Goal: Task Accomplishment & Management: Manage account settings

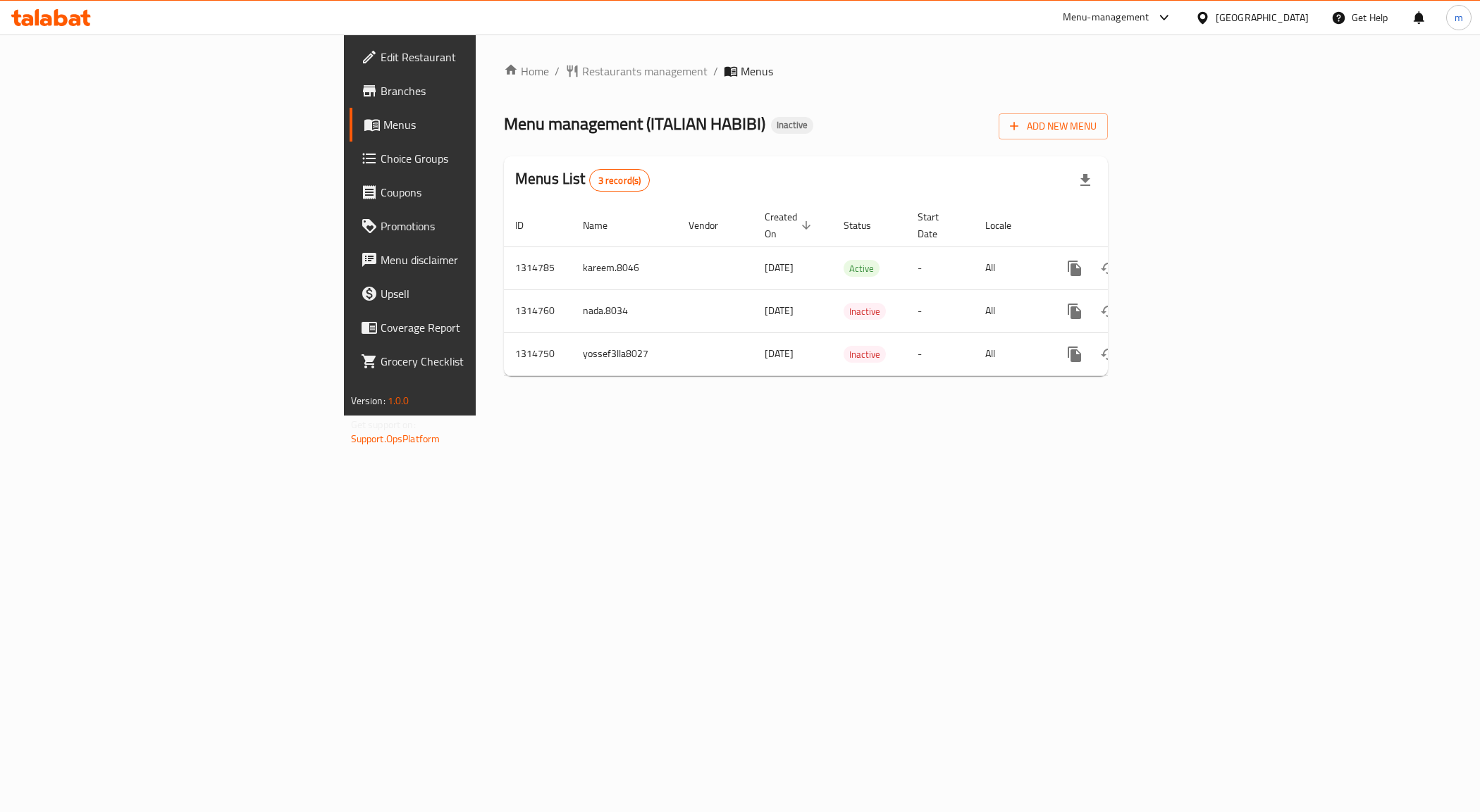
click at [476, 415] on div "Home / Restaurants management / Menus Menu management ( ITALIAN HABIBI ) Inacti…" at bounding box center [806, 225] width 661 height 381
click at [380, 90] on span "Branches" at bounding box center [480, 90] width 199 height 17
click at [380, 62] on span "Edit Restaurant" at bounding box center [480, 57] width 199 height 17
click at [380, 90] on span "Branches" at bounding box center [480, 90] width 199 height 17
click at [629, 415] on div "Home / Restaurants management / Menus Menu management ( smash it ) Inactive Add…" at bounding box center [806, 225] width 661 height 381
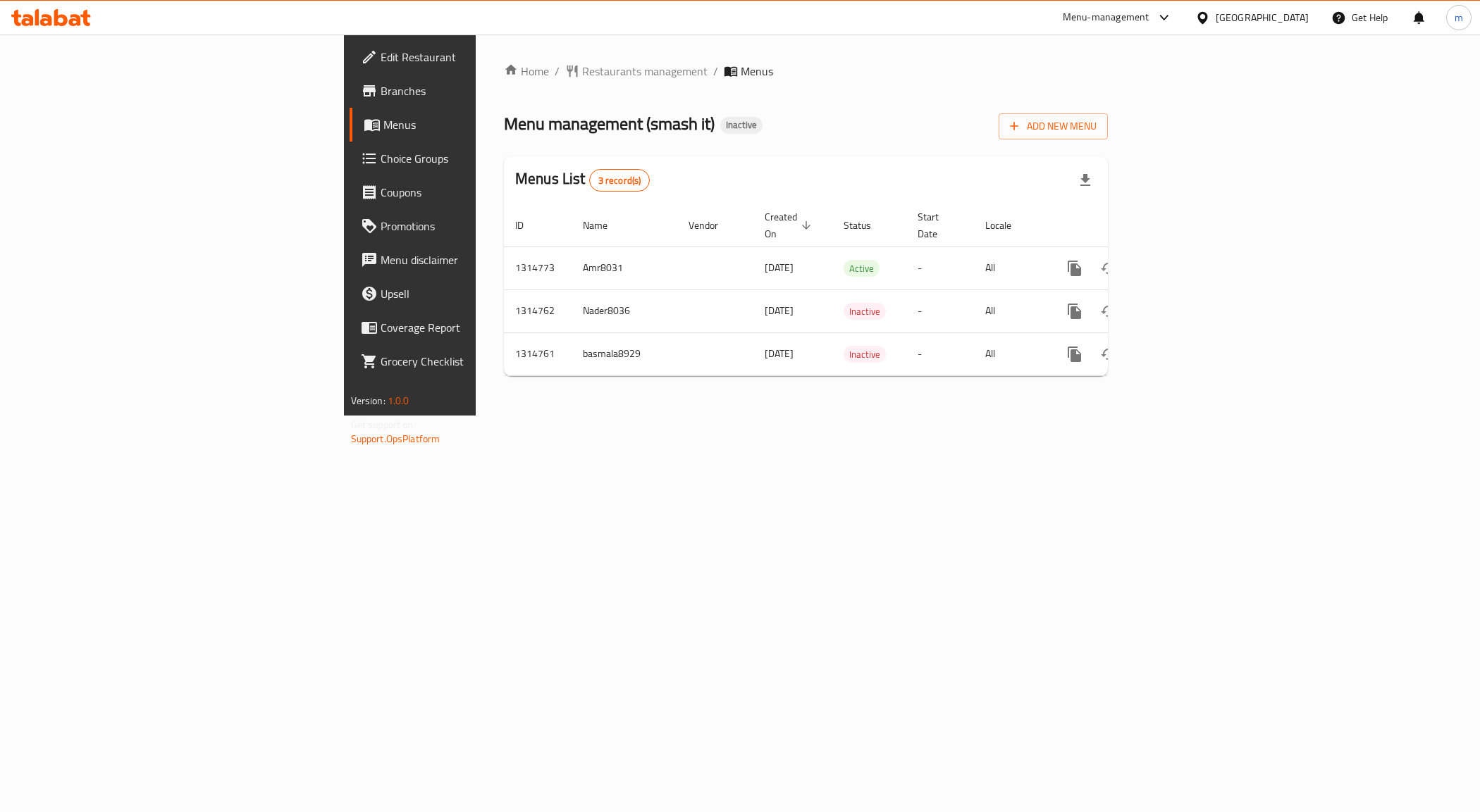
click at [476, 415] on div "Home / Restaurants management / Menus Menu management ( smash it ) Inactive Add…" at bounding box center [806, 225] width 661 height 381
click at [560, 415] on div "Home / Restaurants management / Menus Menu management ( smash it ) Inactive Add…" at bounding box center [806, 225] width 661 height 381
click at [383, 118] on span "Menus" at bounding box center [481, 124] width 196 height 17
click at [383, 122] on span "Menus" at bounding box center [481, 124] width 196 height 17
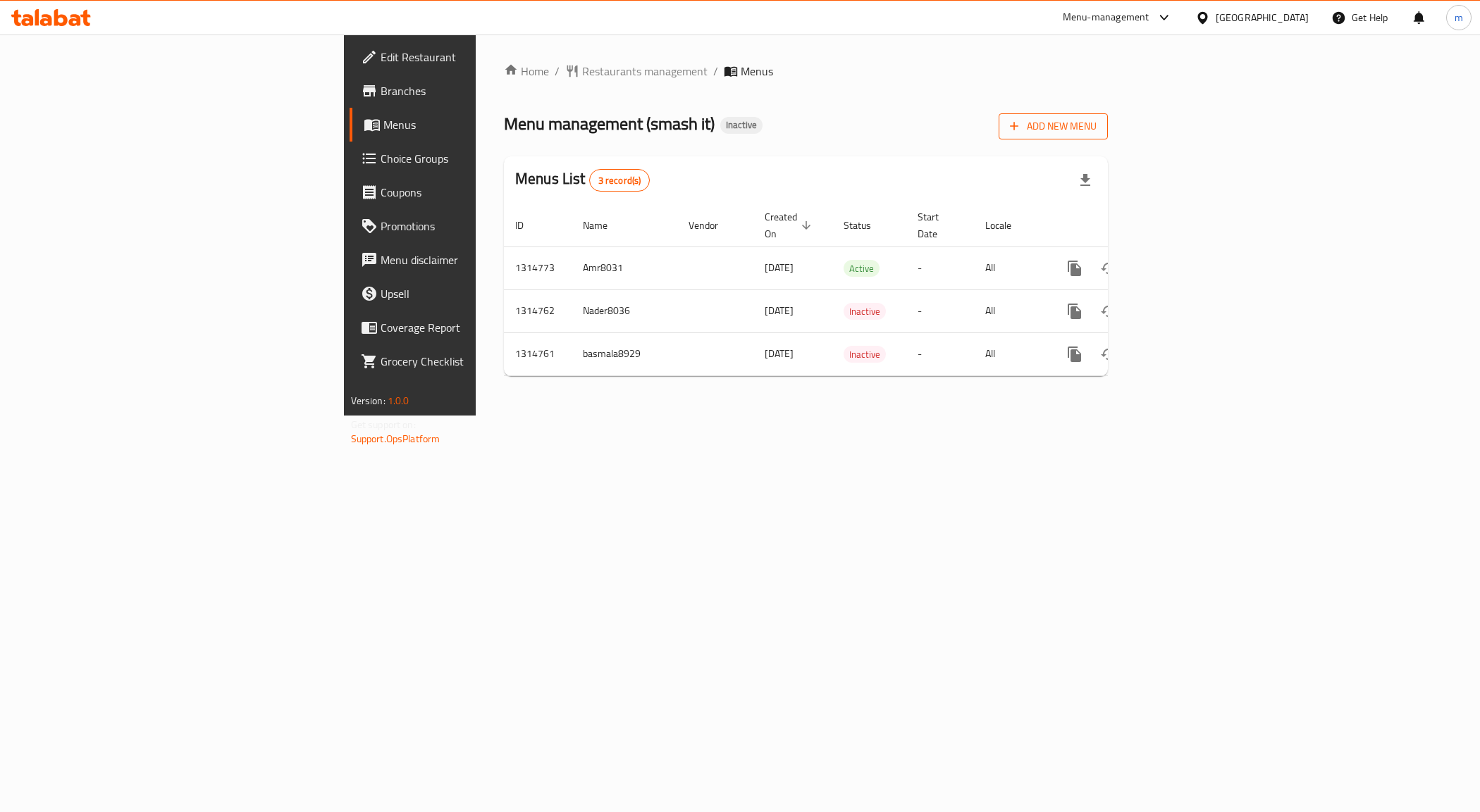
click at [1097, 120] on span "Add New Menu" at bounding box center [1053, 126] width 87 height 18
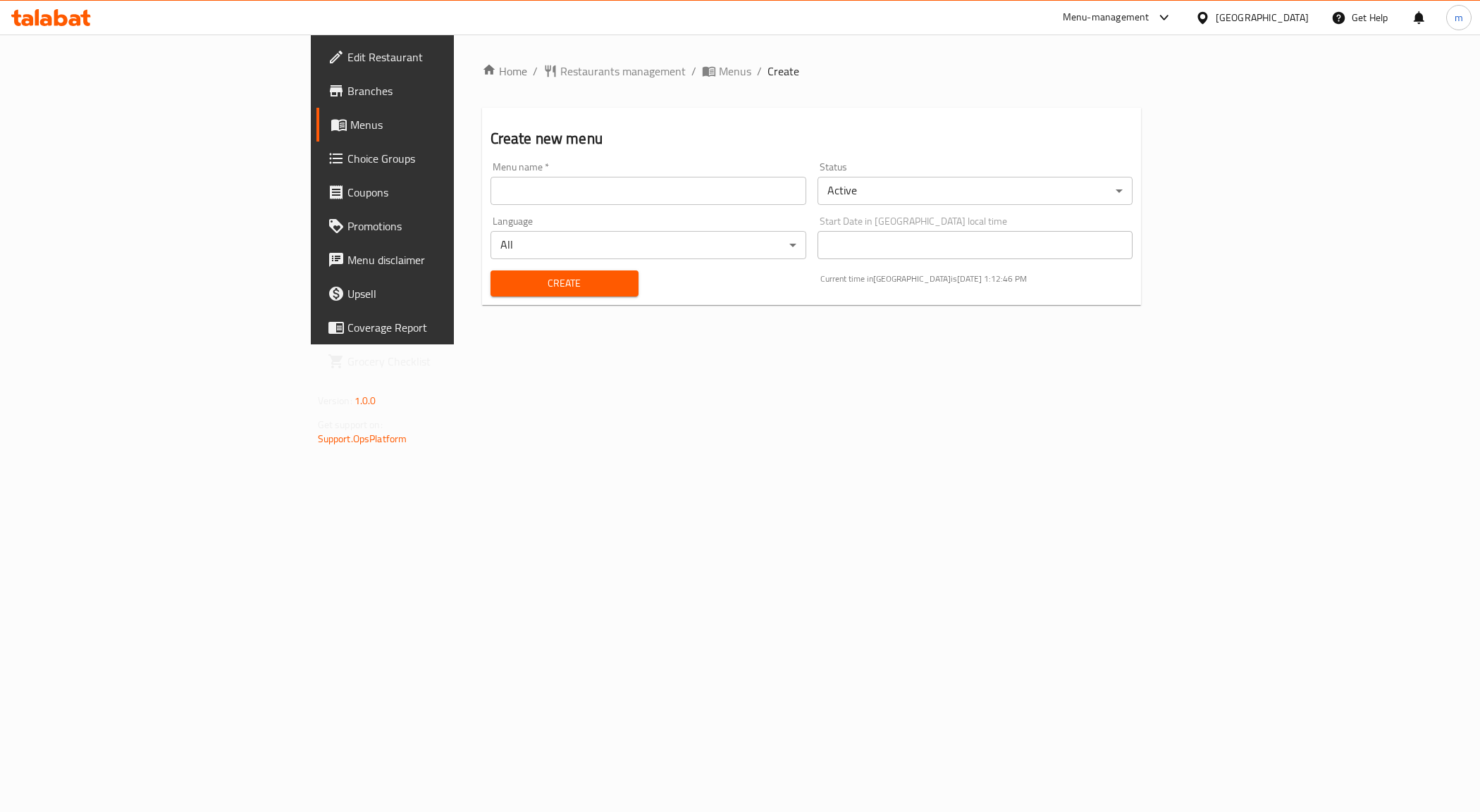
click at [717, 192] on input "text" at bounding box center [648, 191] width 316 height 28
click at [491, 193] on input "Mahmoud Ahmed Mahdy live Task 1" at bounding box center [648, 191] width 316 height 28
click at [491, 191] on input "Mahmoud Ahmed Mahdy live Task 1" at bounding box center [648, 191] width 316 height 28
click at [491, 192] on input "Mahmoud Ahmed Mahdy live Task 1" at bounding box center [648, 191] width 316 height 28
type input "[PERSON_NAME] live Task 2"
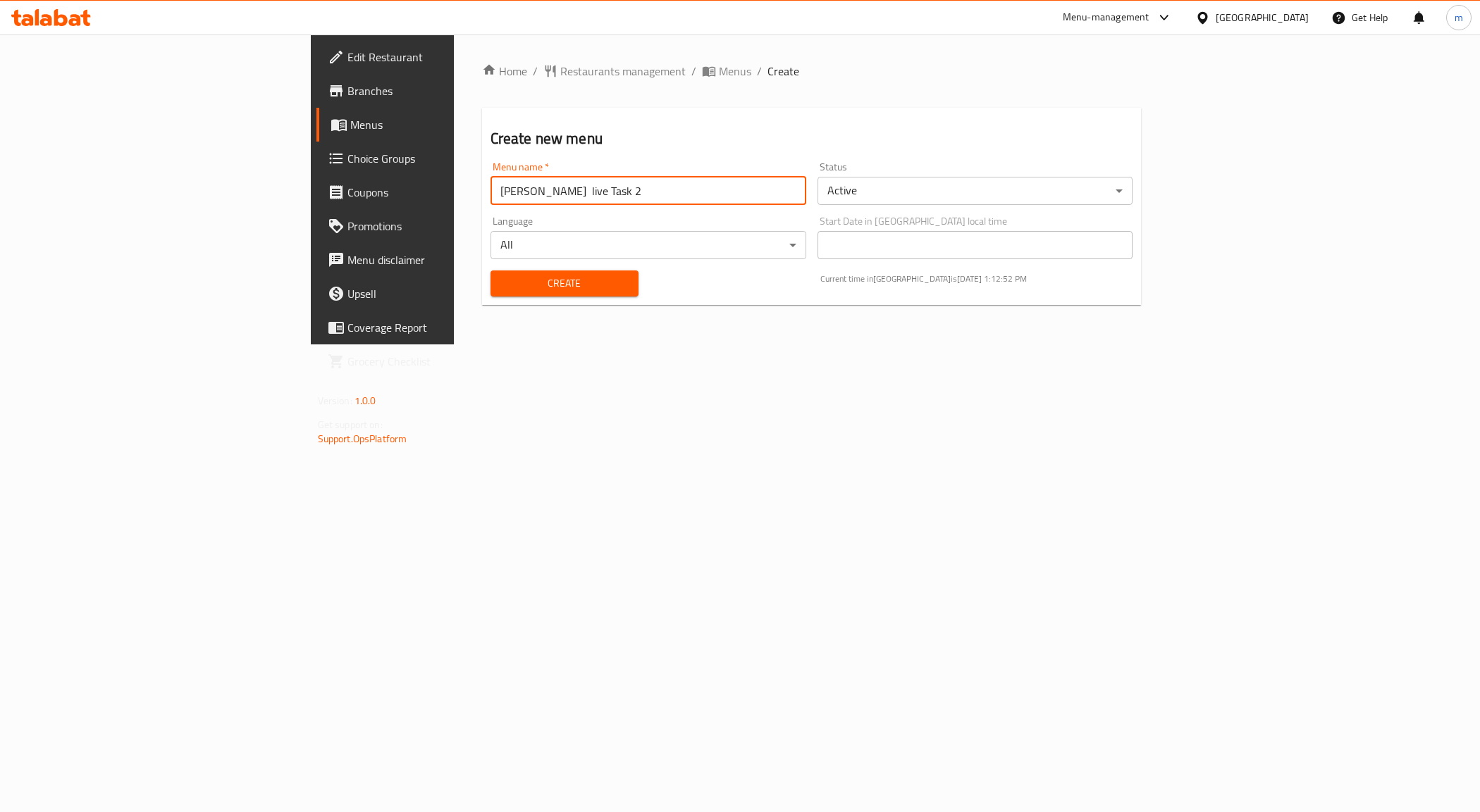
click at [618, 345] on div "Home / Restaurants management / Menus / Create Create new menu Menu name   * Ma…" at bounding box center [811, 189] width 717 height 310
click at [501, 285] on span "Create" at bounding box center [564, 283] width 125 height 18
click at [350, 125] on span "Menus" at bounding box center [448, 124] width 196 height 17
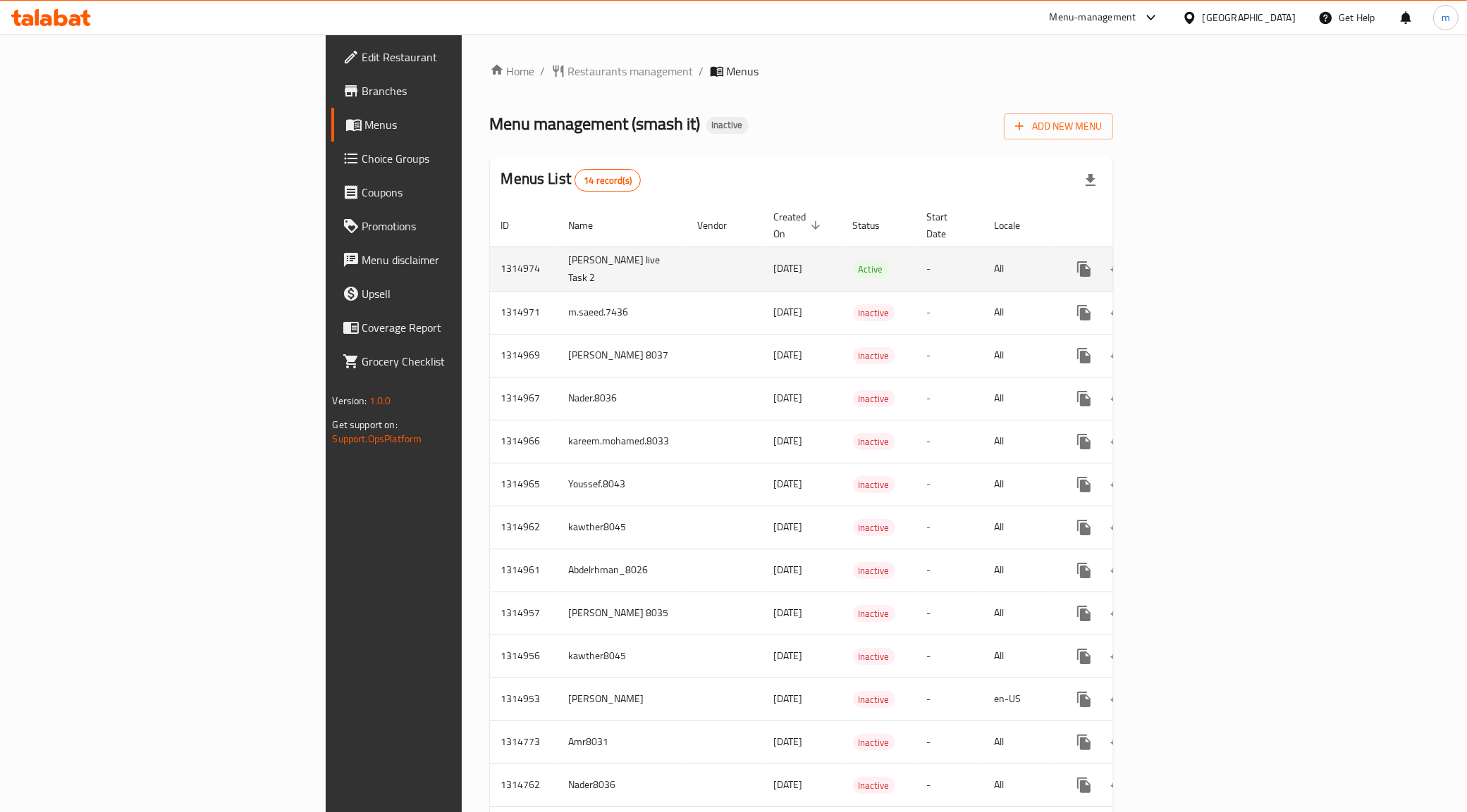
click at [686, 250] on td "enhanced table" at bounding box center [724, 268] width 76 height 44
click at [1194, 261] on icon "enhanced table" at bounding box center [1185, 269] width 17 height 17
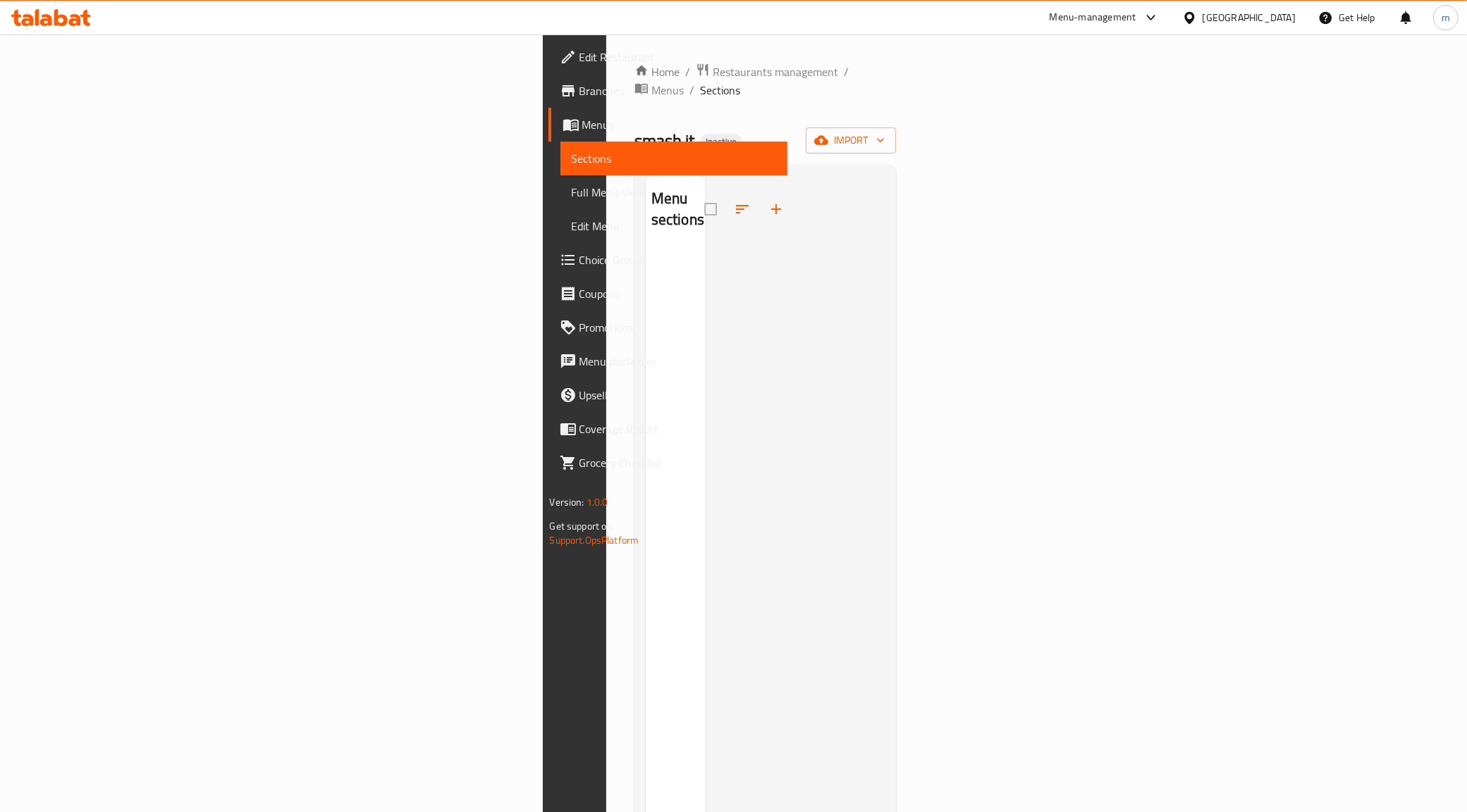
click at [885, 188] on div at bounding box center [796, 581] width 180 height 812
click at [885, 132] on span "import" at bounding box center [850, 141] width 67 height 18
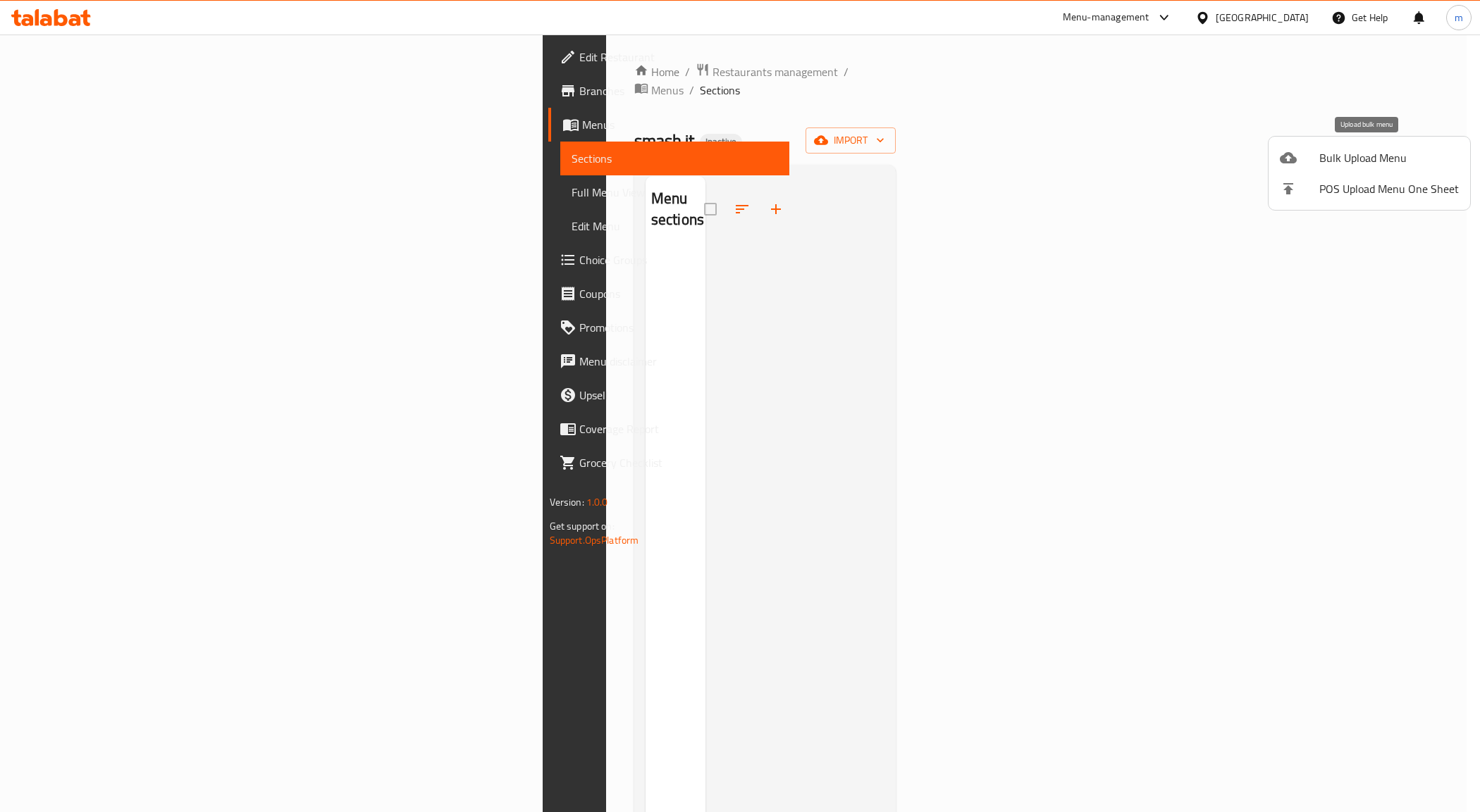
click at [1399, 163] on span "Bulk Upload Menu" at bounding box center [1389, 157] width 140 height 17
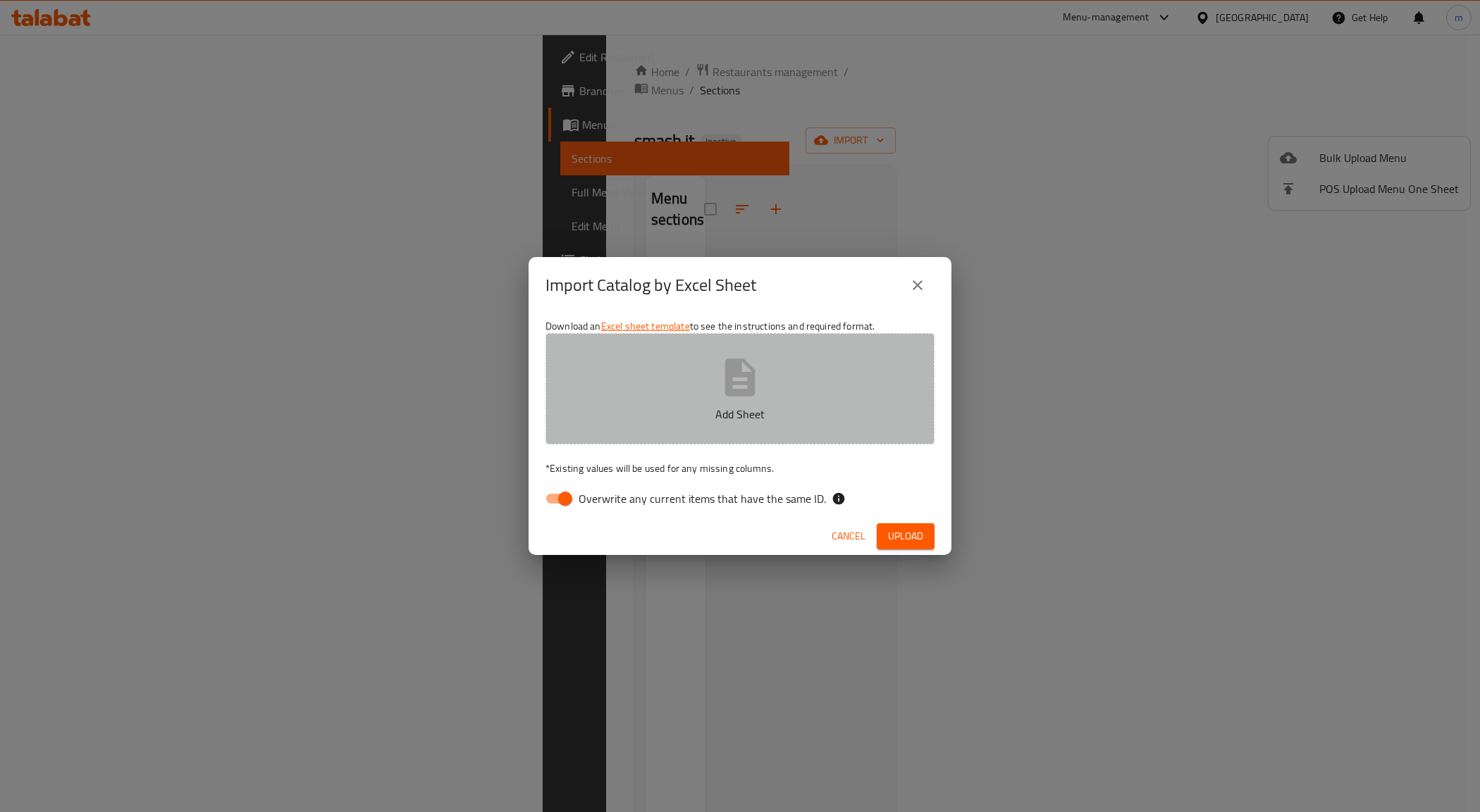
click at [737, 388] on icon "button" at bounding box center [740, 377] width 45 height 45
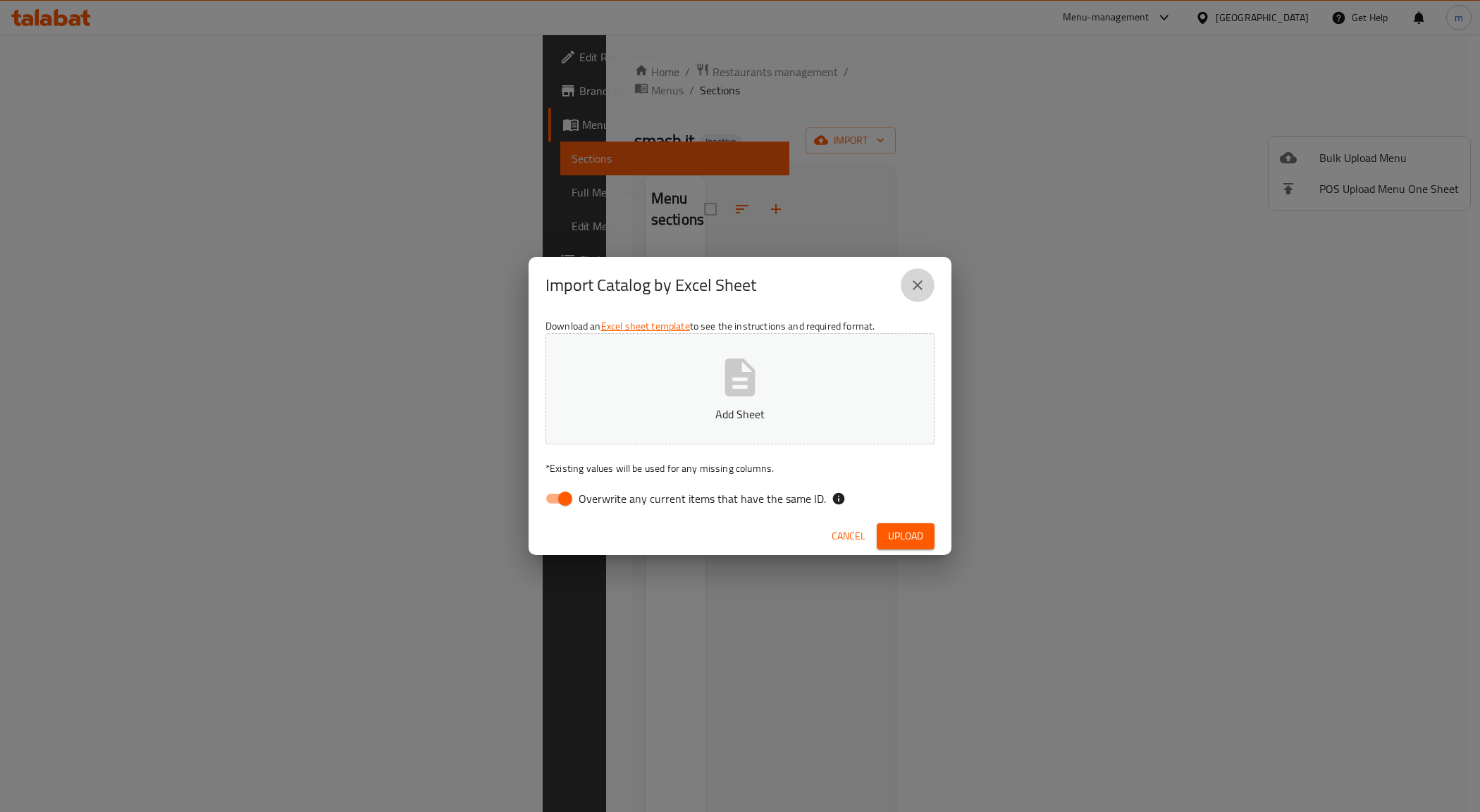
click at [921, 278] on icon "close" at bounding box center [917, 284] width 17 height 17
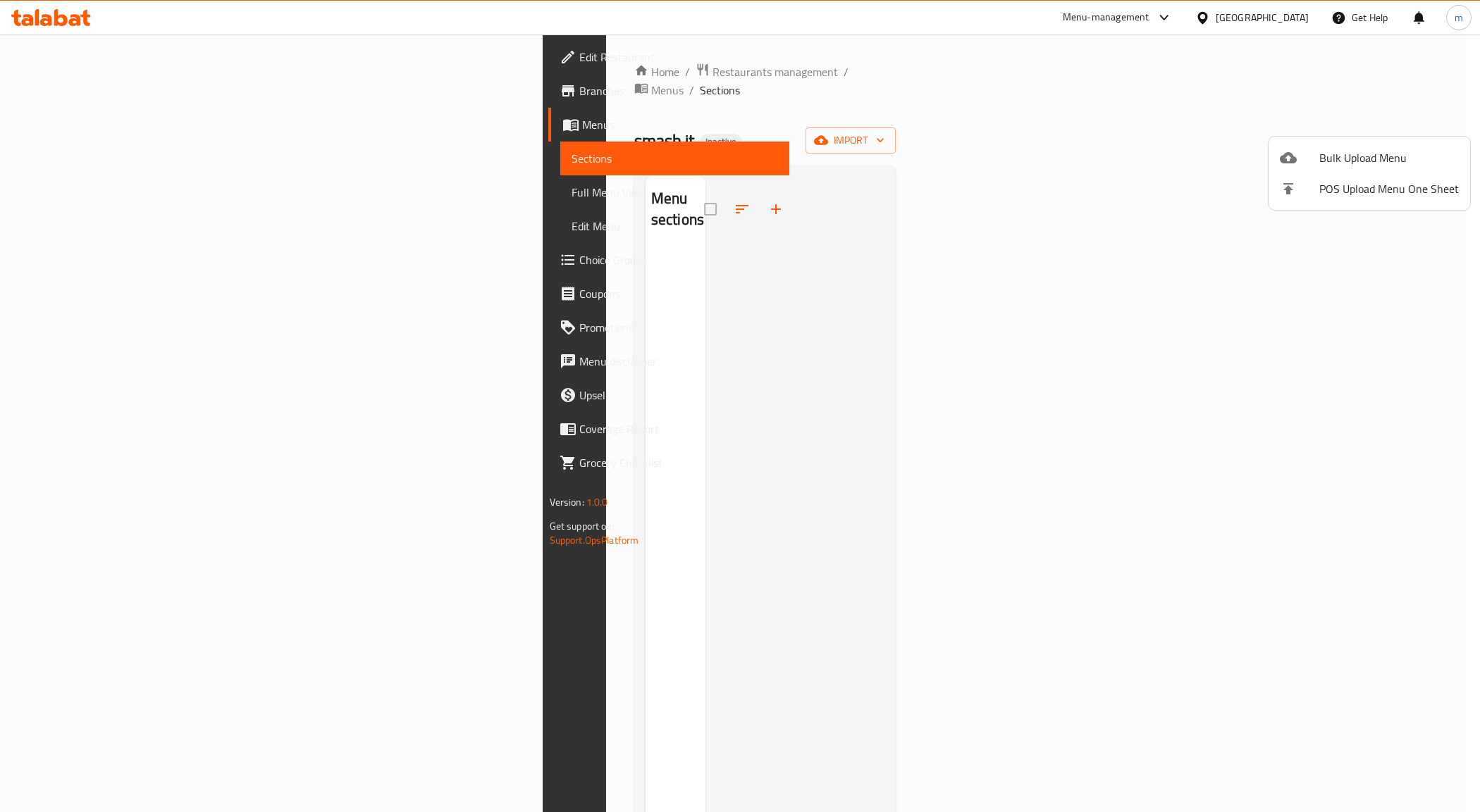
click at [1025, 217] on div at bounding box center [740, 406] width 1480 height 812
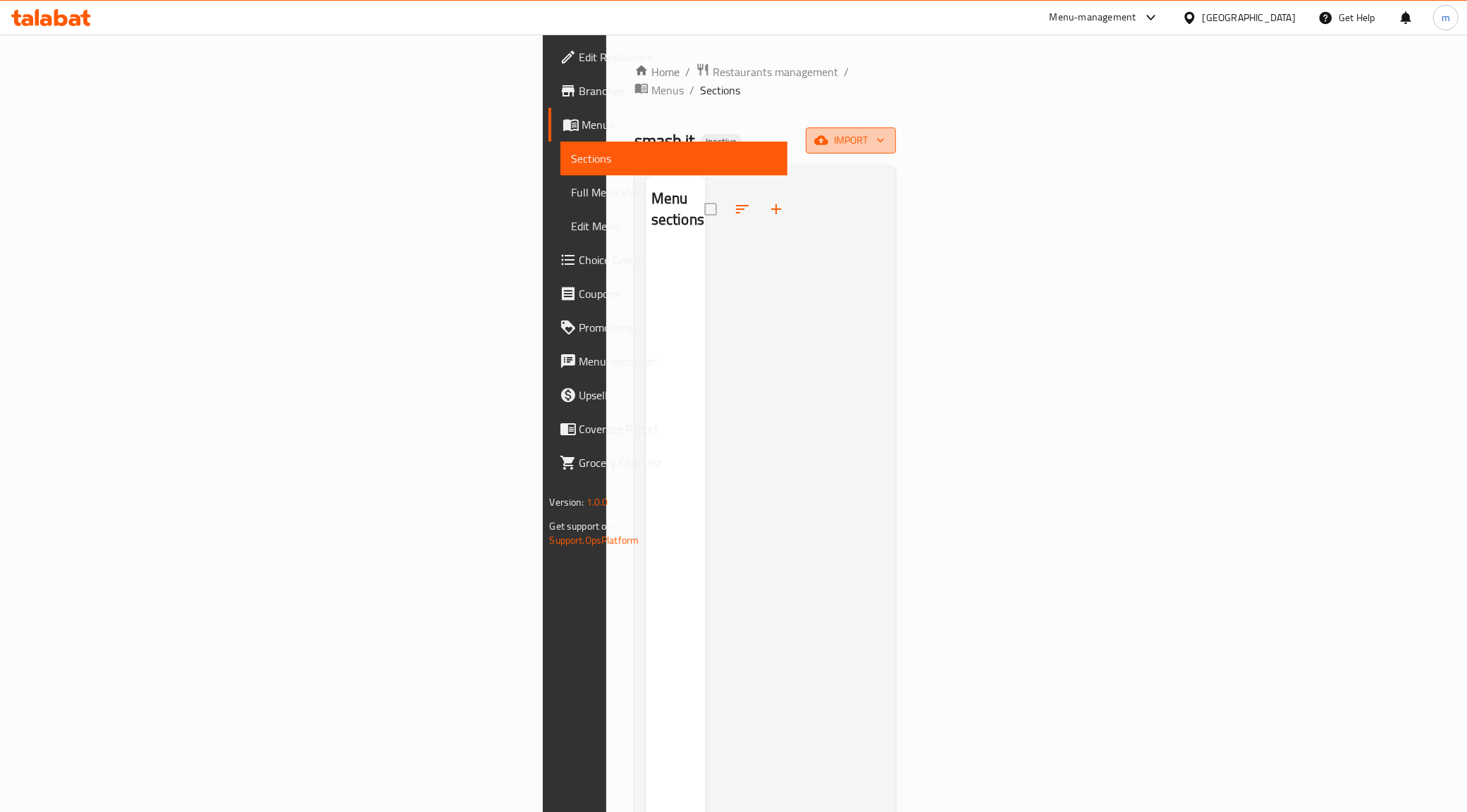
click at [828, 136] on icon "button" at bounding box center [821, 140] width 14 height 9
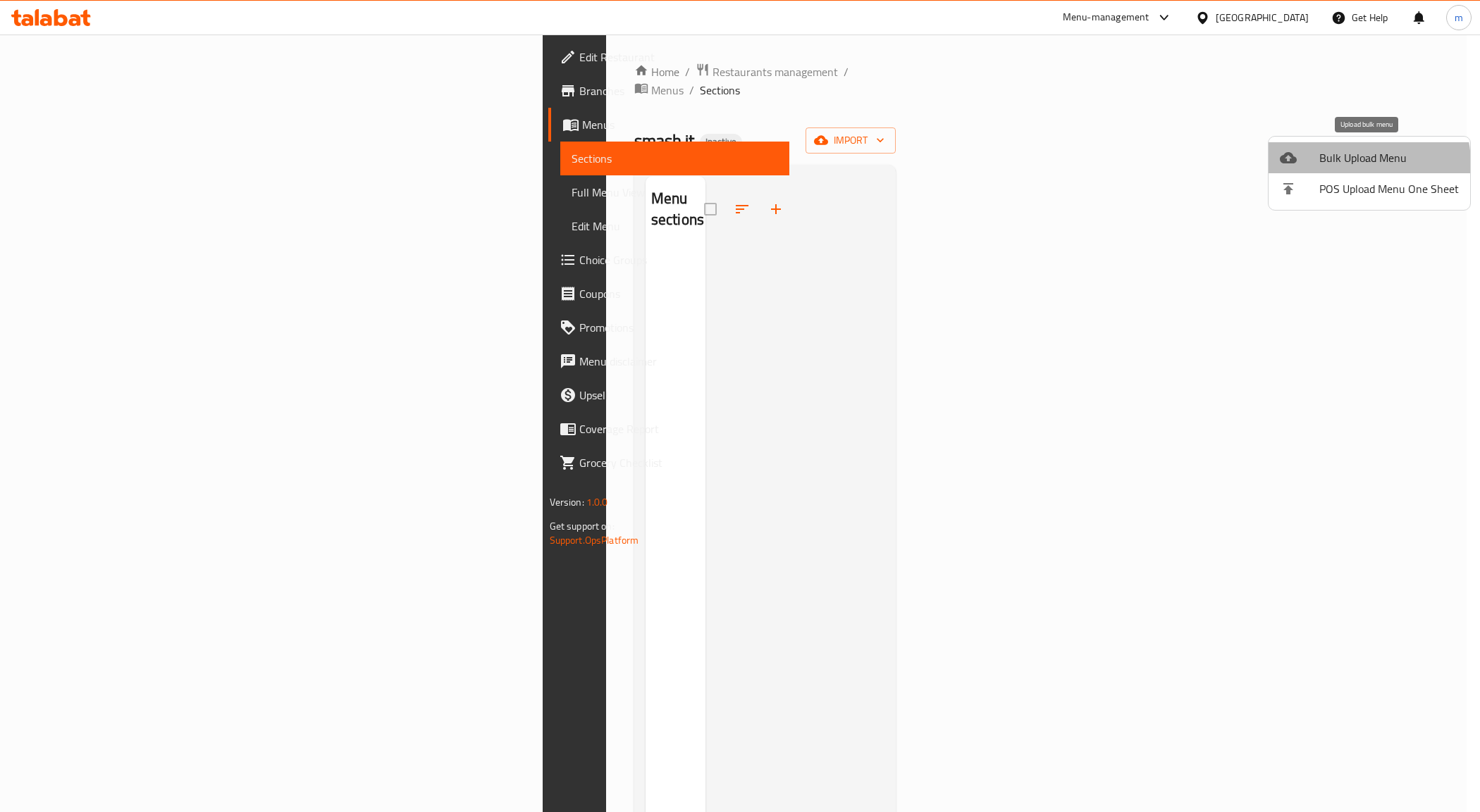
click at [1365, 163] on span "Bulk Upload Menu" at bounding box center [1389, 157] width 140 height 17
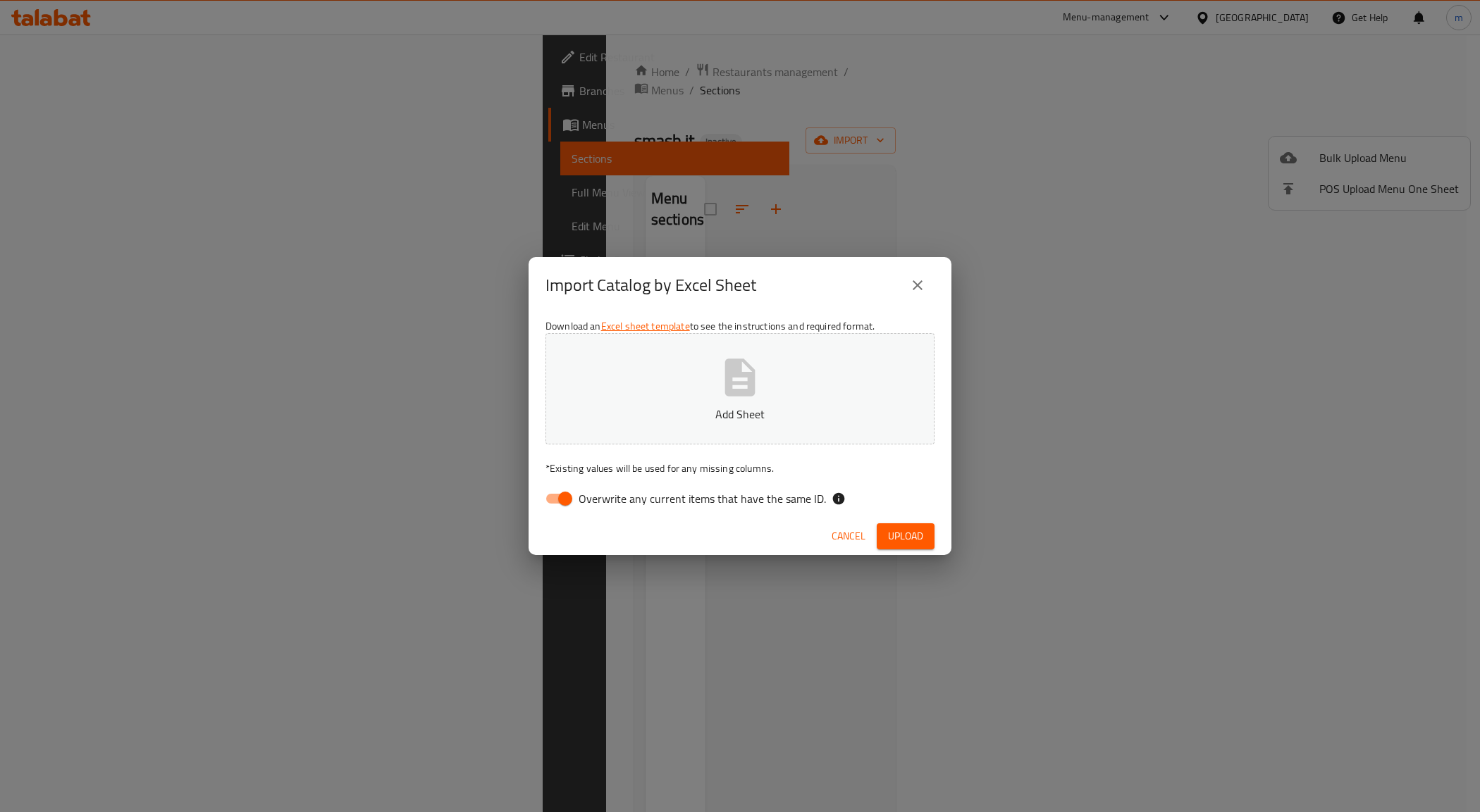
click at [731, 396] on icon "button" at bounding box center [740, 377] width 30 height 37
click at [926, 531] on button "Upload" at bounding box center [905, 536] width 58 height 26
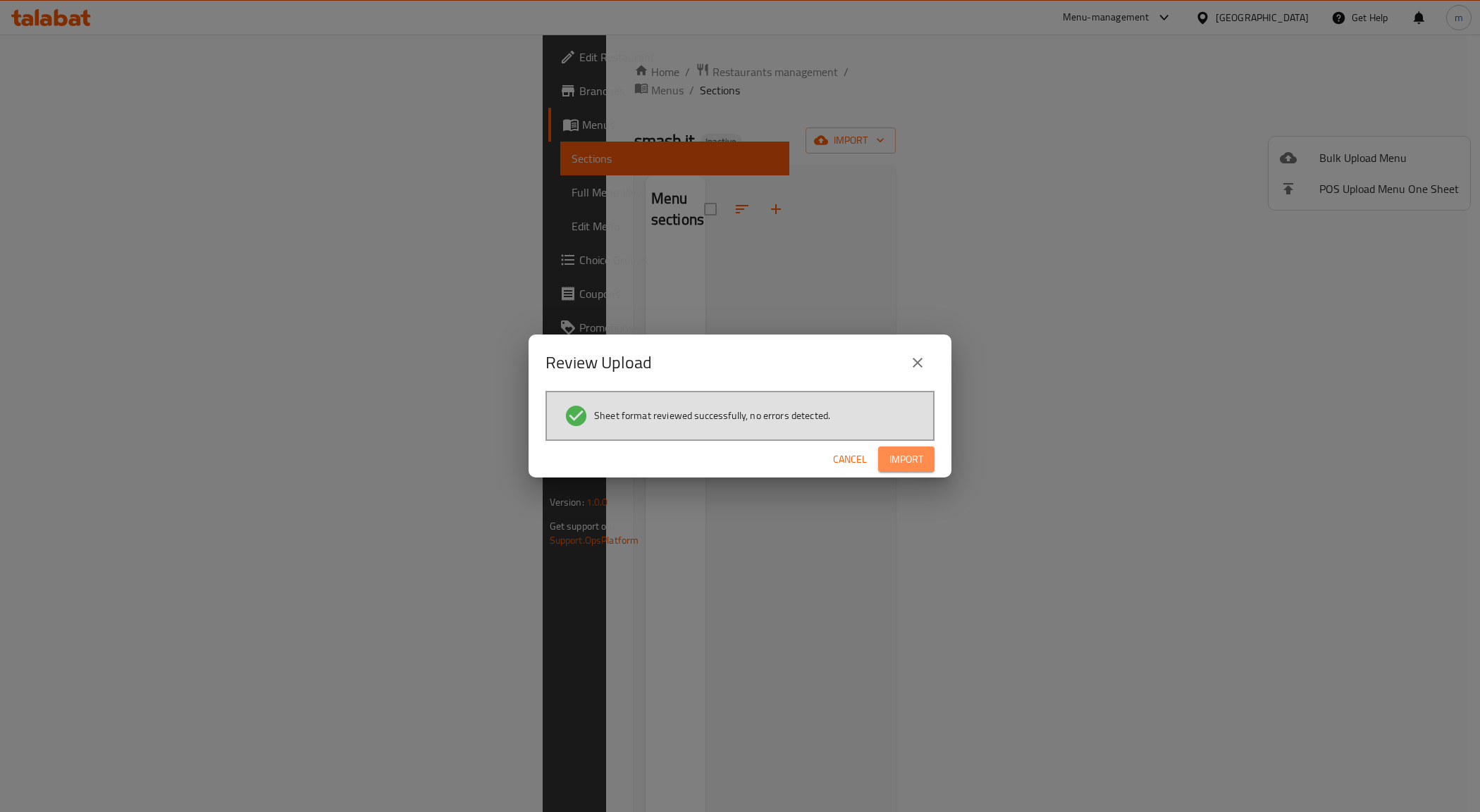
click at [922, 458] on span "Import" at bounding box center [906, 460] width 34 height 18
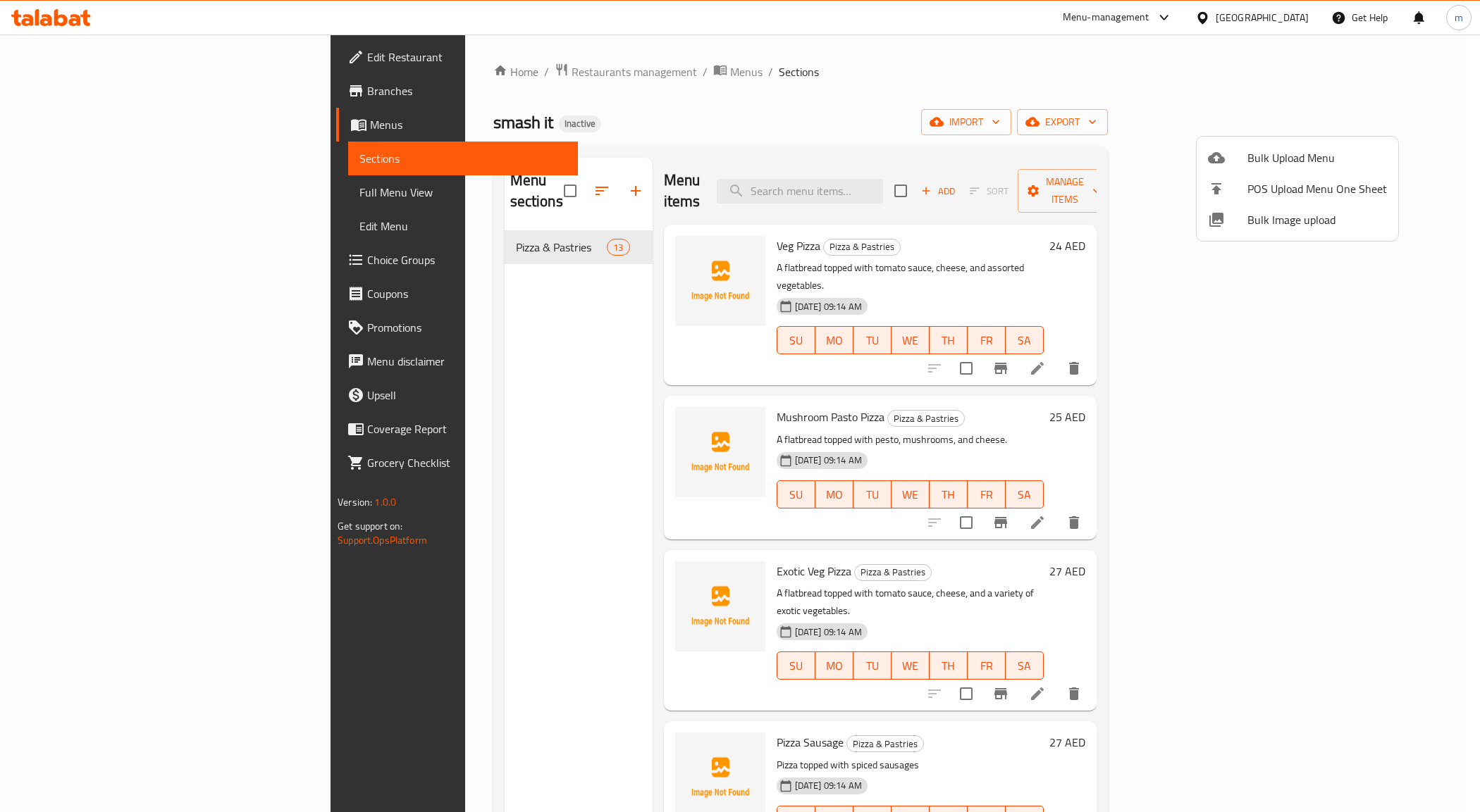
click at [1434, 299] on div at bounding box center [740, 406] width 1480 height 812
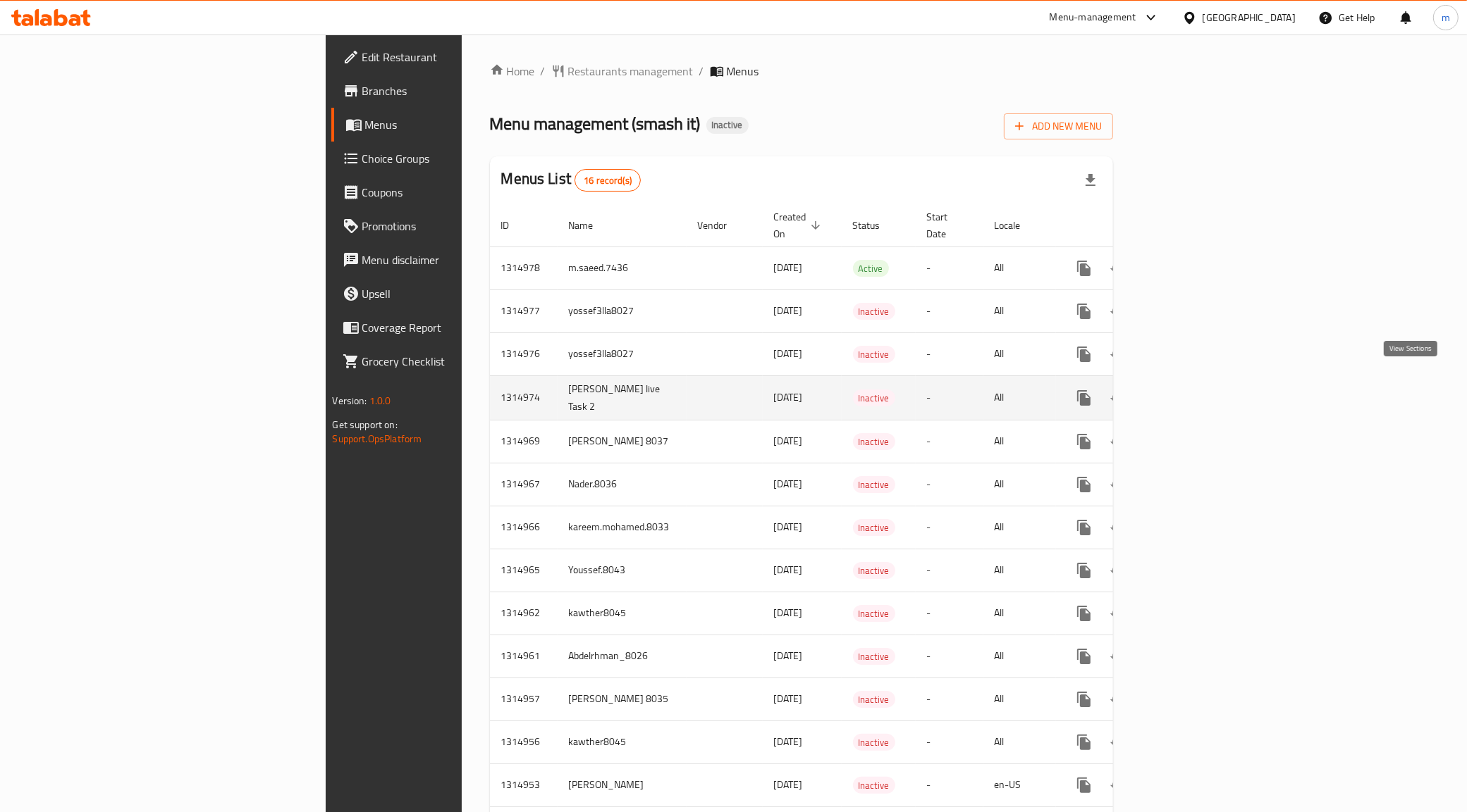
click at [1194, 390] on icon "enhanced table" at bounding box center [1185, 398] width 17 height 17
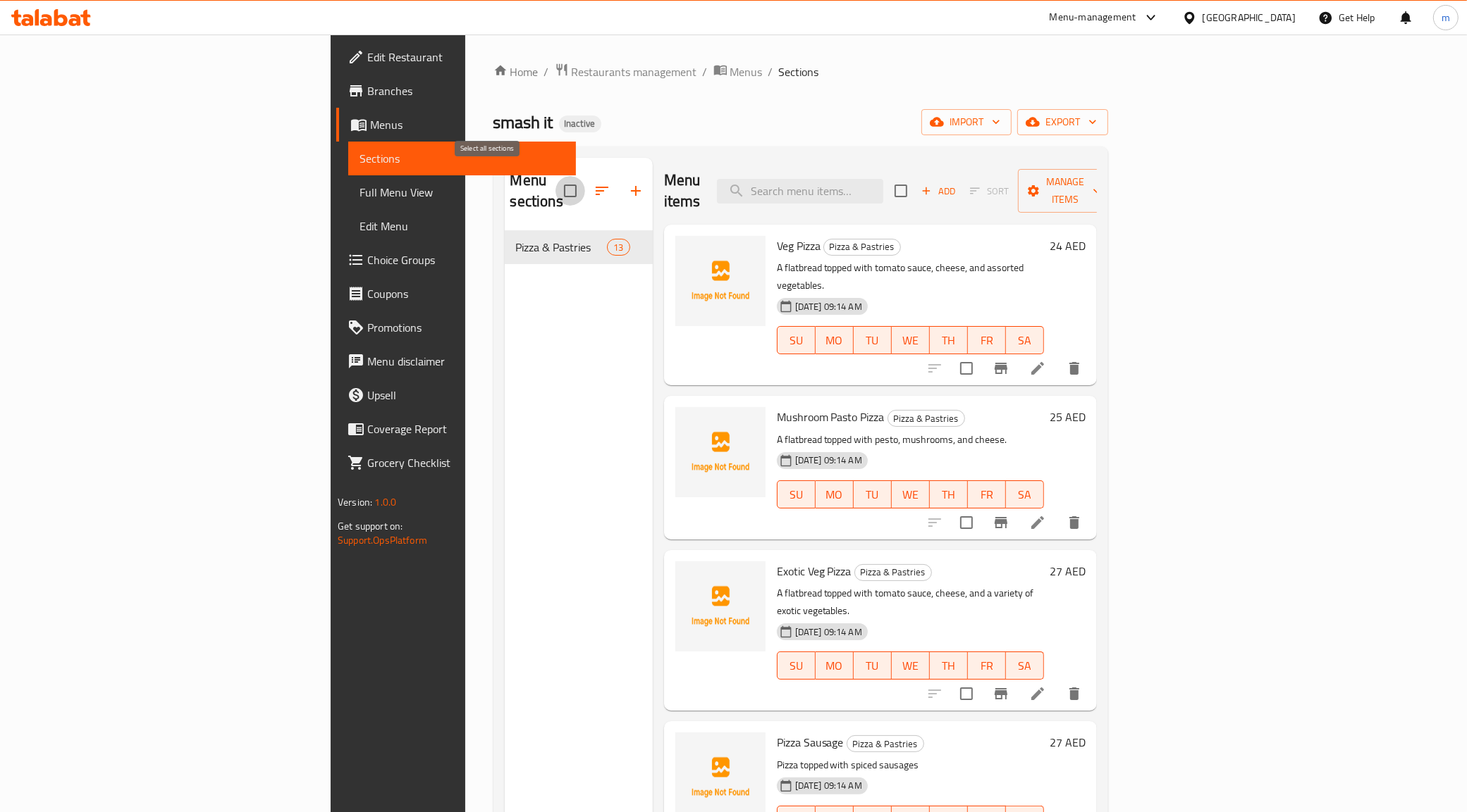
click at [555, 177] on input "checkbox" at bounding box center [570, 191] width 29 height 29
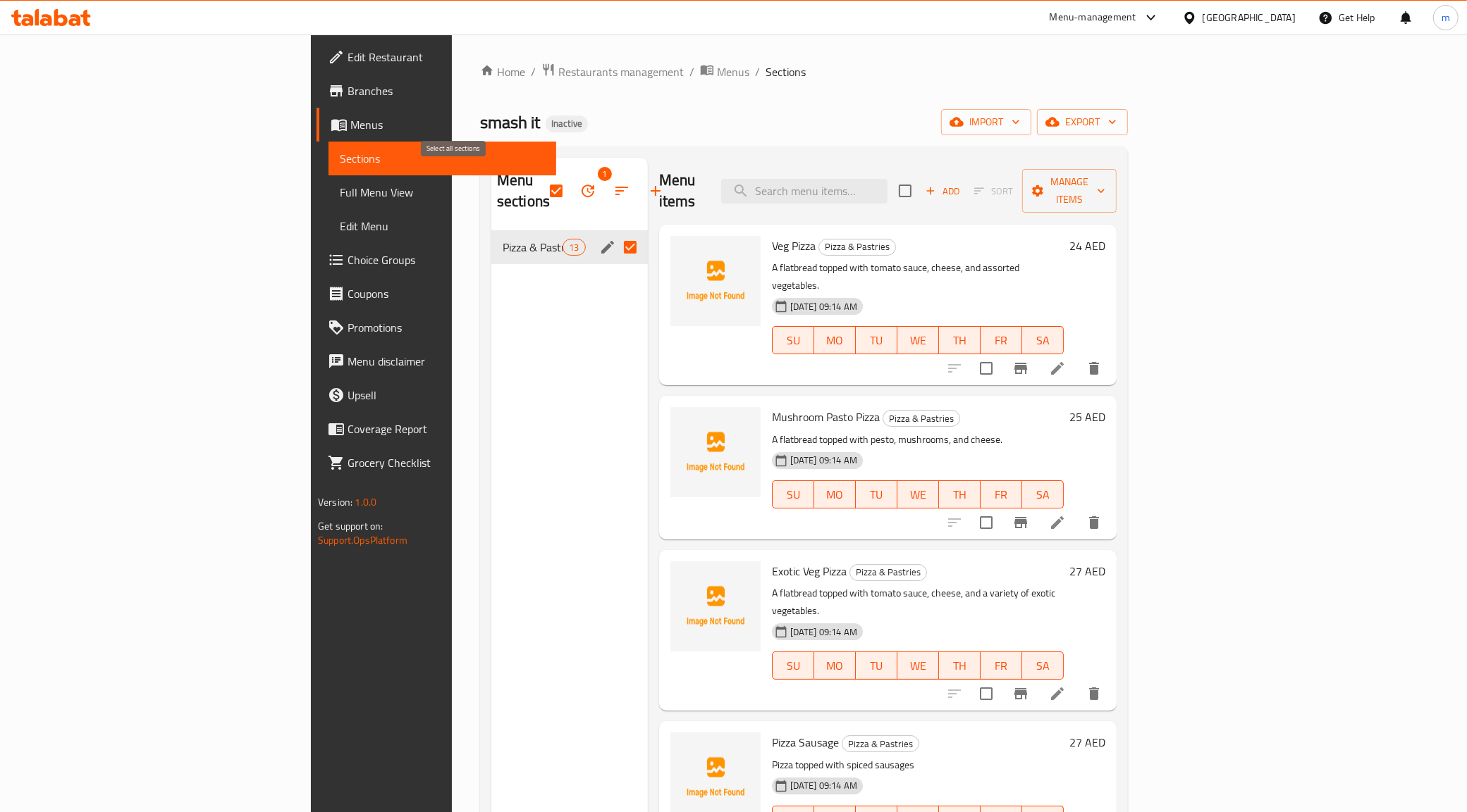
click at [541, 178] on input "checkbox" at bounding box center [556, 191] width 29 height 29
checkbox input "false"
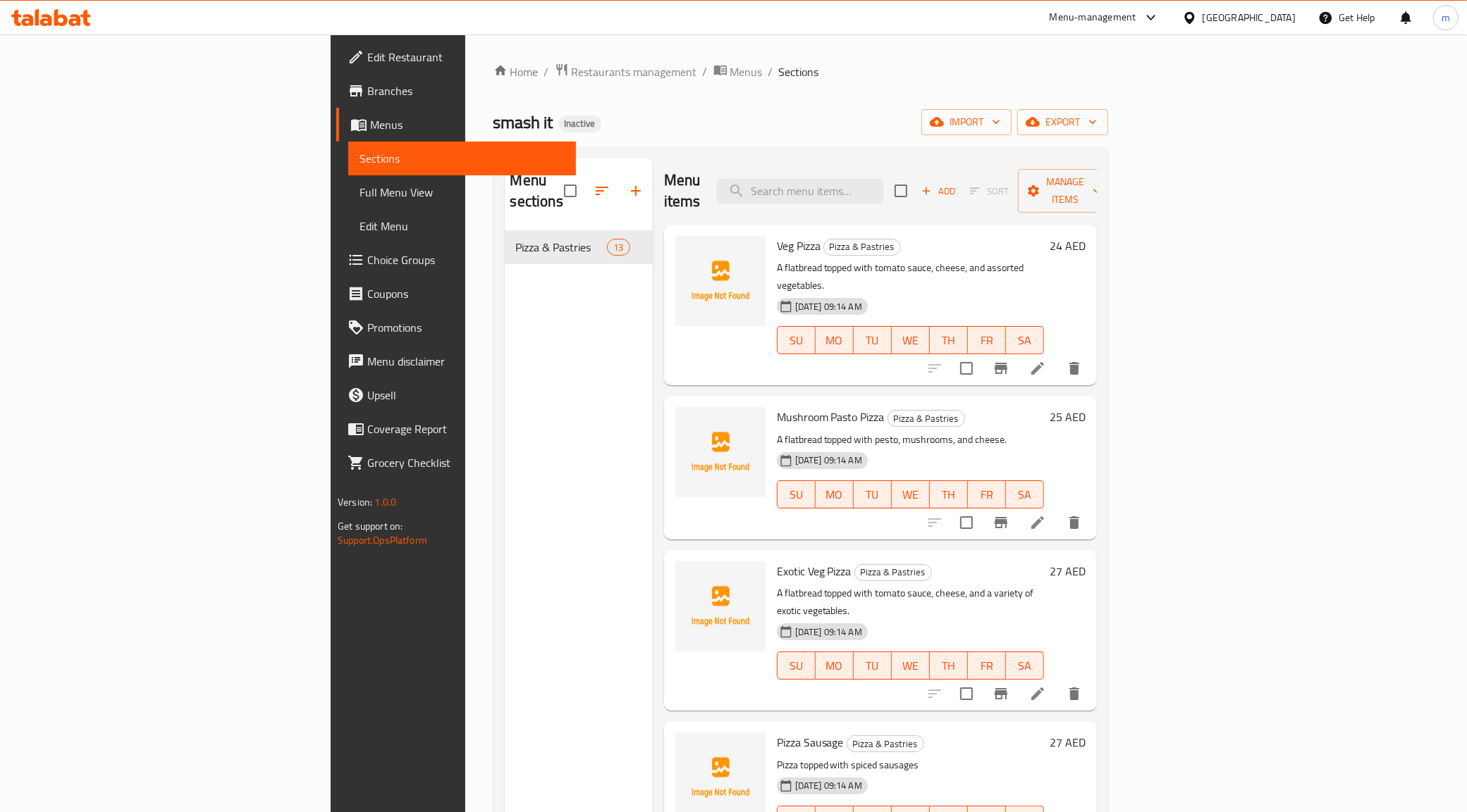
click at [360, 191] on span "Full Menu View" at bounding box center [462, 192] width 205 height 17
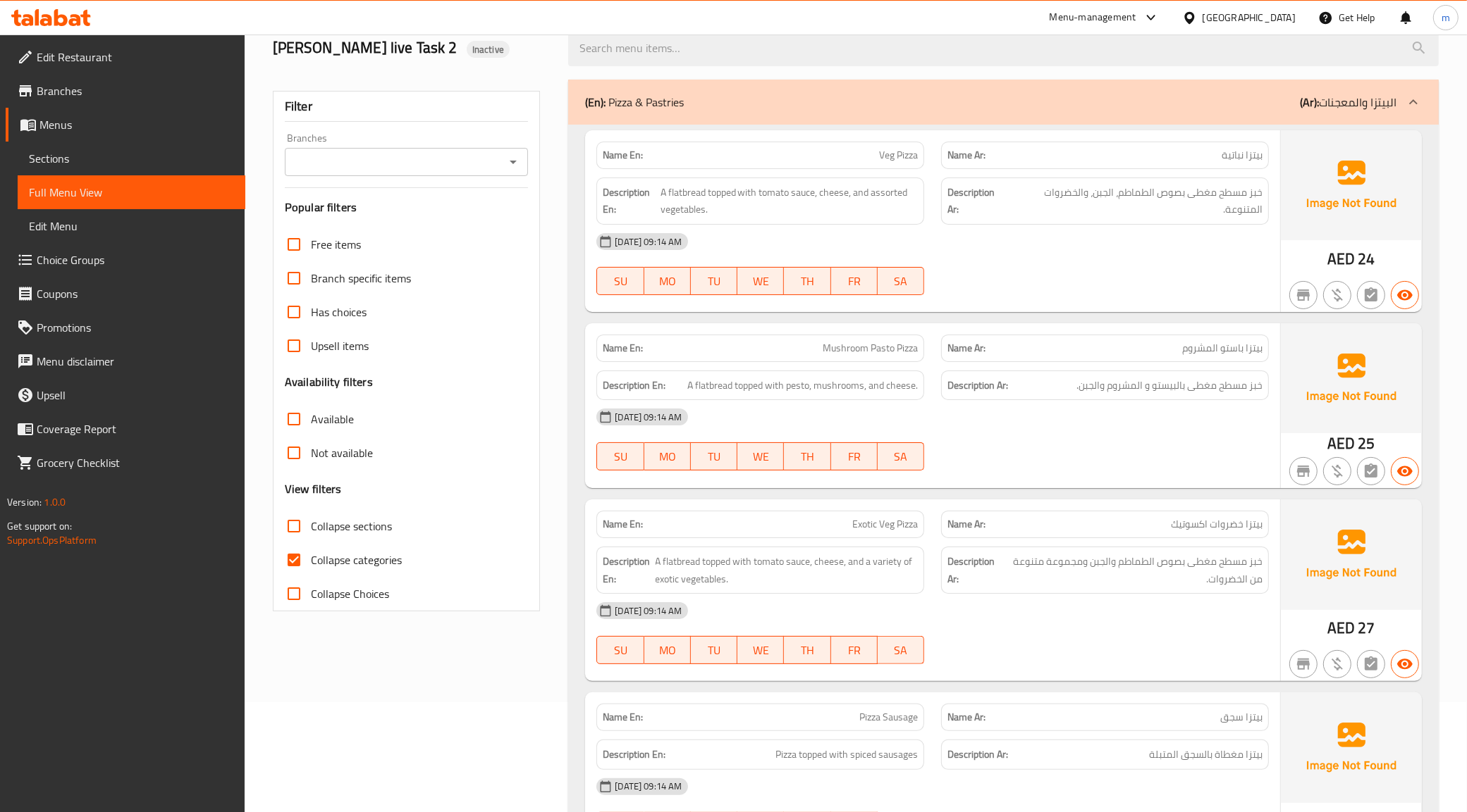
scroll to position [176, 0]
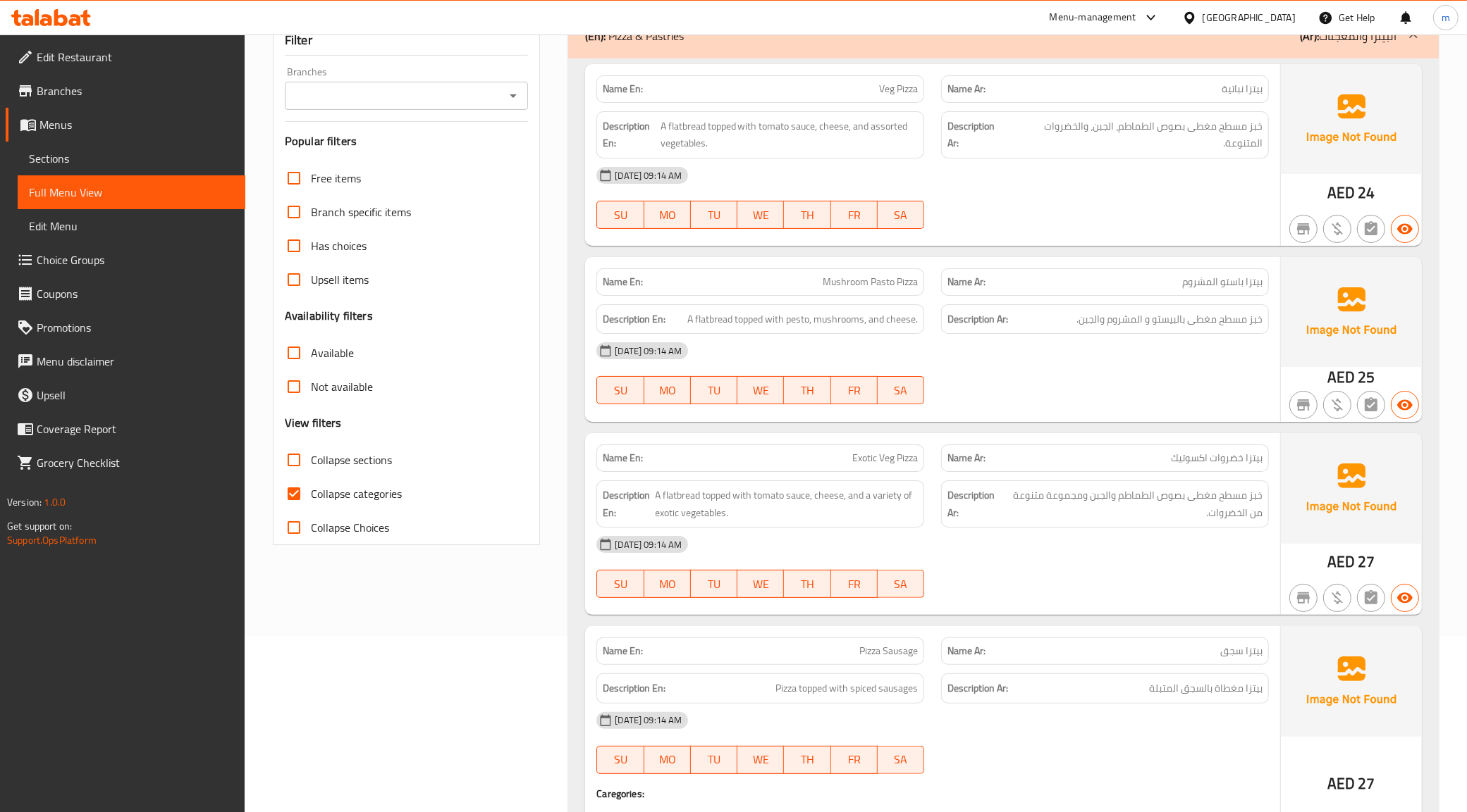
click at [291, 498] on input "Collapse categories" at bounding box center [293, 493] width 34 height 34
checkbox input "false"
click at [1211, 286] on span "بيتزا باستو المشروم" at bounding box center [1222, 281] width 80 height 15
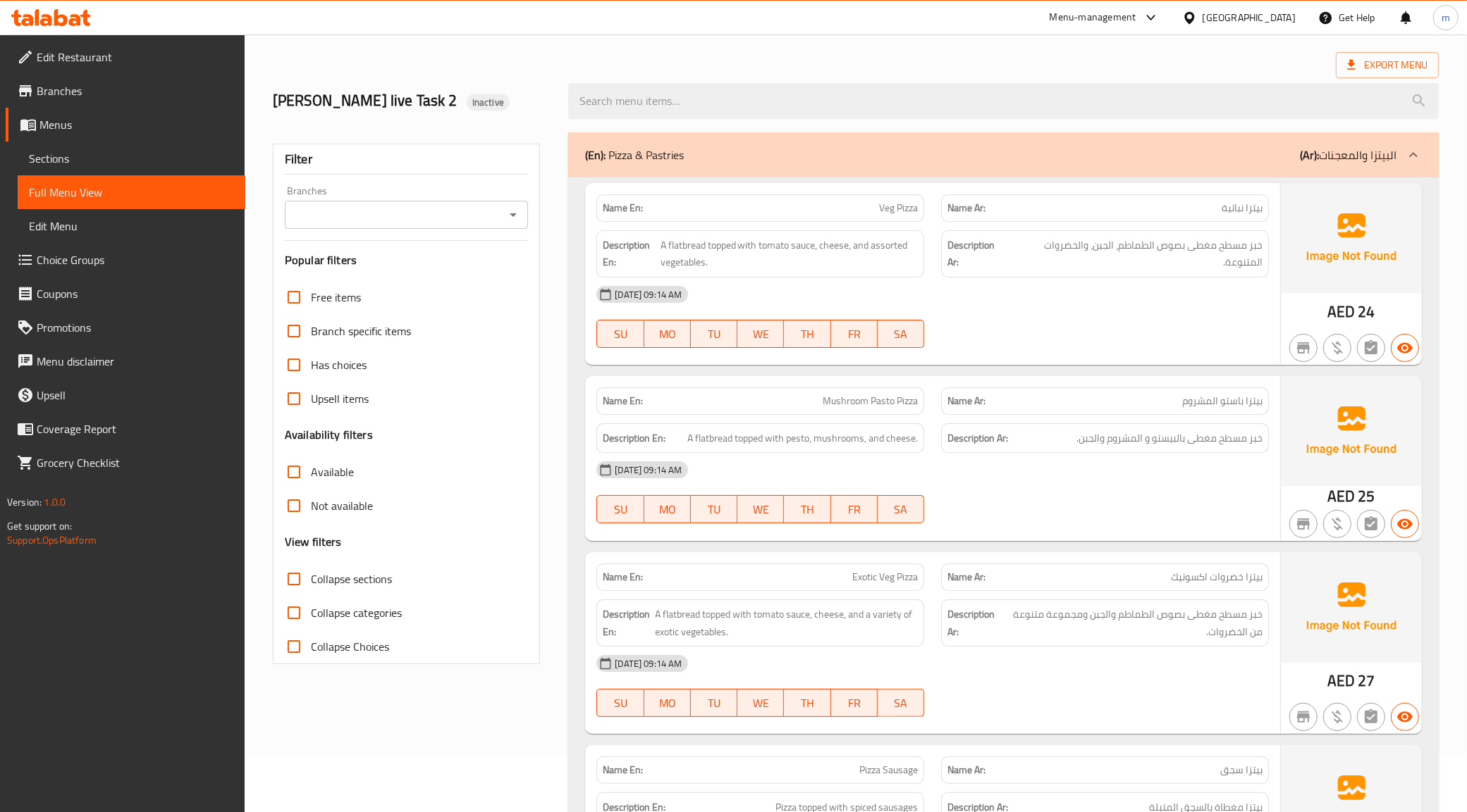
scroll to position [88, 0]
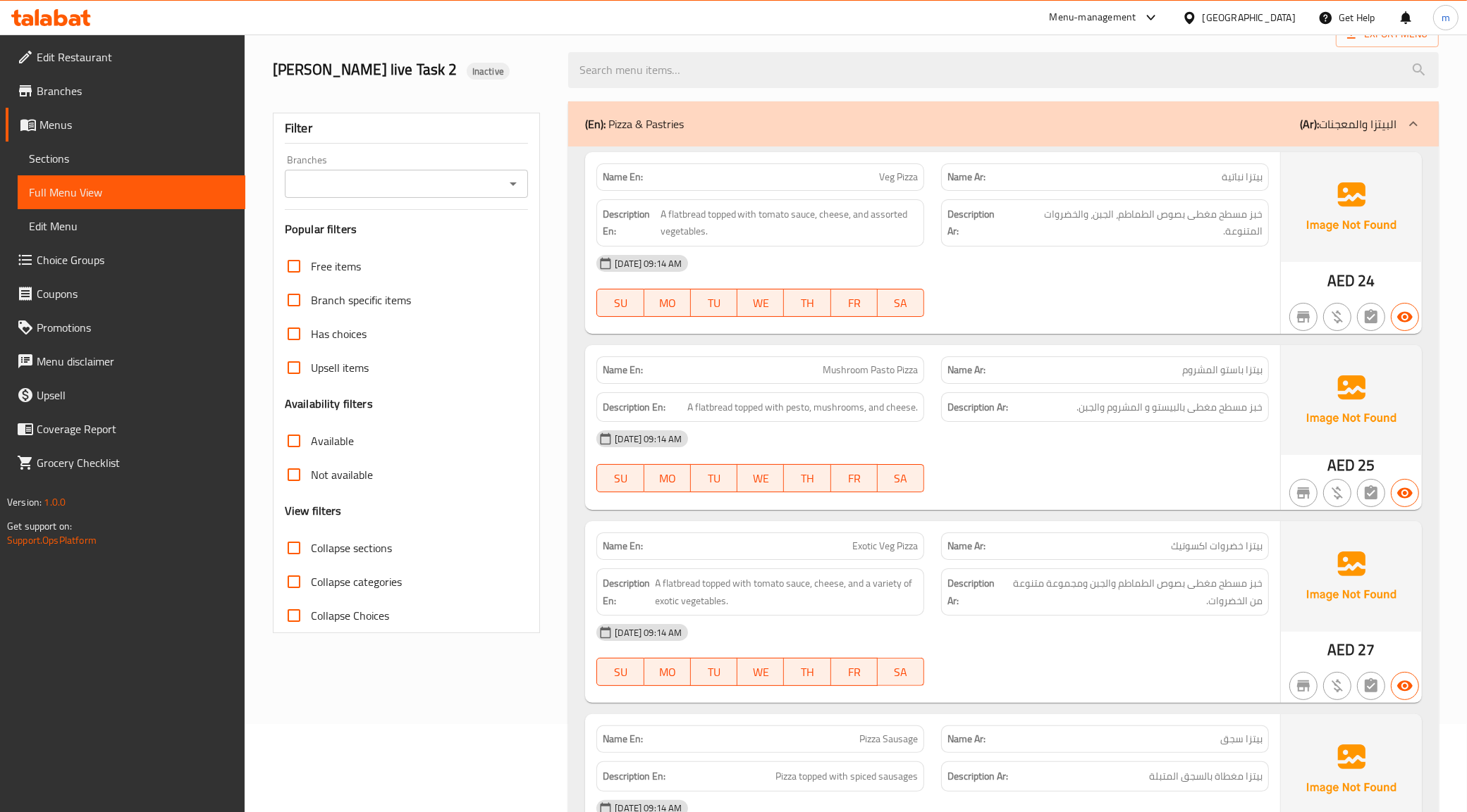
click at [823, 367] on span "Mushroom Pasto Pizza" at bounding box center [870, 369] width 95 height 15
copy span "Mushroom Pasto Pizza"
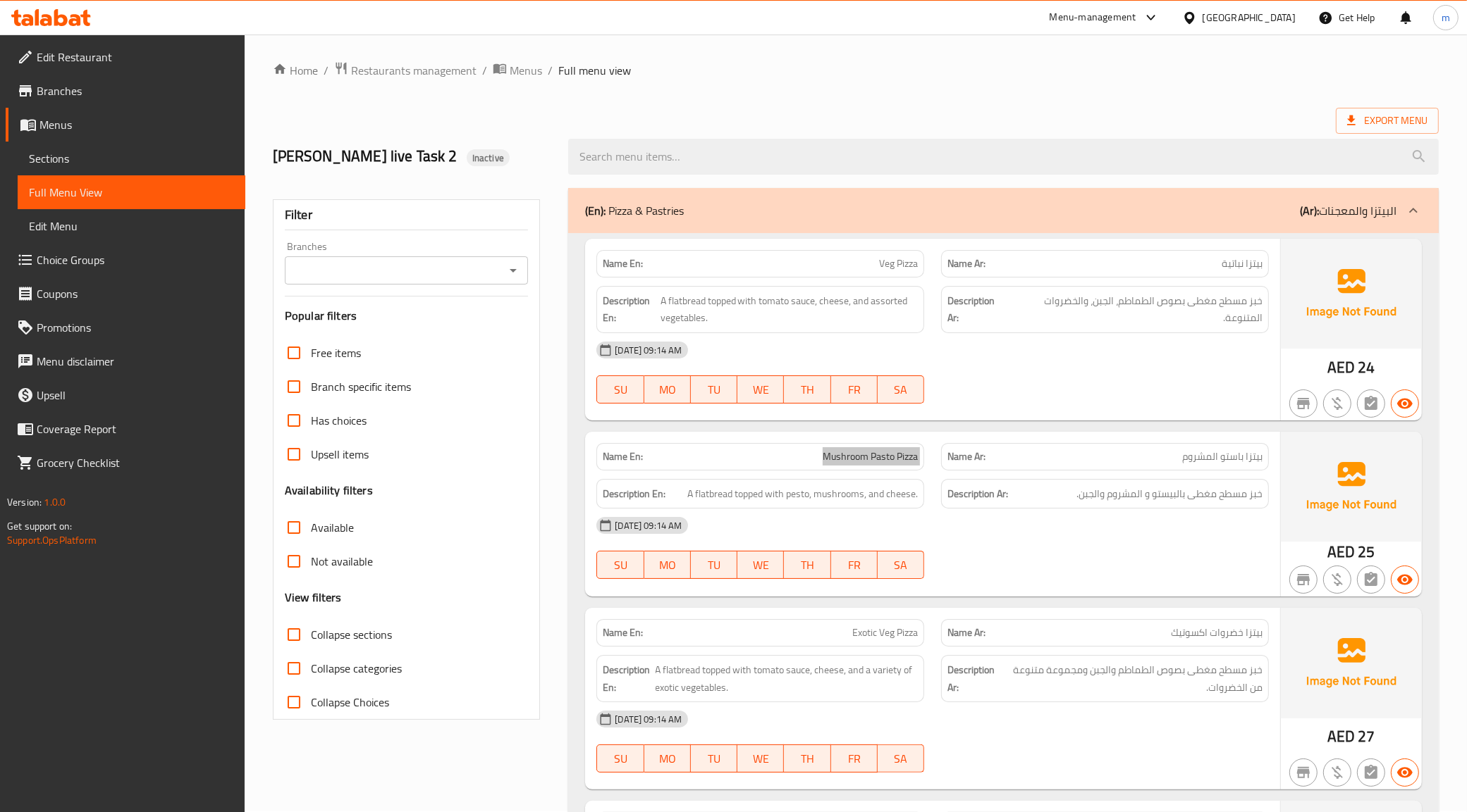
scroll to position [0, 0]
click at [60, 158] on span "Sections" at bounding box center [132, 158] width 205 height 17
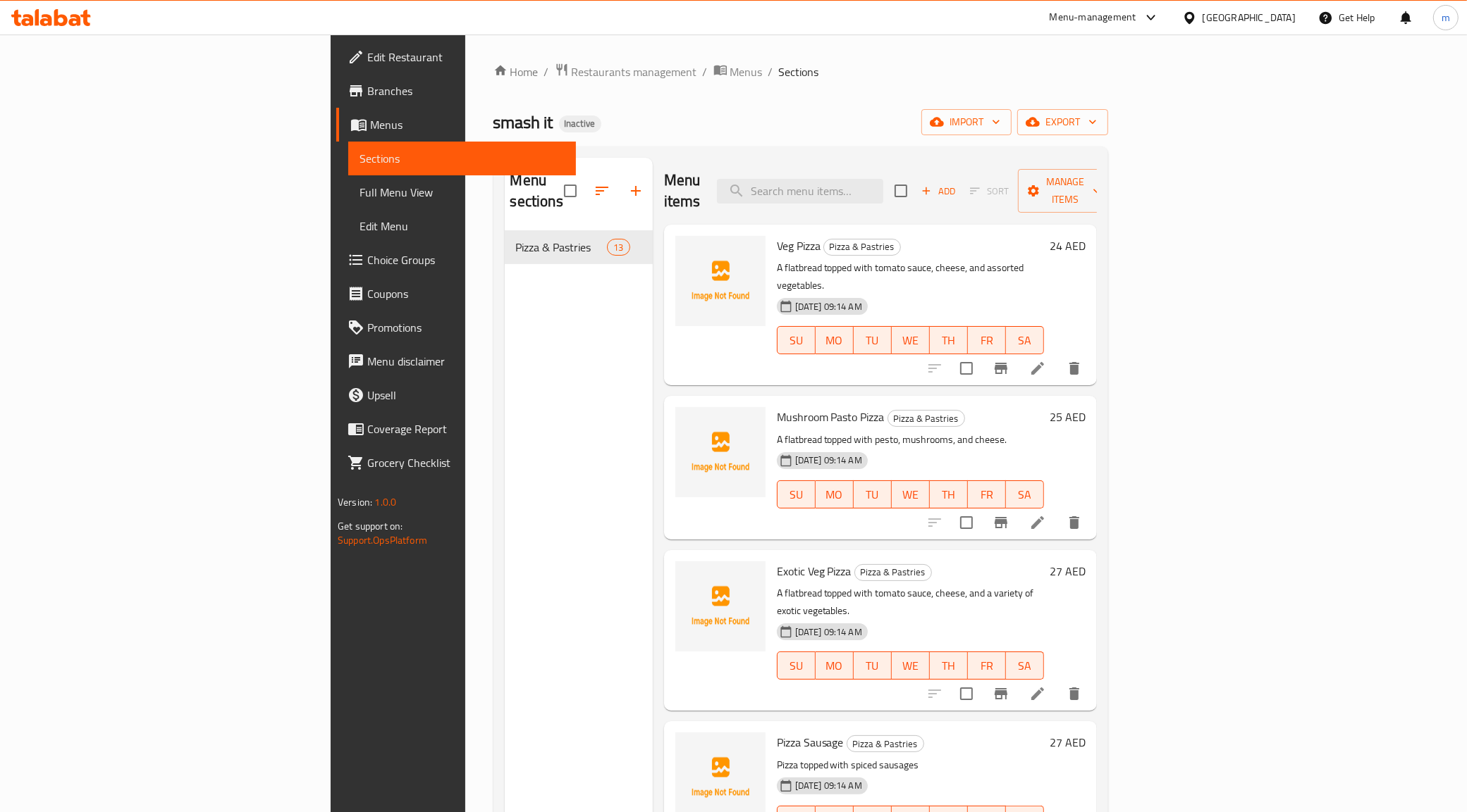
click at [1047, 178] on div "Menu items Add Sort Manage items" at bounding box center [880, 192] width 433 height 67
click at [1097, 186] on div "Menu items Add Sort Manage items" at bounding box center [880, 192] width 433 height 67
click at [884, 186] on input "search" at bounding box center [799, 191] width 166 height 24
paste input "Mushroom Pasto Pizza"
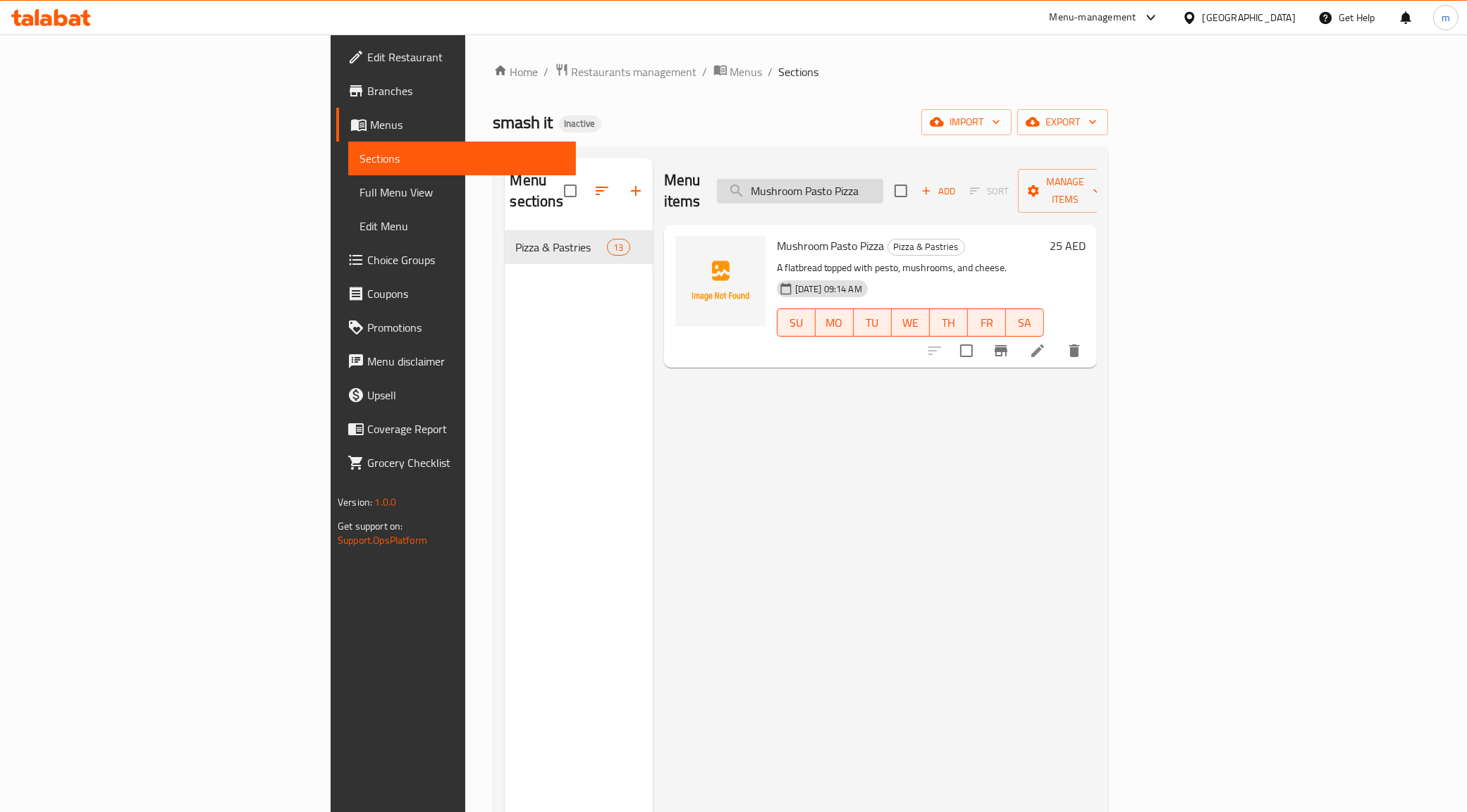
type input "Mushroom Pasto Pizza"
click at [1046, 342] on icon at bounding box center [1037, 350] width 17 height 17
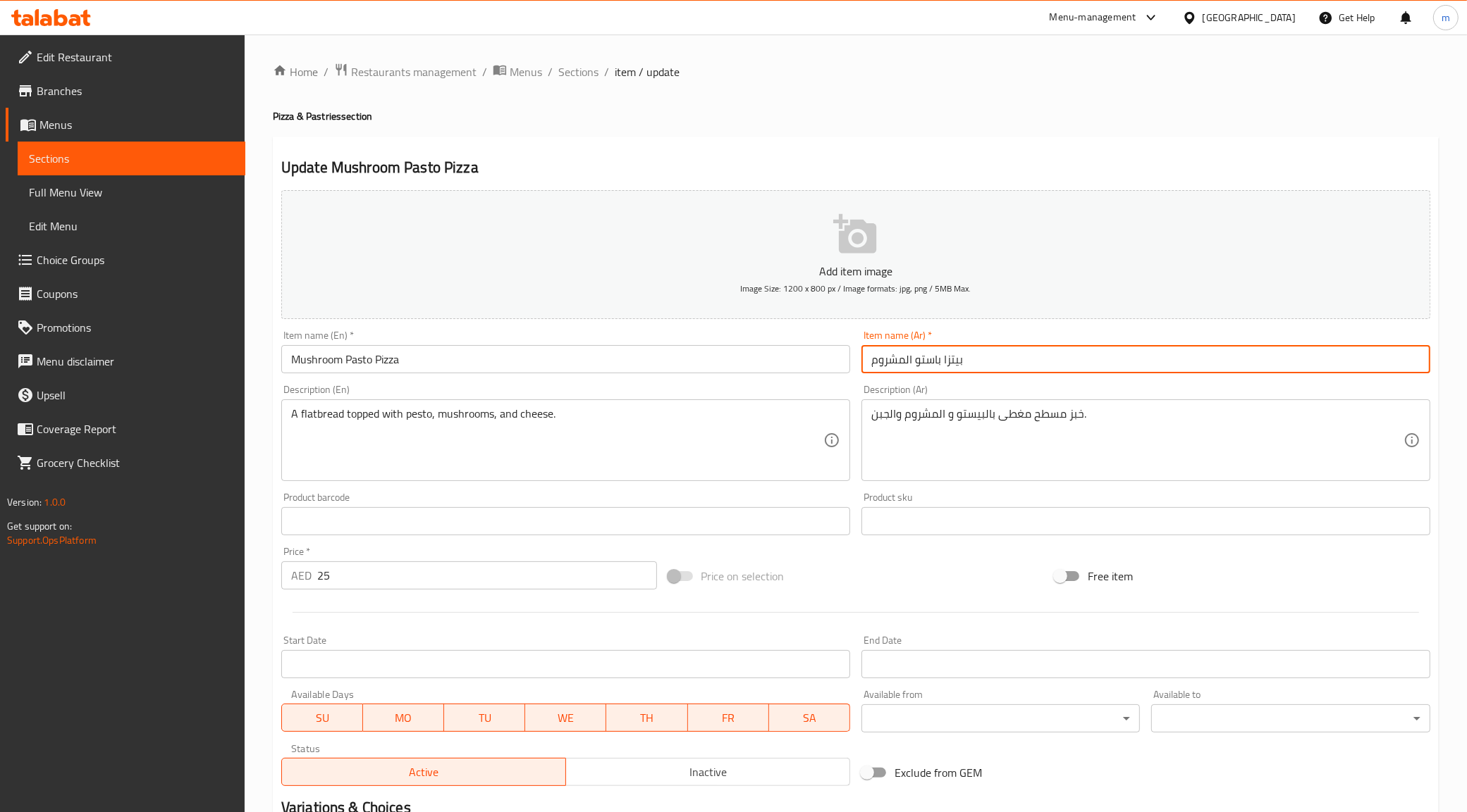
click at [907, 351] on input "بيتزا باستو المشروم" at bounding box center [1145, 359] width 569 height 28
click at [906, 360] on input "بيتزا باستو المشروم" at bounding box center [1145, 359] width 569 height 28
click at [911, 360] on input "بيتزا باستو المشروم" at bounding box center [1145, 359] width 569 height 28
type input "بيتزا باستو بالمشروم"
click at [1066, 381] on div "Description (Ar) خبز مسطح مغطى بالبيستو و المشروم والجبن. Description (Ar)" at bounding box center [1144, 433] width 580 height 107
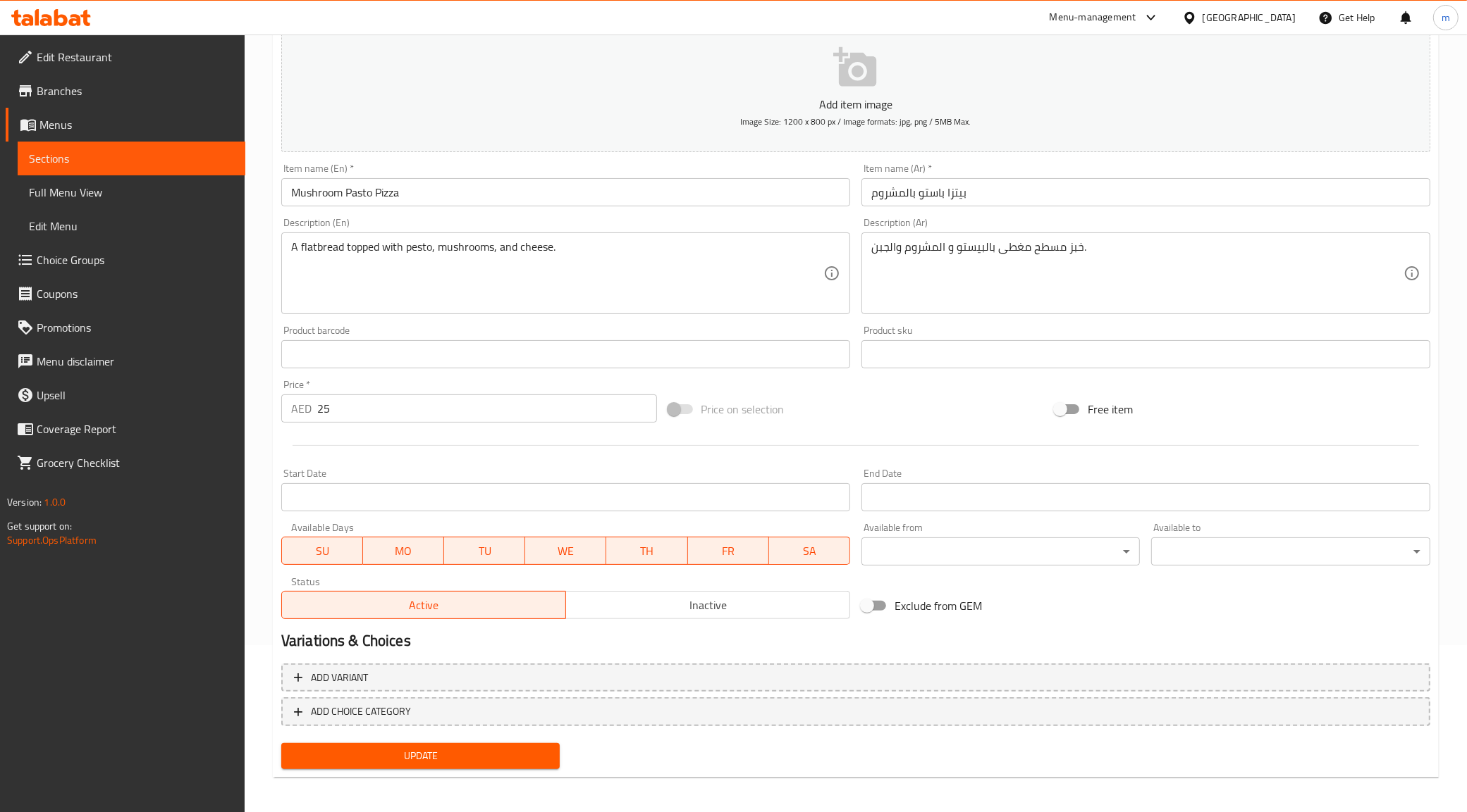
scroll to position [169, 0]
click at [513, 747] on span "Update" at bounding box center [420, 754] width 256 height 18
click at [823, 547] on span "SA" at bounding box center [809, 549] width 69 height 21
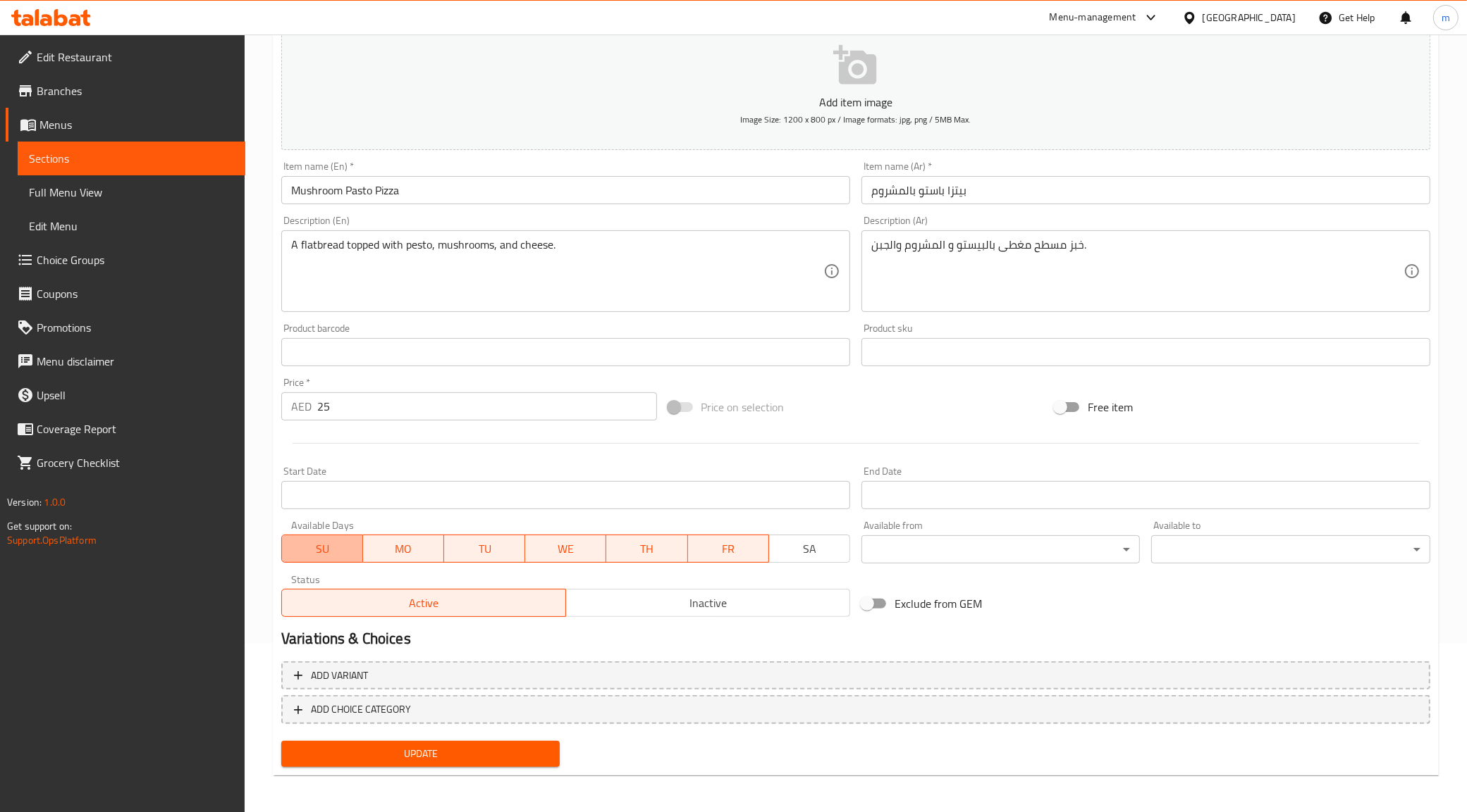
click at [332, 548] on span "SU" at bounding box center [322, 549] width 69 height 21
click at [483, 752] on span "Update" at bounding box center [420, 754] width 256 height 18
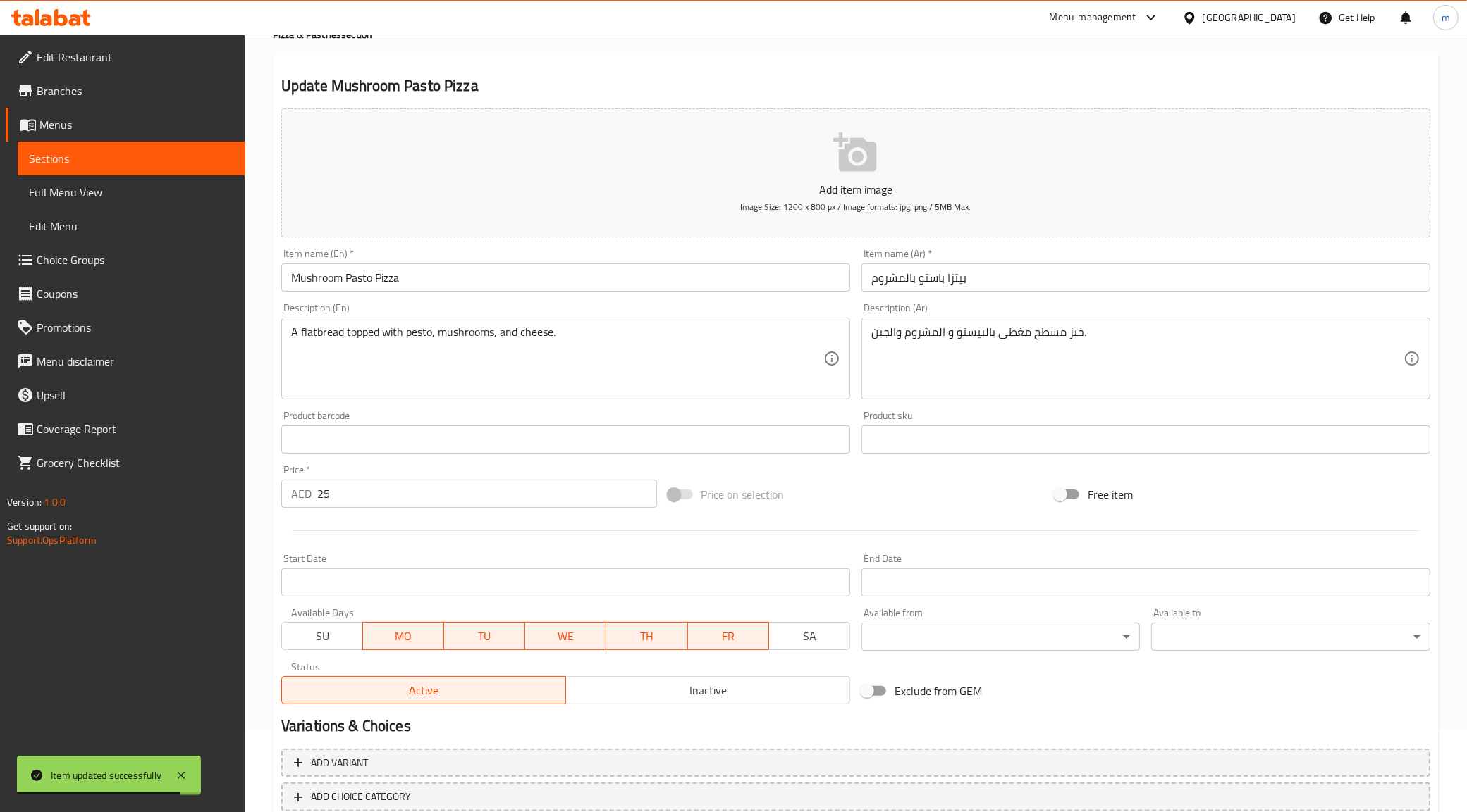
scroll to position [0, 0]
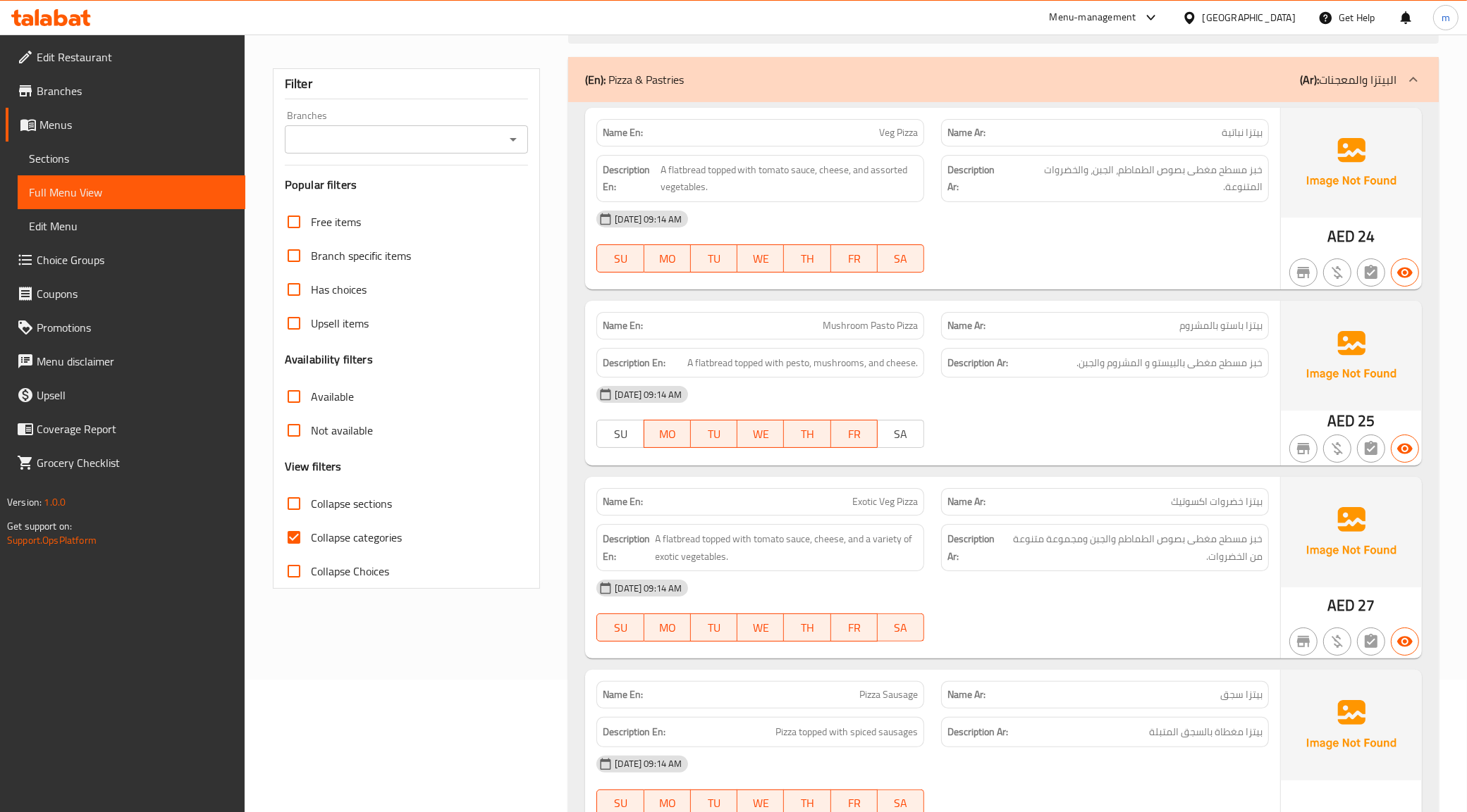
scroll to position [176, 0]
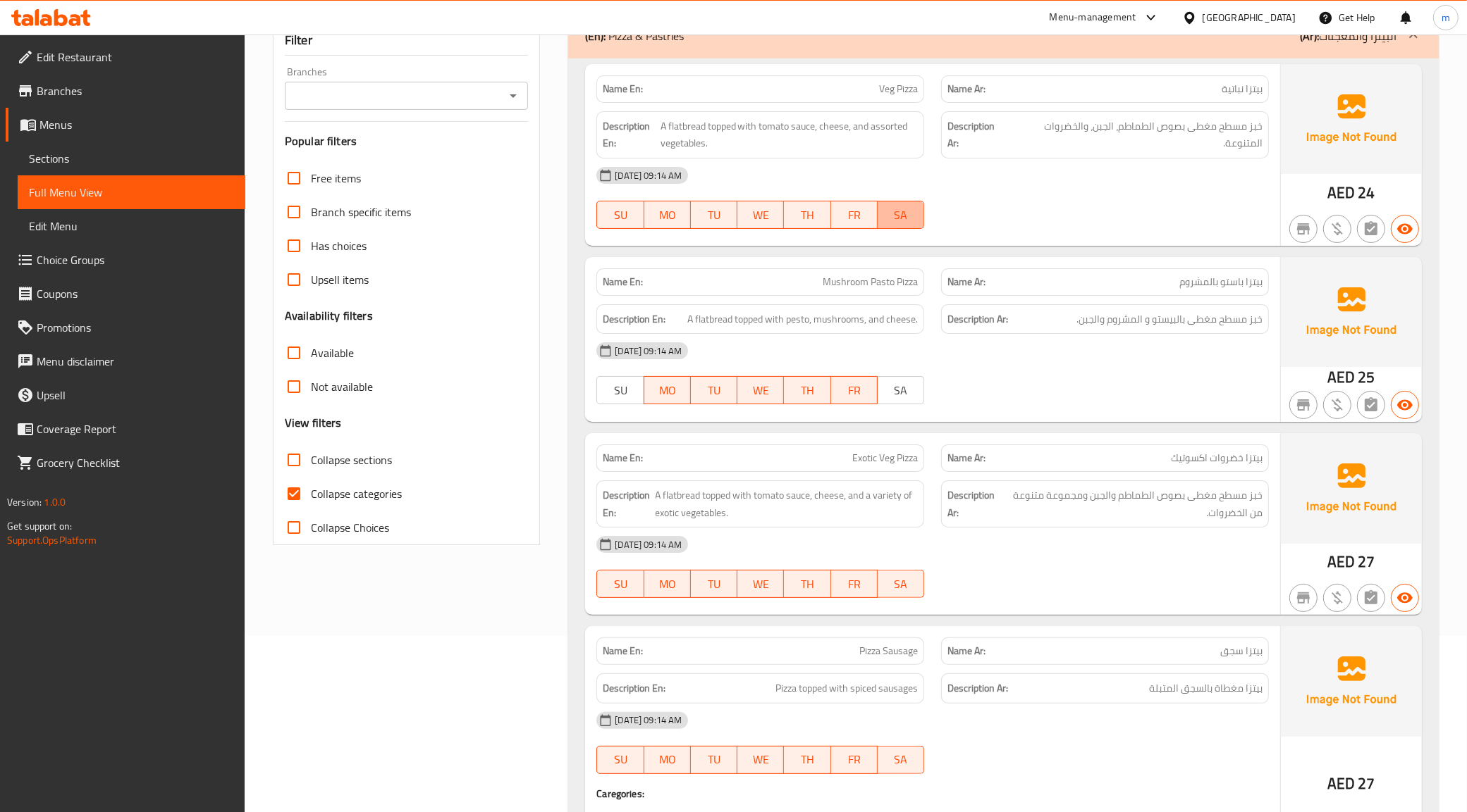
click at [903, 216] on span "SA" at bounding box center [901, 215] width 35 height 21
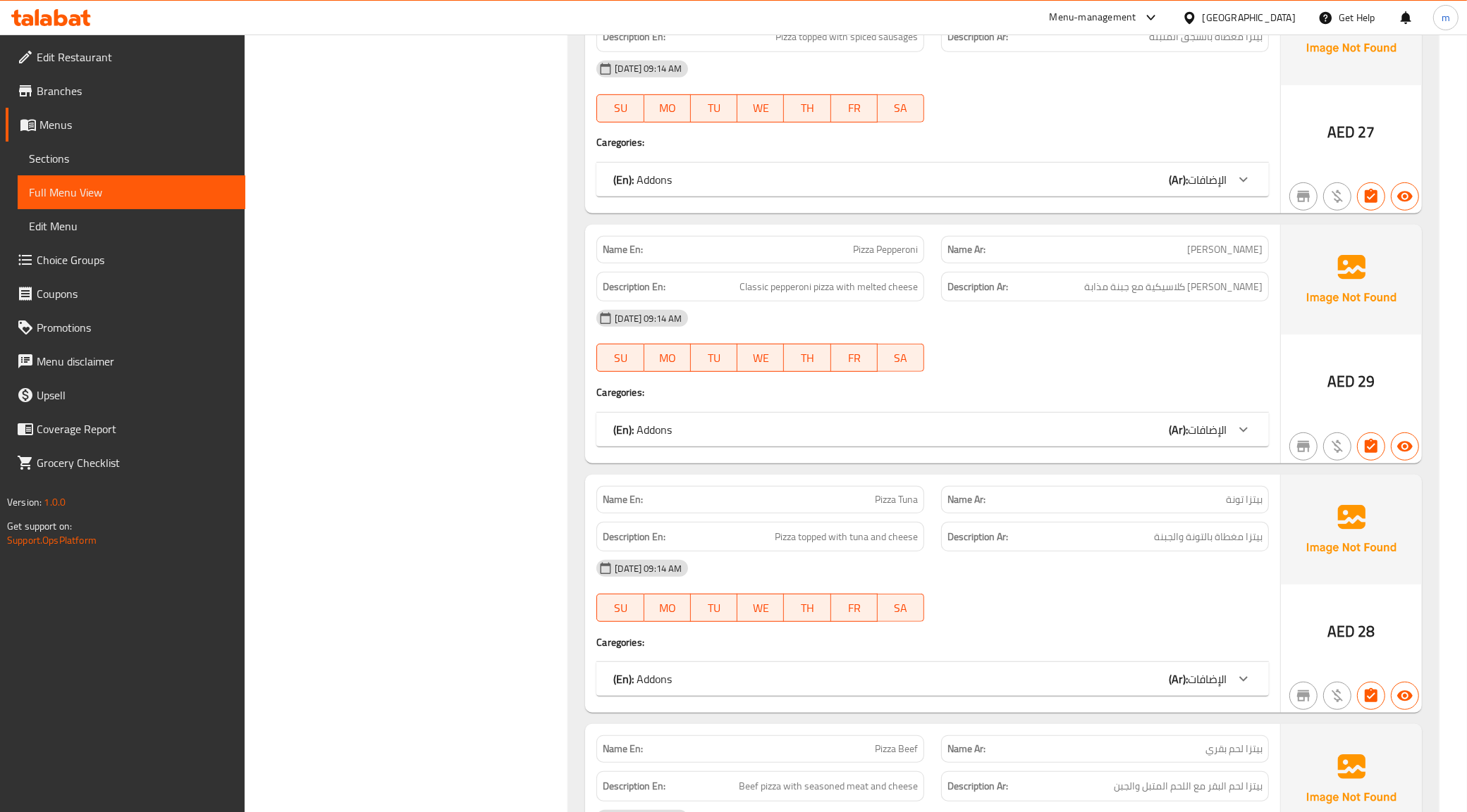
scroll to position [0, 0]
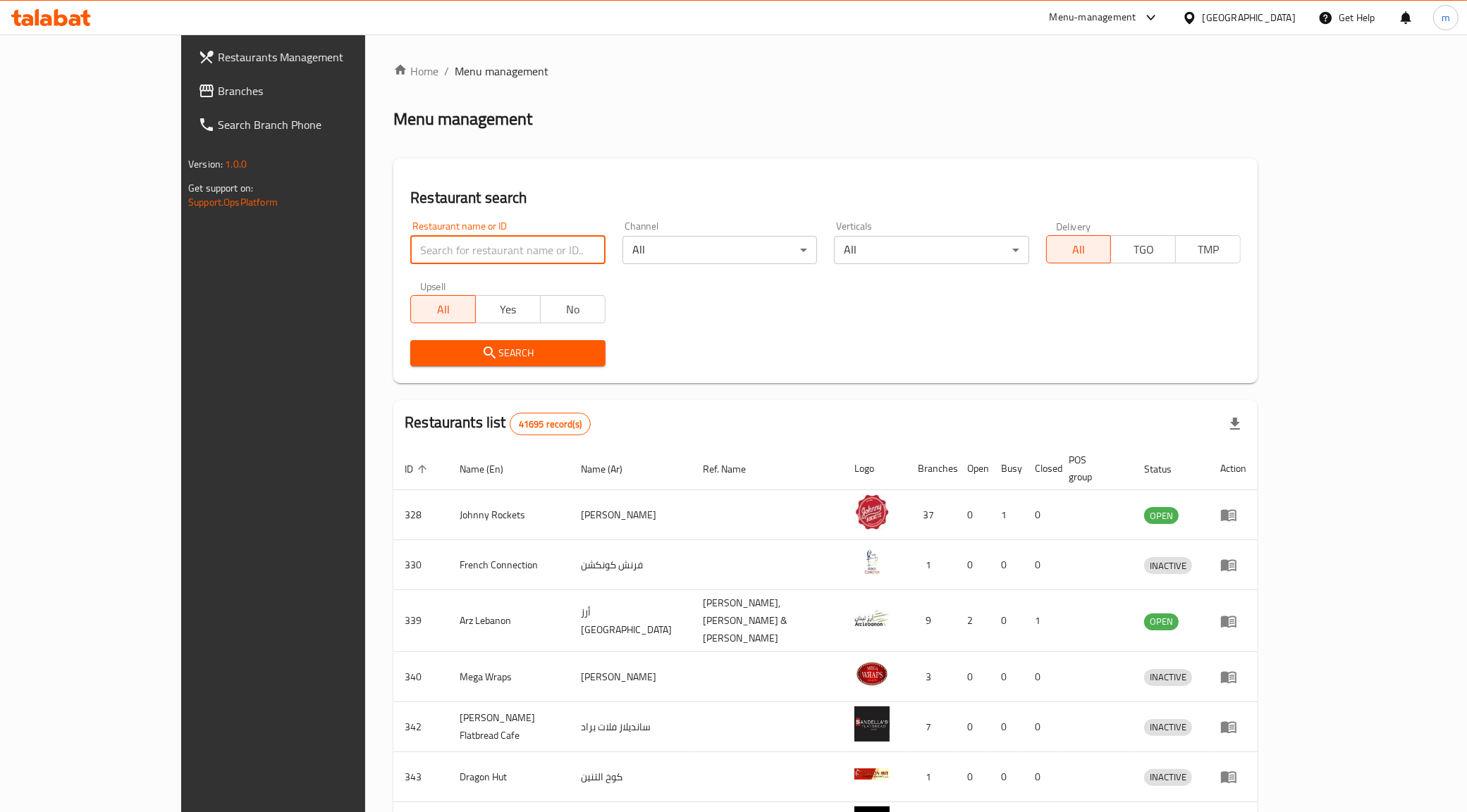
click at [487, 240] on input "search" at bounding box center [507, 250] width 194 height 28
type input "51537"
click button "Search" at bounding box center [507, 353] width 194 height 26
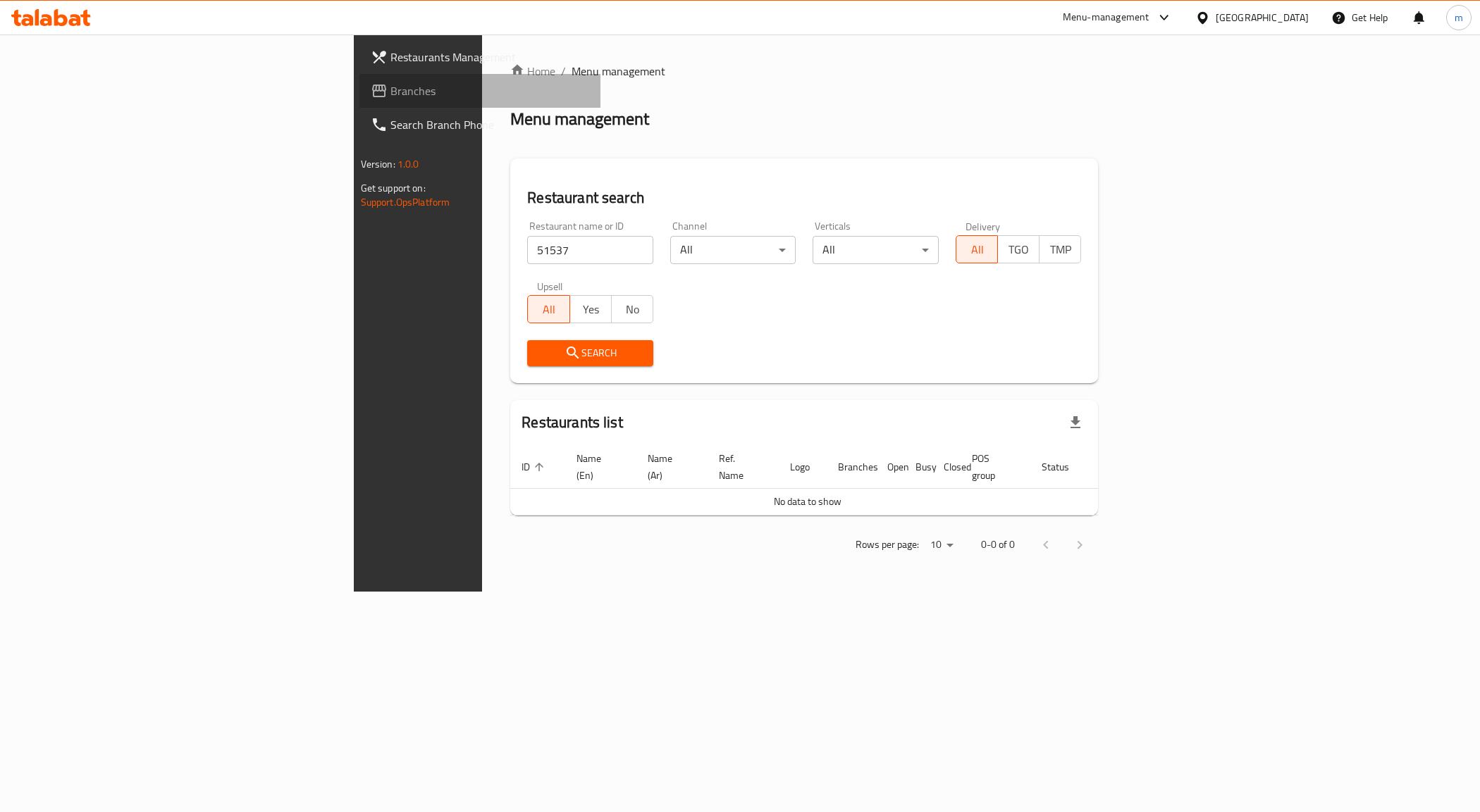
click at [360, 79] on link "Branches" at bounding box center [480, 91] width 241 height 34
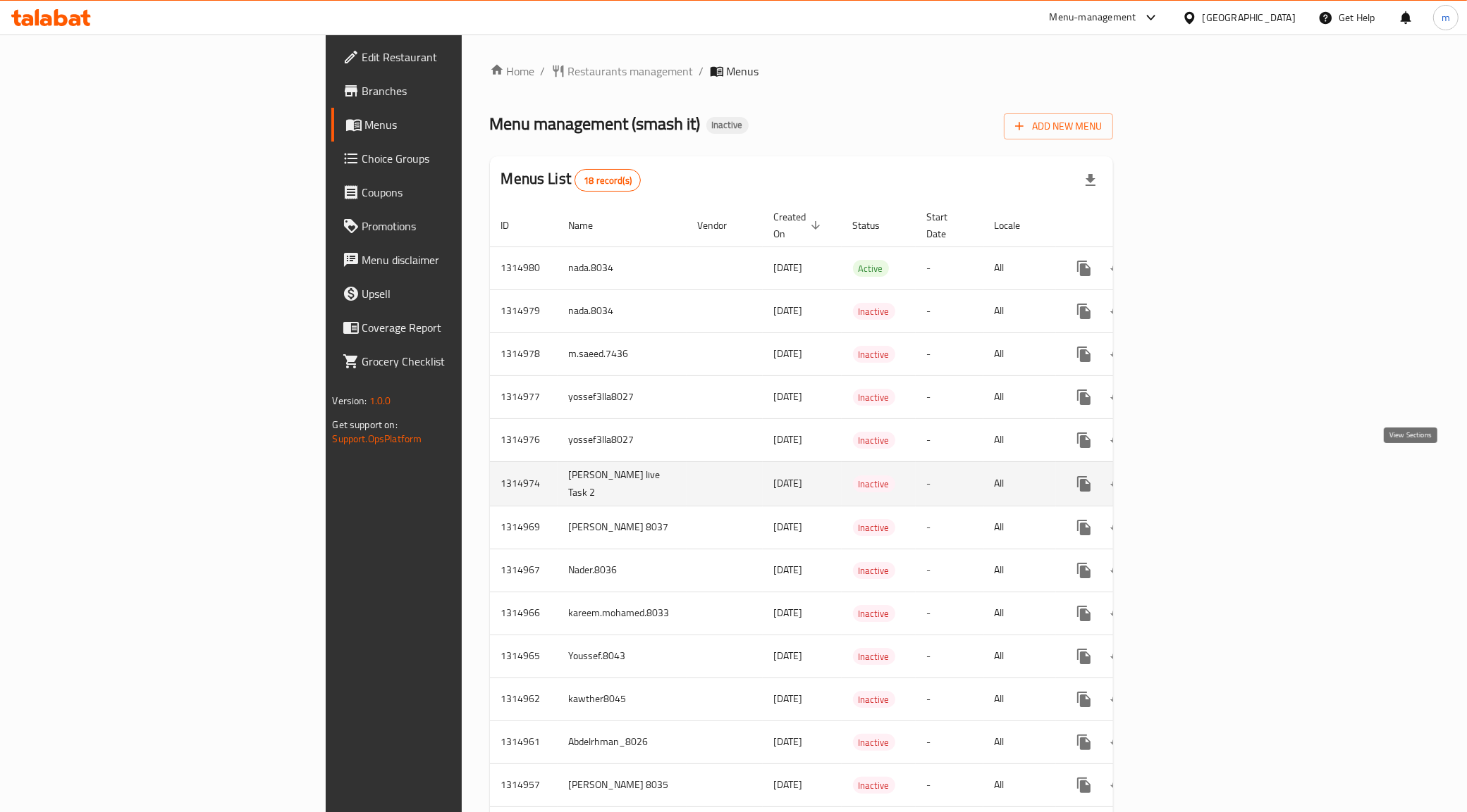
click at [1194, 476] on icon "enhanced table" at bounding box center [1185, 484] width 17 height 17
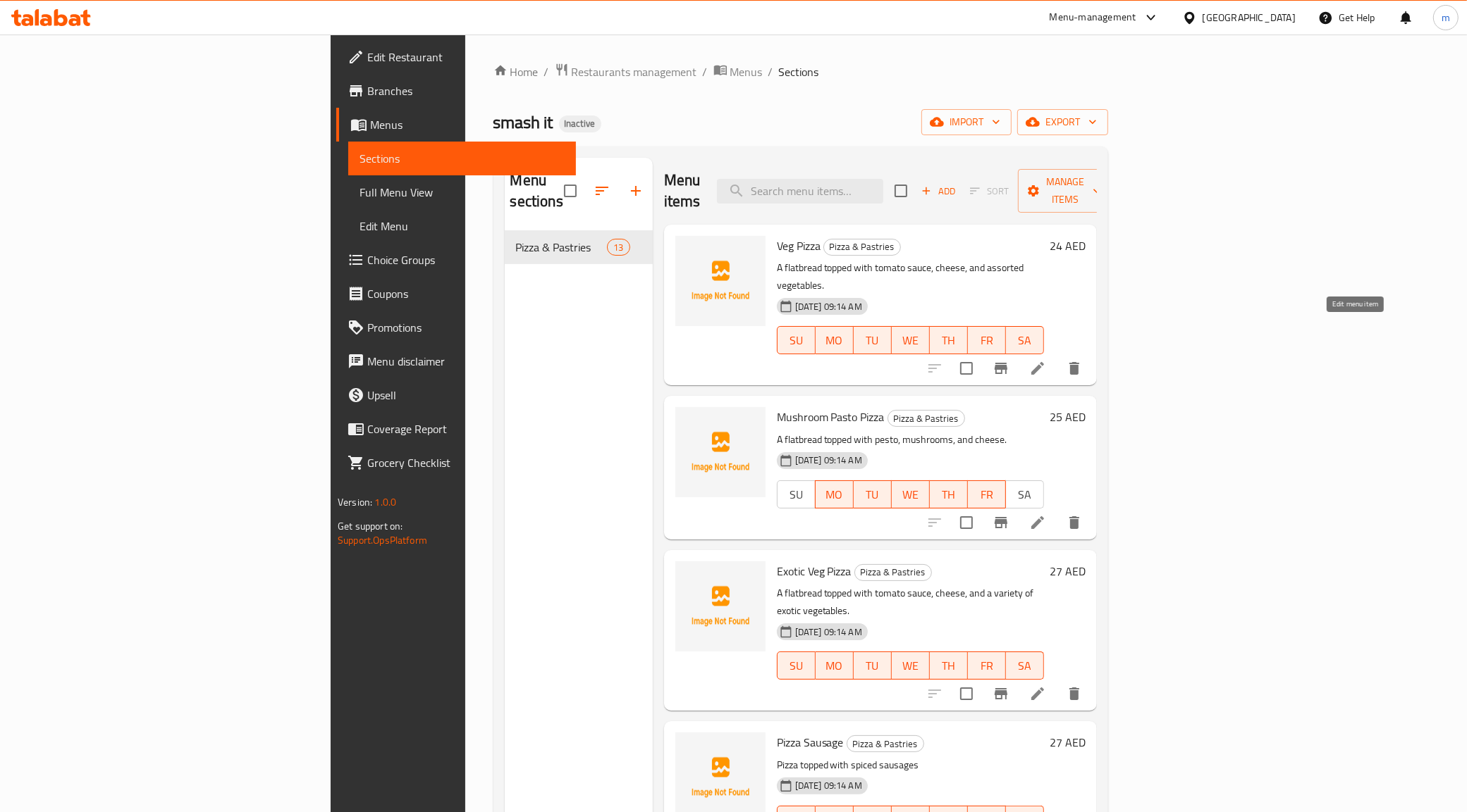
click at [1046, 360] on icon at bounding box center [1037, 367] width 17 height 17
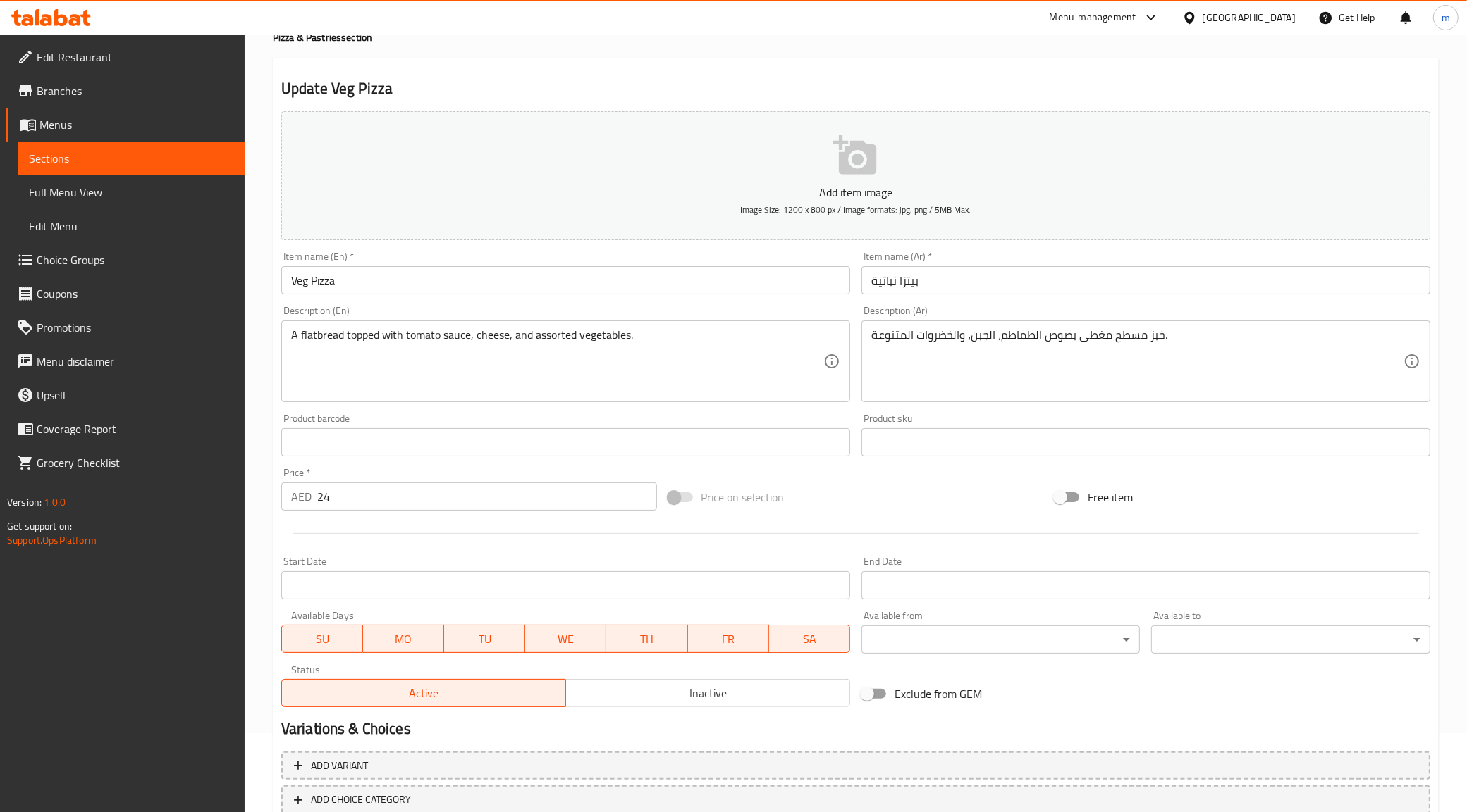
scroll to position [169, 0]
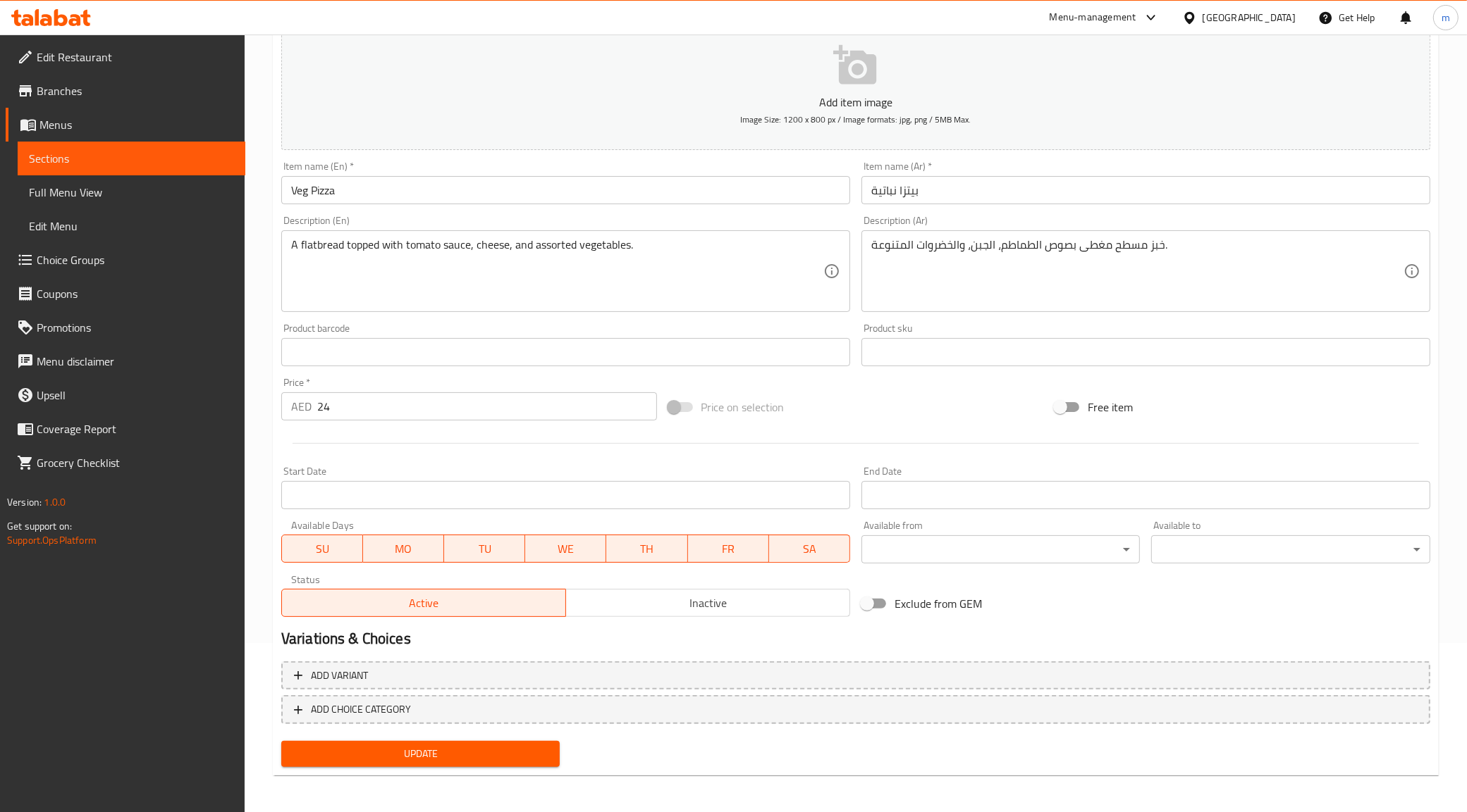
click at [799, 550] on span "SA" at bounding box center [809, 549] width 69 height 21
click at [329, 546] on span "SU" at bounding box center [322, 549] width 69 height 21
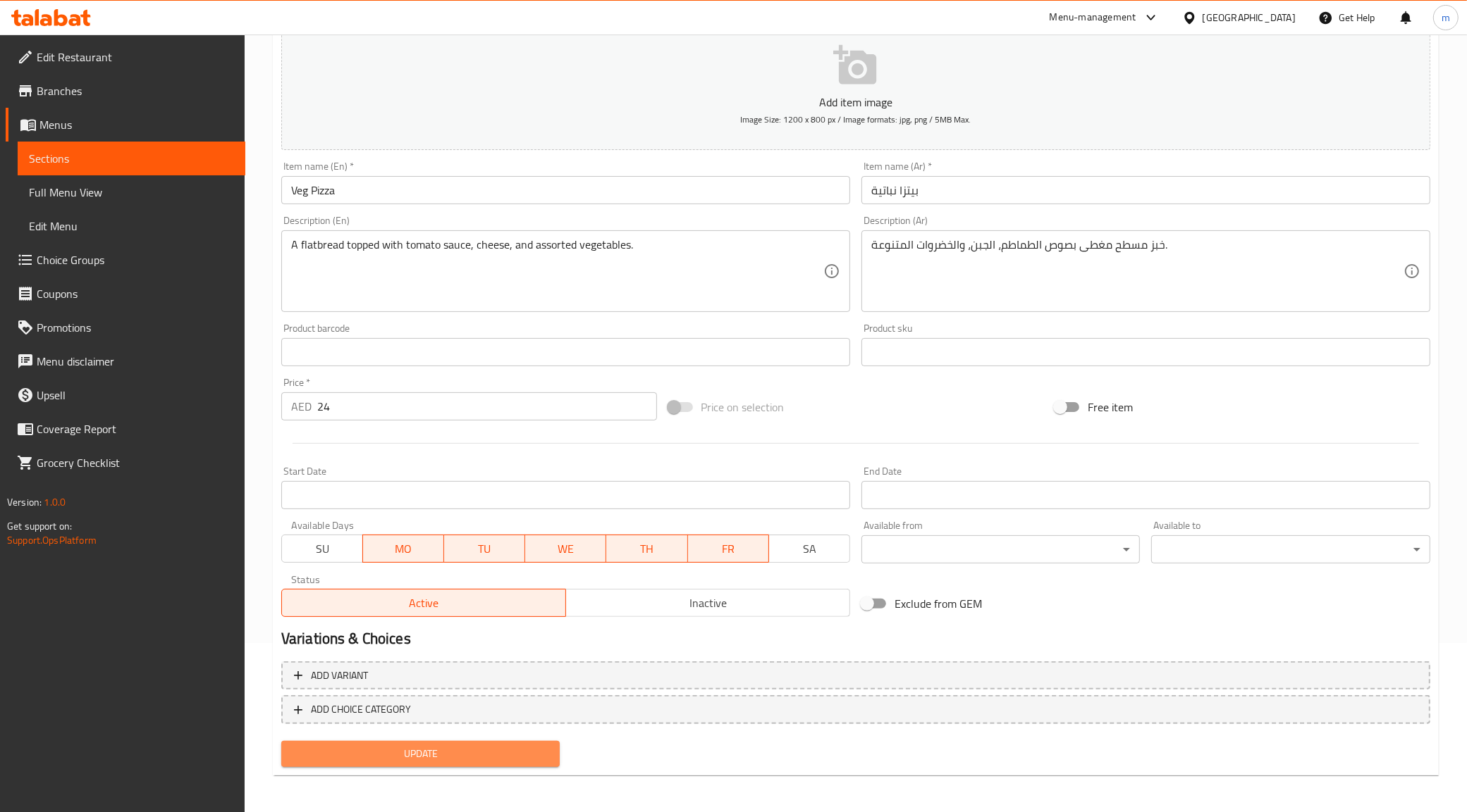
click at [483, 747] on span "Update" at bounding box center [420, 754] width 256 height 18
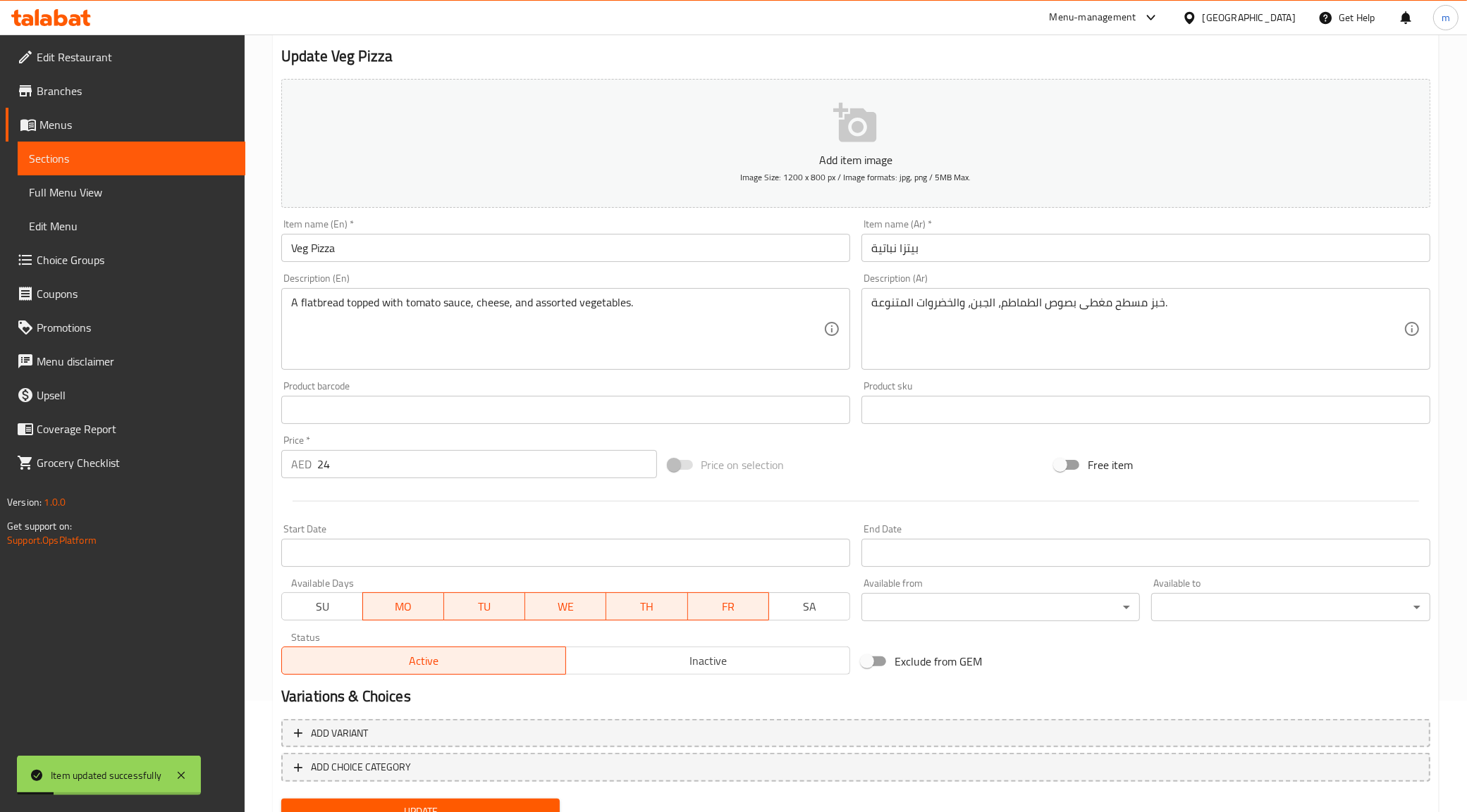
scroll to position [81, 0]
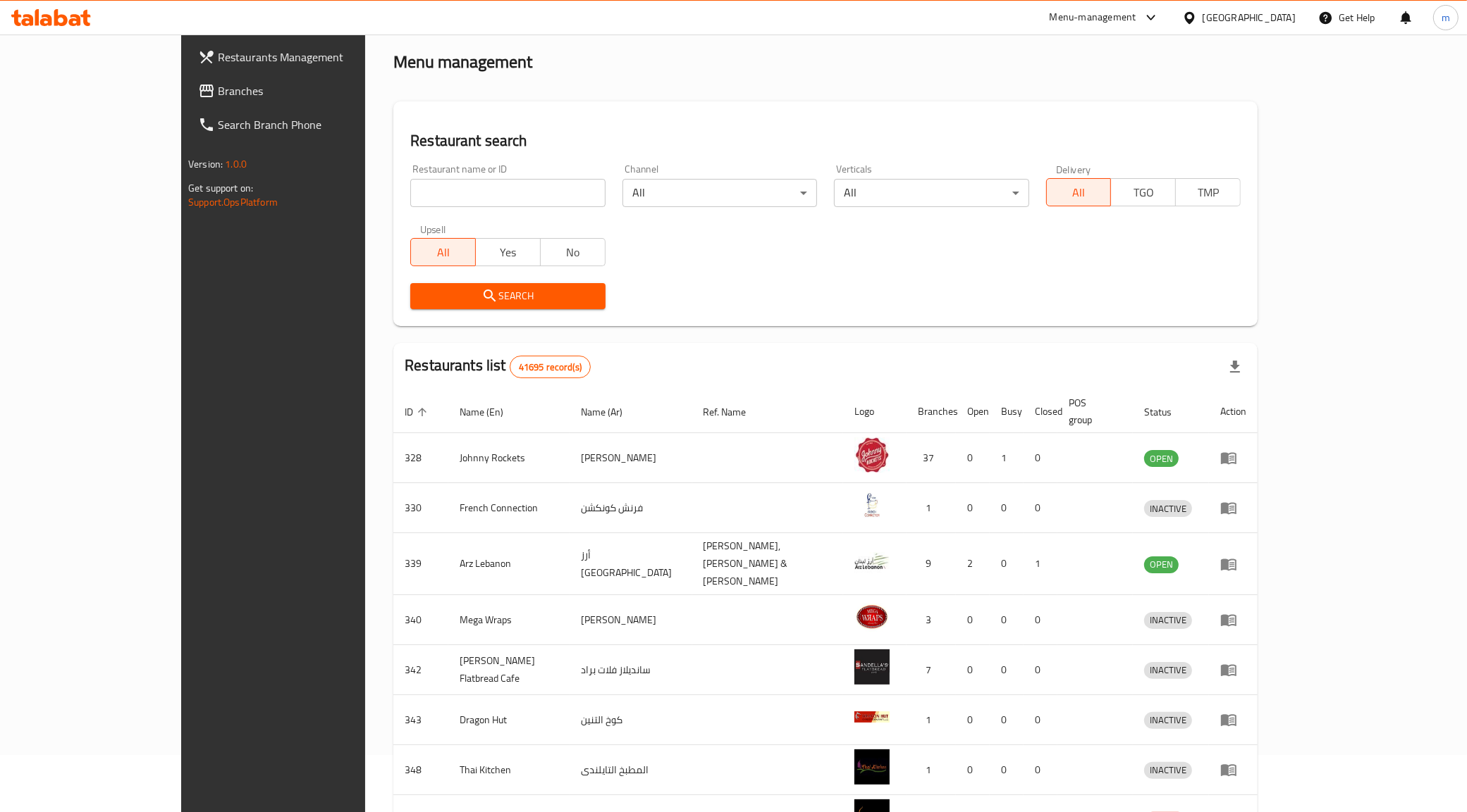
scroll to position [88, 0]
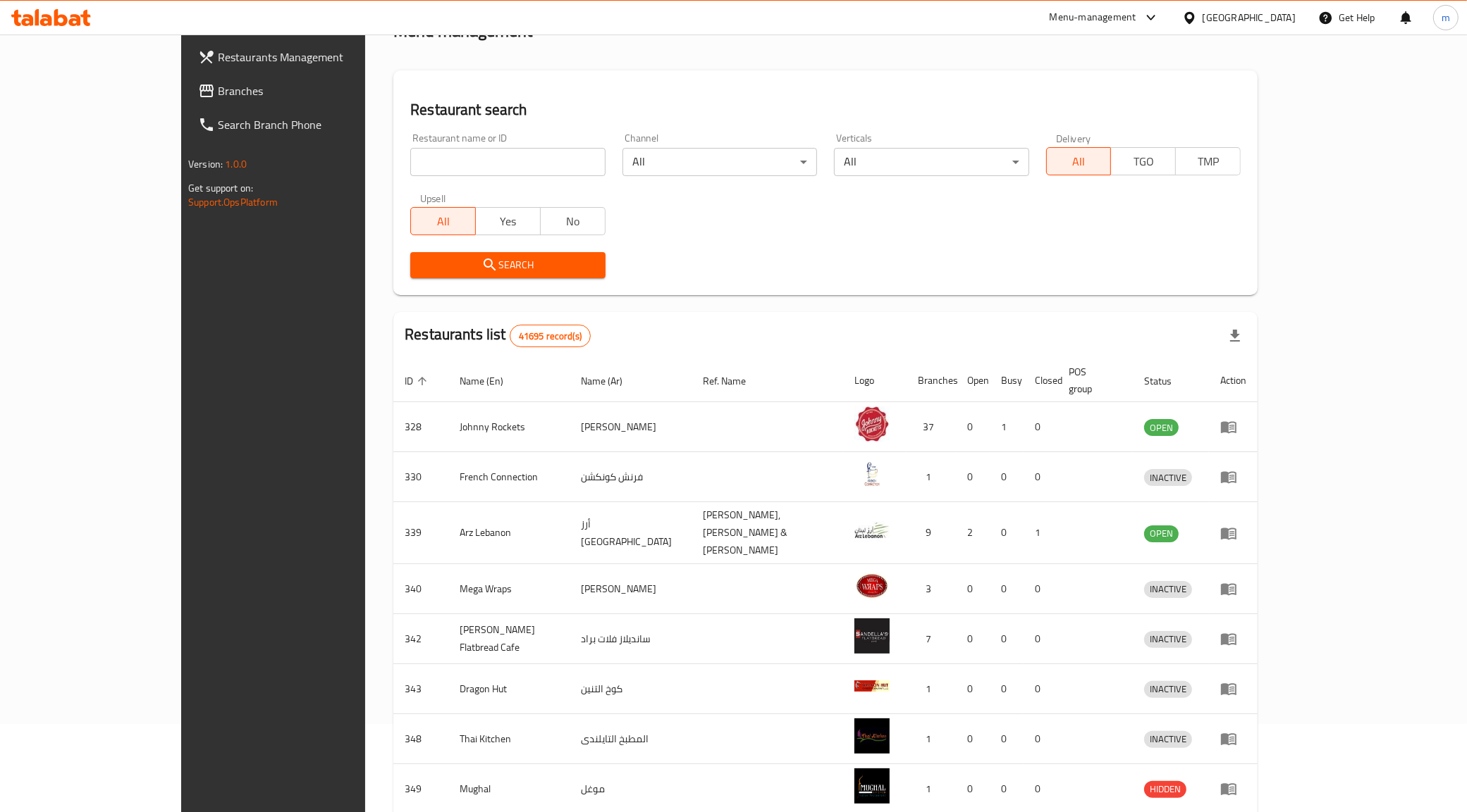
click at [448, 173] on input "search" at bounding box center [507, 161] width 194 height 28
type input "51537"
click button "Search" at bounding box center [507, 265] width 194 height 26
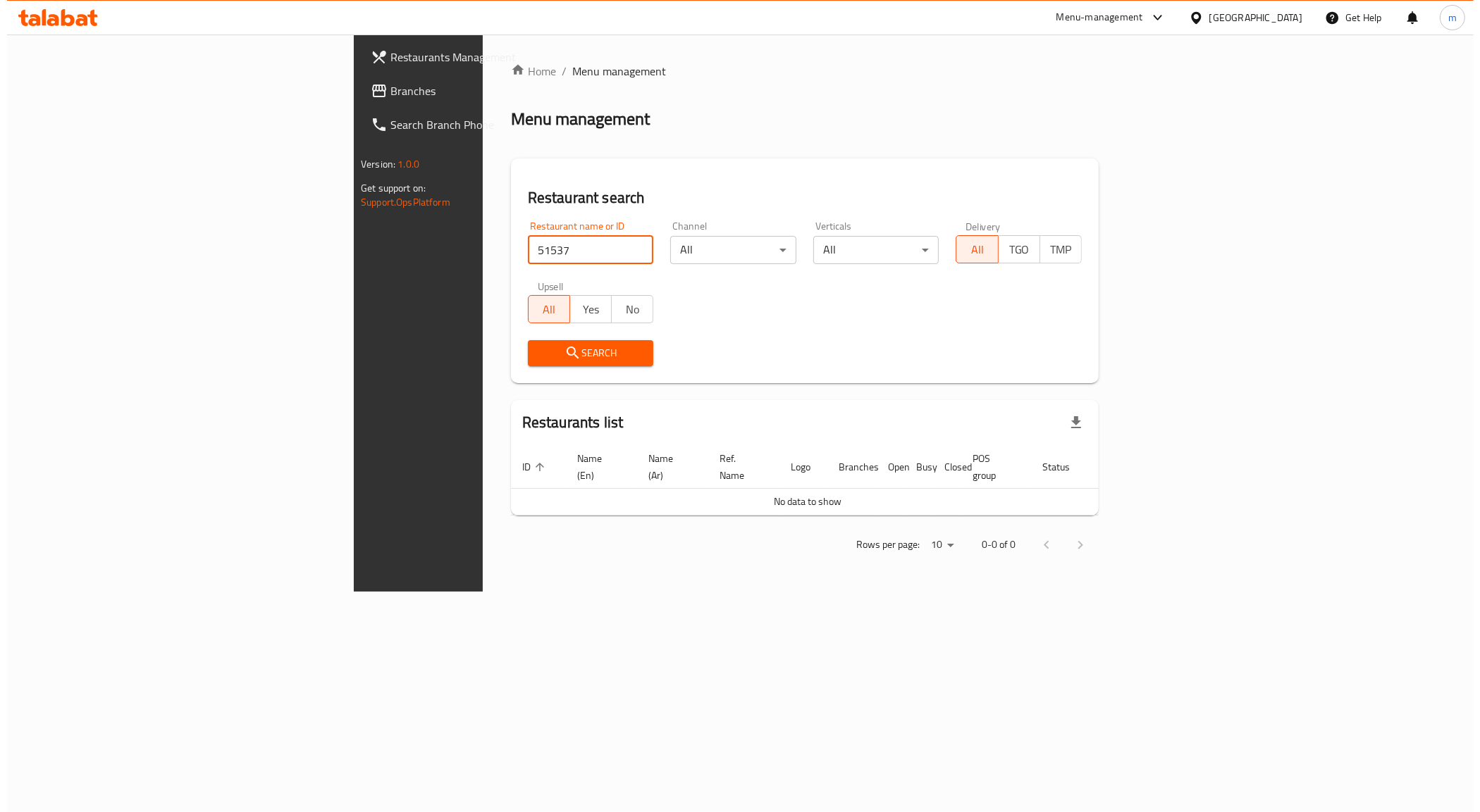
scroll to position [0, 0]
click at [391, 57] on span "Restaurants Management" at bounding box center [491, 57] width 199 height 17
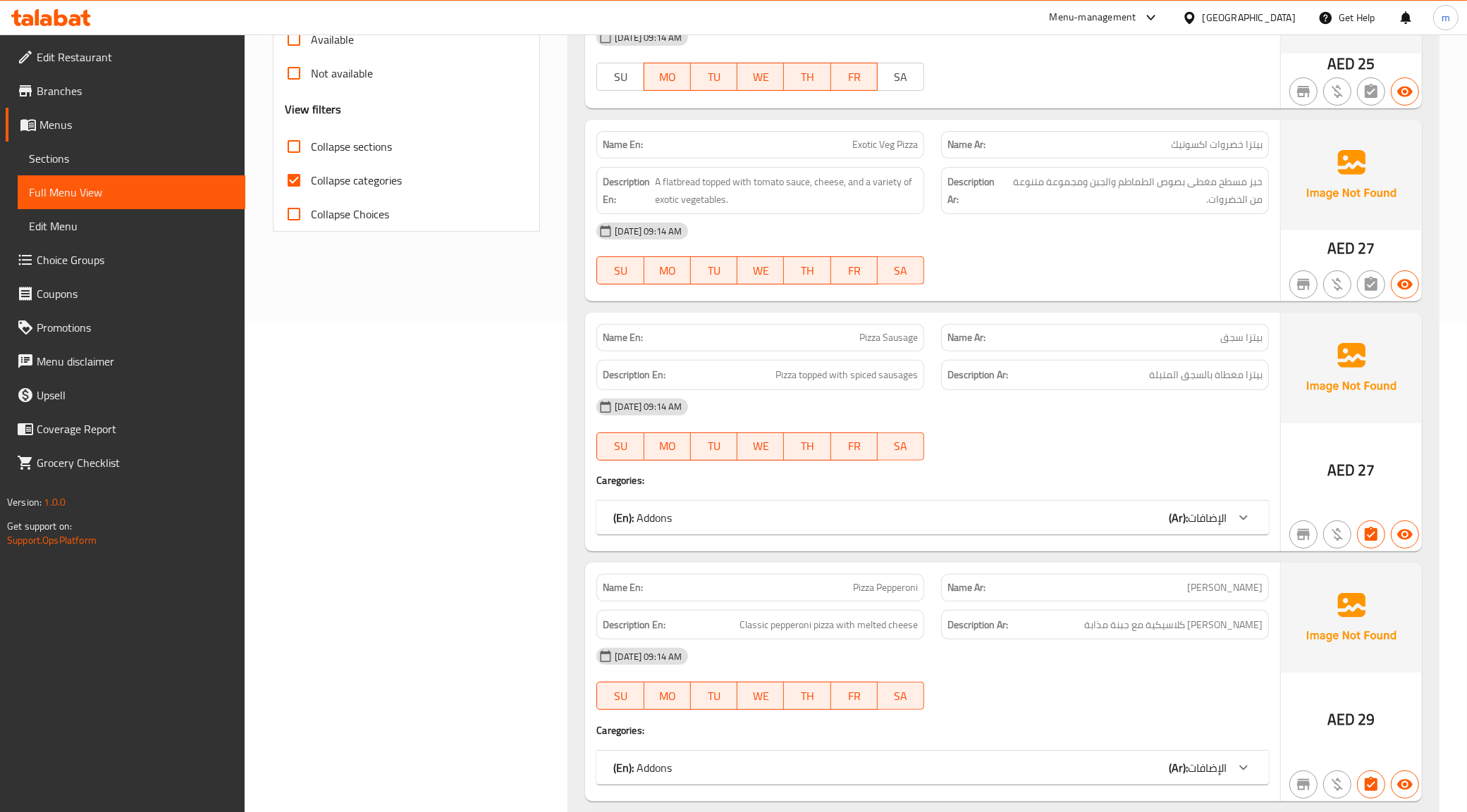
scroll to position [529, 0]
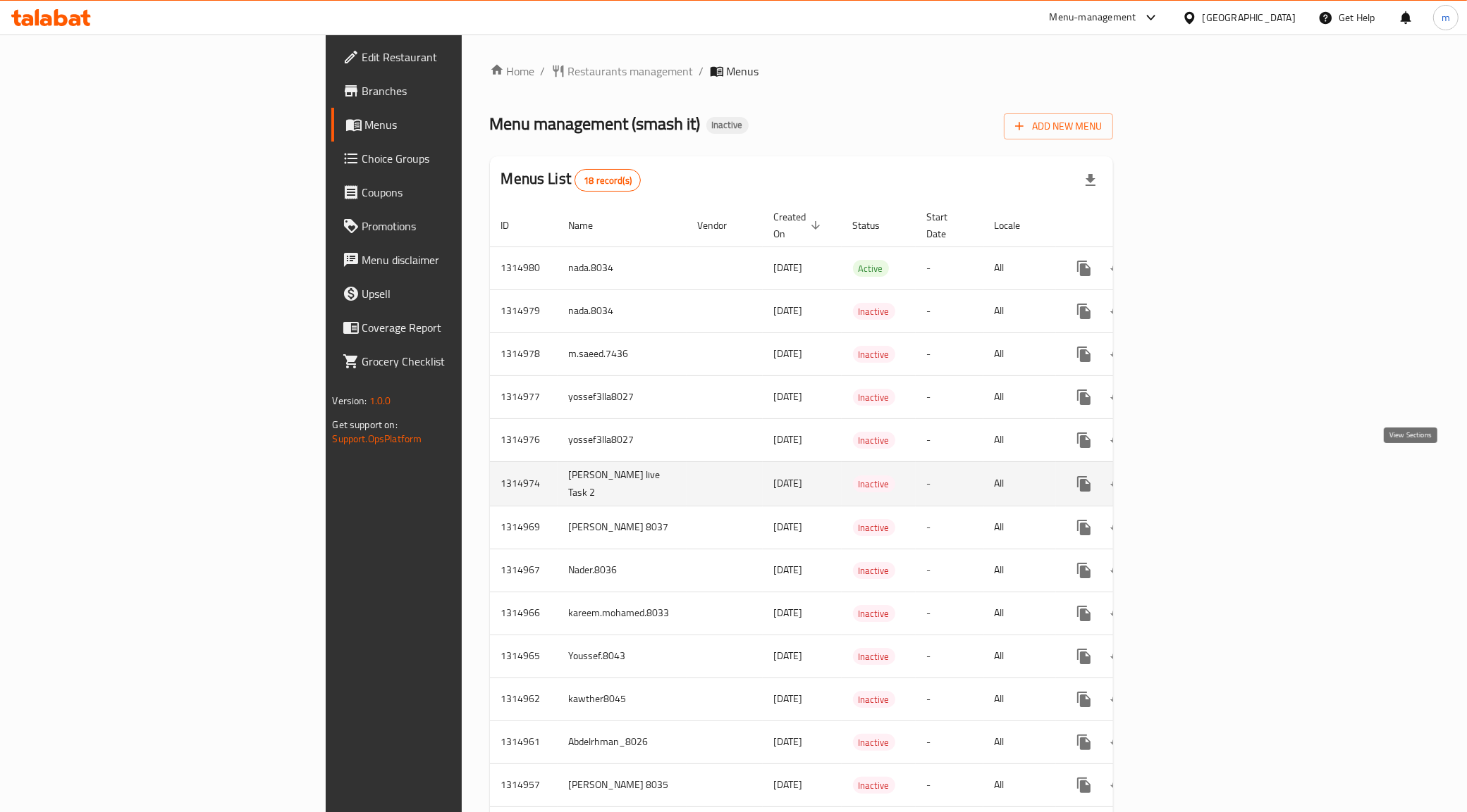
click at [1194, 476] on icon "enhanced table" at bounding box center [1185, 484] width 17 height 17
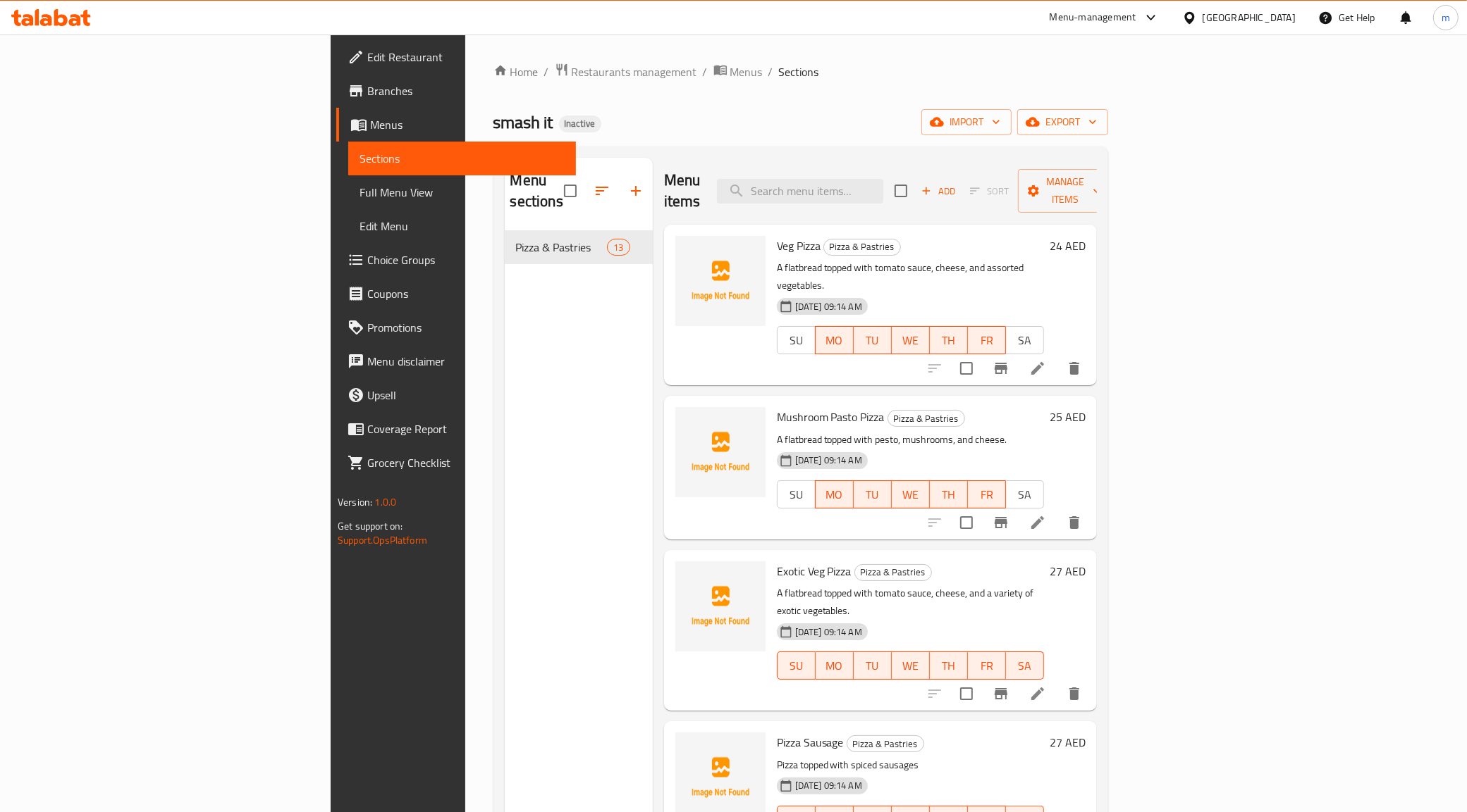
scroll to position [264, 0]
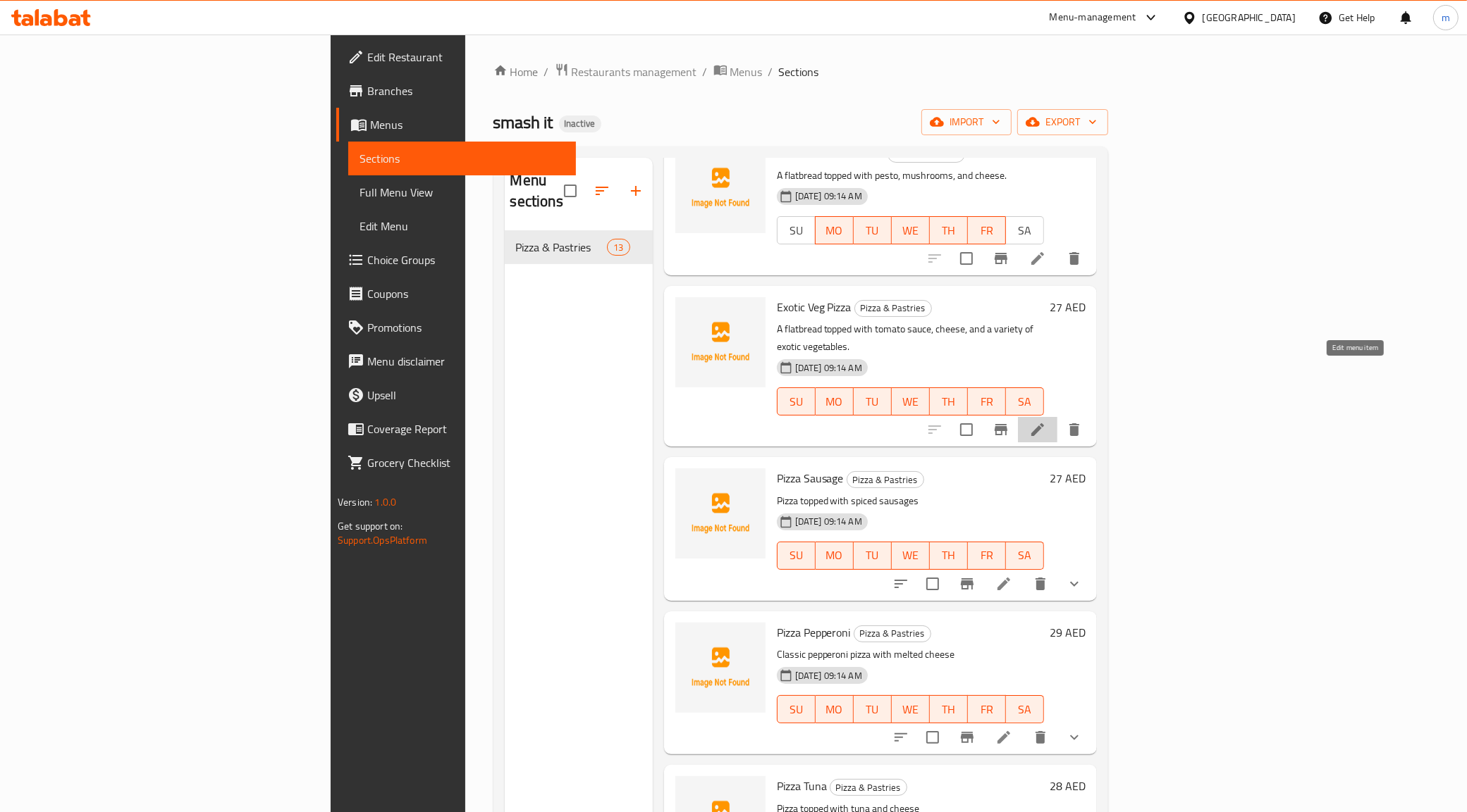
click at [1044, 423] on icon at bounding box center [1037, 429] width 13 height 13
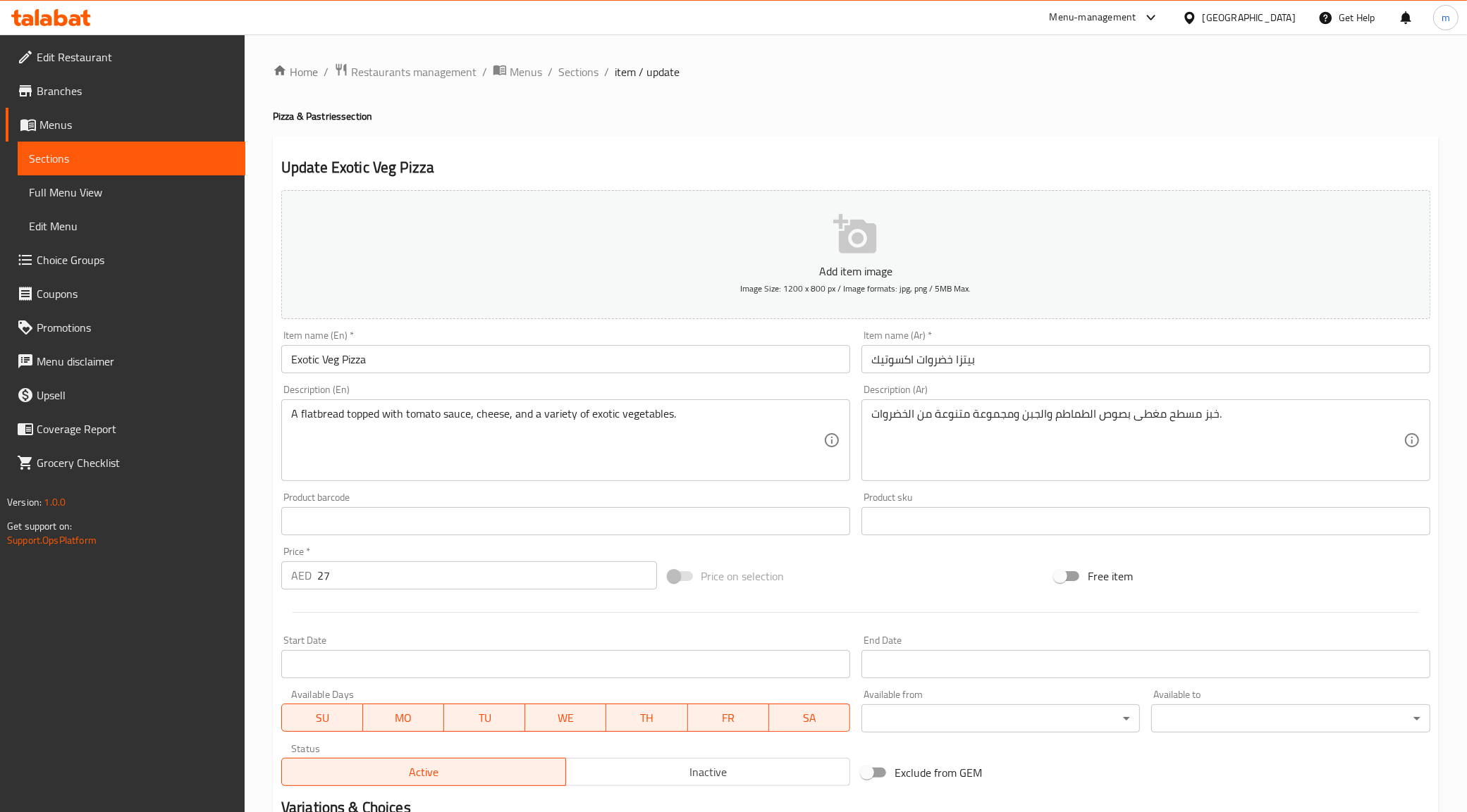
scroll to position [169, 0]
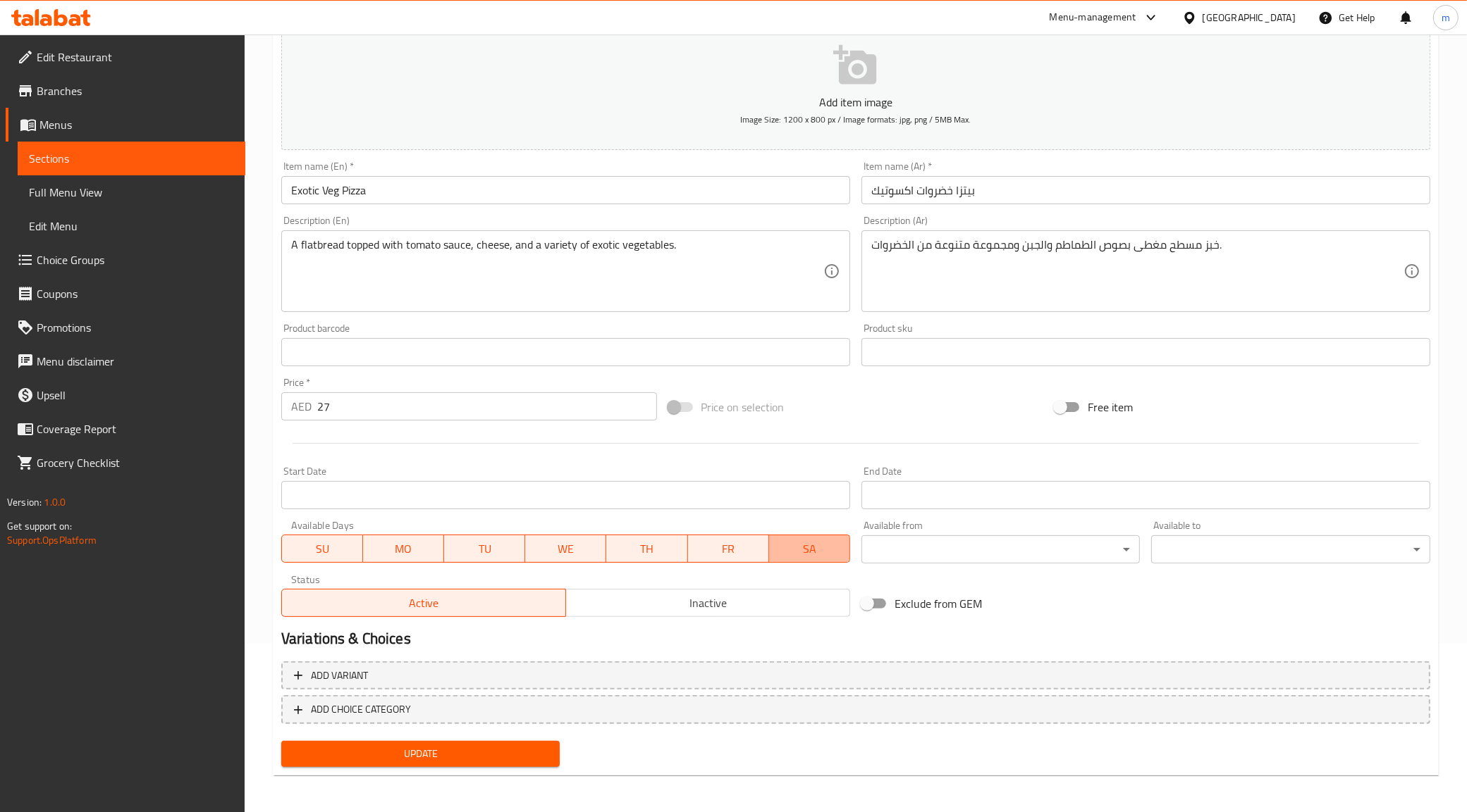
click at [823, 537] on button "SA" at bounding box center [809, 548] width 81 height 28
click at [315, 557] on span "SU" at bounding box center [322, 549] width 69 height 21
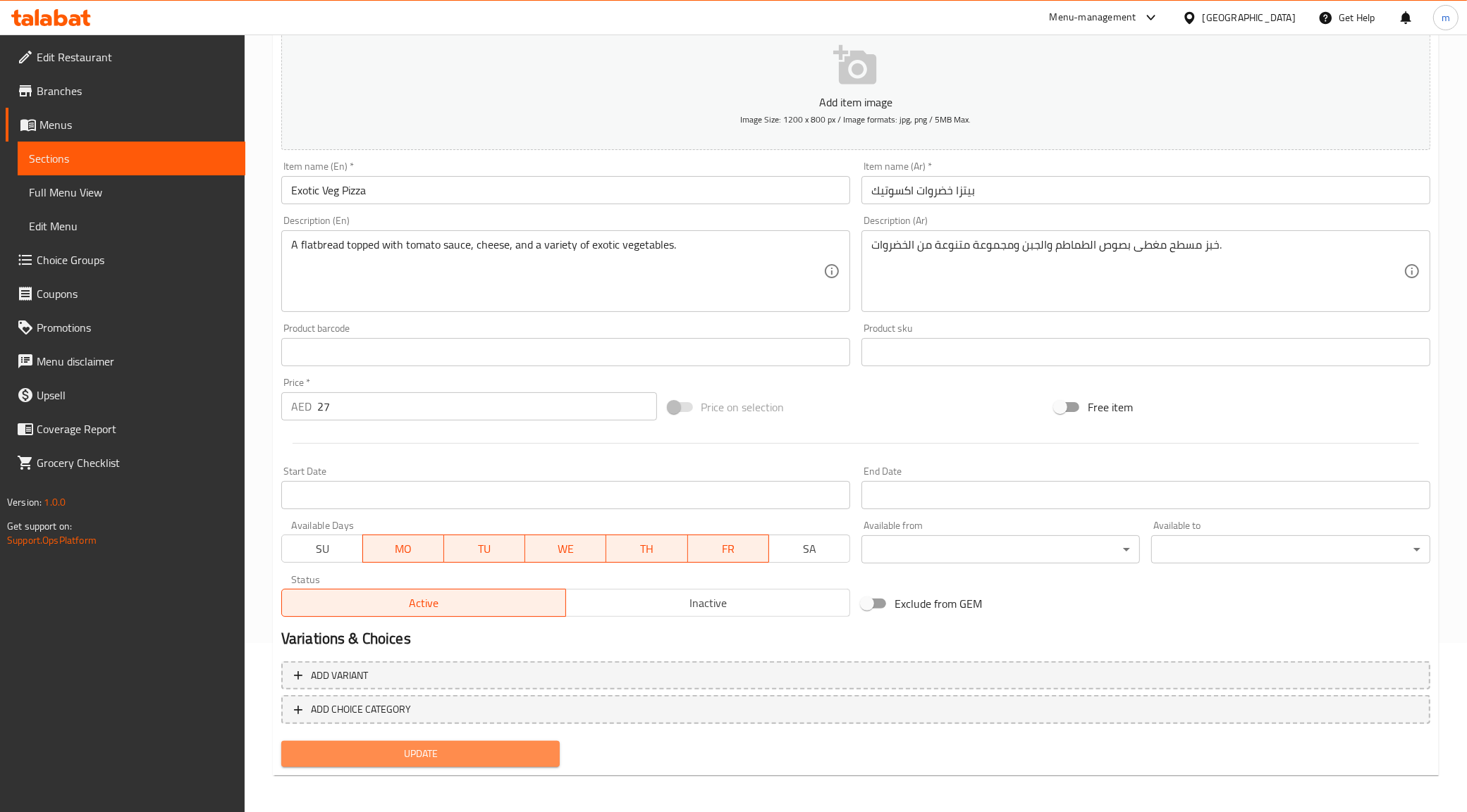
click at [453, 754] on span "Update" at bounding box center [420, 754] width 256 height 18
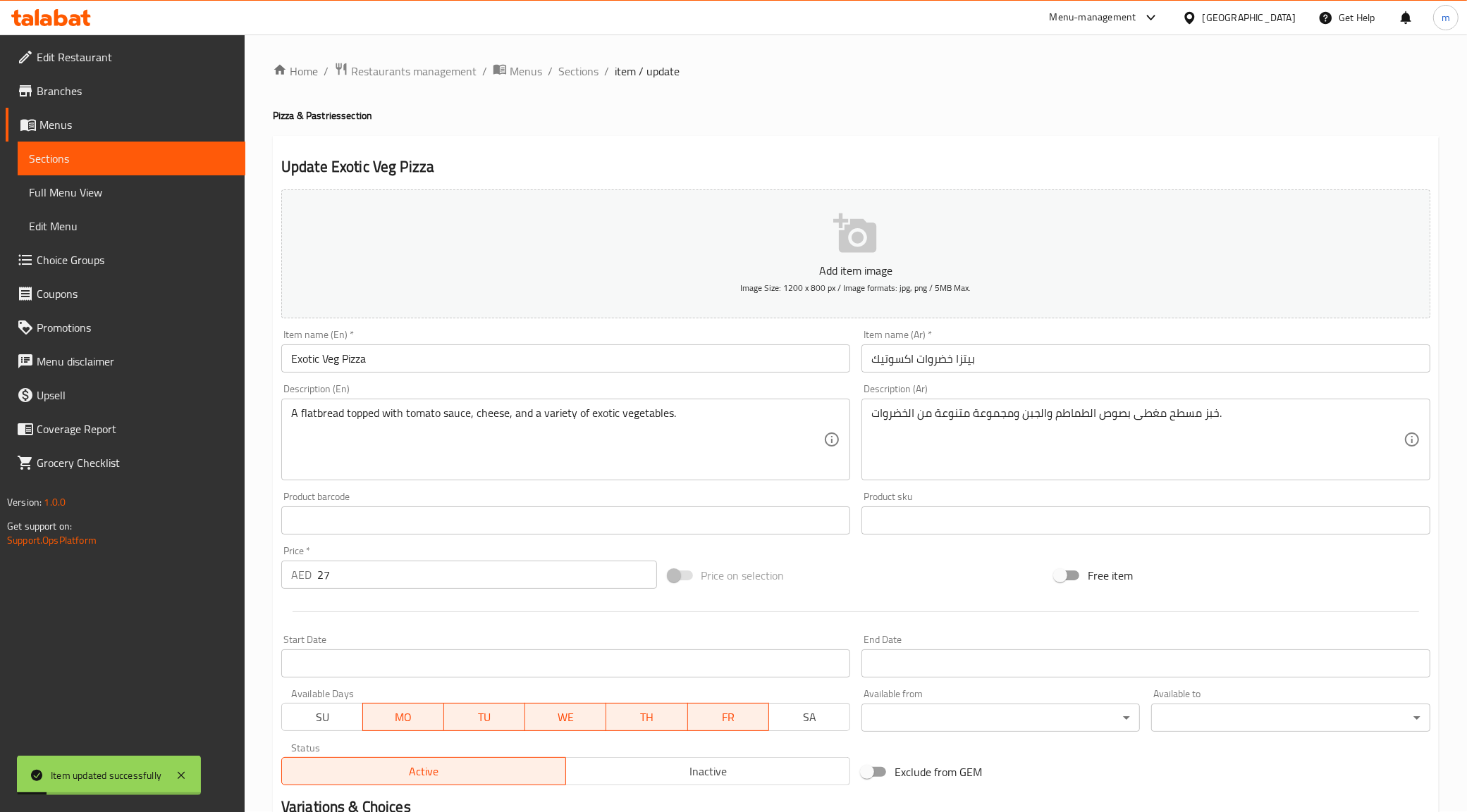
scroll to position [0, 0]
click at [69, 127] on span "Menus" at bounding box center [136, 124] width 194 height 17
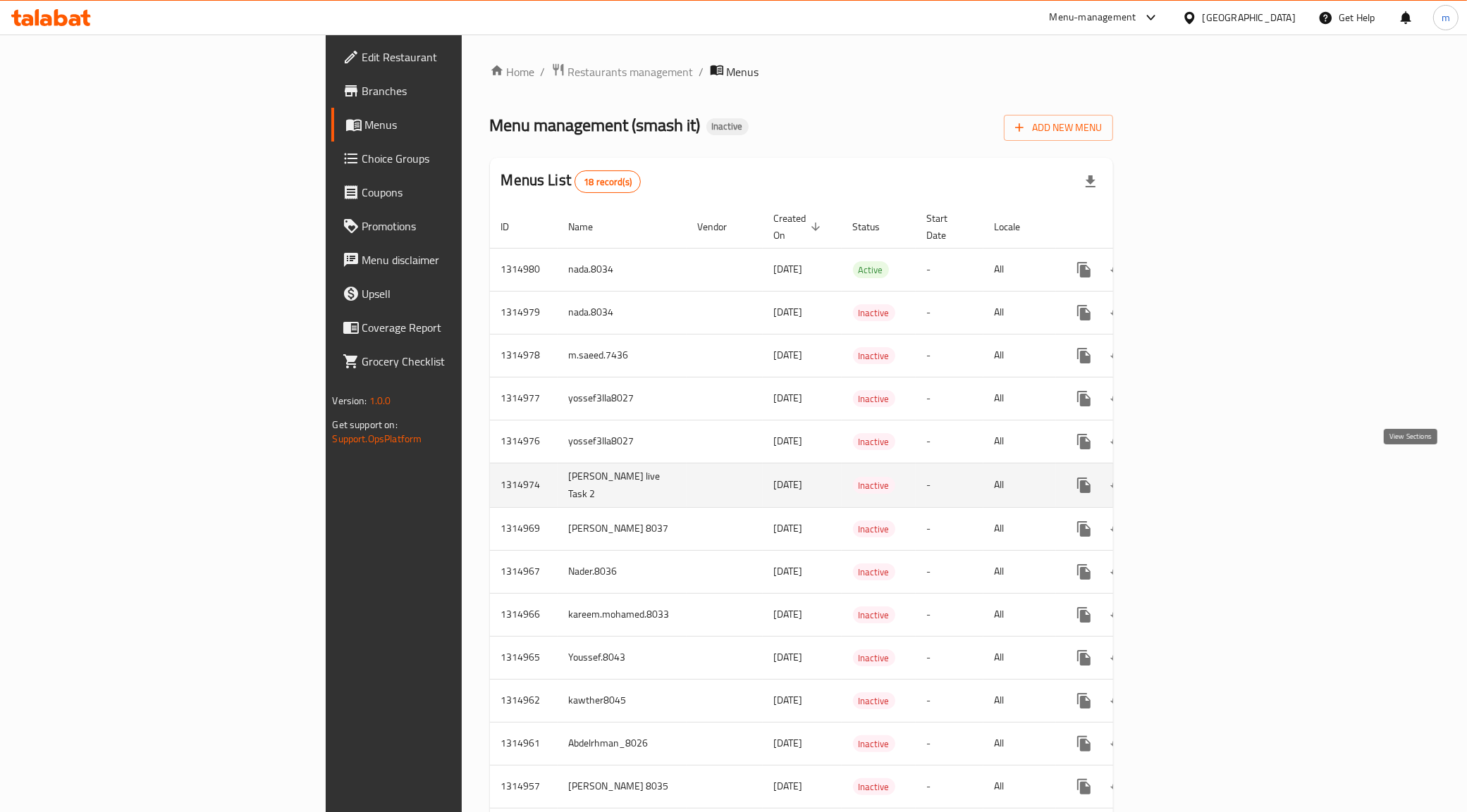
click at [1194, 477] on icon "enhanced table" at bounding box center [1185, 485] width 17 height 17
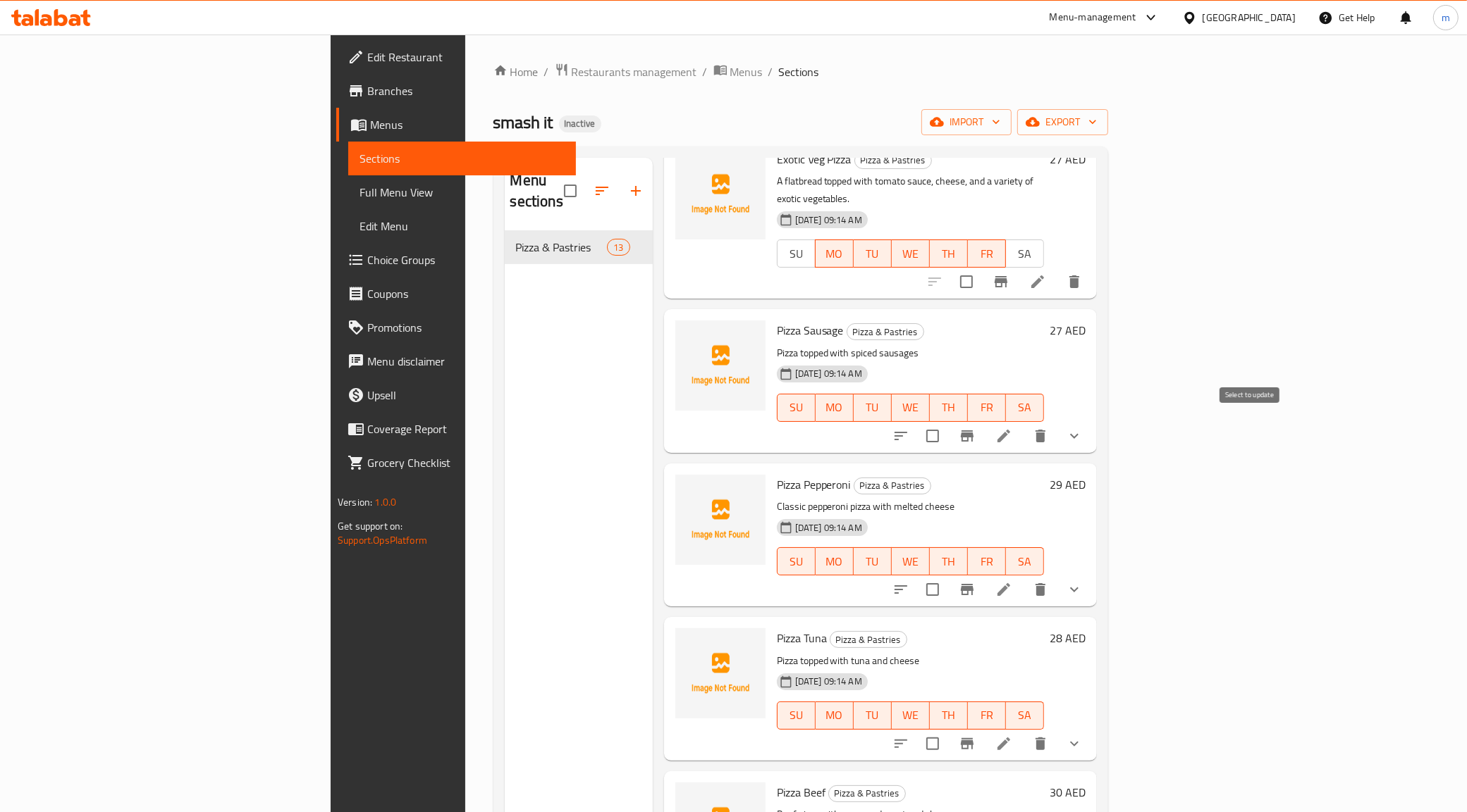
scroll to position [529, 0]
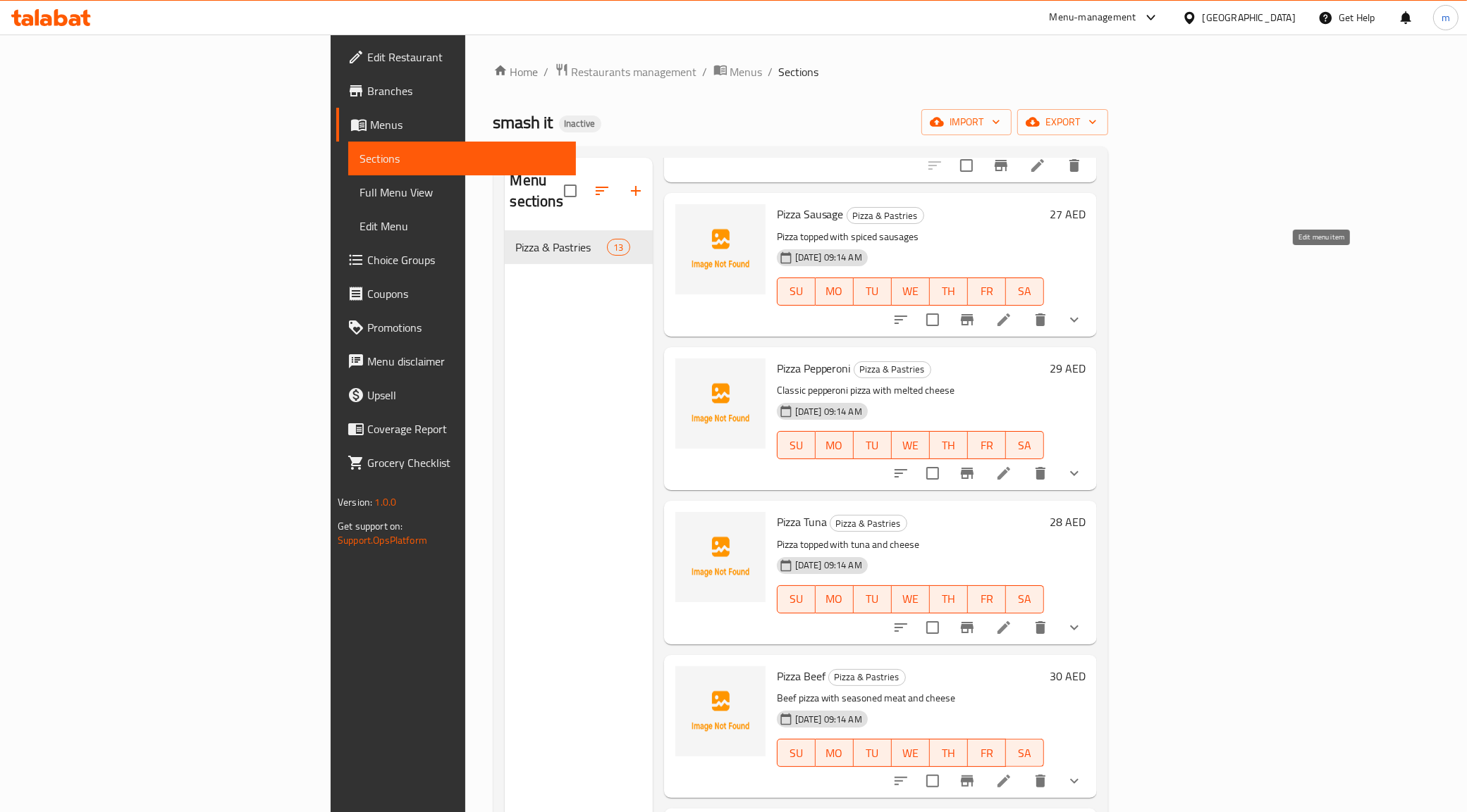
click at [1013, 312] on icon at bounding box center [1003, 320] width 17 height 17
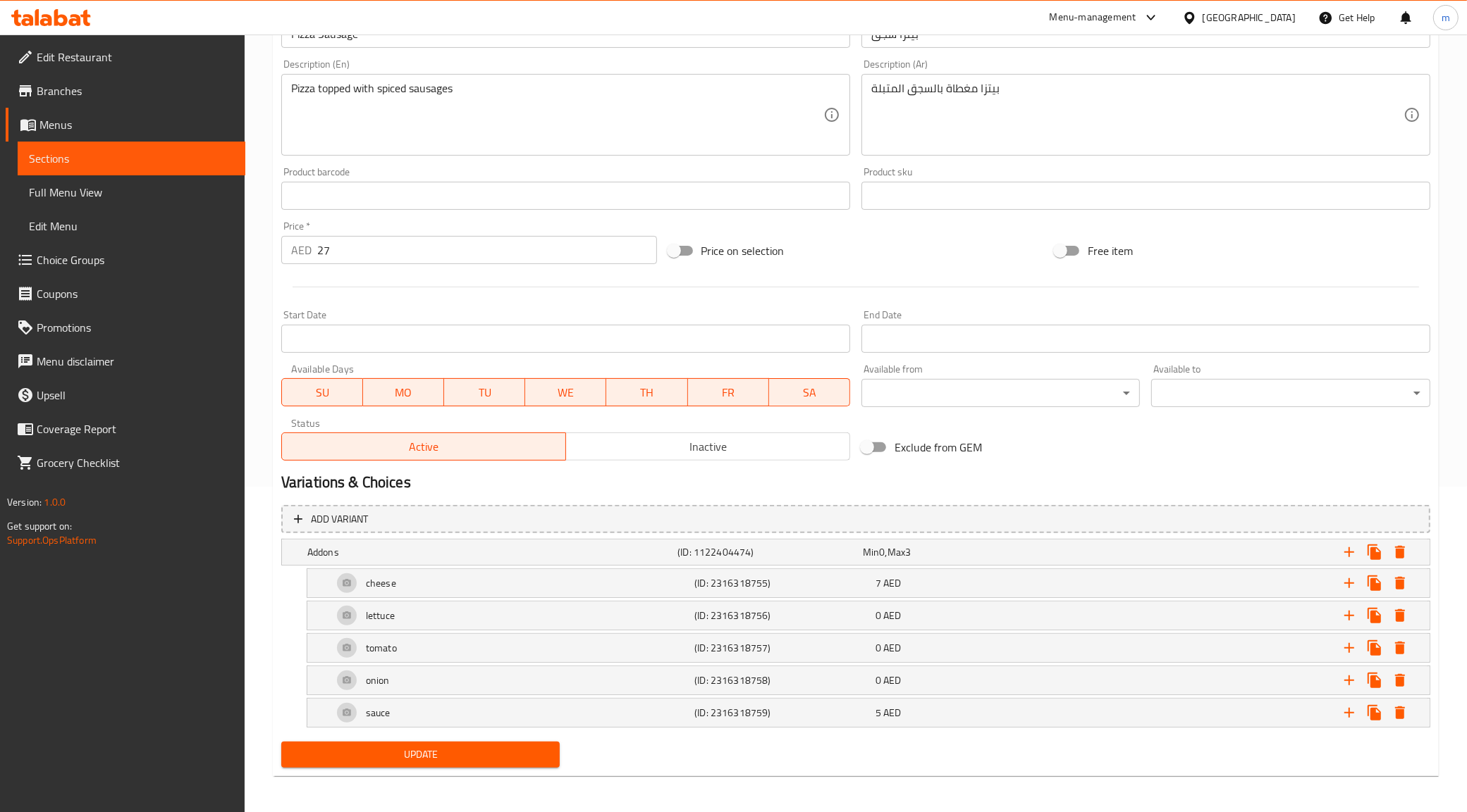
scroll to position [329, 0]
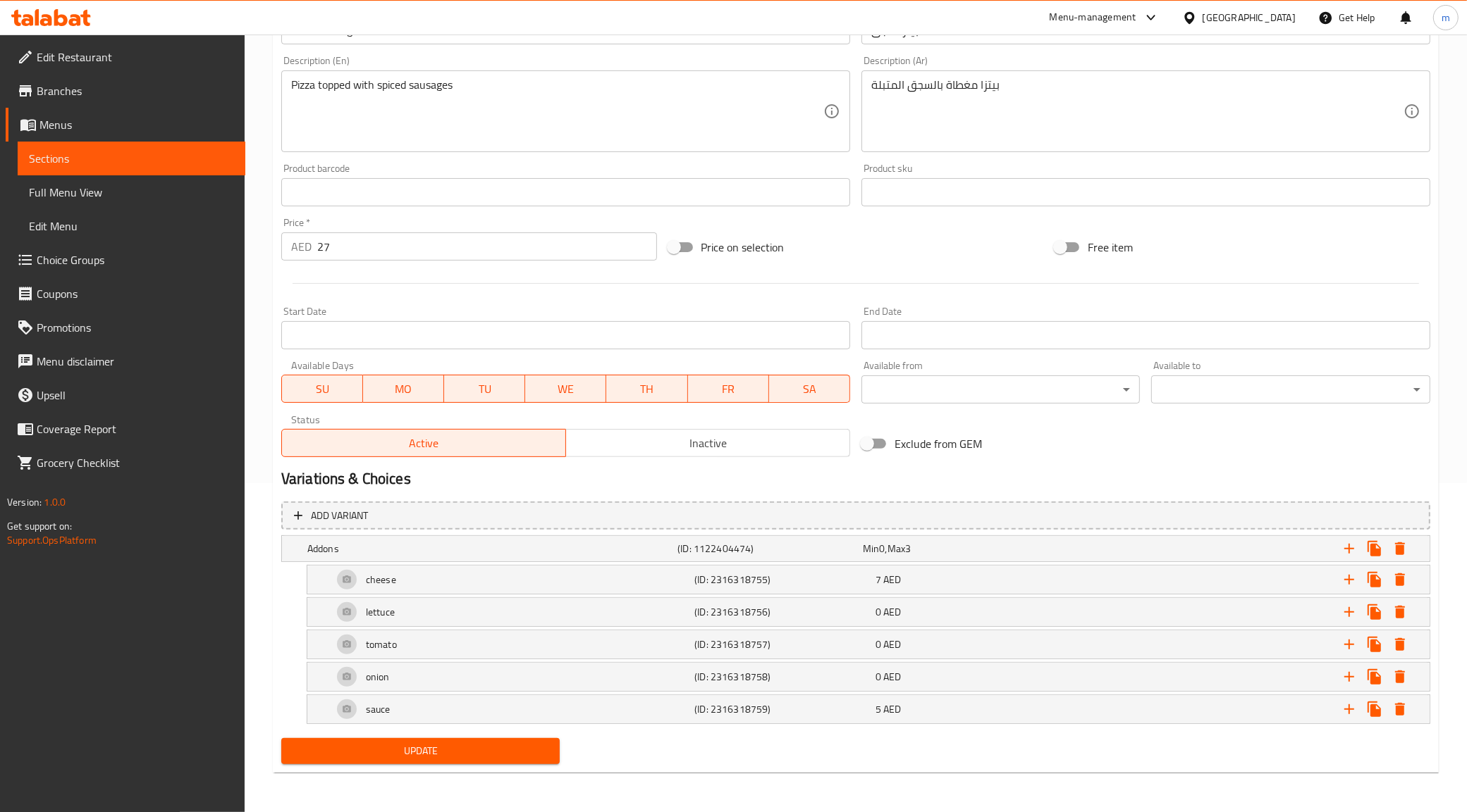
click at [823, 392] on span "SA" at bounding box center [809, 389] width 69 height 21
click at [321, 396] on span "SU" at bounding box center [322, 389] width 69 height 21
click at [458, 749] on span "Update" at bounding box center [420, 751] width 256 height 18
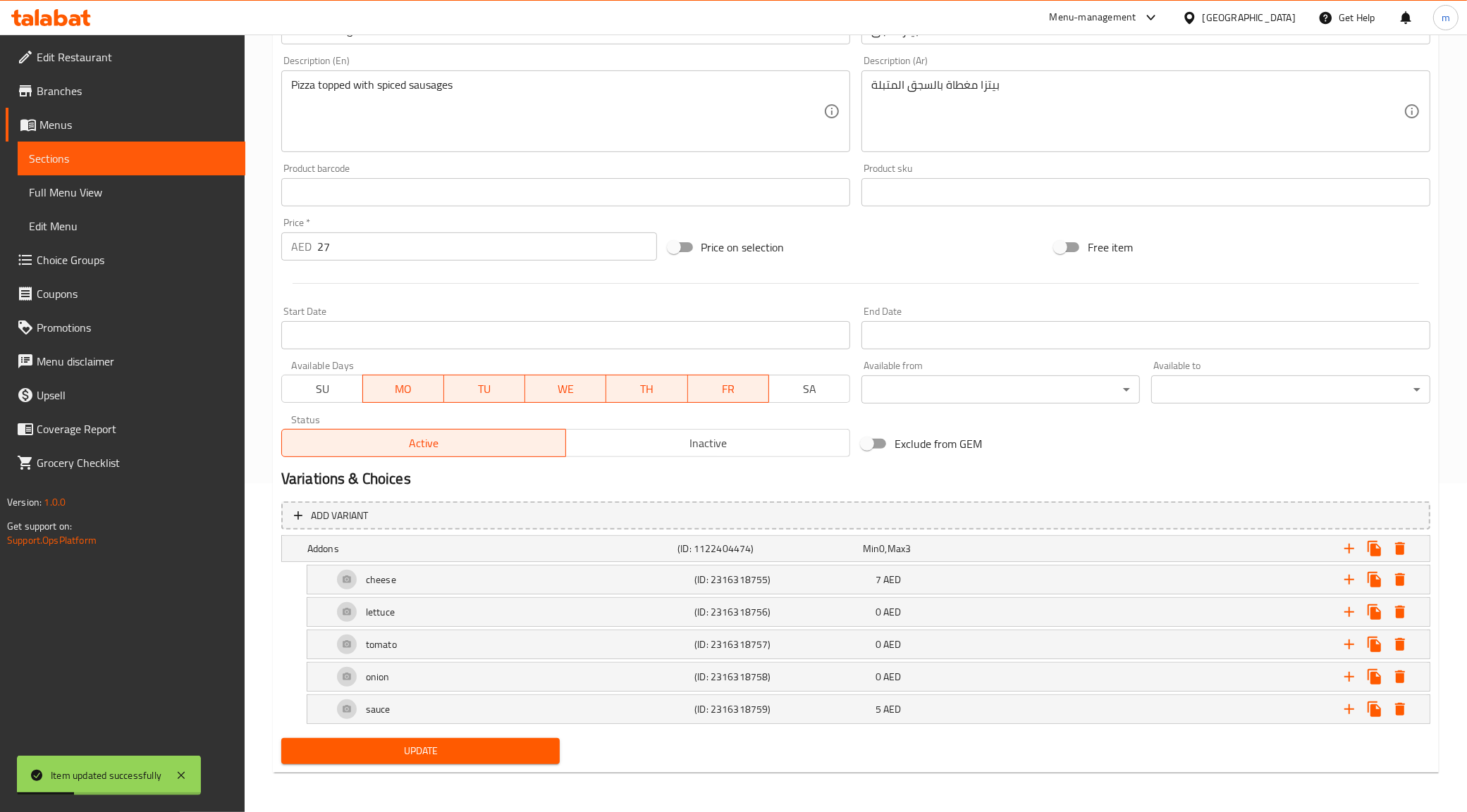
click at [61, 131] on span "Menus" at bounding box center [136, 124] width 194 height 17
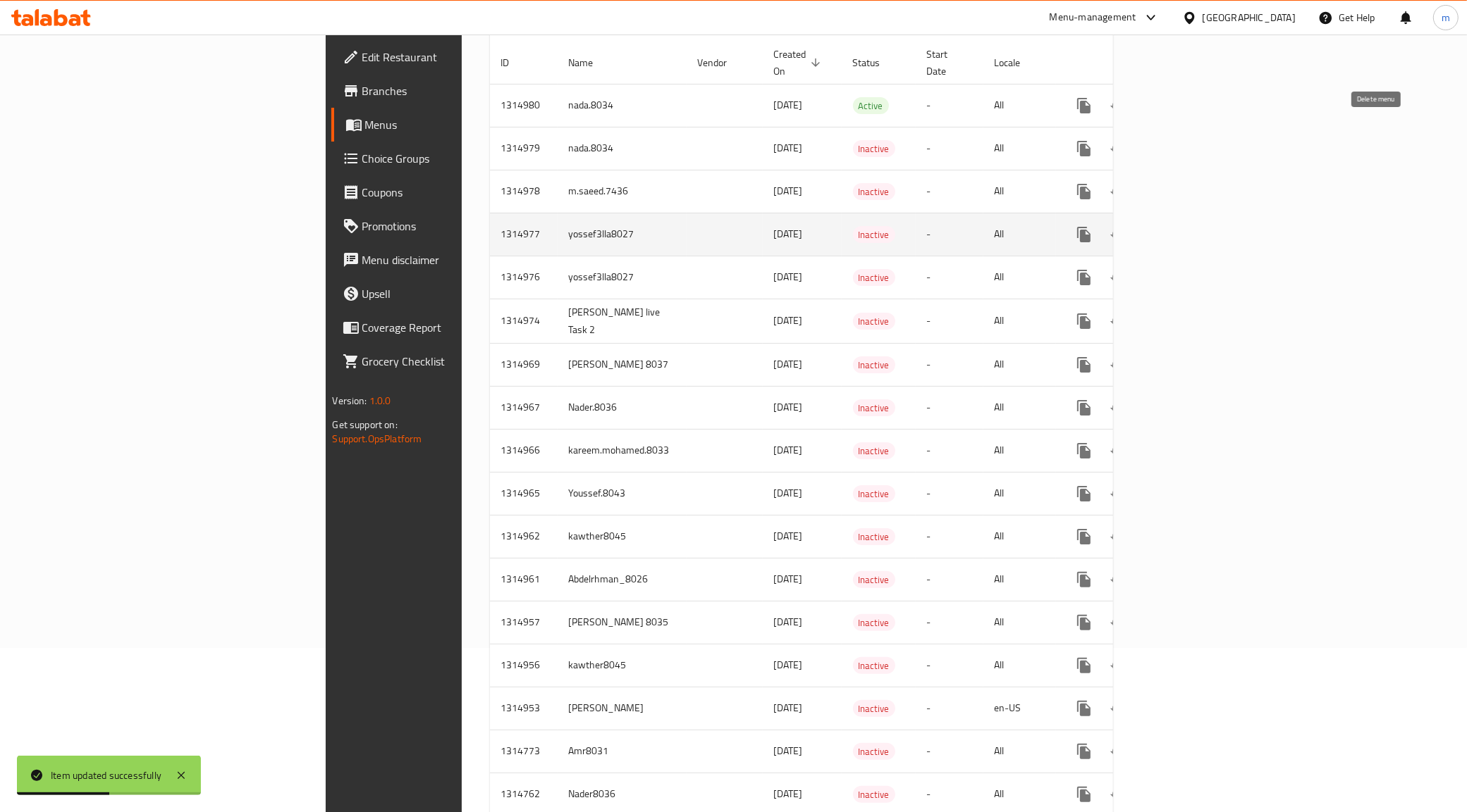
scroll to position [64, 0]
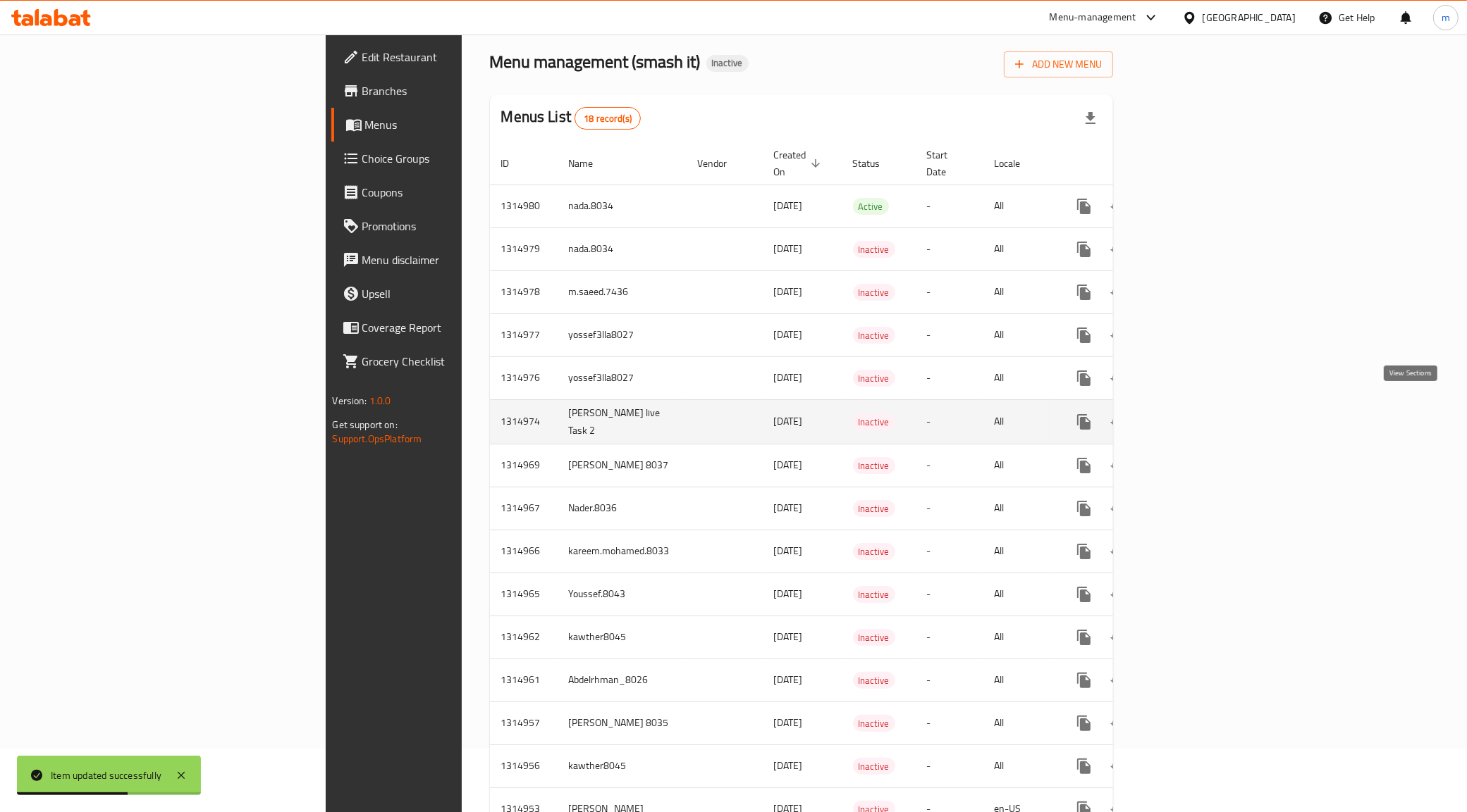
click at [1194, 413] on icon "enhanced table" at bounding box center [1185, 421] width 17 height 17
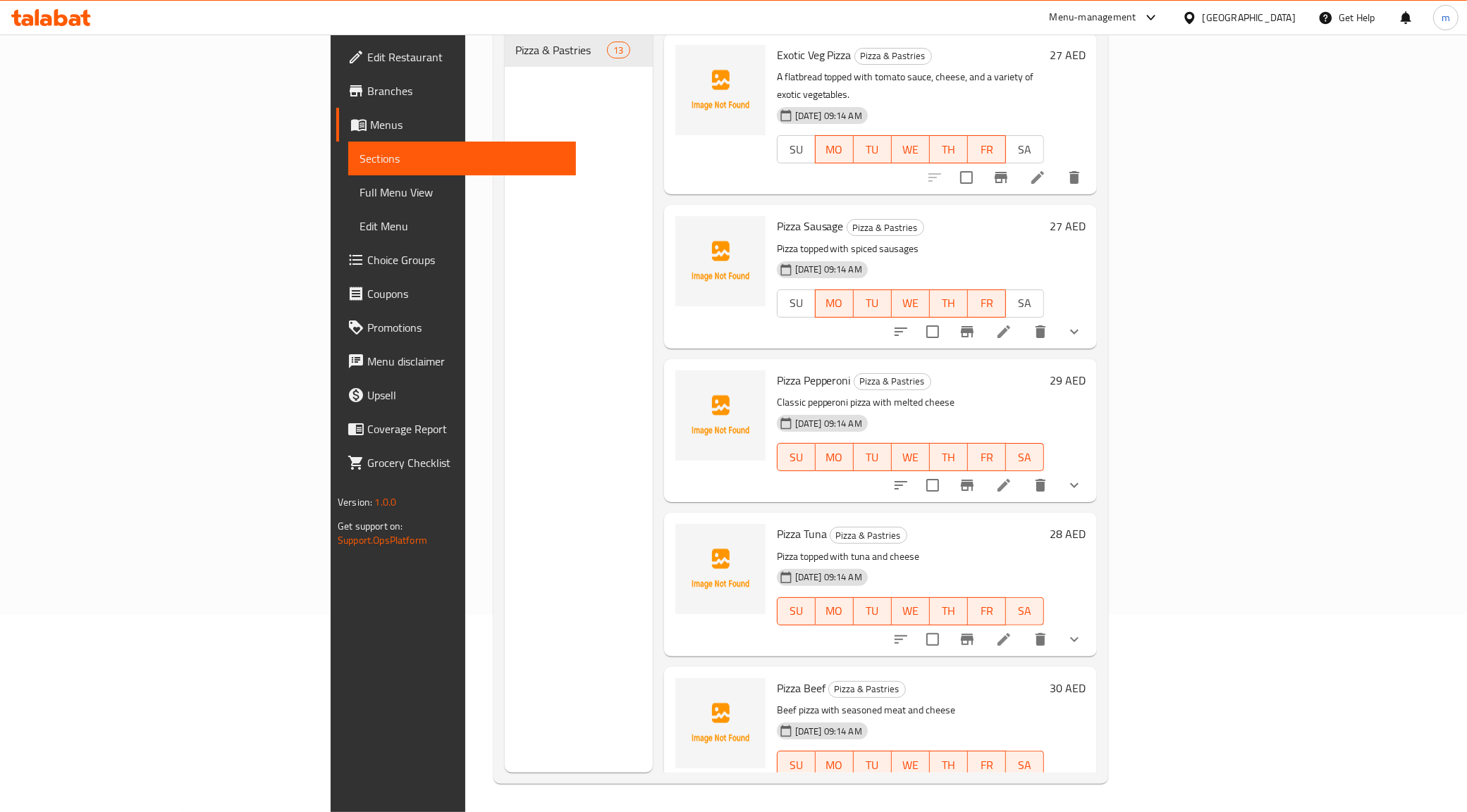
scroll to position [165, 0]
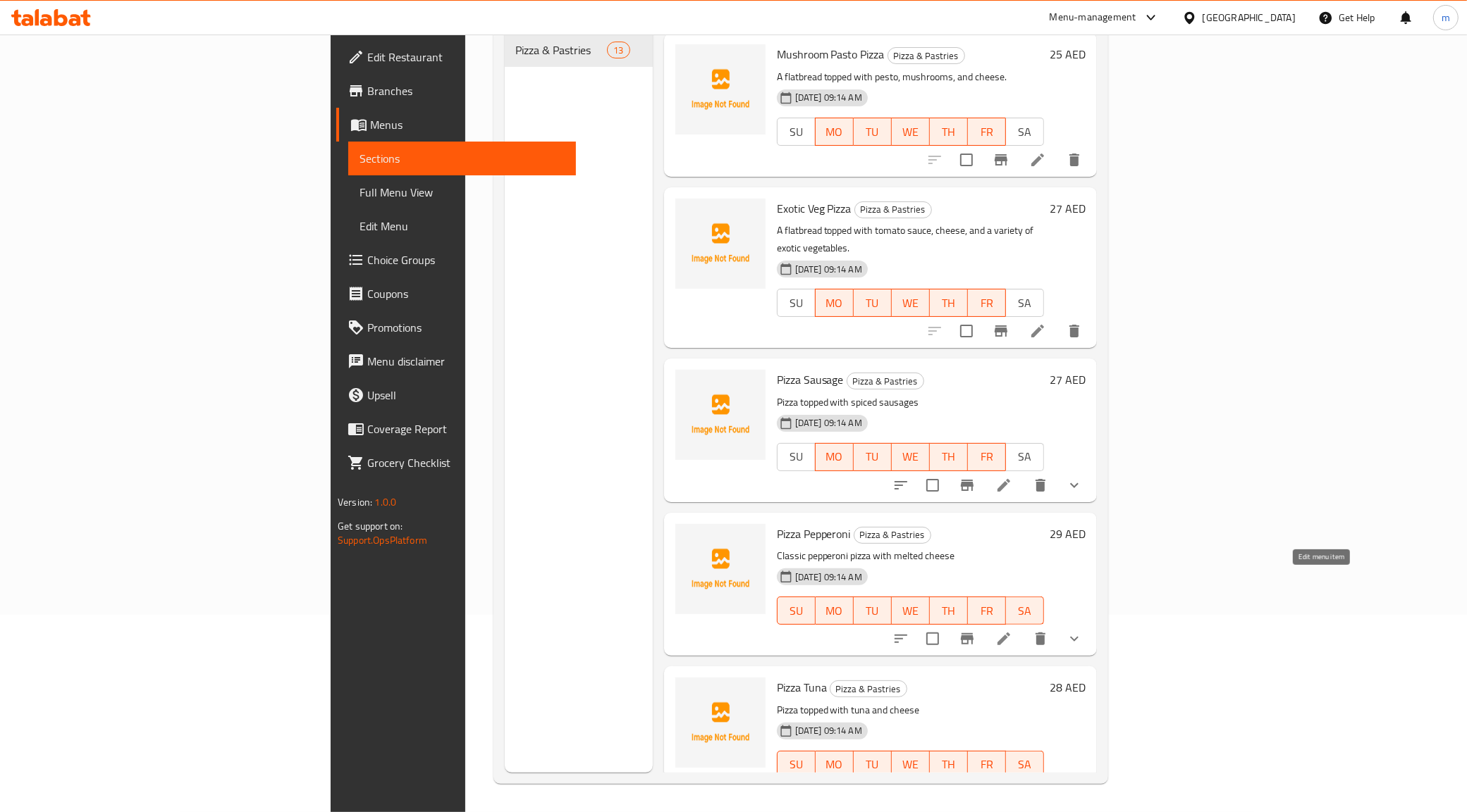
click at [1013, 630] on icon at bounding box center [1003, 638] width 17 height 17
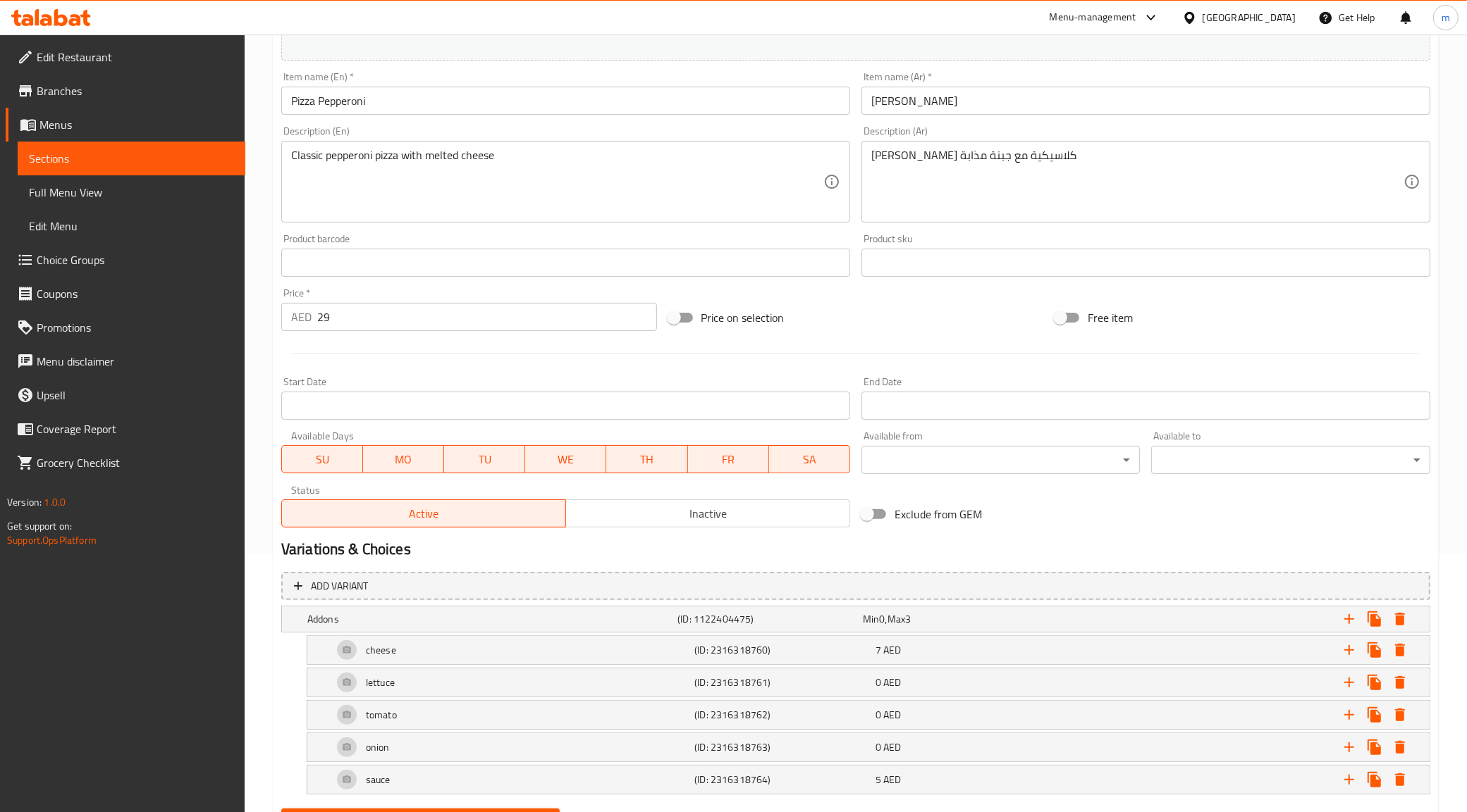
scroll to position [264, 0]
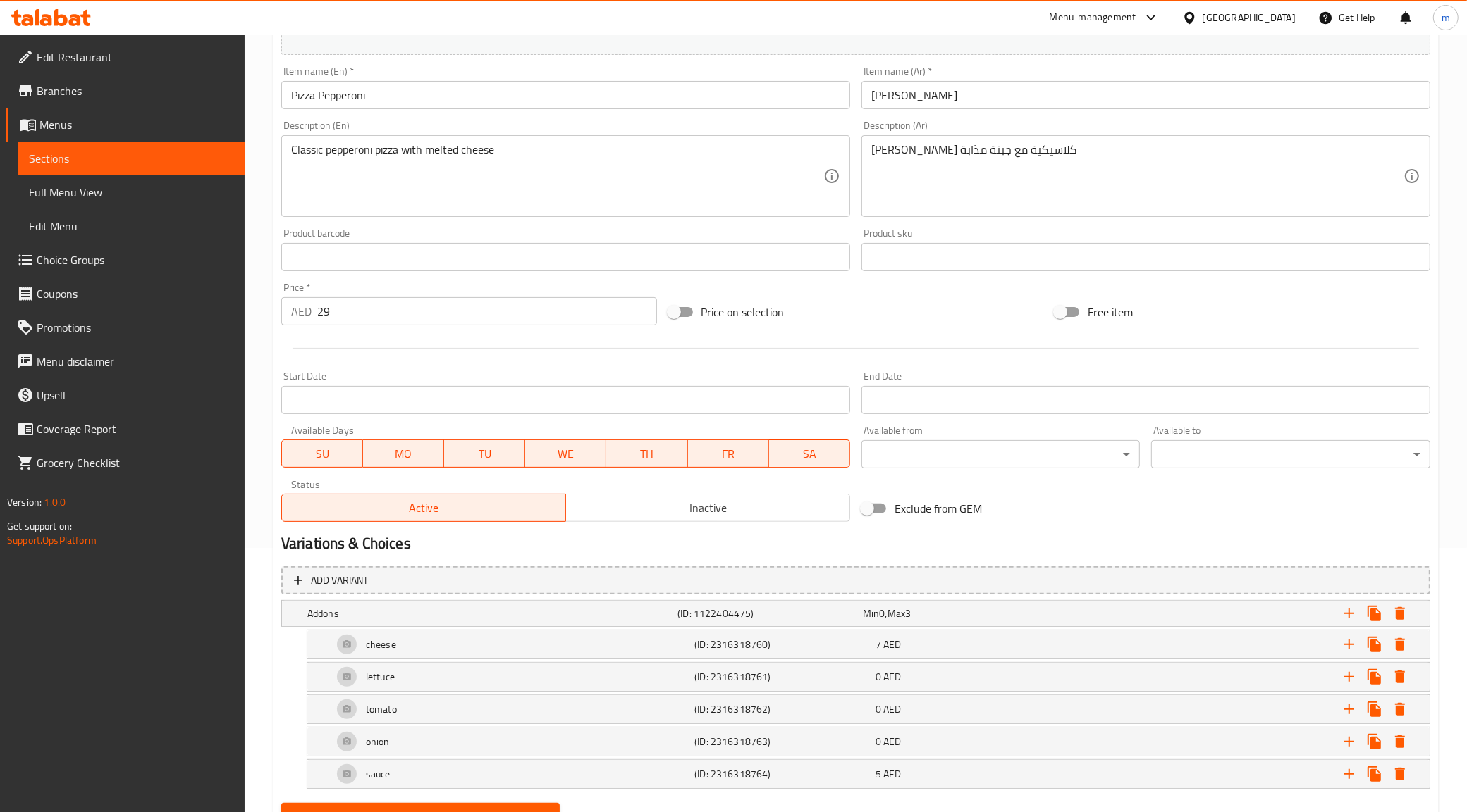
click at [818, 446] on span "SA" at bounding box center [809, 453] width 69 height 21
click at [335, 449] on span "SU" at bounding box center [322, 453] width 69 height 21
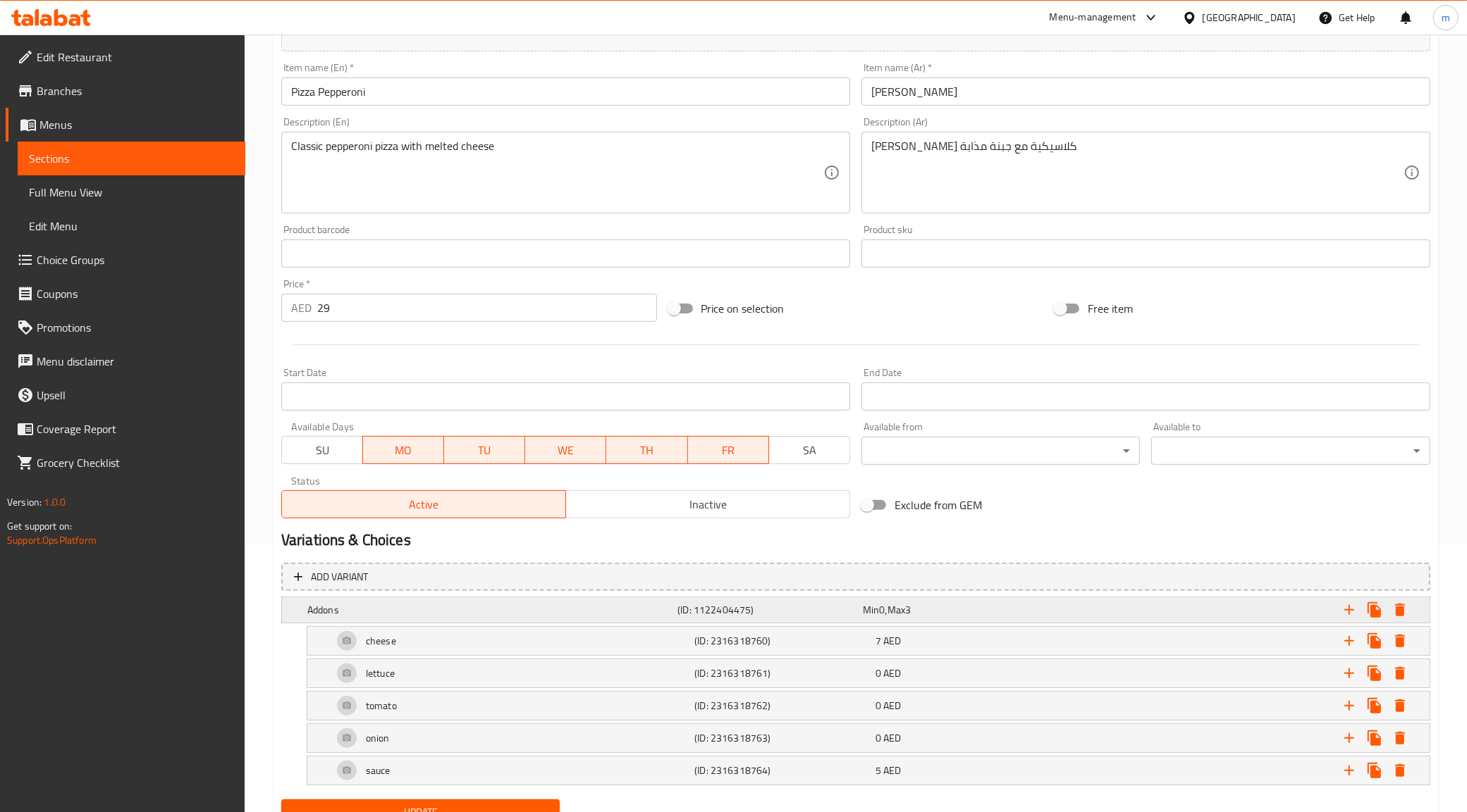
scroll to position [329, 0]
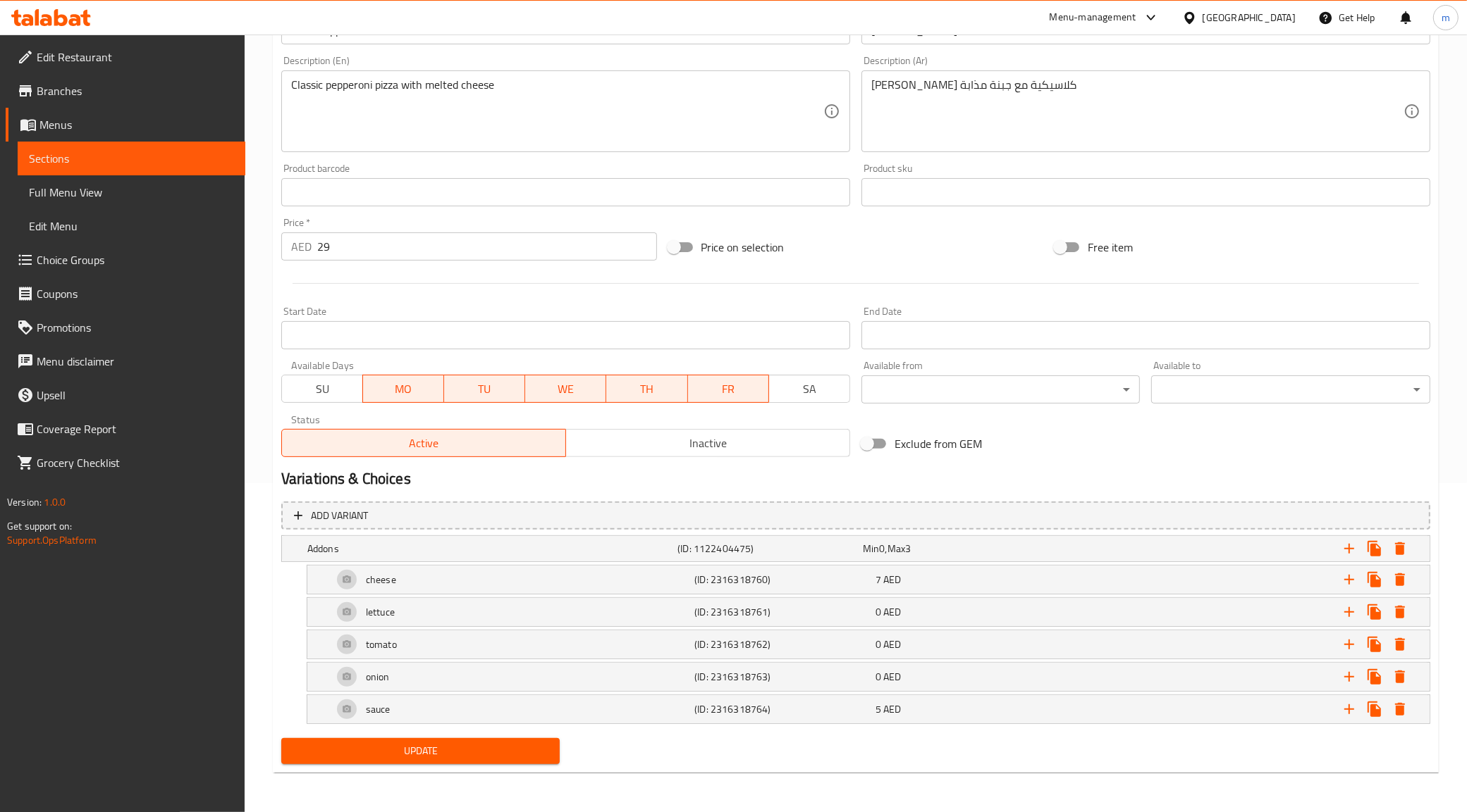
click at [481, 747] on span "Update" at bounding box center [420, 751] width 256 height 18
click at [65, 120] on span "Menus" at bounding box center [136, 124] width 194 height 17
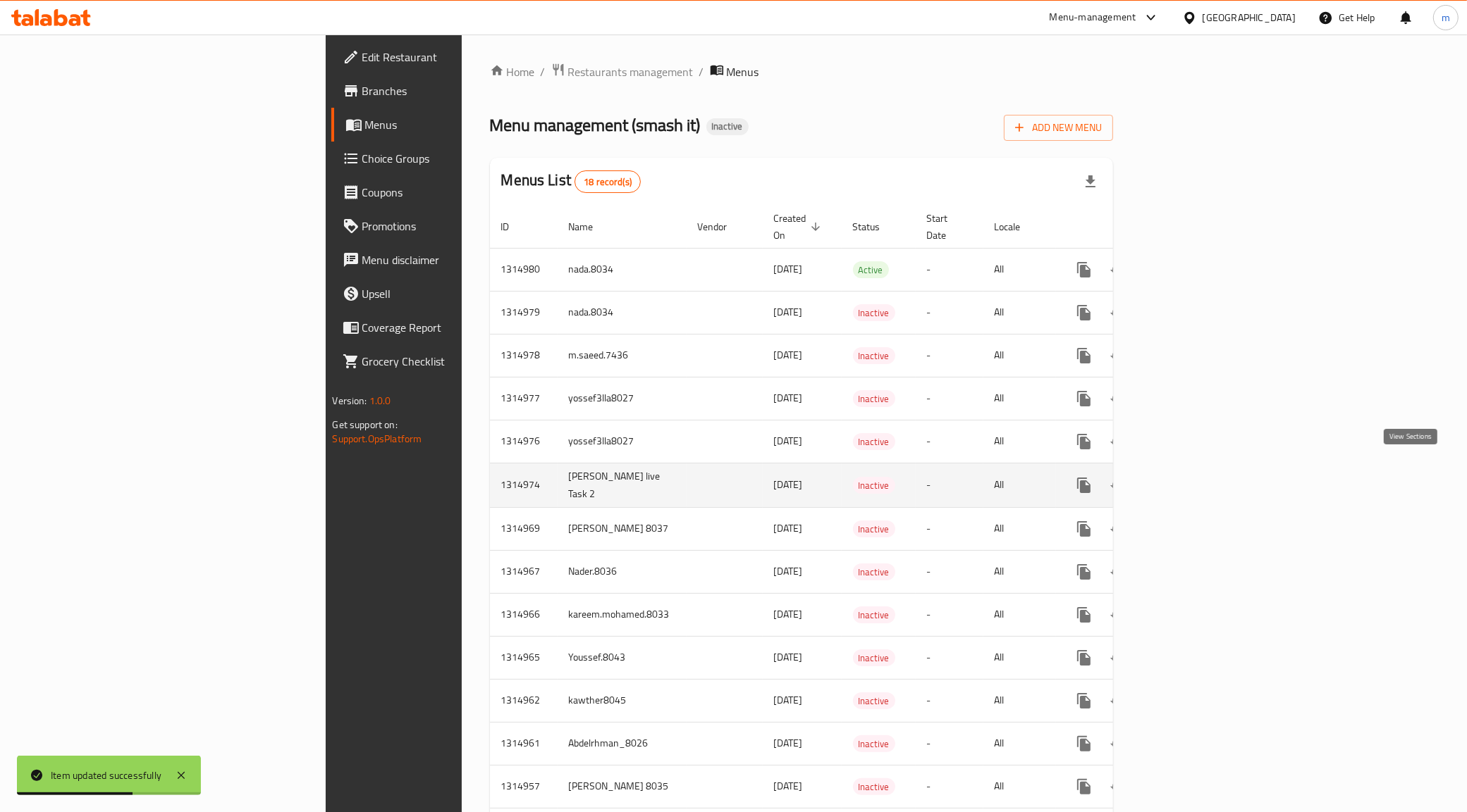
click at [1194, 477] on icon "enhanced table" at bounding box center [1185, 485] width 17 height 17
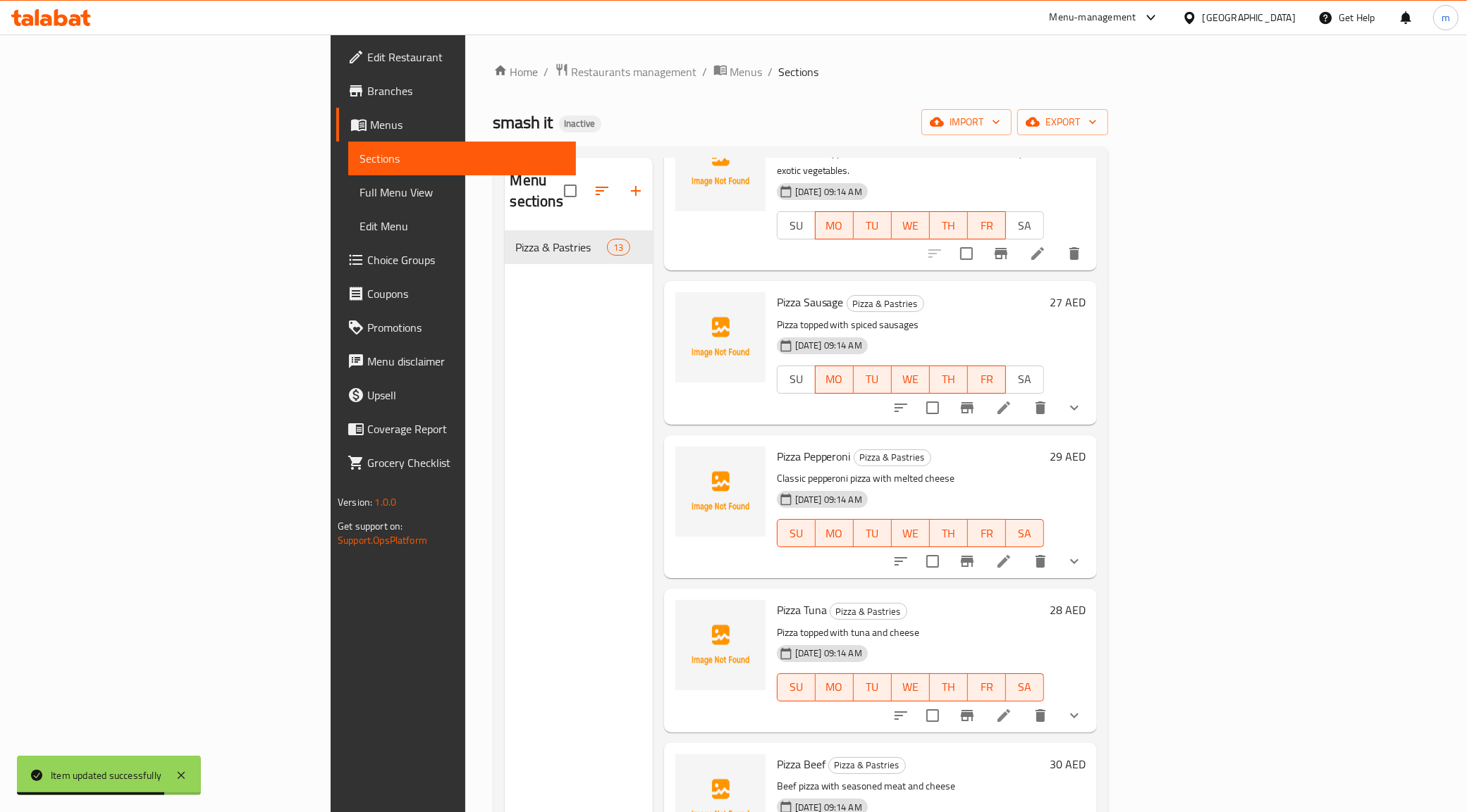
scroll to position [529, 0]
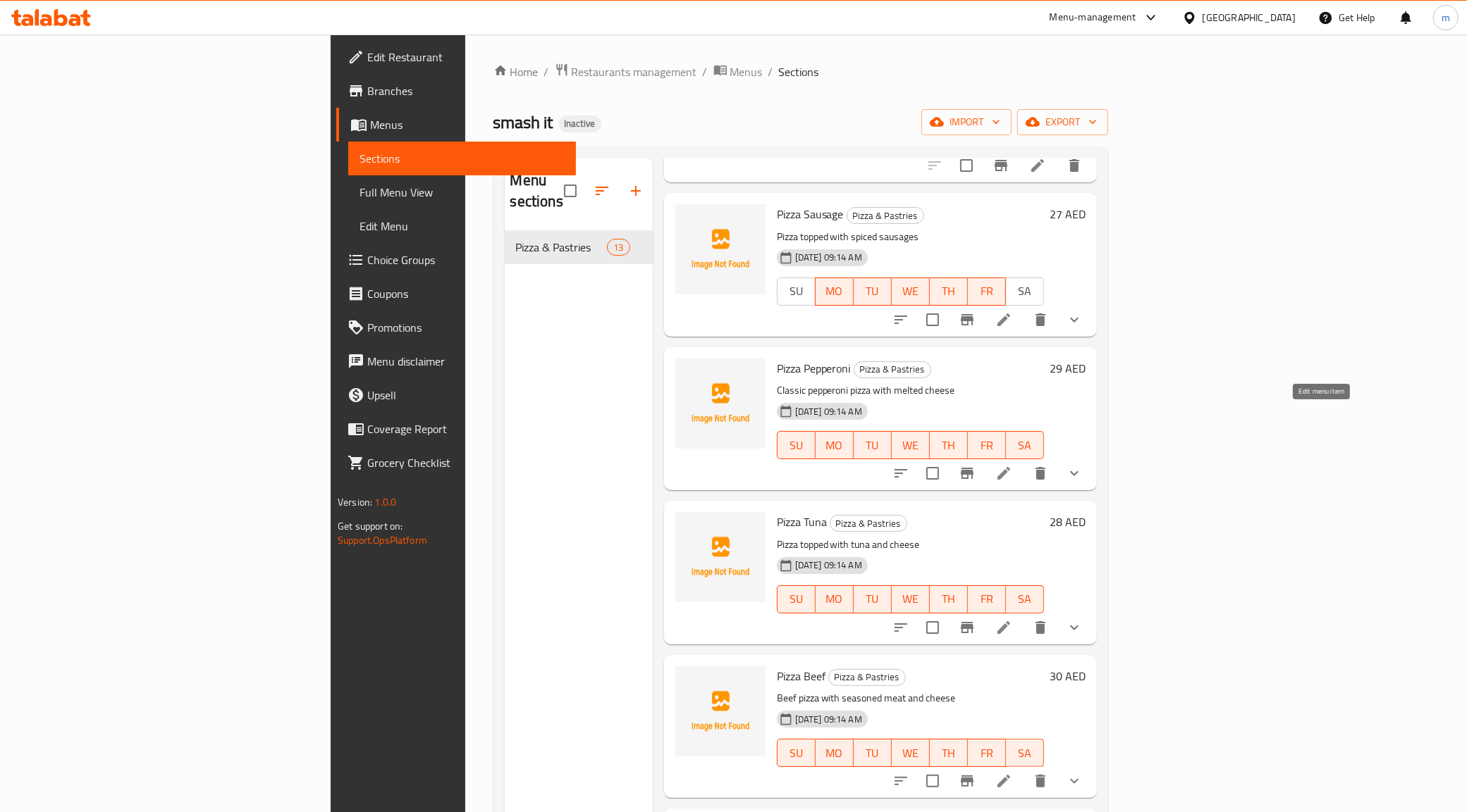
click at [1013, 465] on icon at bounding box center [1003, 473] width 17 height 17
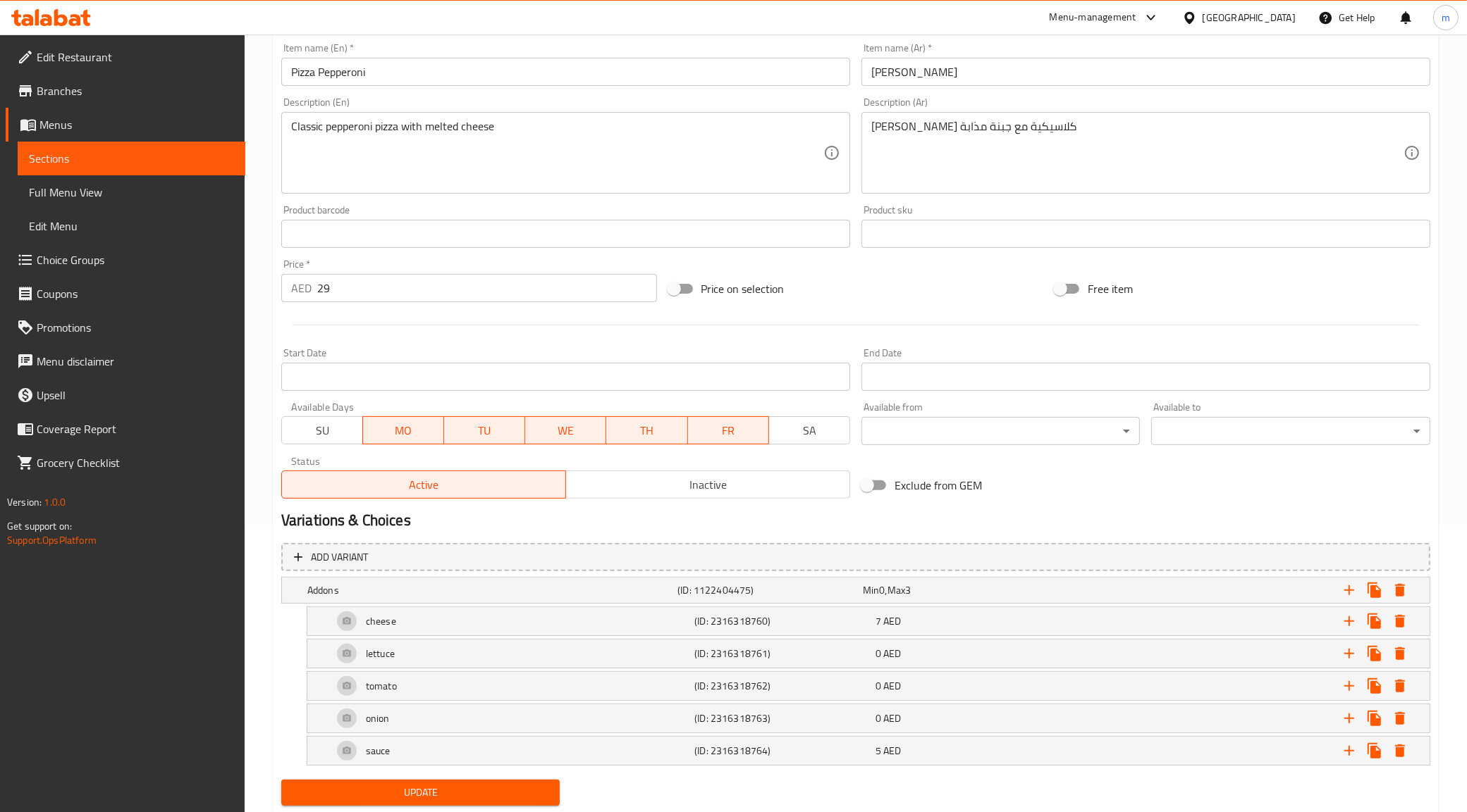
scroll to position [329, 0]
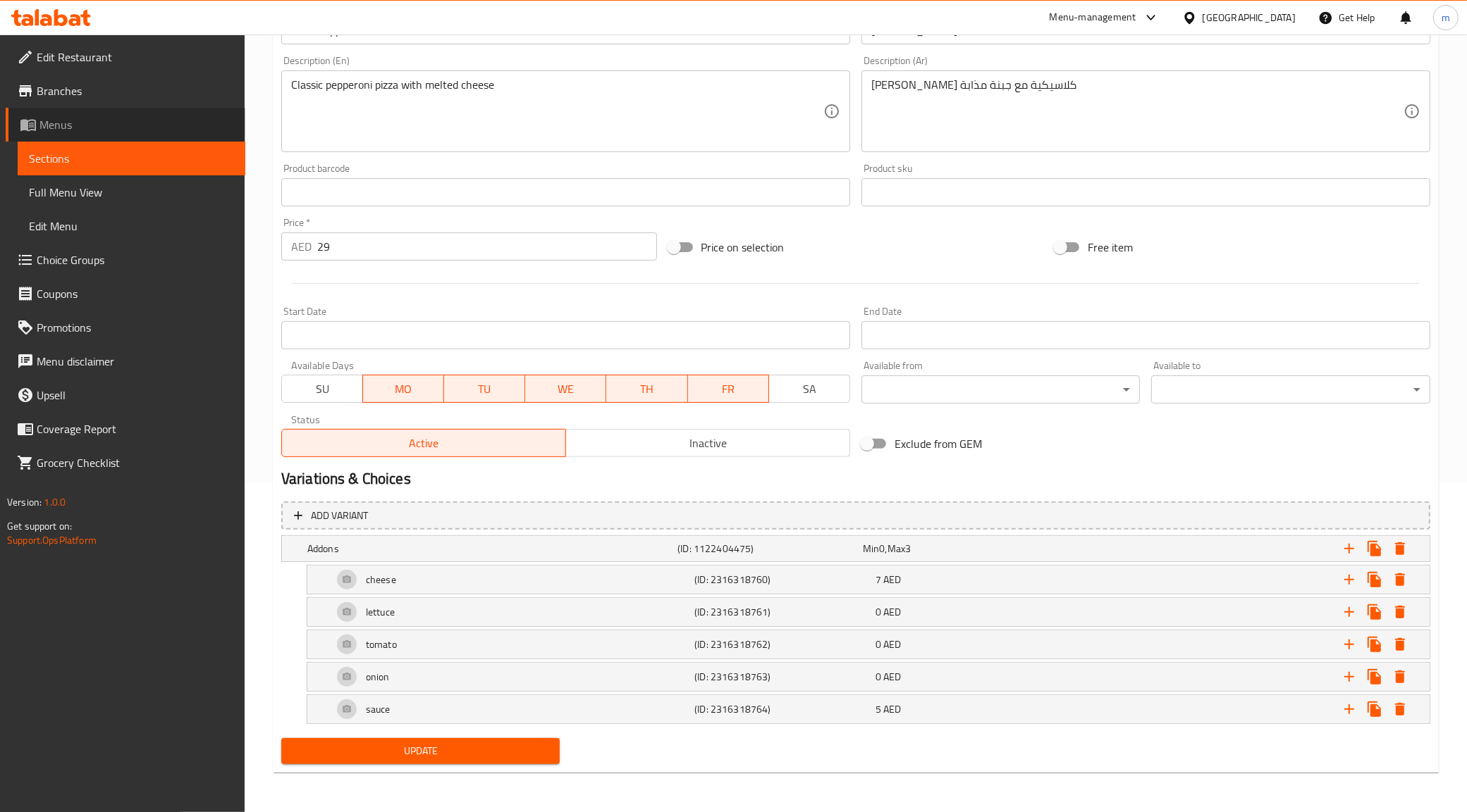
click at [75, 134] on link "Menus" at bounding box center [125, 124] width 239 height 34
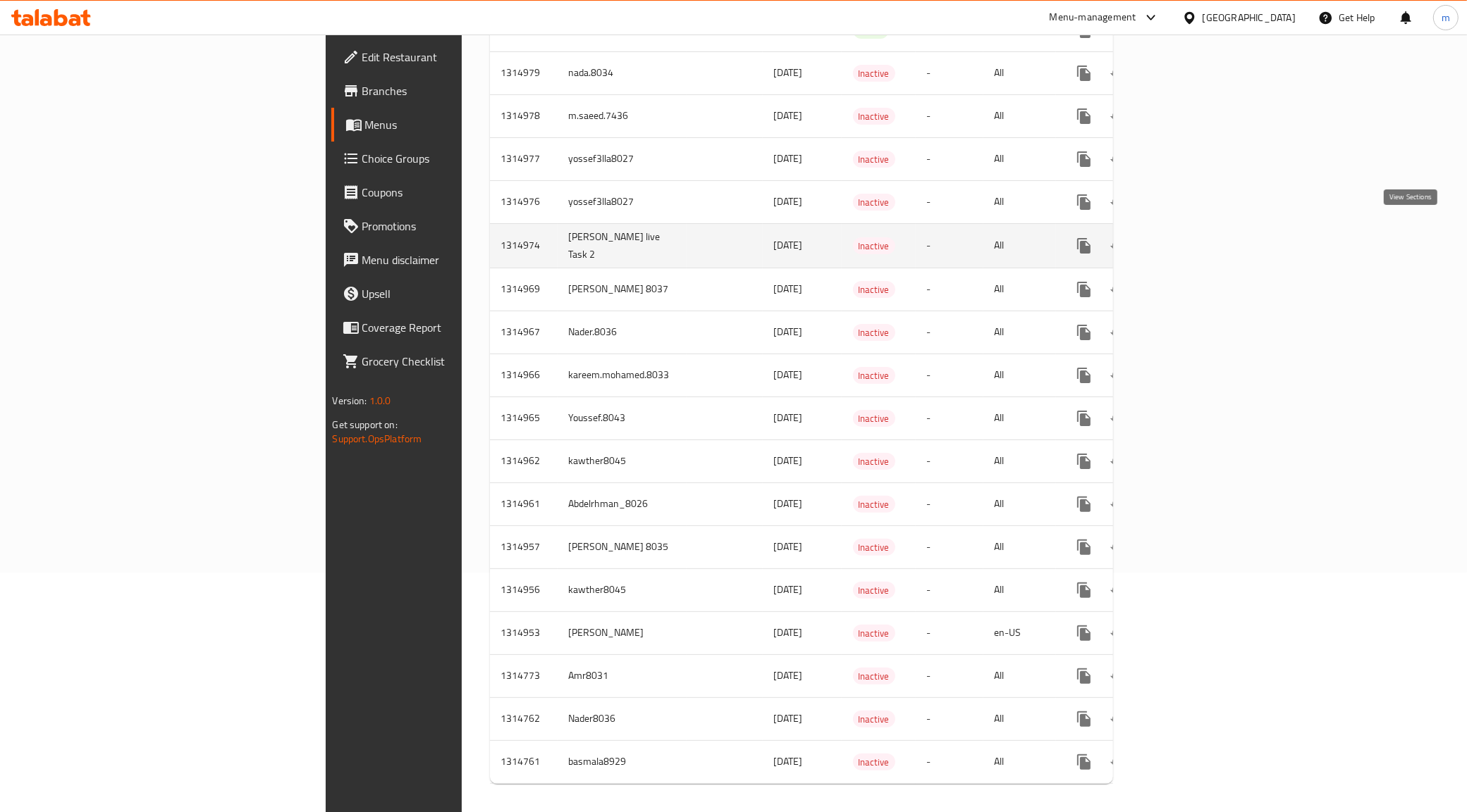
click at [1194, 240] on icon "enhanced table" at bounding box center [1185, 245] width 17 height 17
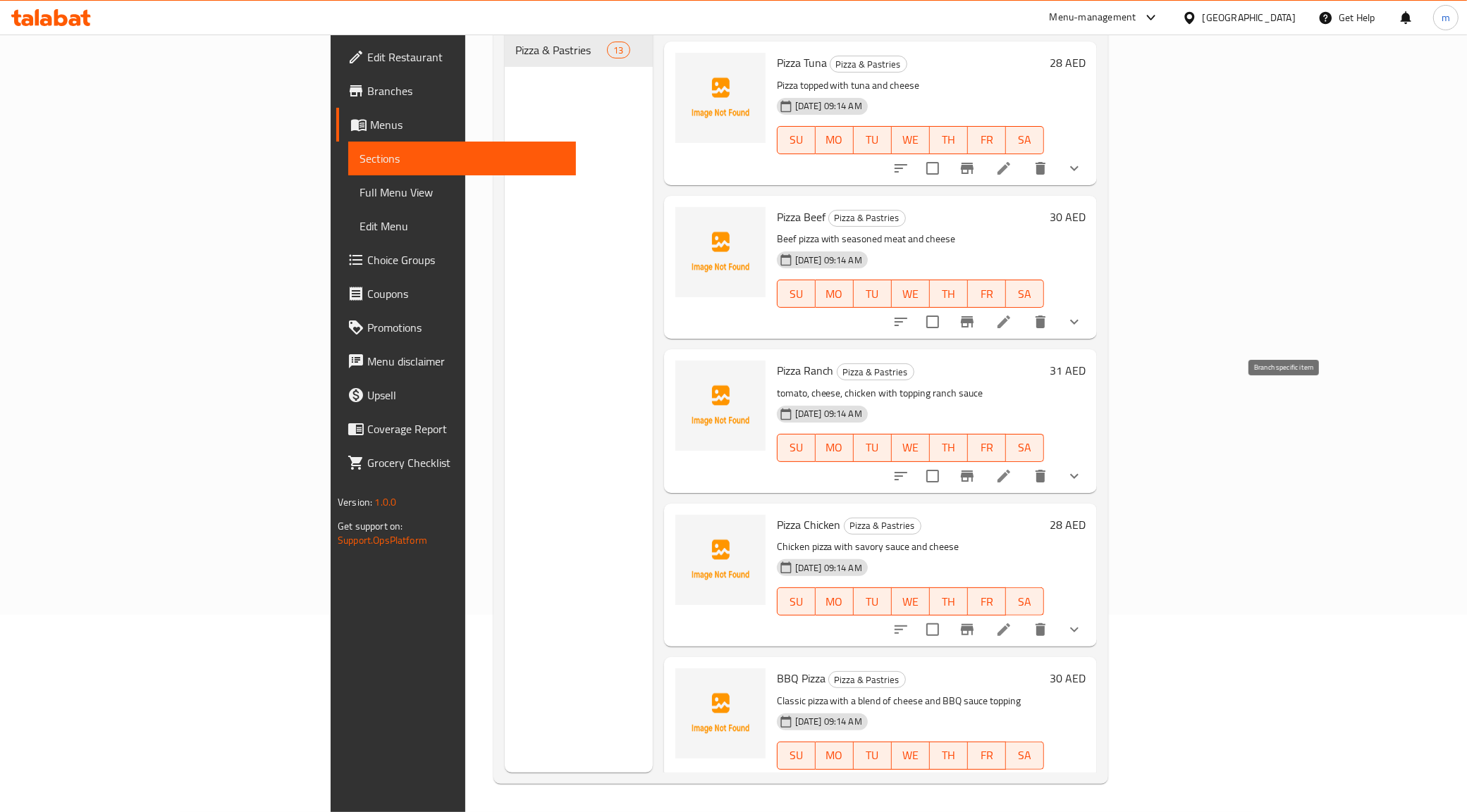
scroll to position [792, 0]
click at [1010, 160] on icon at bounding box center [1003, 166] width 13 height 13
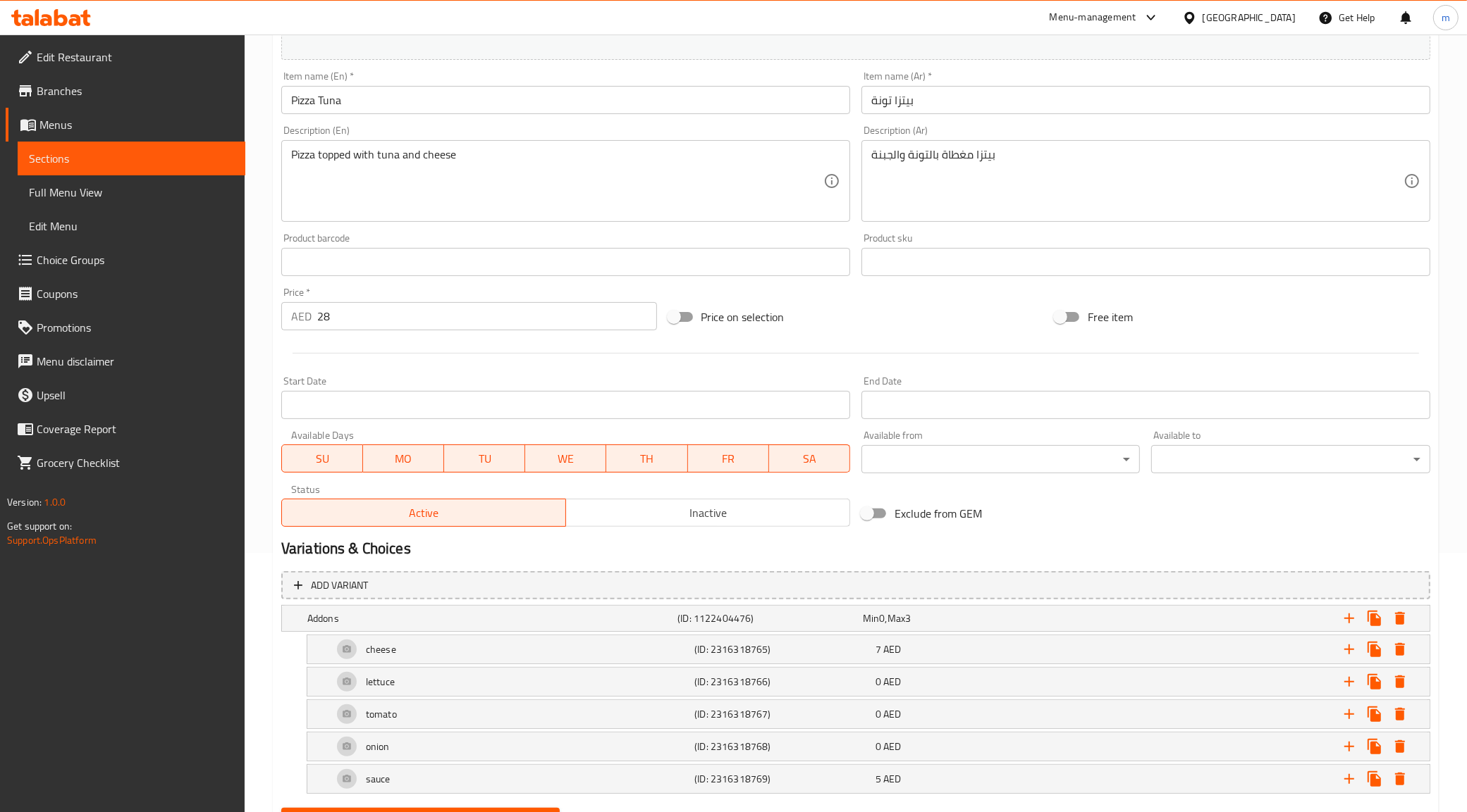
scroll to position [264, 0]
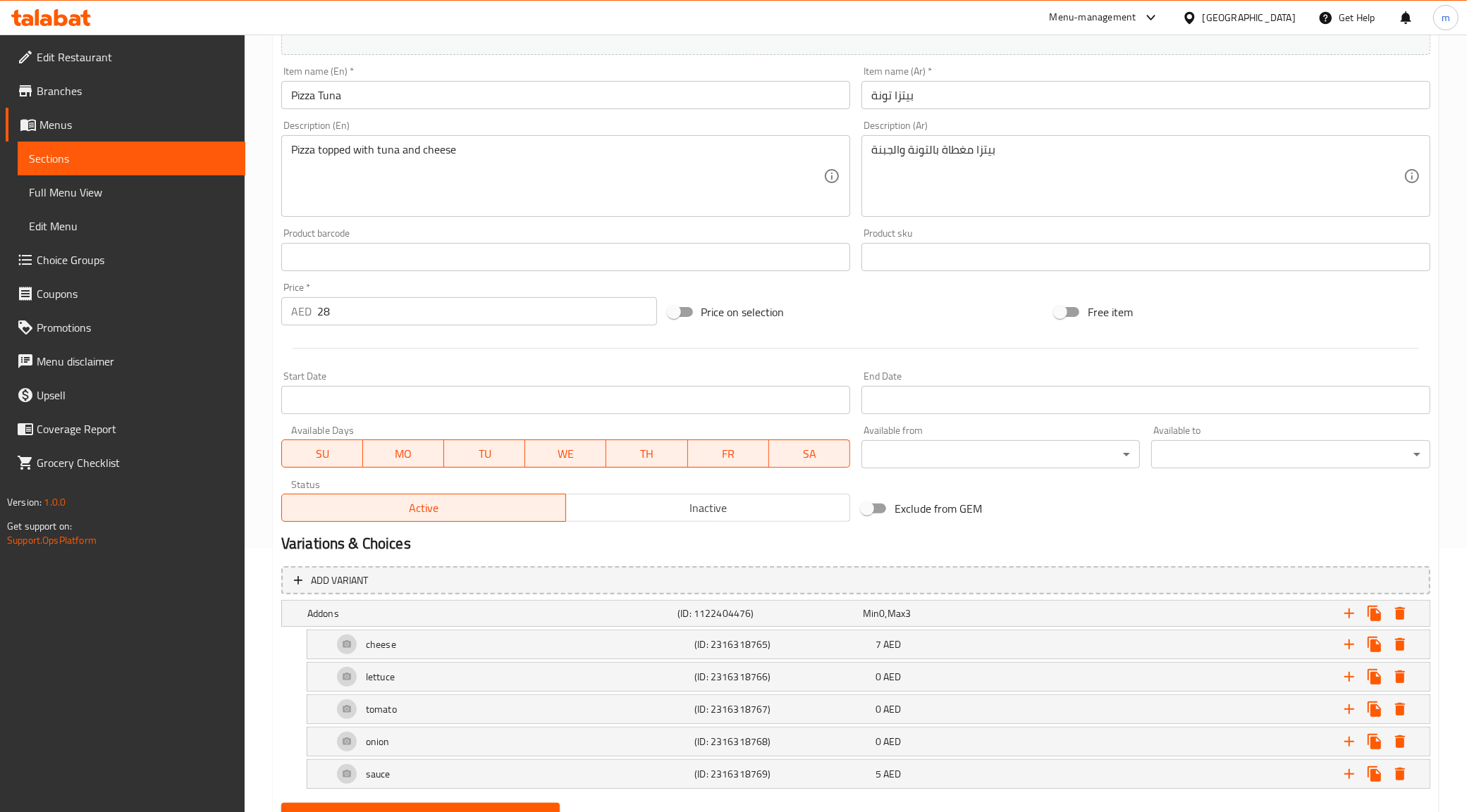
click at [799, 460] on span "SA" at bounding box center [809, 453] width 69 height 21
click at [336, 456] on span "SU" at bounding box center [322, 453] width 69 height 21
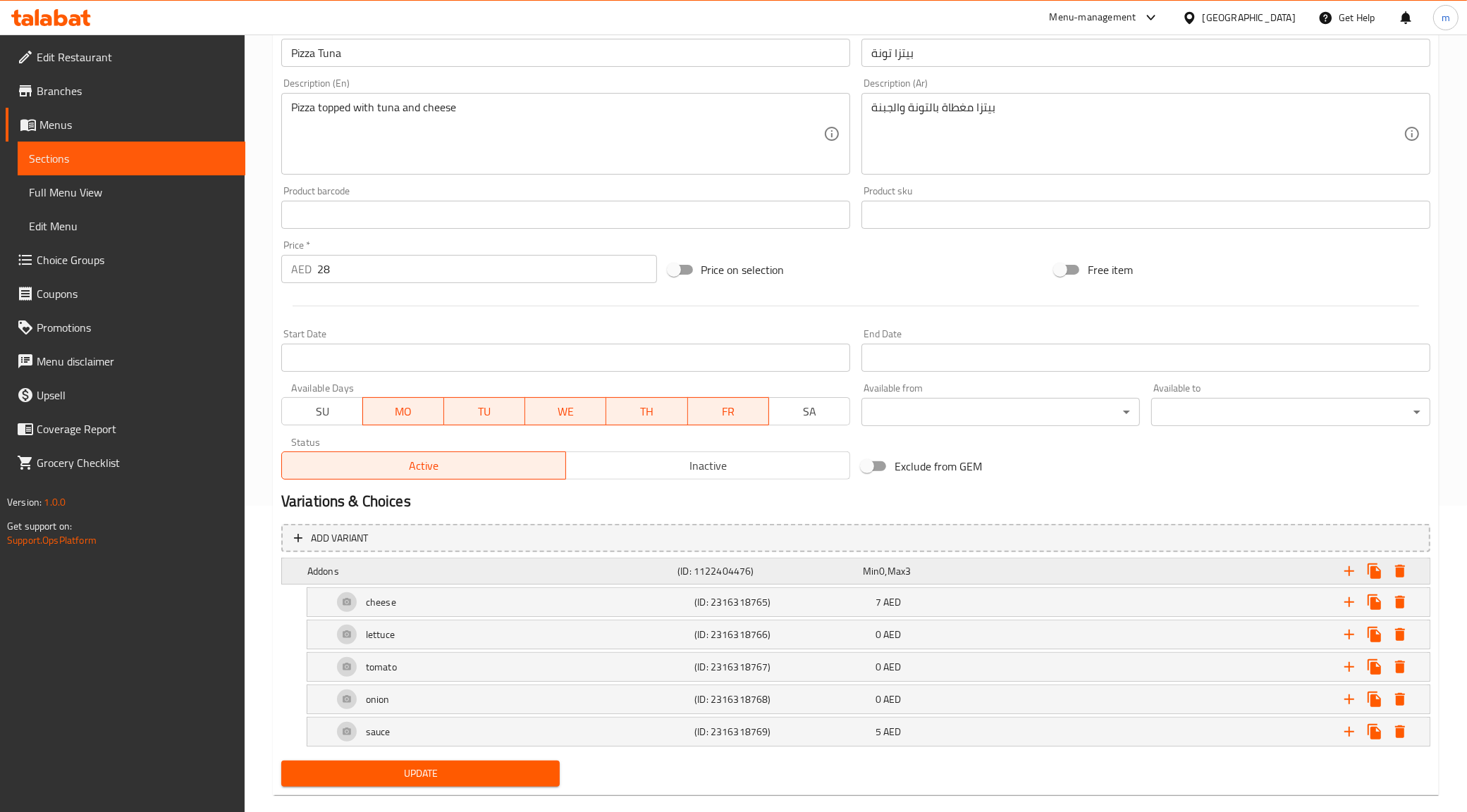
scroll to position [329, 0]
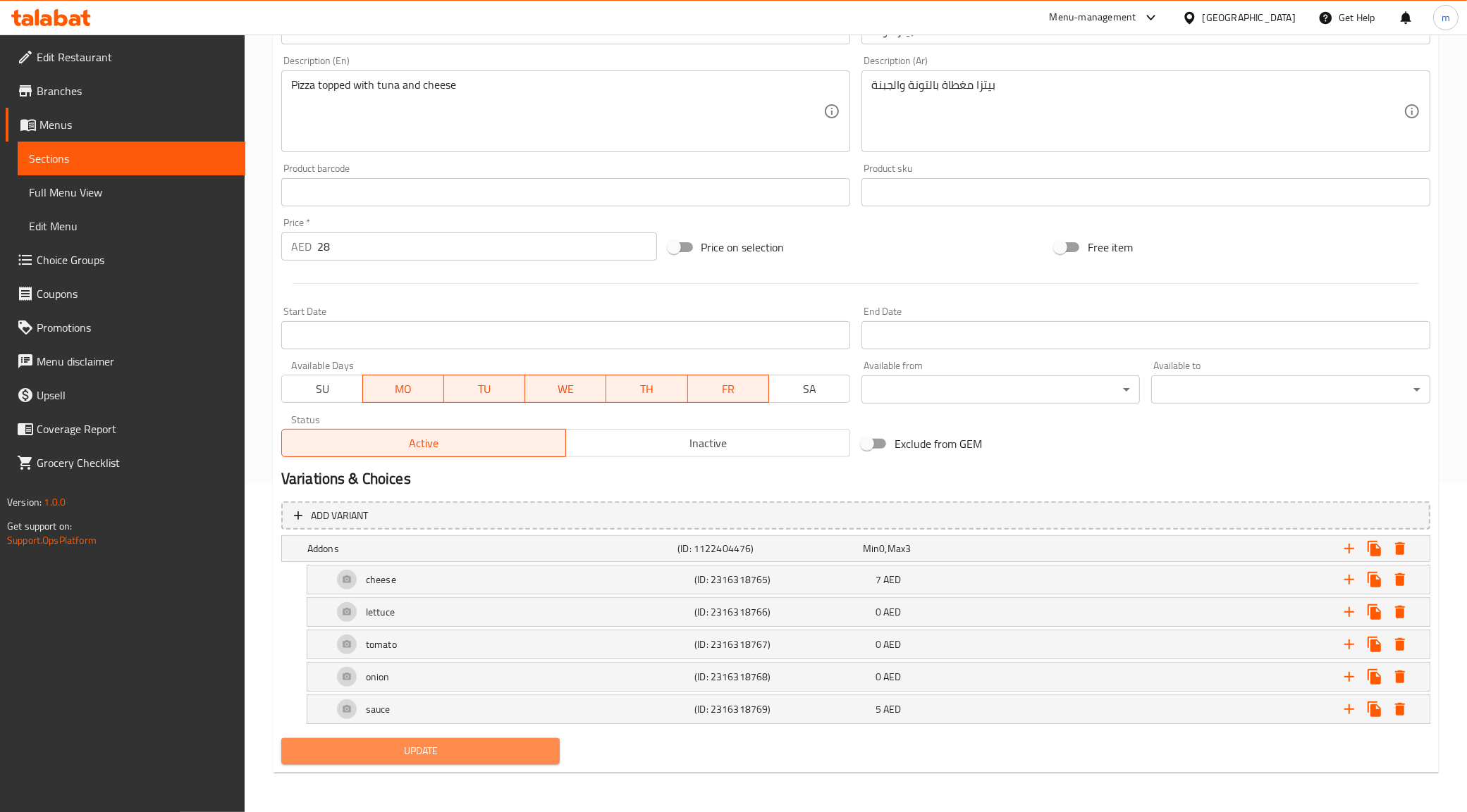
click at [444, 746] on span "Update" at bounding box center [420, 751] width 256 height 18
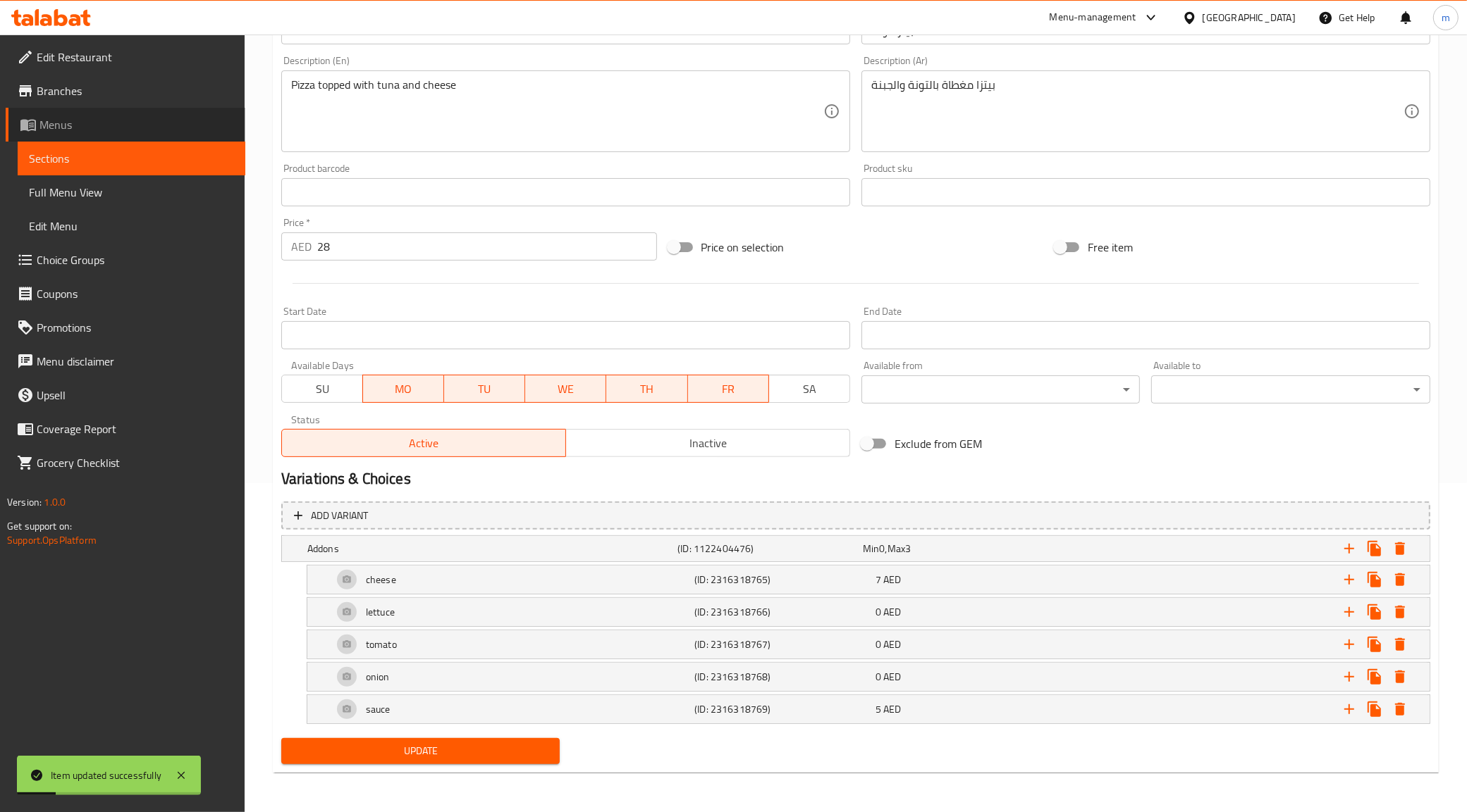
click at [78, 129] on span "Menus" at bounding box center [136, 124] width 194 height 17
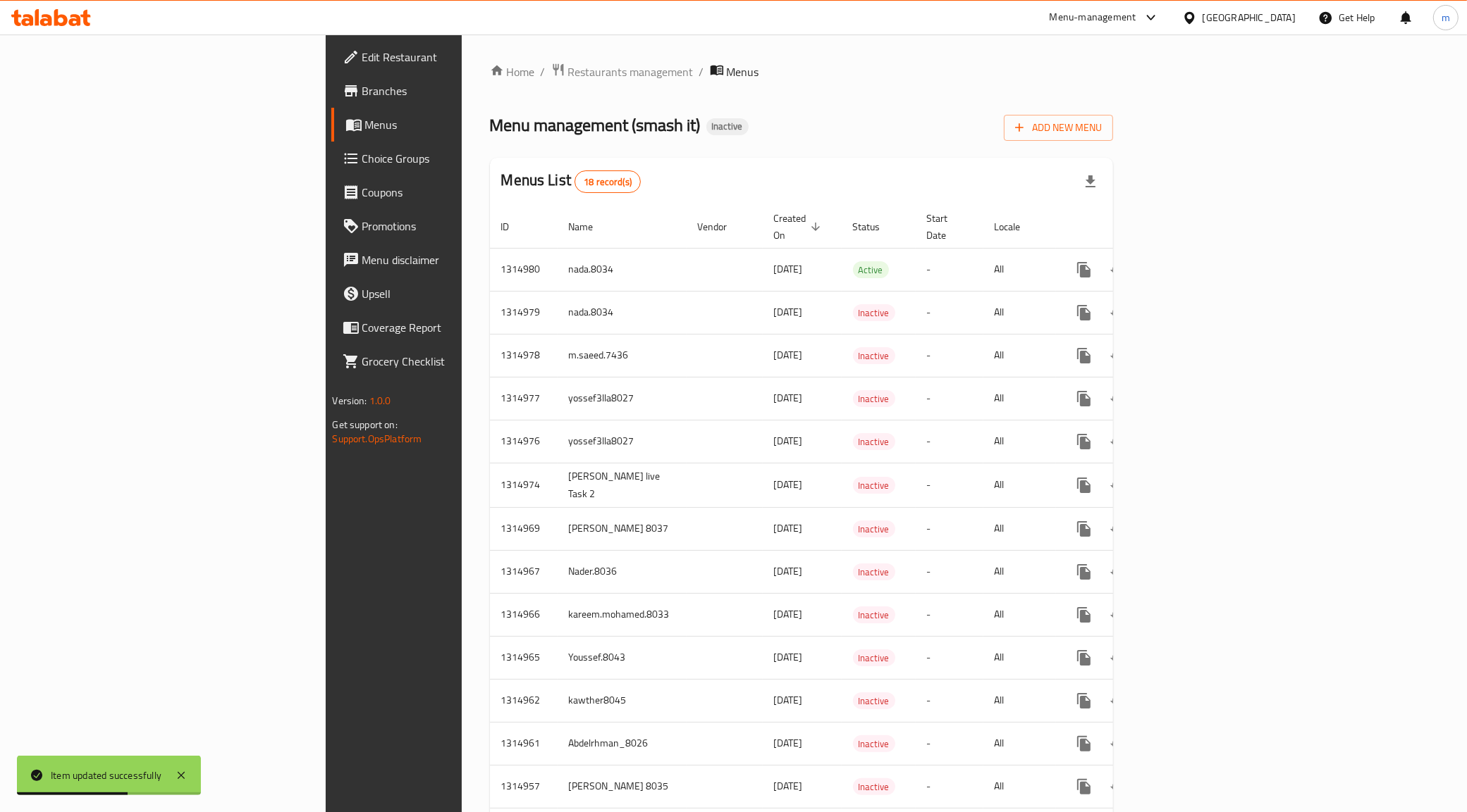
click at [331, 110] on link "Menus" at bounding box center [451, 124] width 239 height 34
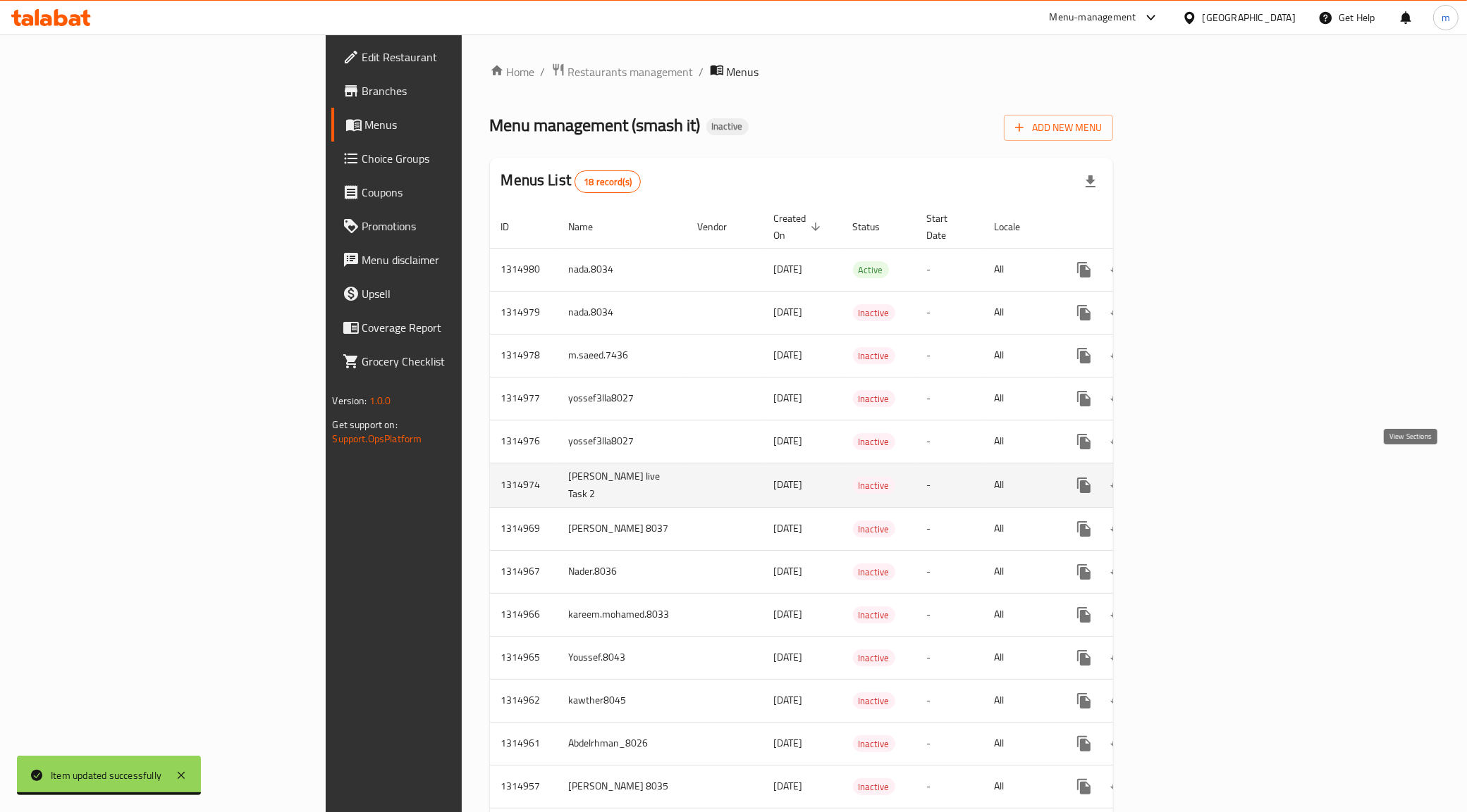
click at [1191, 479] on icon "enhanced table" at bounding box center [1185, 485] width 13 height 13
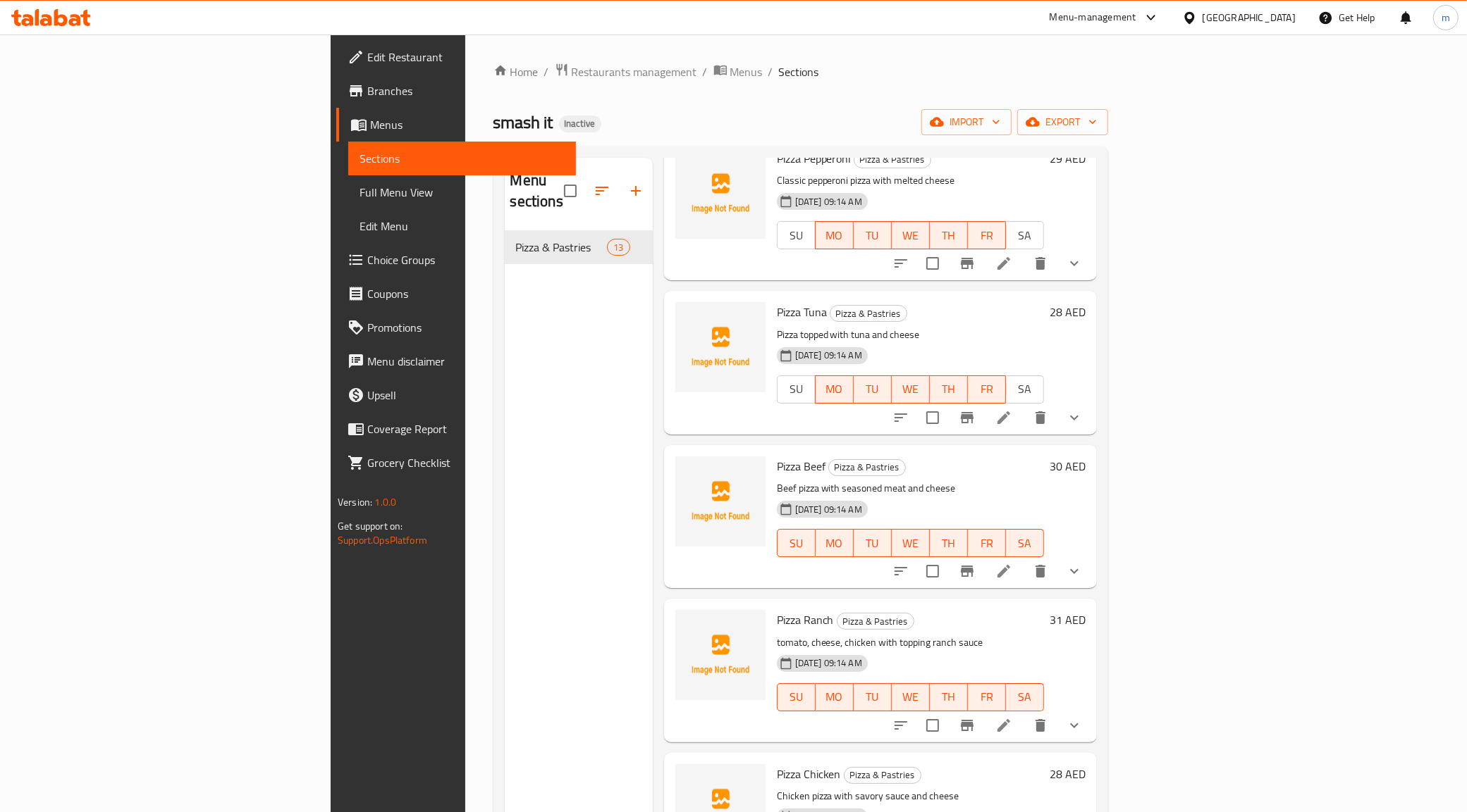
scroll to position [782, 0]
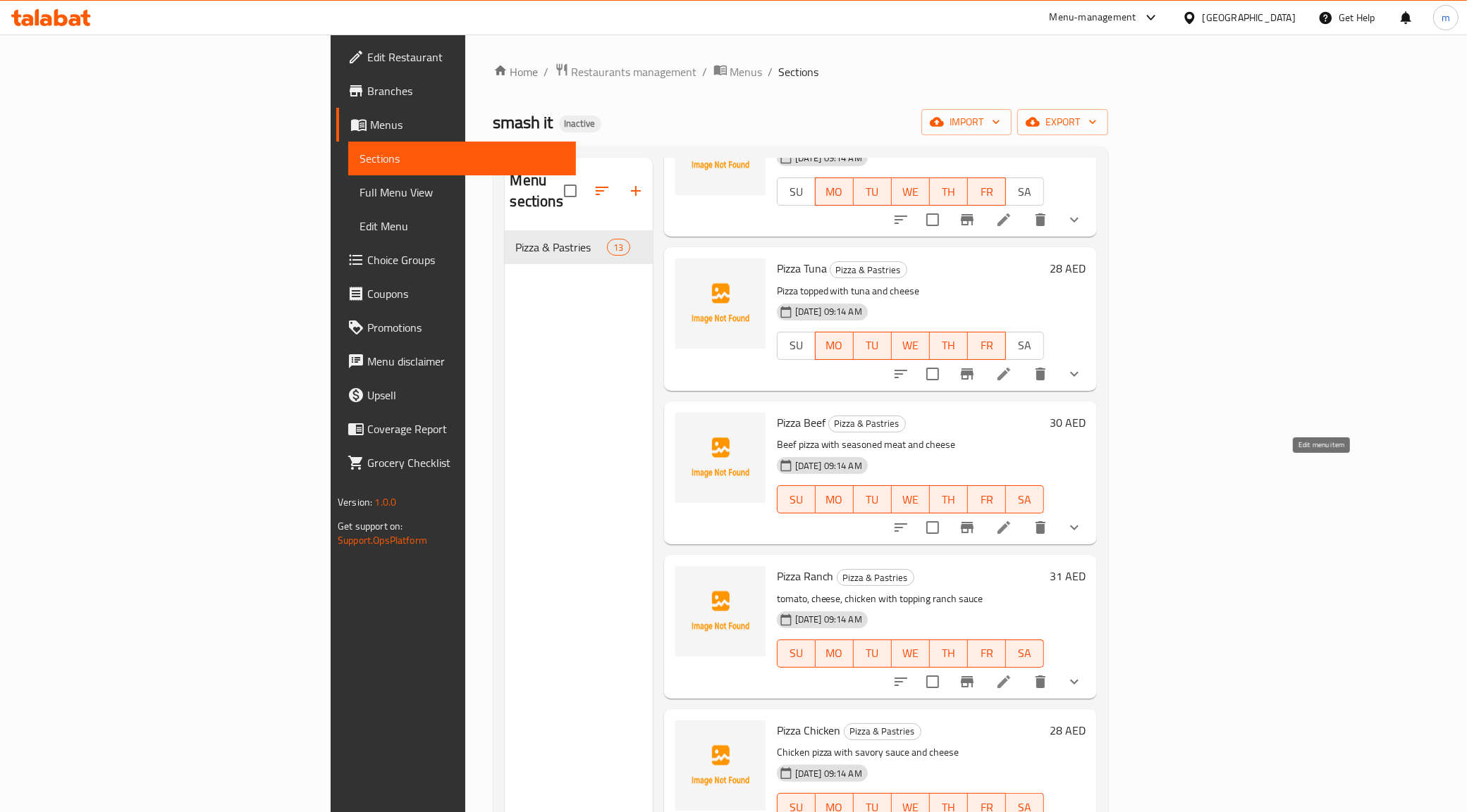
click at [1010, 522] on icon at bounding box center [1003, 528] width 13 height 13
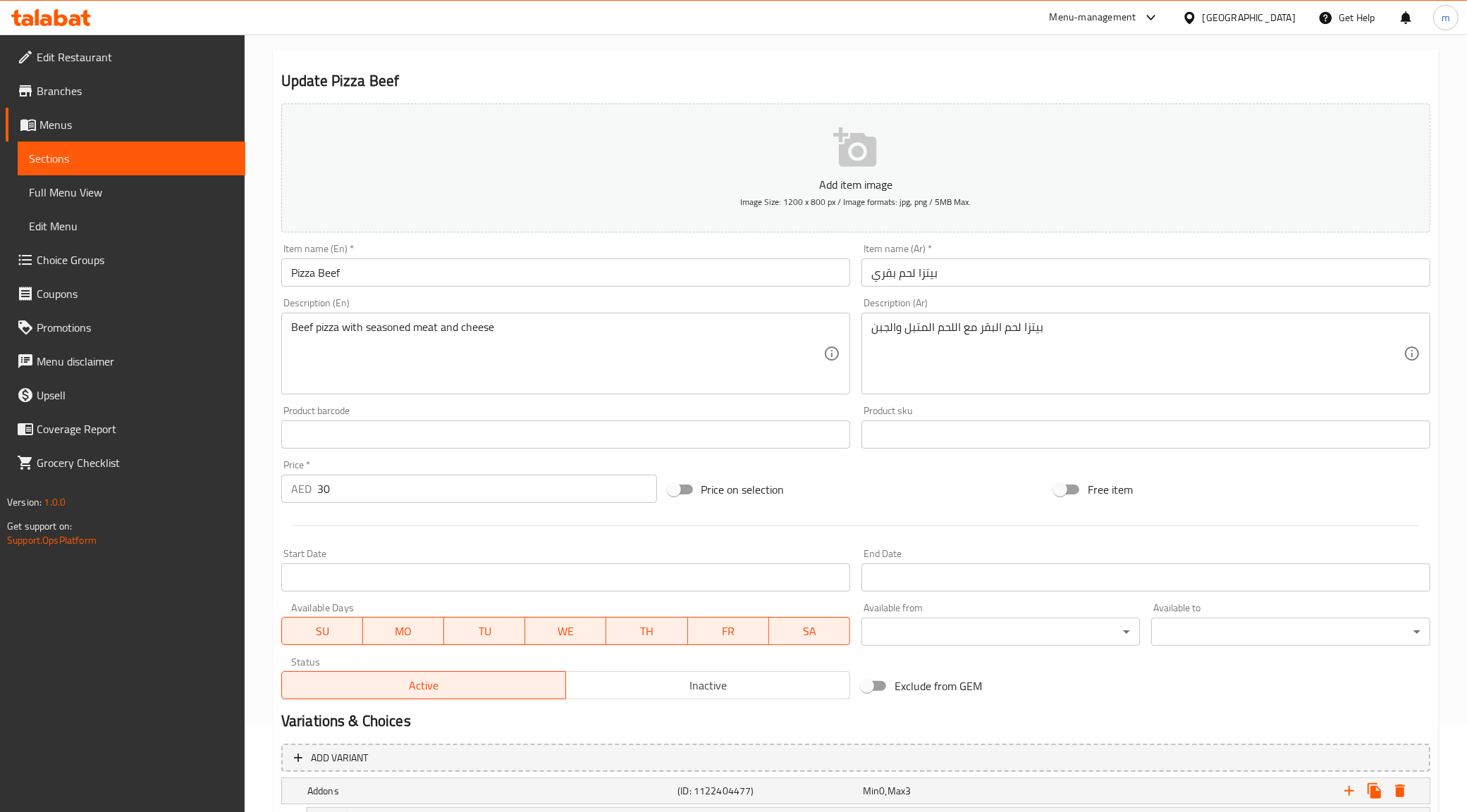
scroll to position [264, 0]
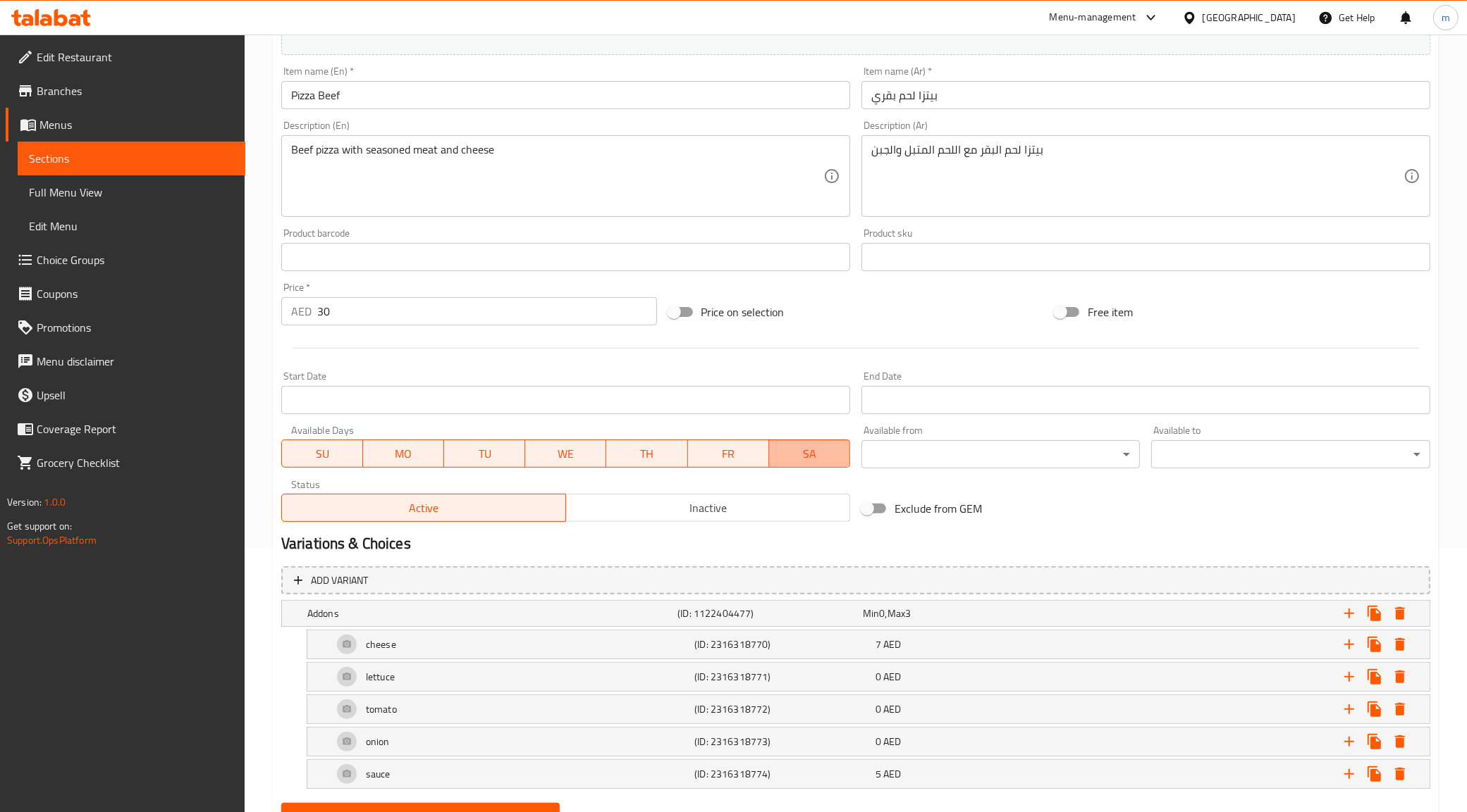
click at [812, 460] on span "SA" at bounding box center [809, 453] width 69 height 21
click at [327, 455] on span "SU" at bounding box center [322, 453] width 69 height 21
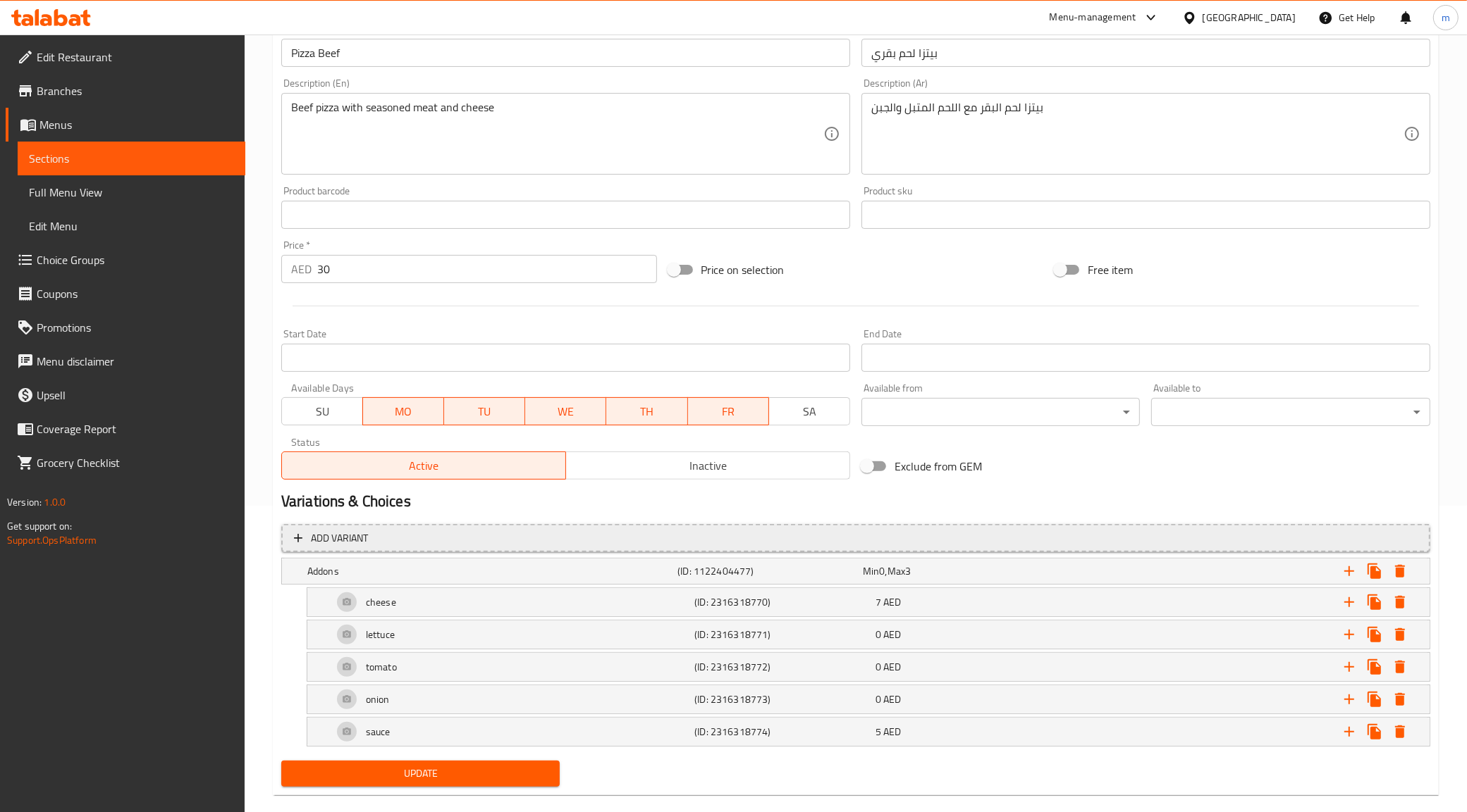
scroll to position [329, 0]
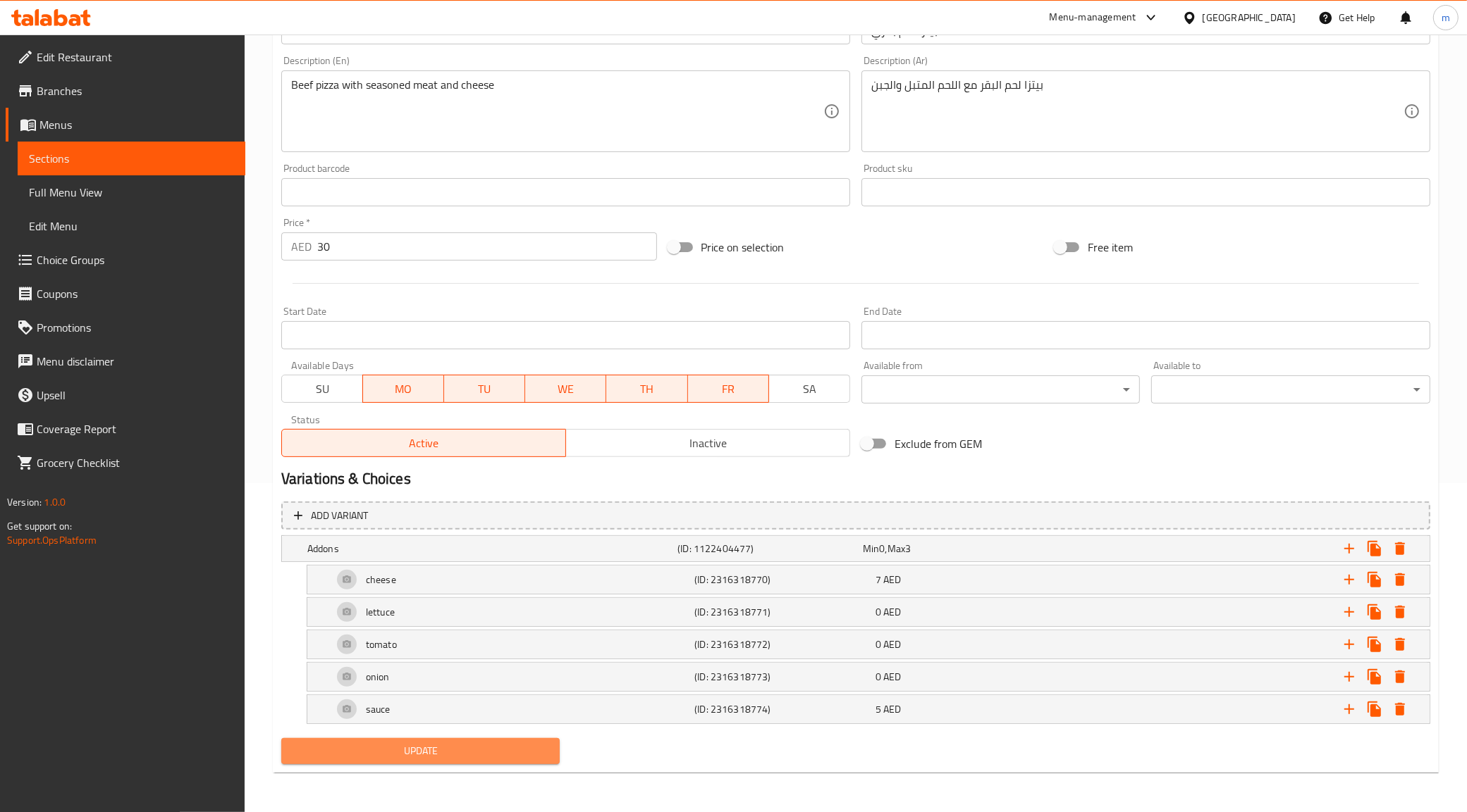
click at [450, 746] on span "Update" at bounding box center [420, 751] width 256 height 18
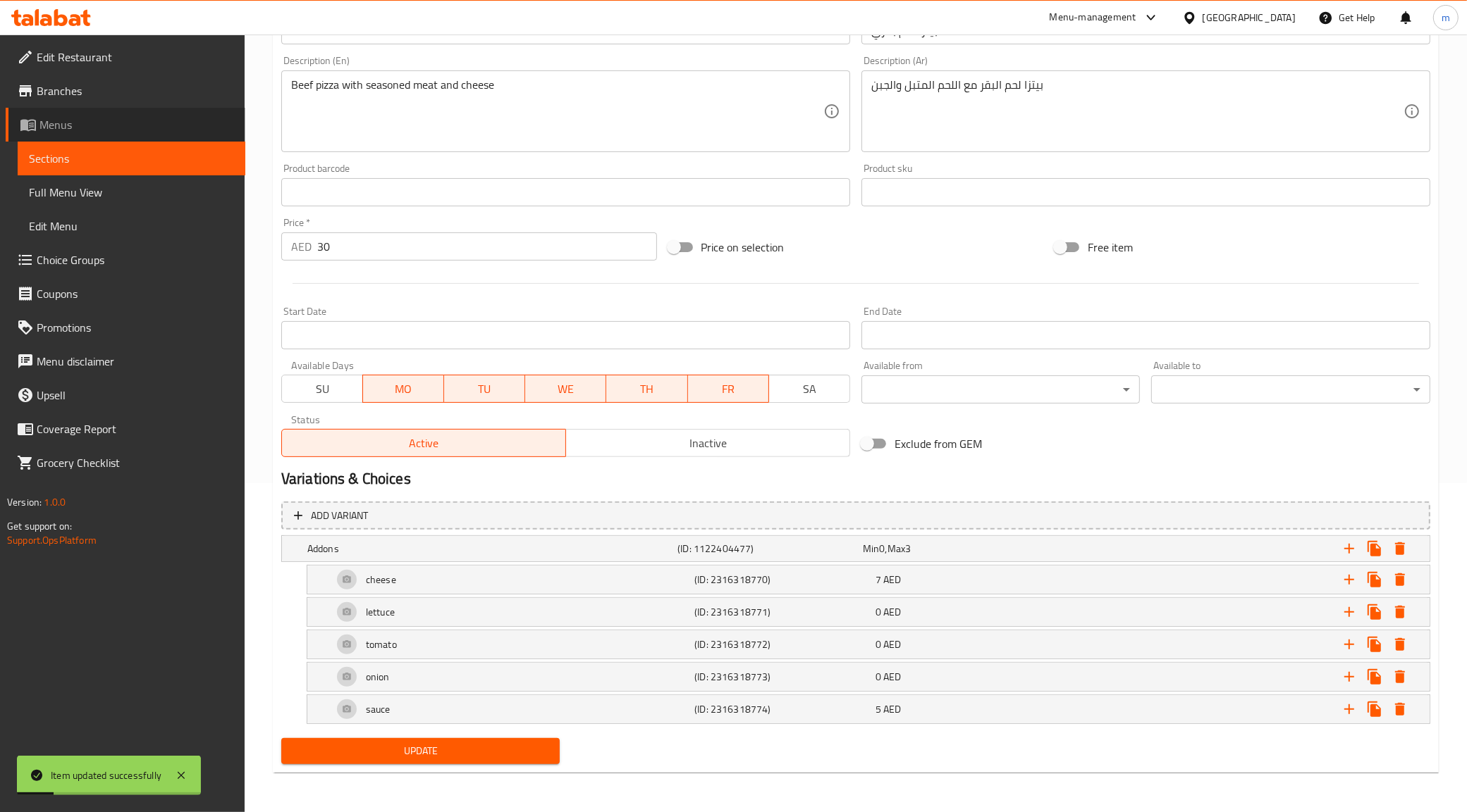
click at [51, 122] on span "Menus" at bounding box center [136, 124] width 194 height 17
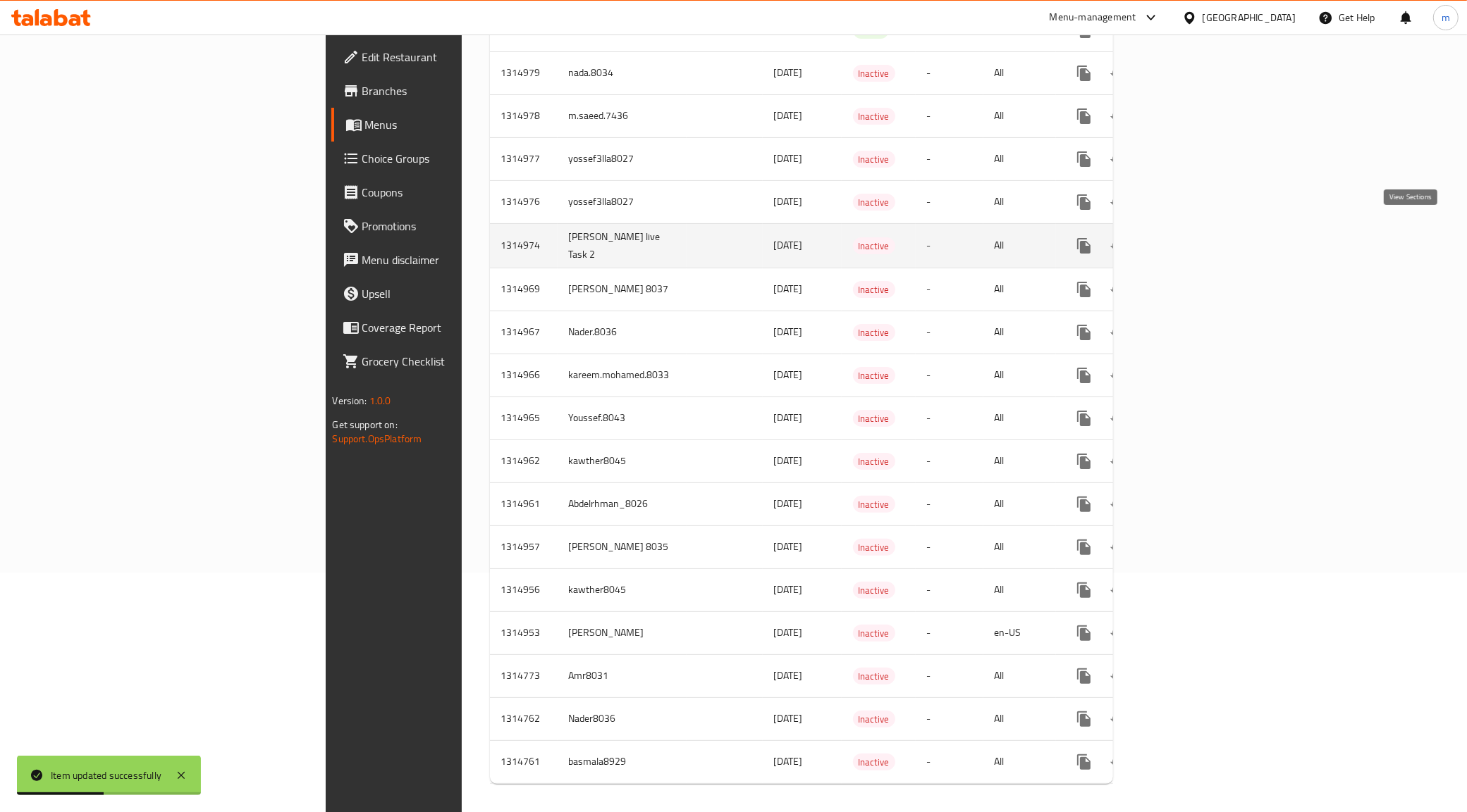
click at [1194, 237] on icon "enhanced table" at bounding box center [1185, 245] width 17 height 17
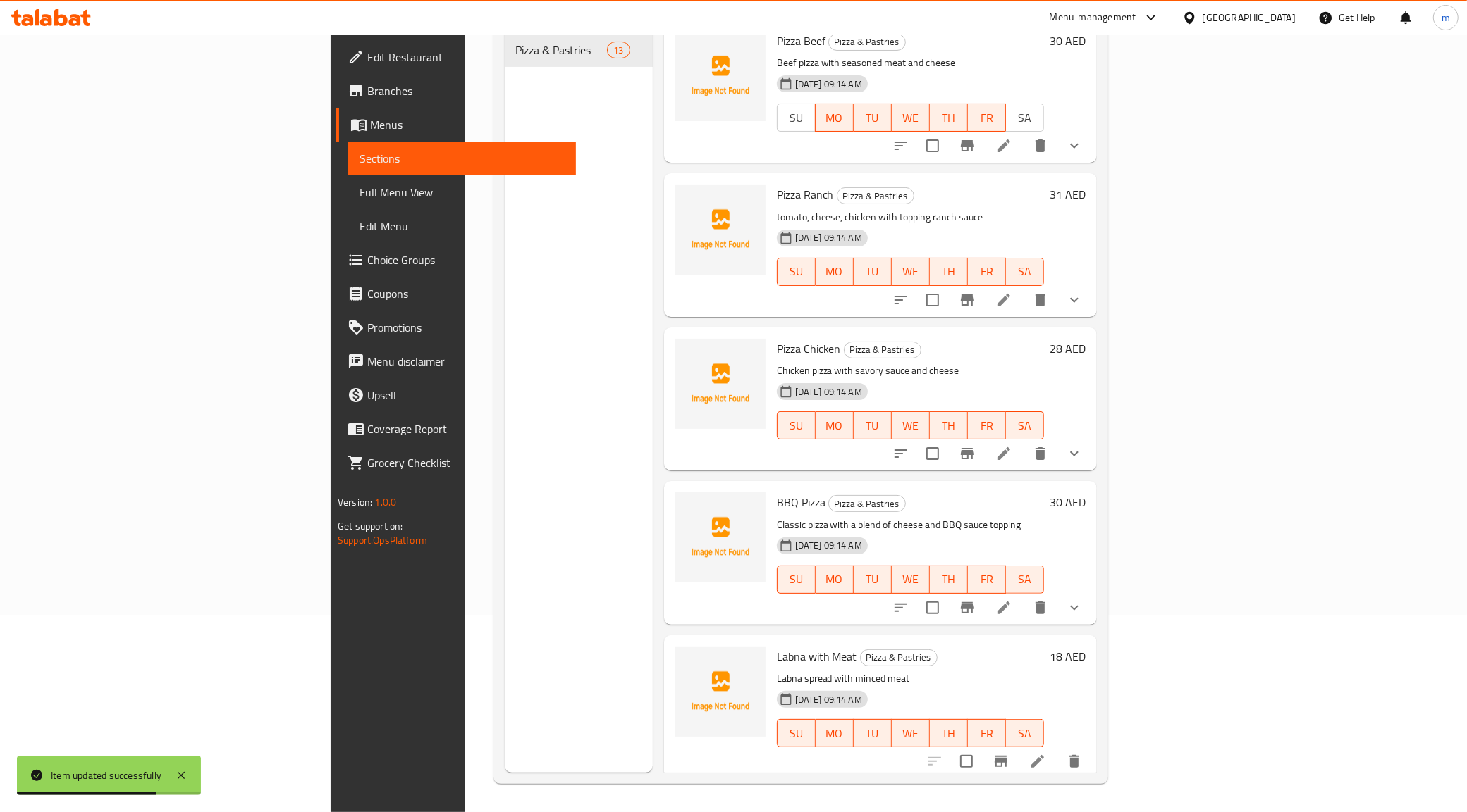
scroll to position [969, 0]
click at [1013, 289] on icon at bounding box center [1003, 297] width 17 height 17
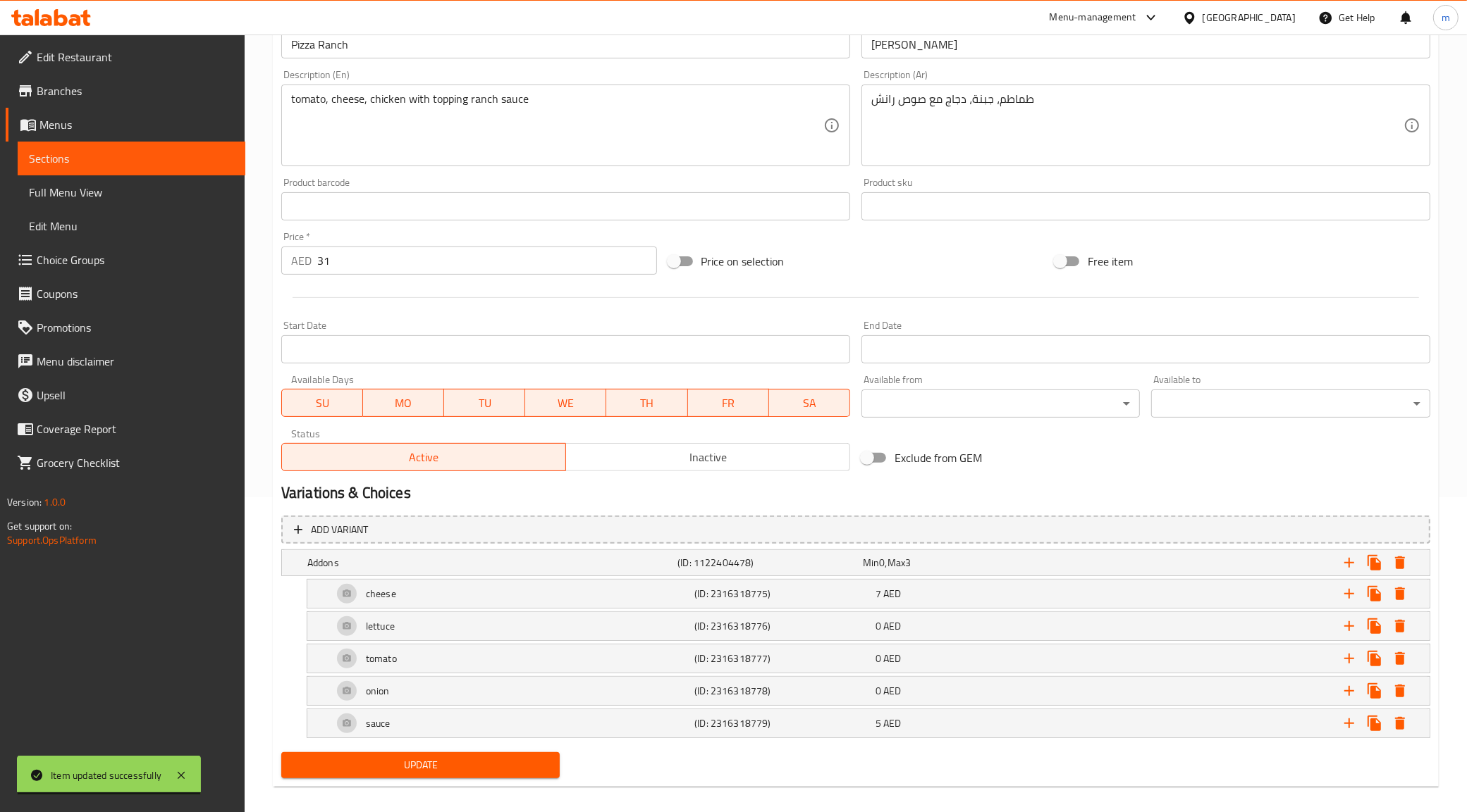
scroll to position [329, 0]
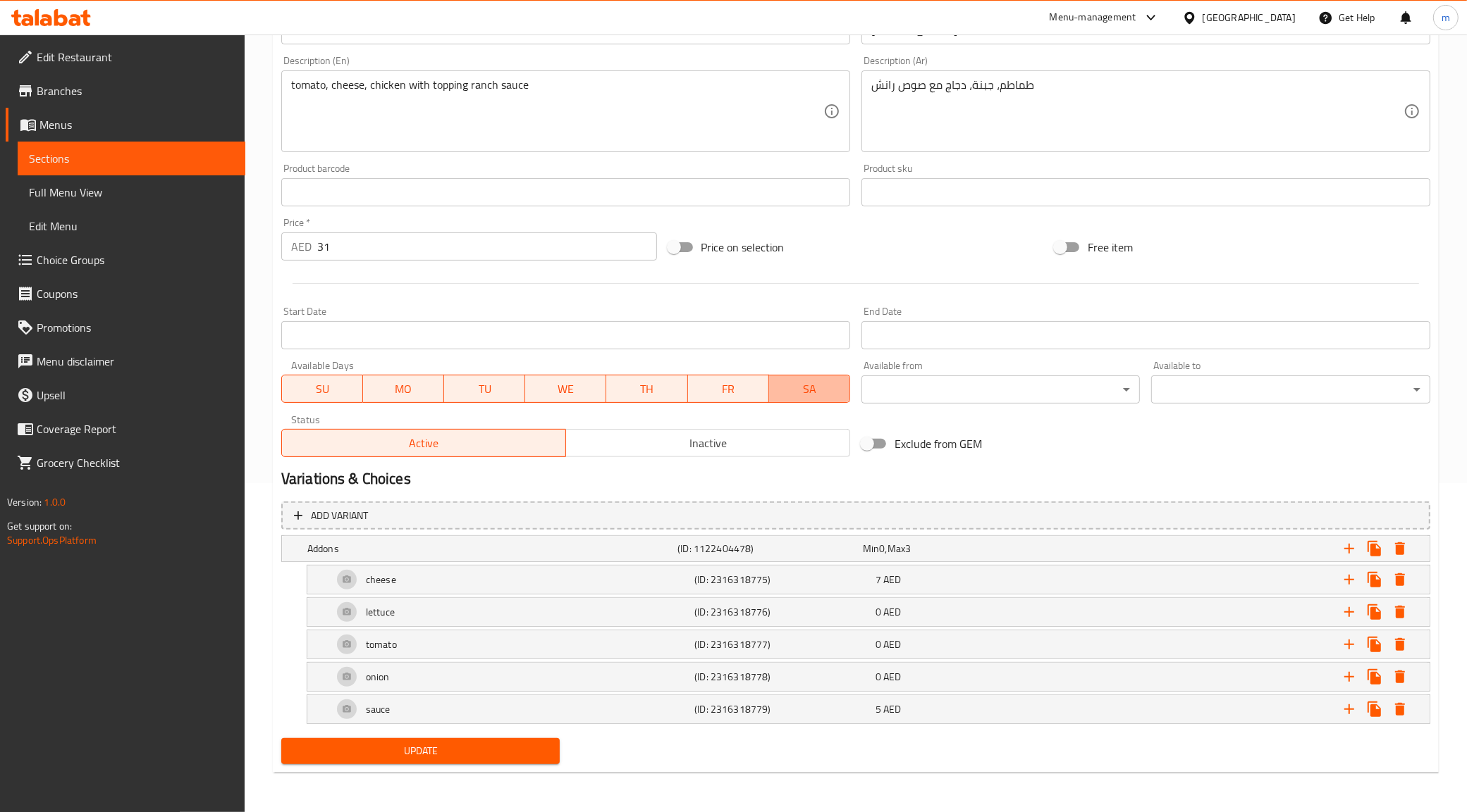
click at [808, 396] on span "SA" at bounding box center [809, 389] width 69 height 21
click at [329, 396] on span "SU" at bounding box center [322, 389] width 69 height 21
click at [473, 754] on span "Update" at bounding box center [420, 751] width 256 height 18
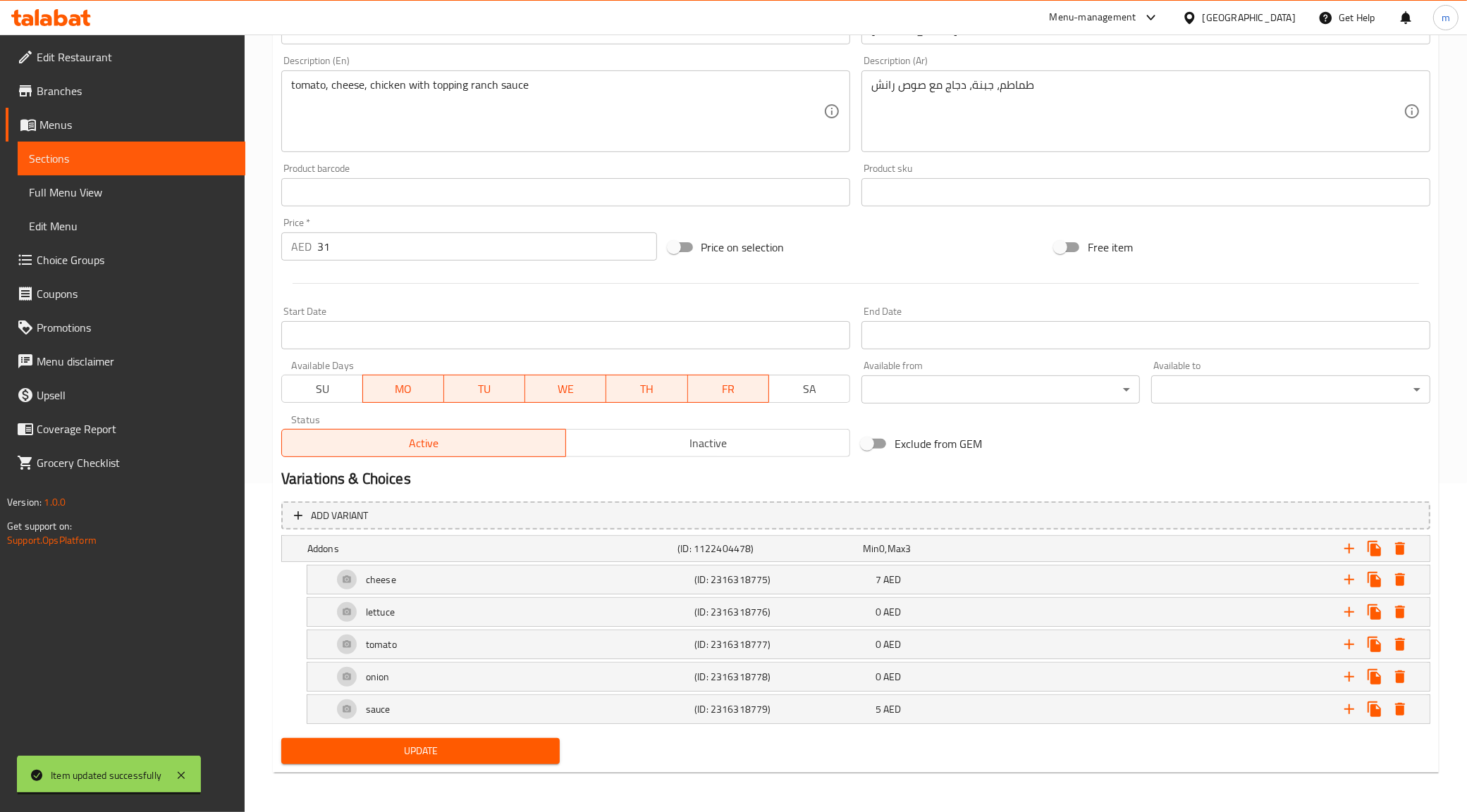
drag, startPoint x: 103, startPoint y: 128, endPoint x: 100, endPoint y: 143, distance: 15.3
click at [103, 128] on span "Menus" at bounding box center [136, 124] width 194 height 17
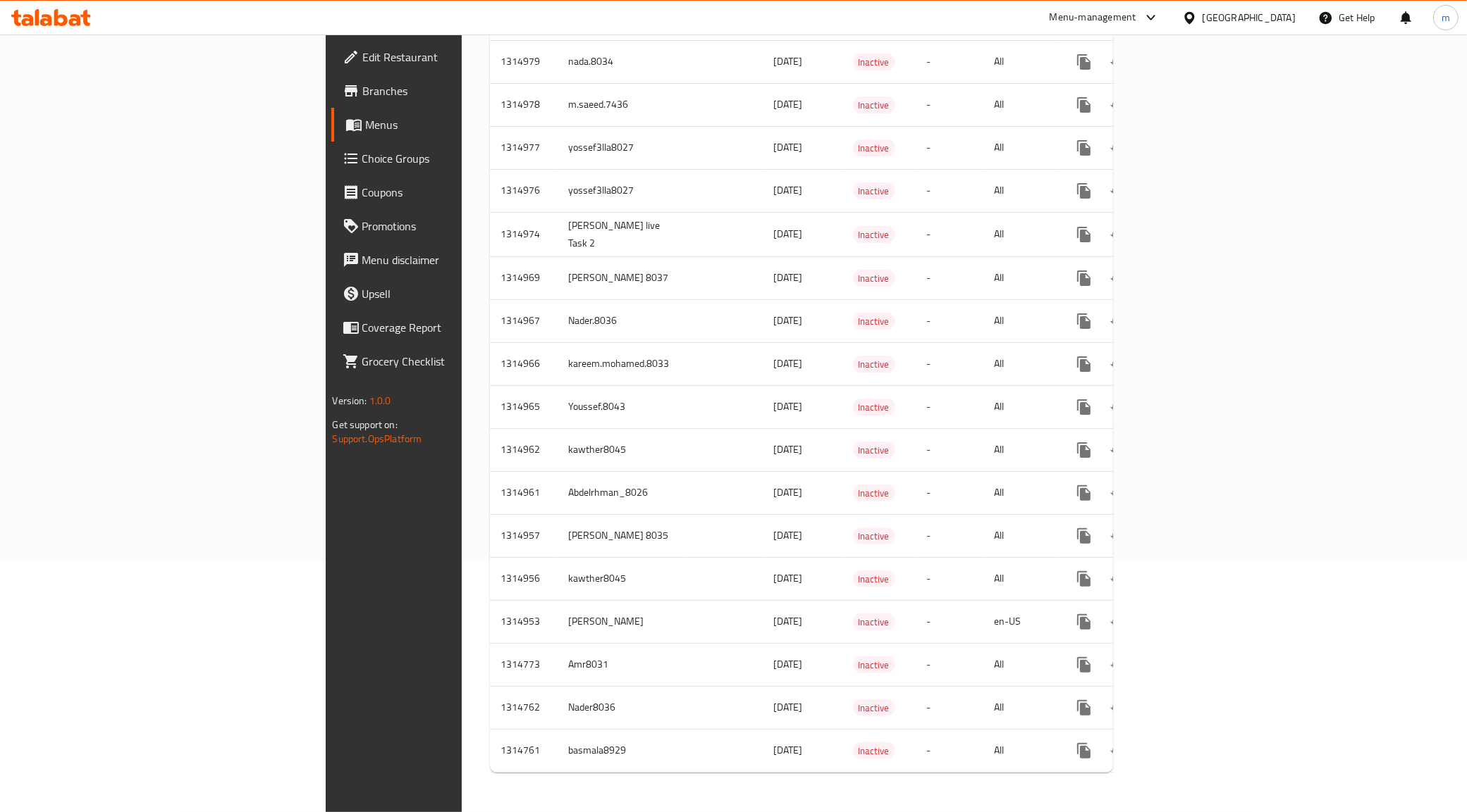
scroll to position [239, 0]
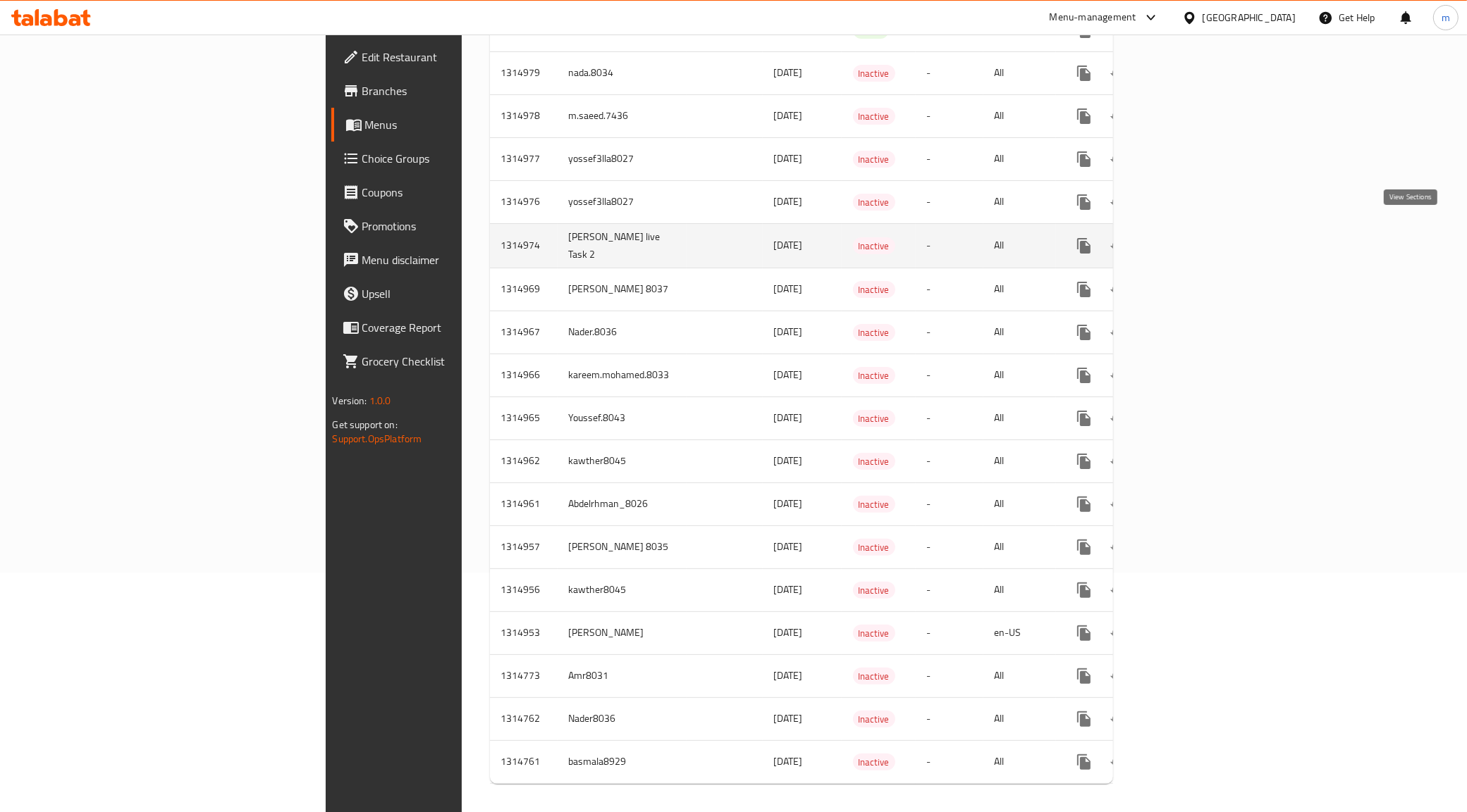
click at [1194, 237] on icon "enhanced table" at bounding box center [1185, 245] width 17 height 17
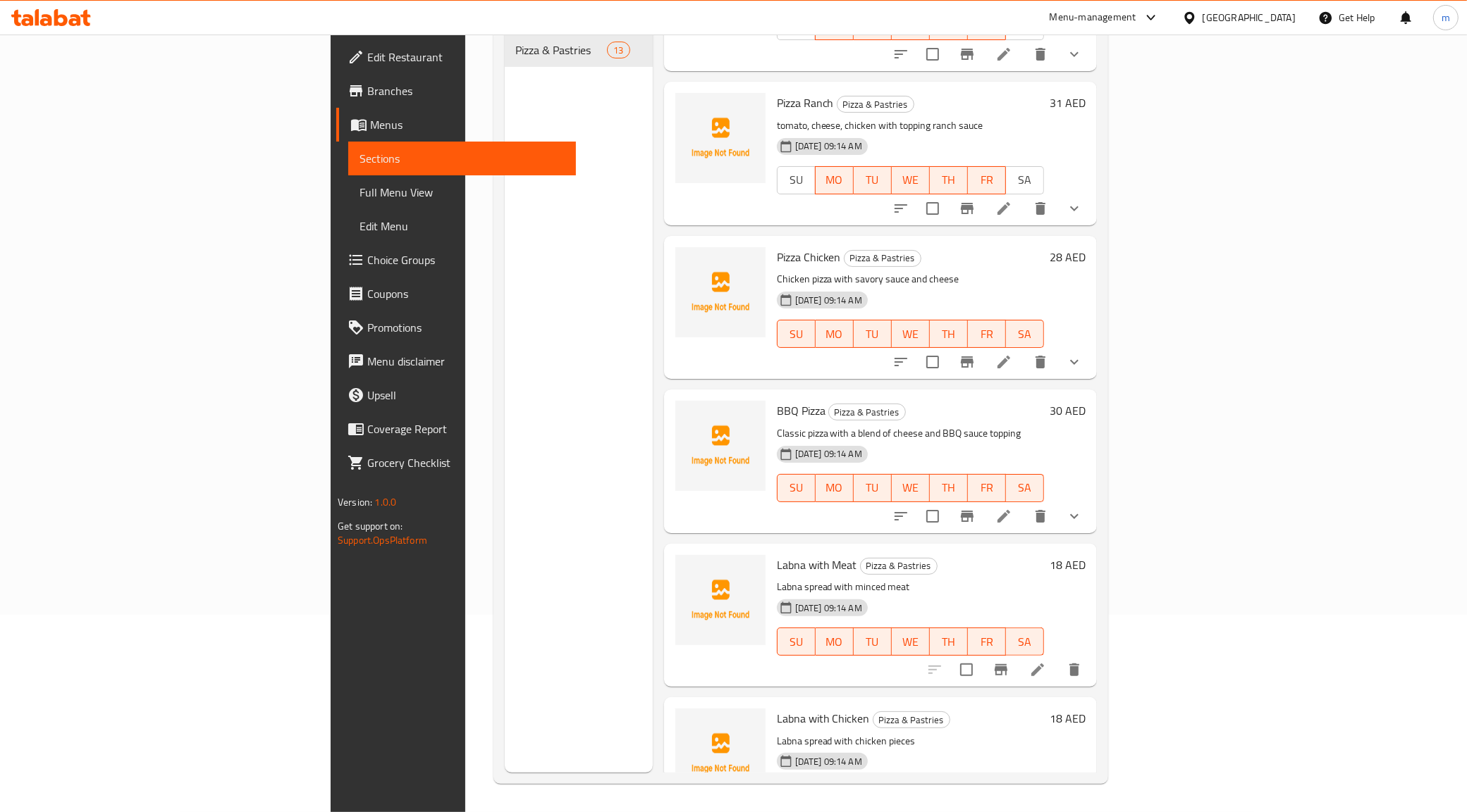
scroll to position [1145, 0]
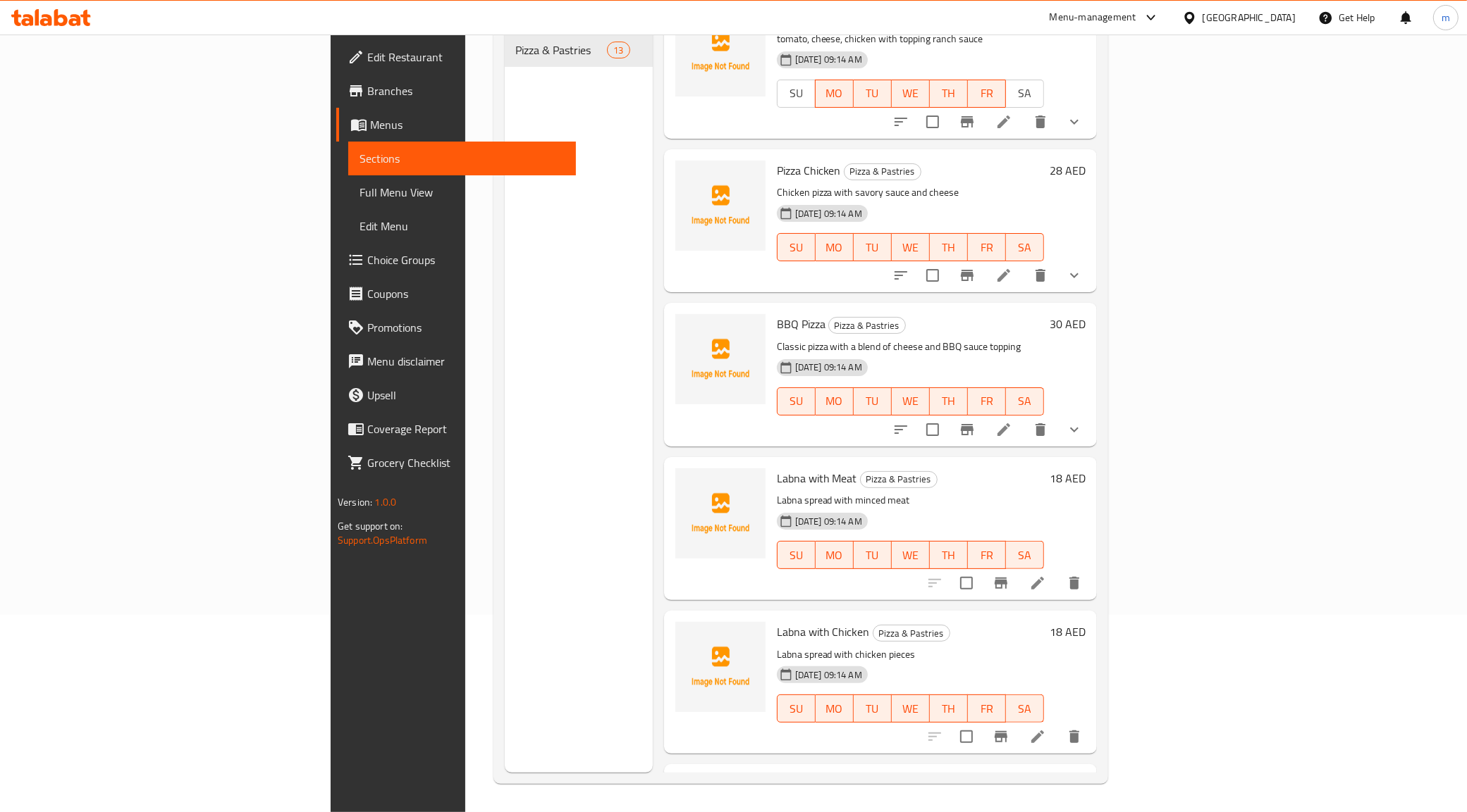
click at [1013, 267] on icon at bounding box center [1003, 275] width 17 height 17
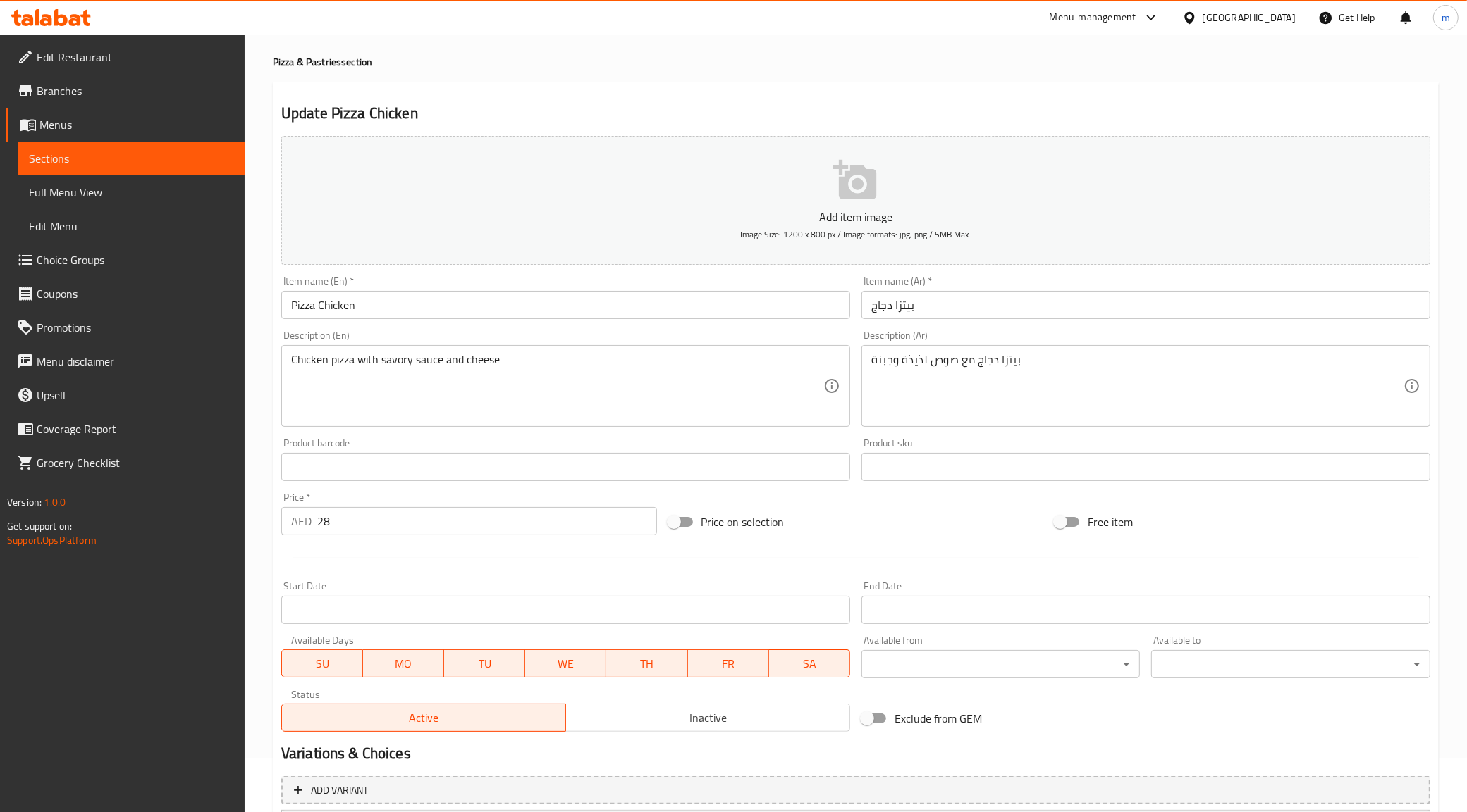
scroll to position [329, 0]
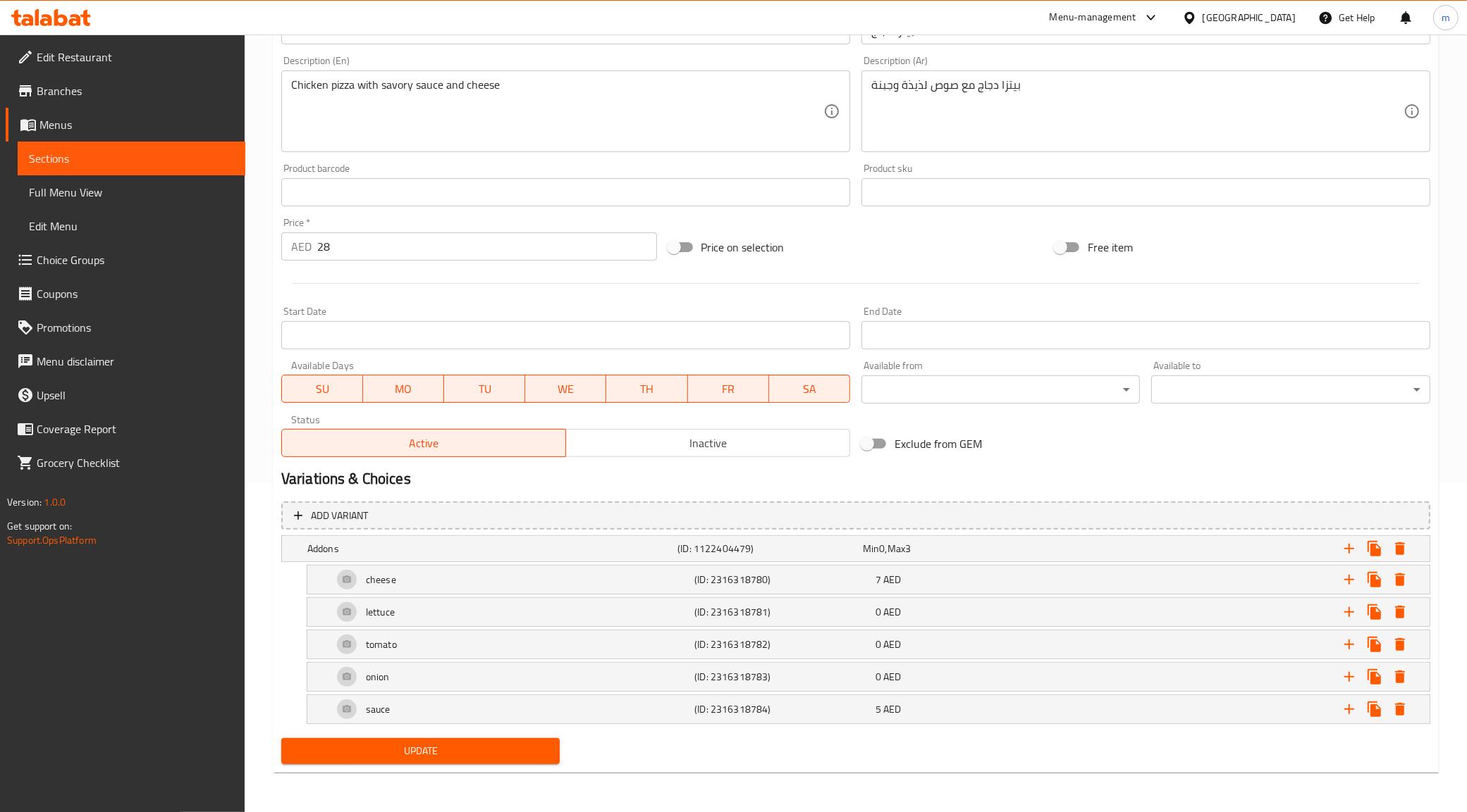
click at [812, 392] on span "SA" at bounding box center [809, 389] width 69 height 21
click at [312, 399] on button "SU" at bounding box center [323, 389] width 82 height 28
click at [500, 751] on span "Update" at bounding box center [420, 751] width 256 height 18
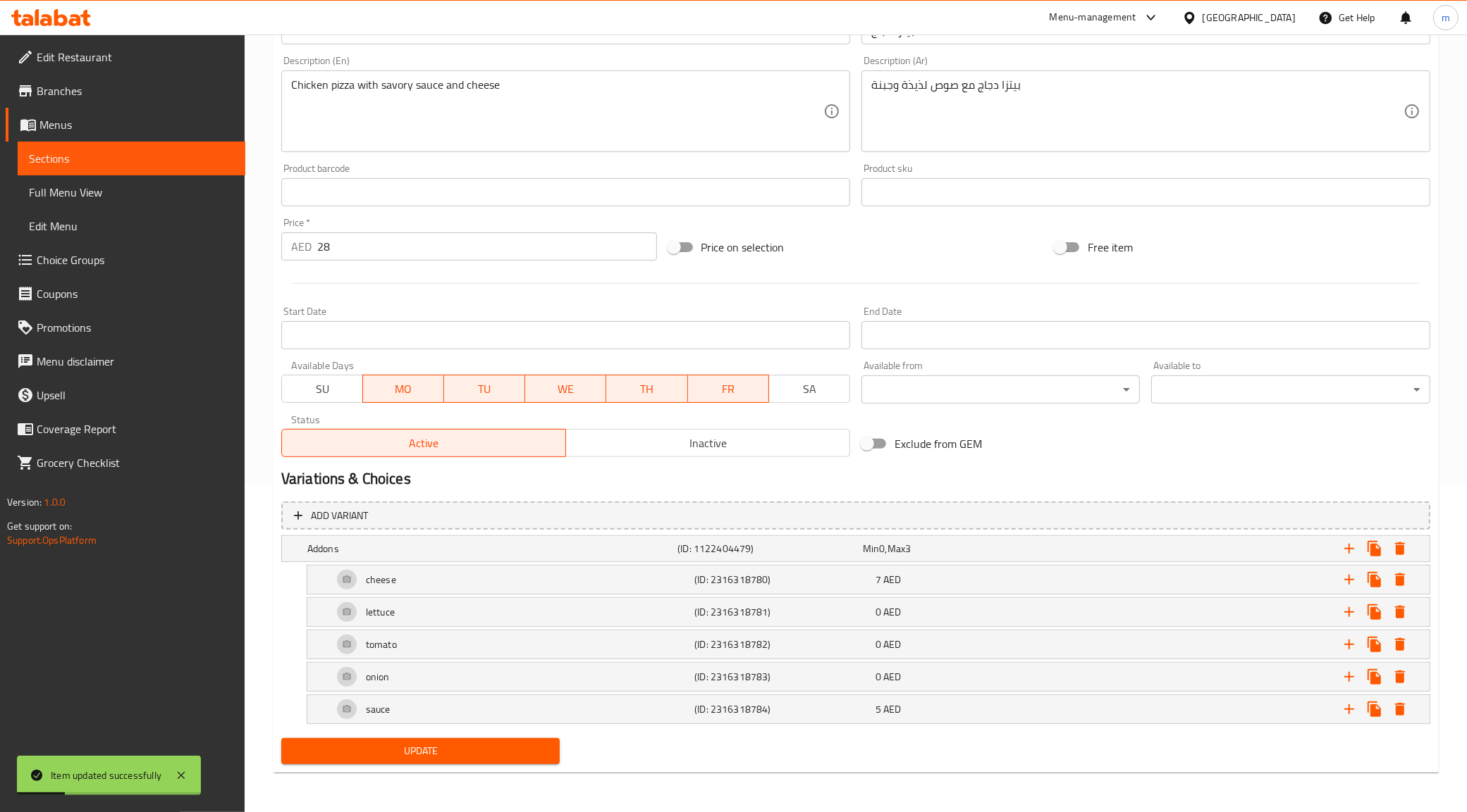
click at [83, 120] on span "Menus" at bounding box center [136, 124] width 194 height 17
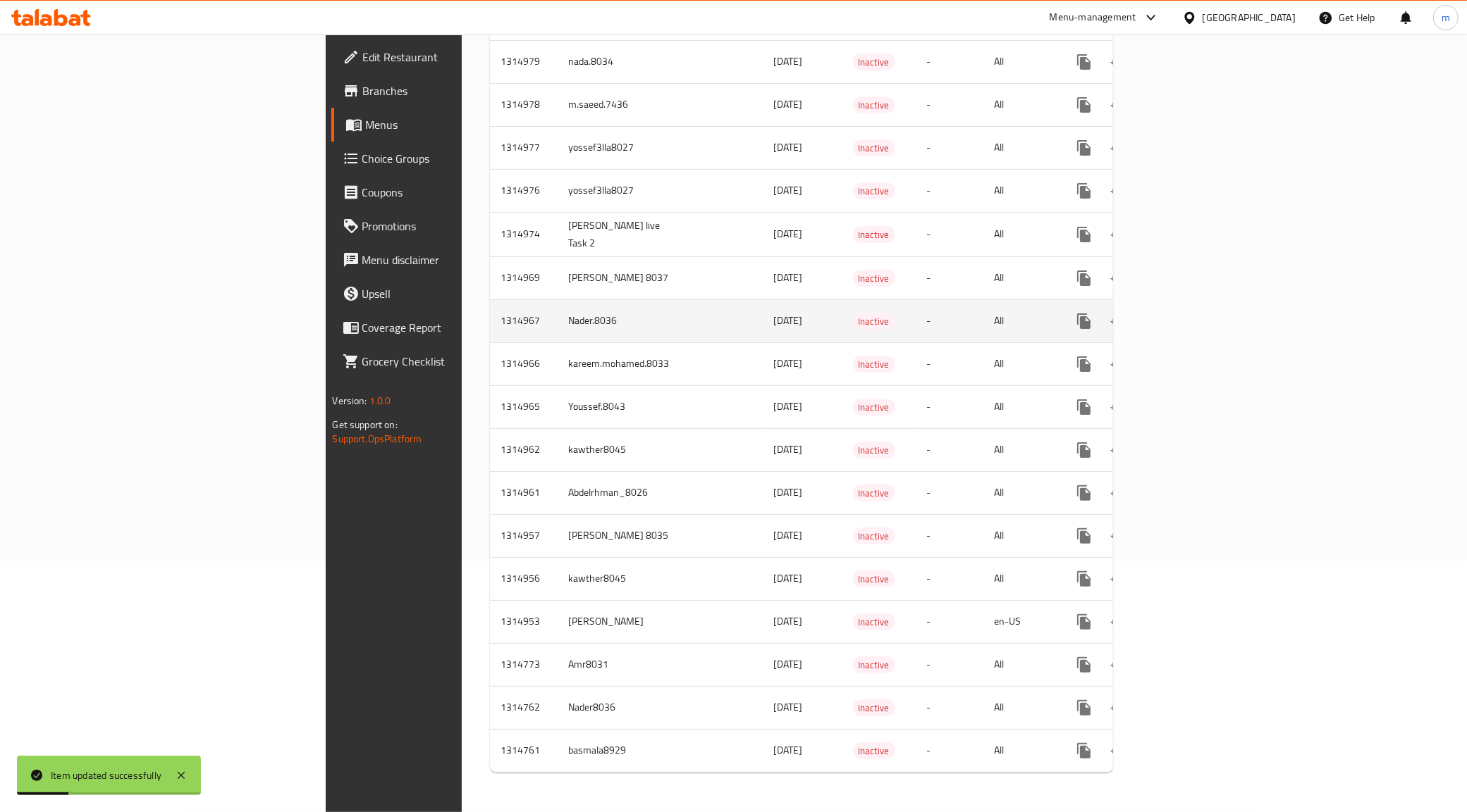
scroll to position [239, 0]
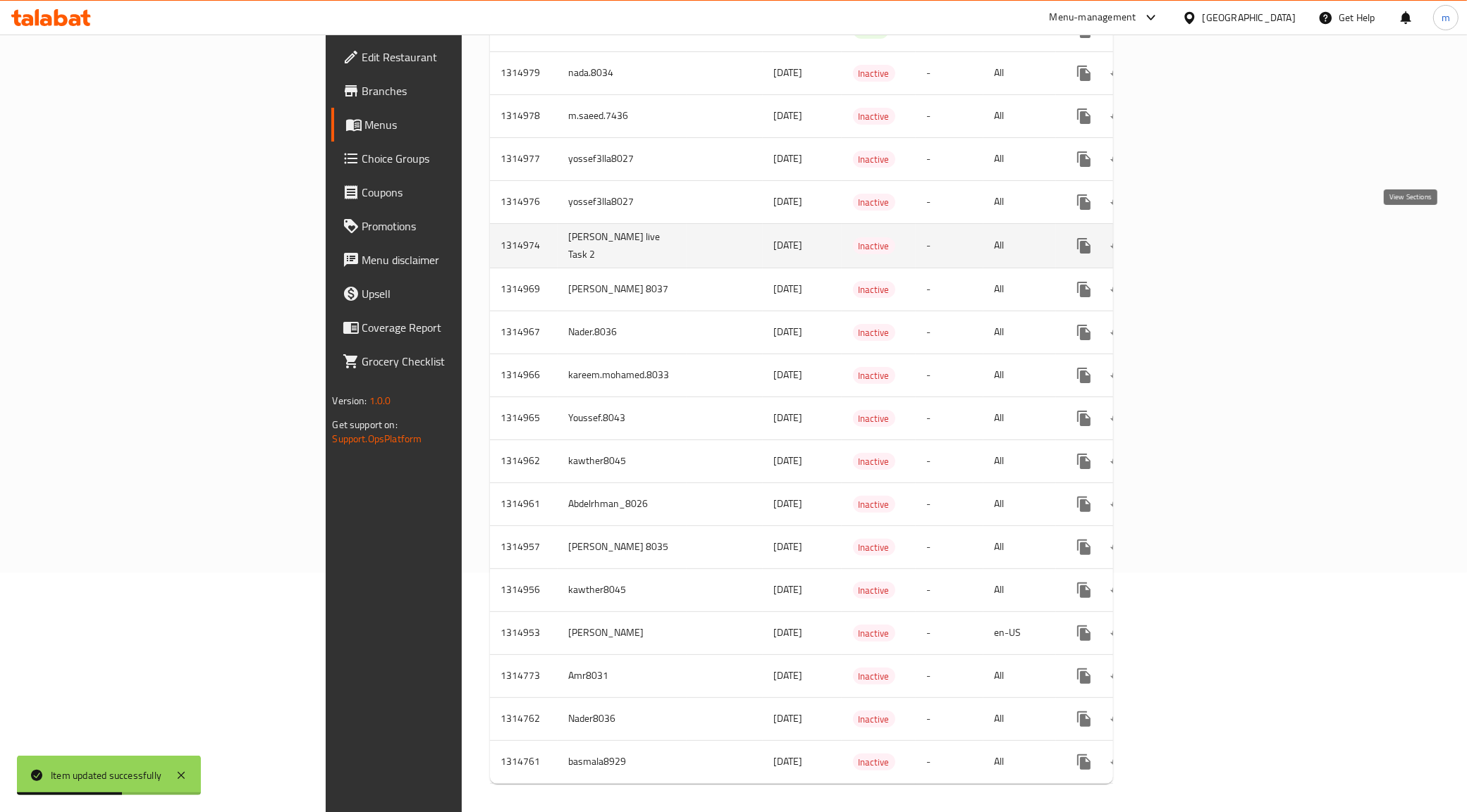
click at [1194, 237] on icon "enhanced table" at bounding box center [1185, 245] width 17 height 17
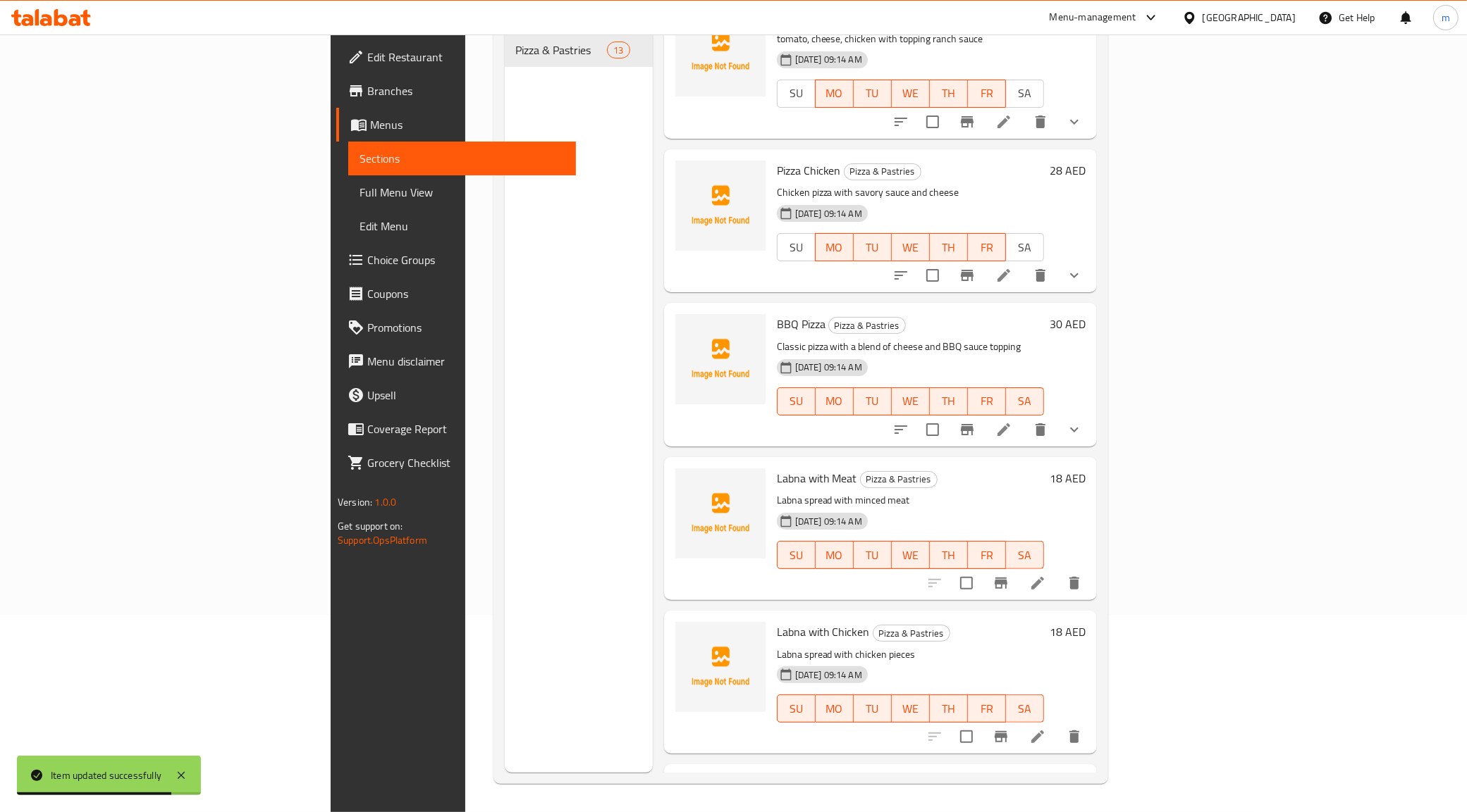
scroll to position [1222, 0]
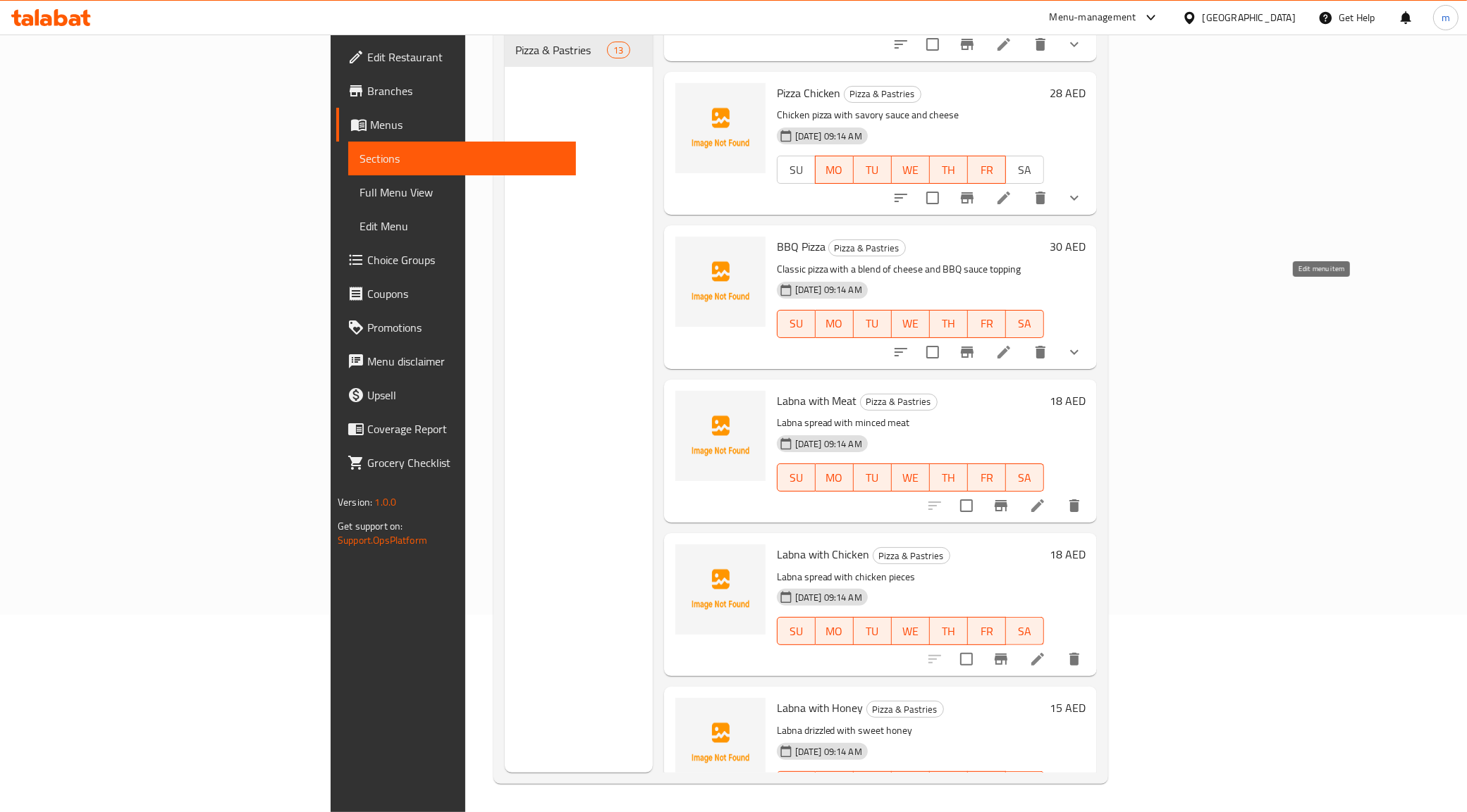
click at [1010, 346] on icon at bounding box center [1003, 352] width 13 height 13
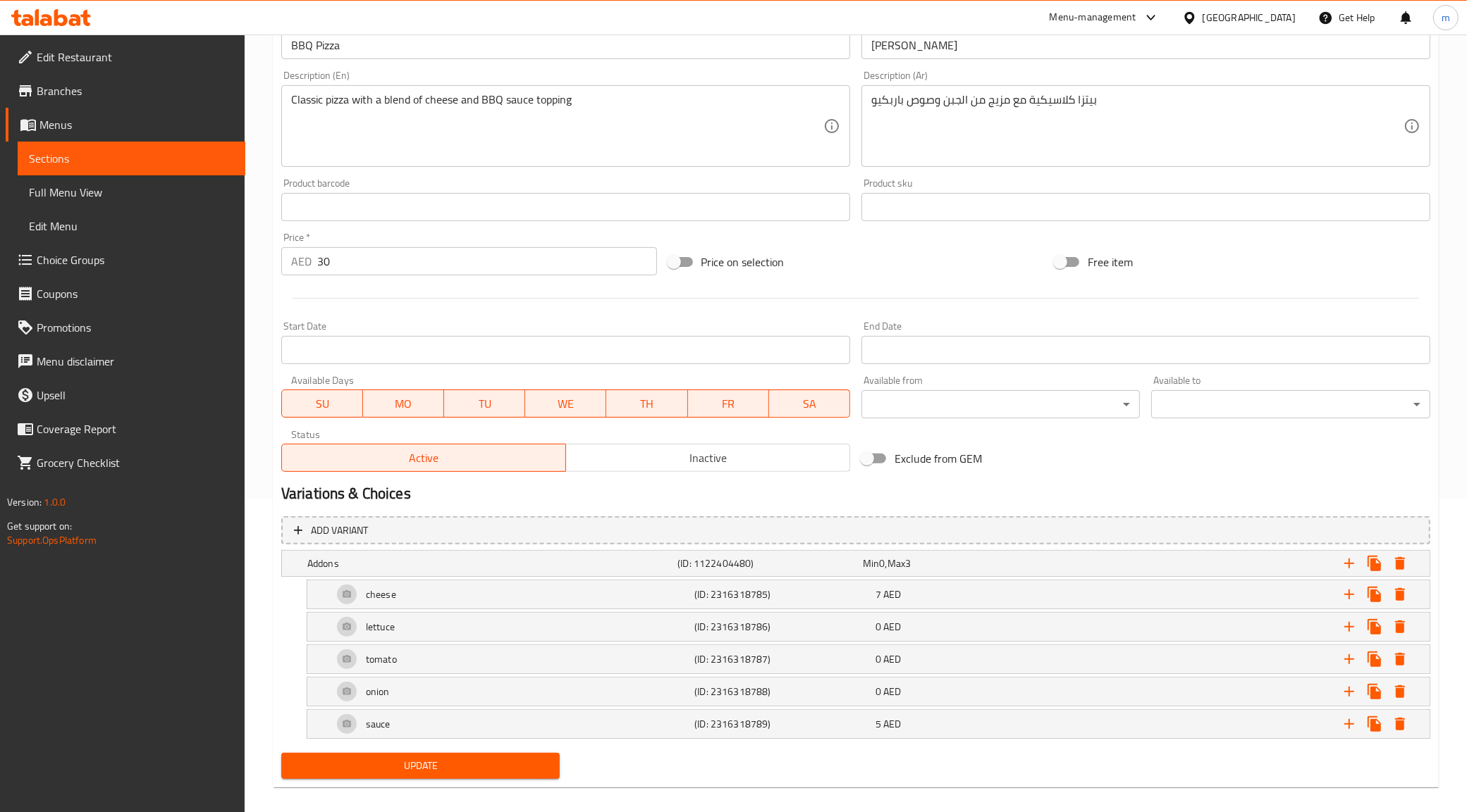
scroll to position [329, 0]
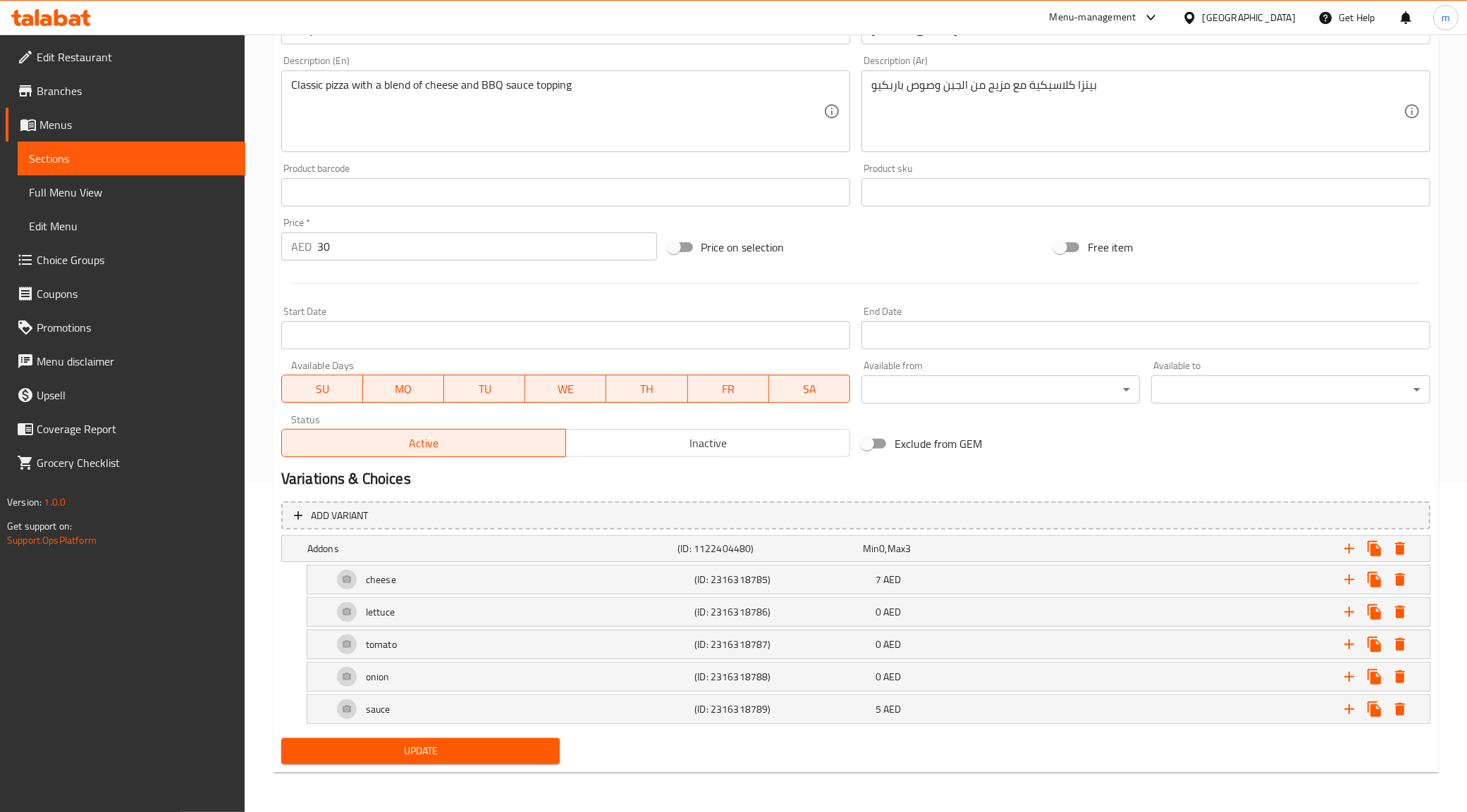
click at [799, 379] on span "SA" at bounding box center [809, 389] width 69 height 21
click at [335, 397] on span "SU" at bounding box center [322, 389] width 69 height 21
click at [474, 745] on span "Update" at bounding box center [420, 751] width 256 height 18
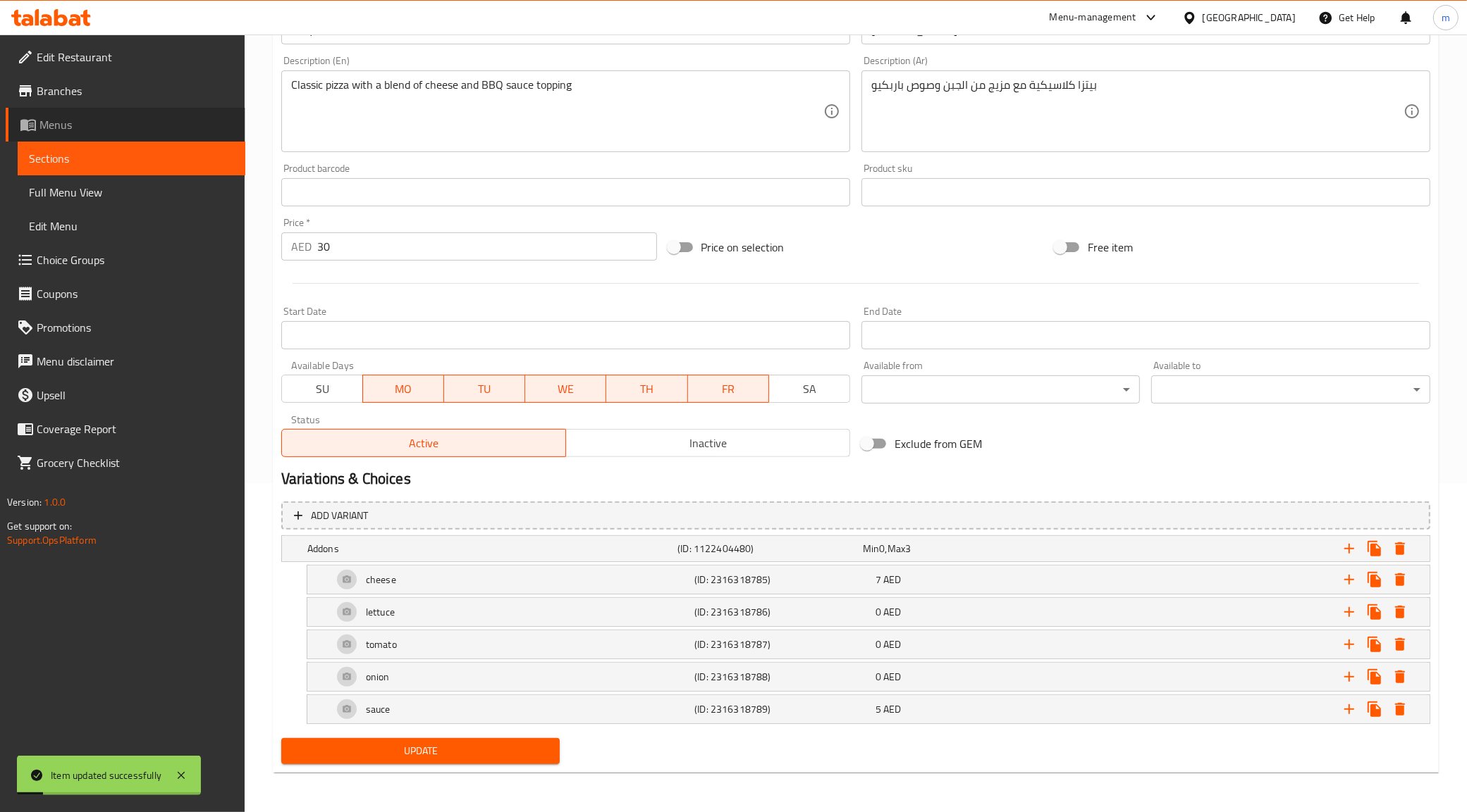
click at [74, 125] on span "Menus" at bounding box center [136, 124] width 194 height 17
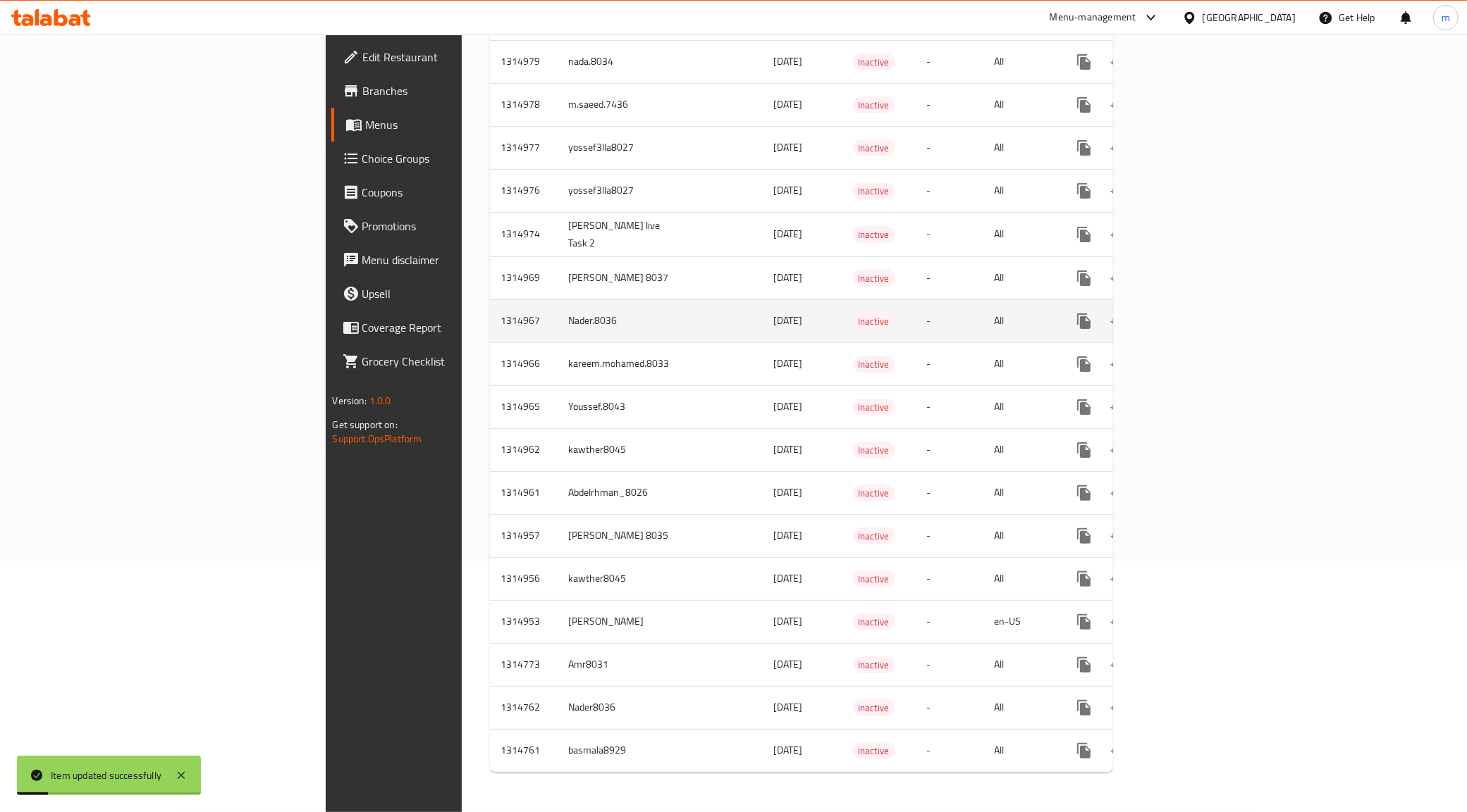
scroll to position [239, 0]
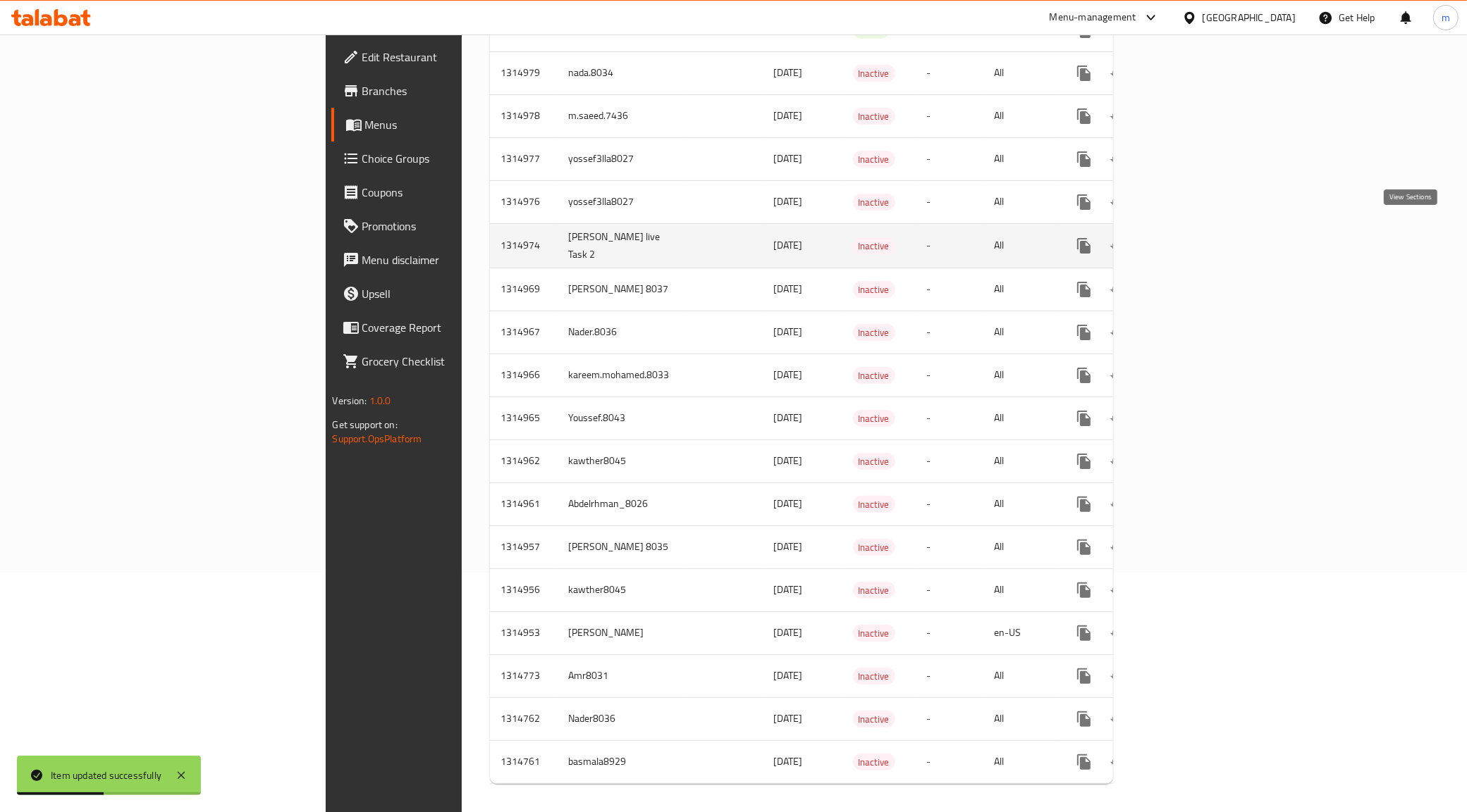
click at [1194, 237] on icon "enhanced table" at bounding box center [1185, 245] width 17 height 17
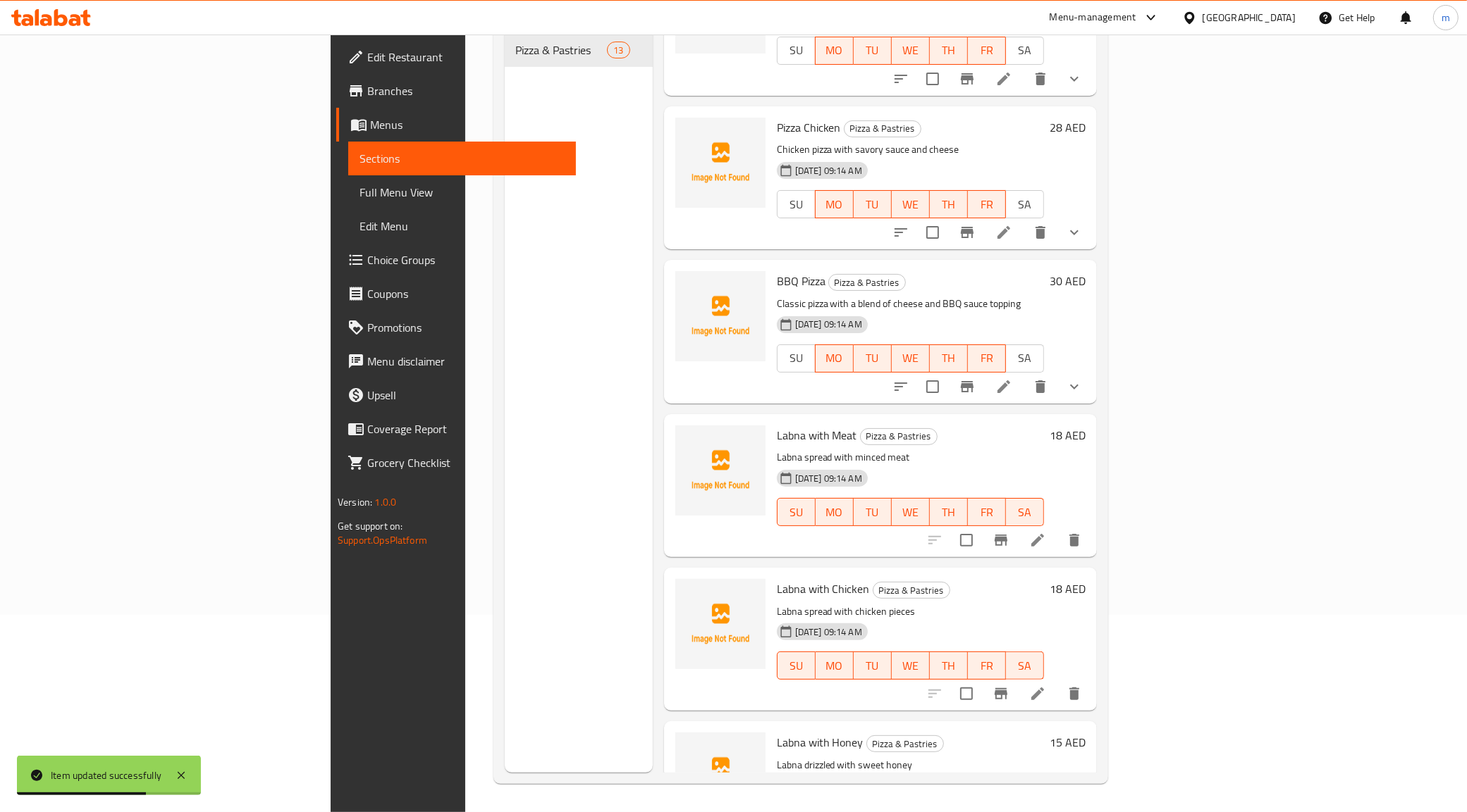
scroll to position [1222, 0]
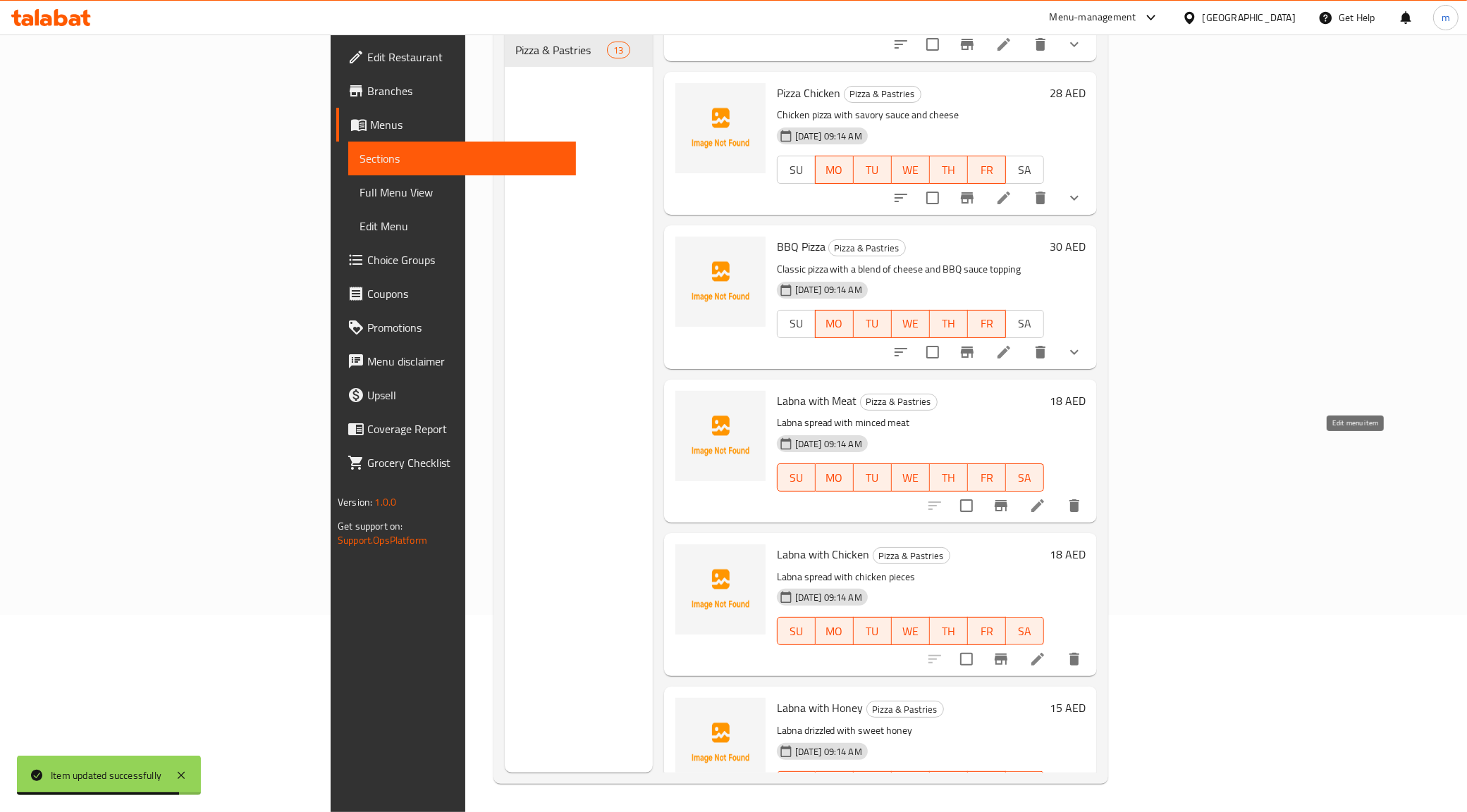
click at [1046, 497] on icon at bounding box center [1037, 505] width 17 height 17
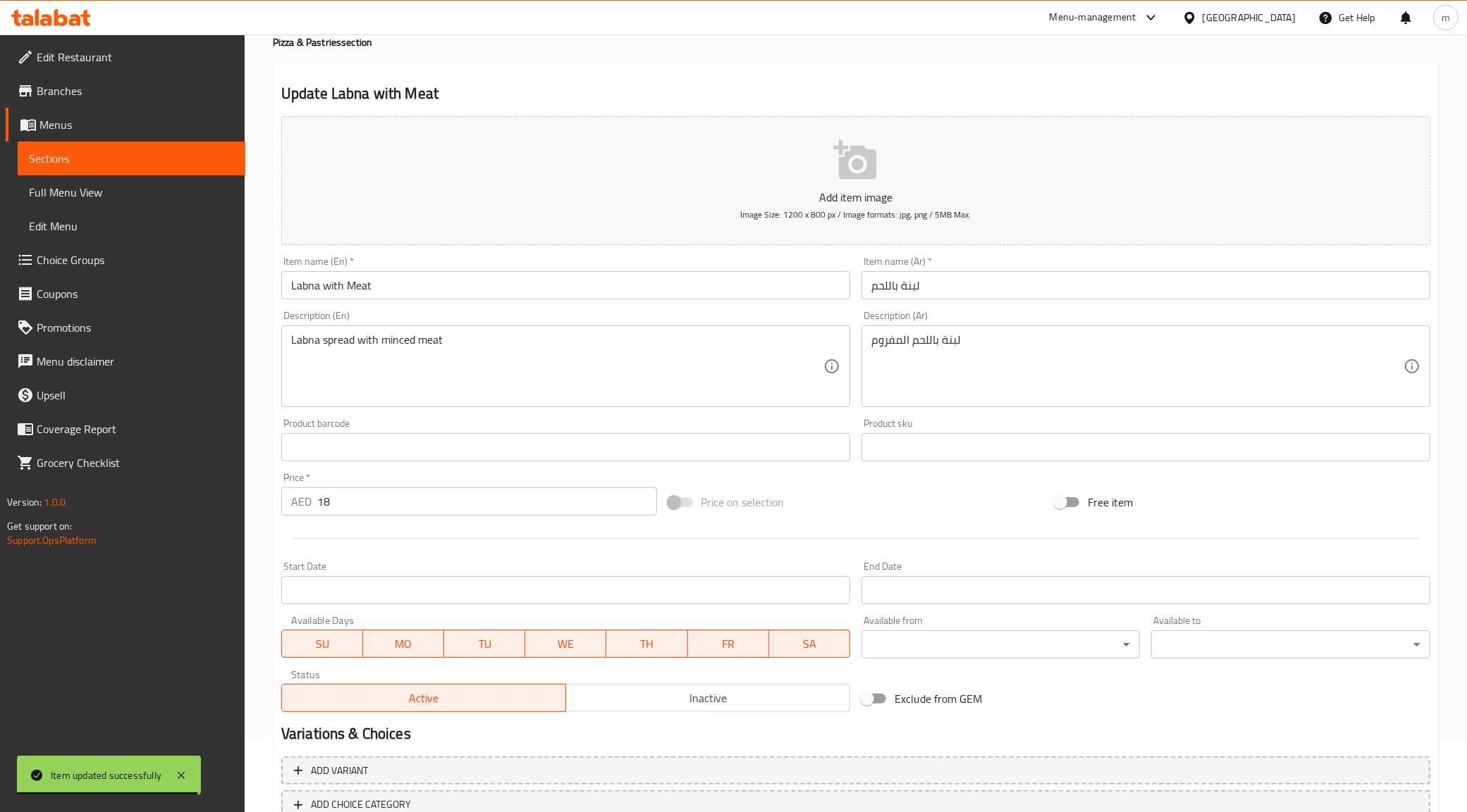
scroll to position [169, 0]
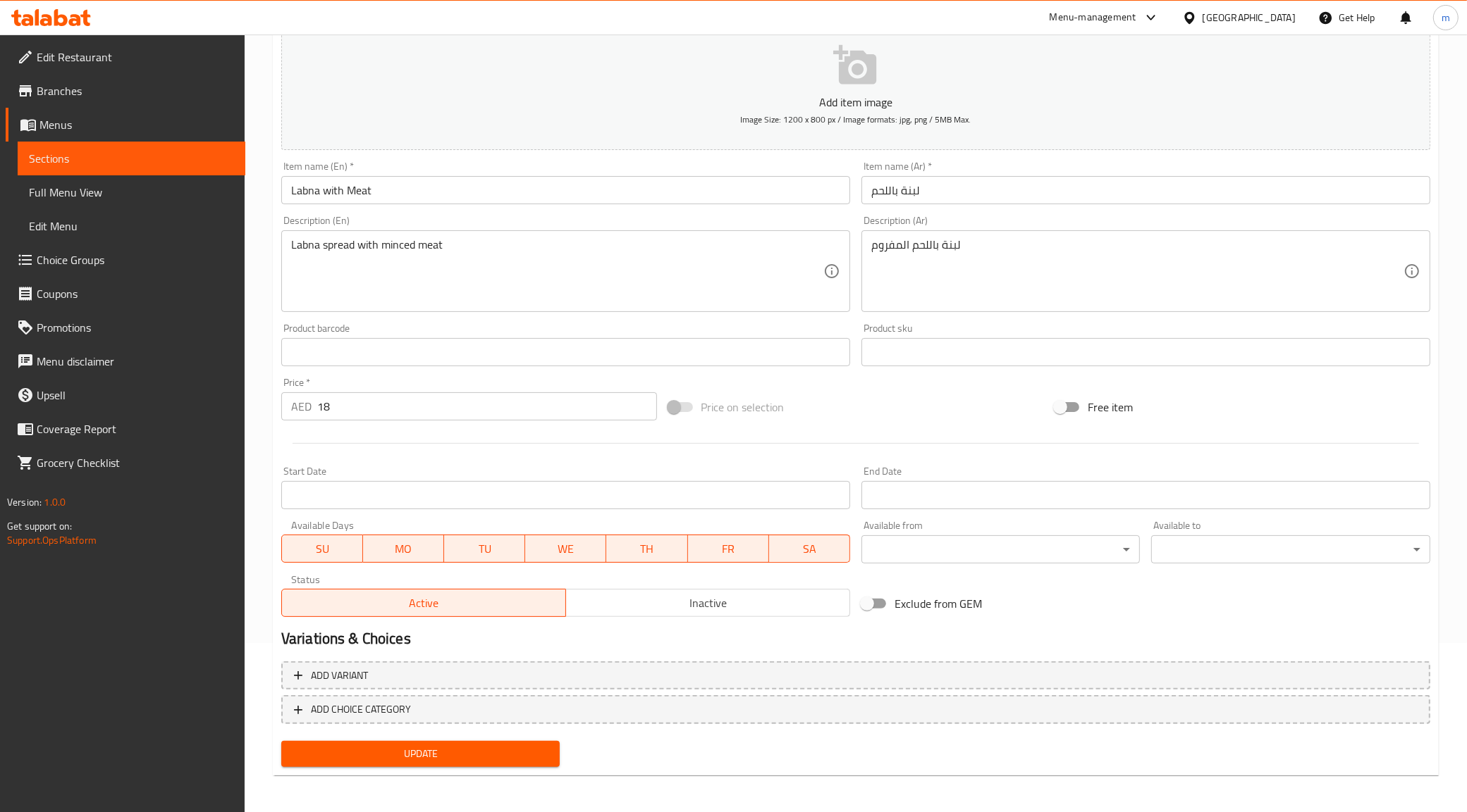
click at [830, 553] on span "SA" at bounding box center [809, 549] width 69 height 21
click at [314, 548] on span "SU" at bounding box center [322, 549] width 69 height 21
click at [501, 759] on span "Update" at bounding box center [420, 754] width 256 height 18
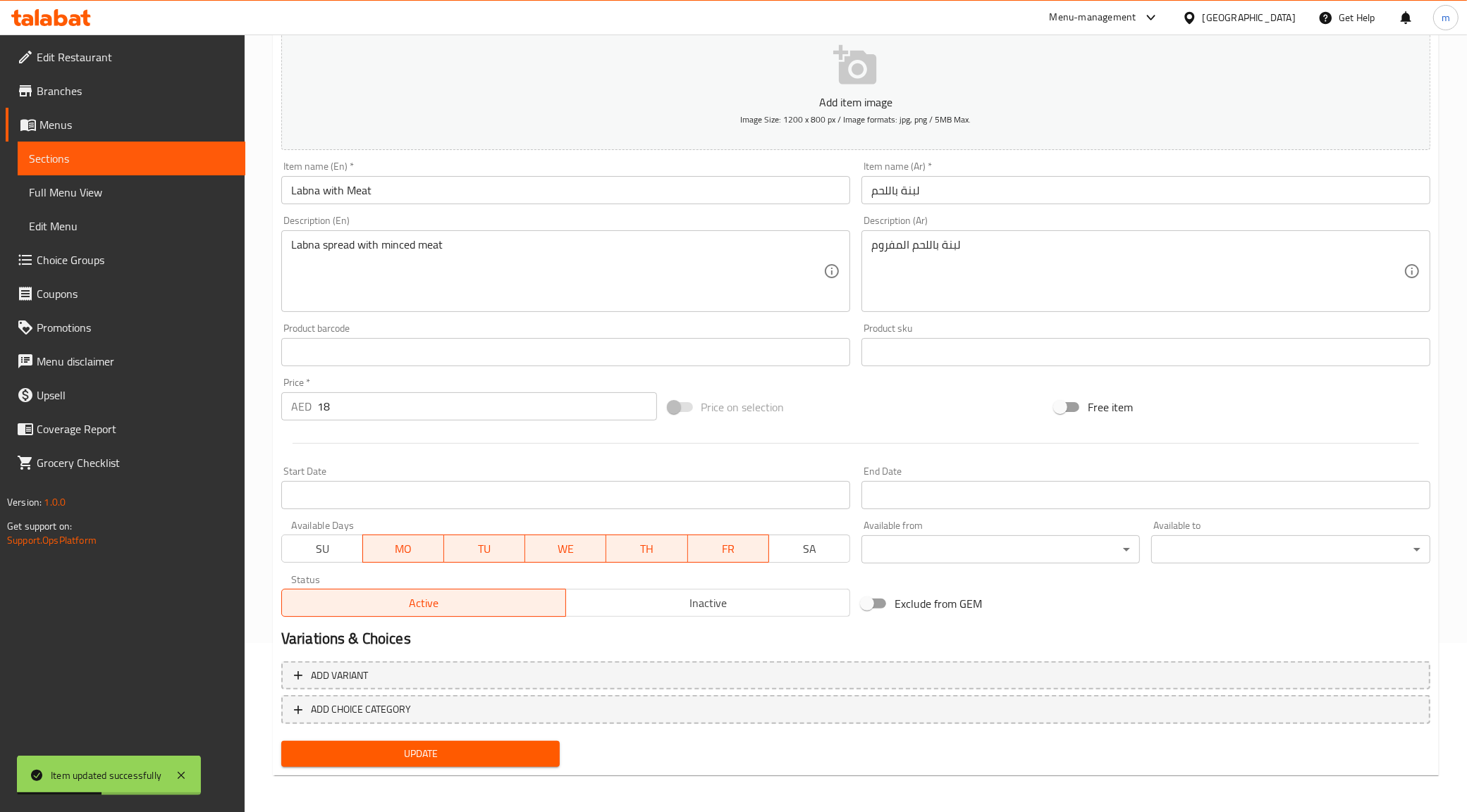
click at [49, 117] on span "Menus" at bounding box center [136, 124] width 194 height 17
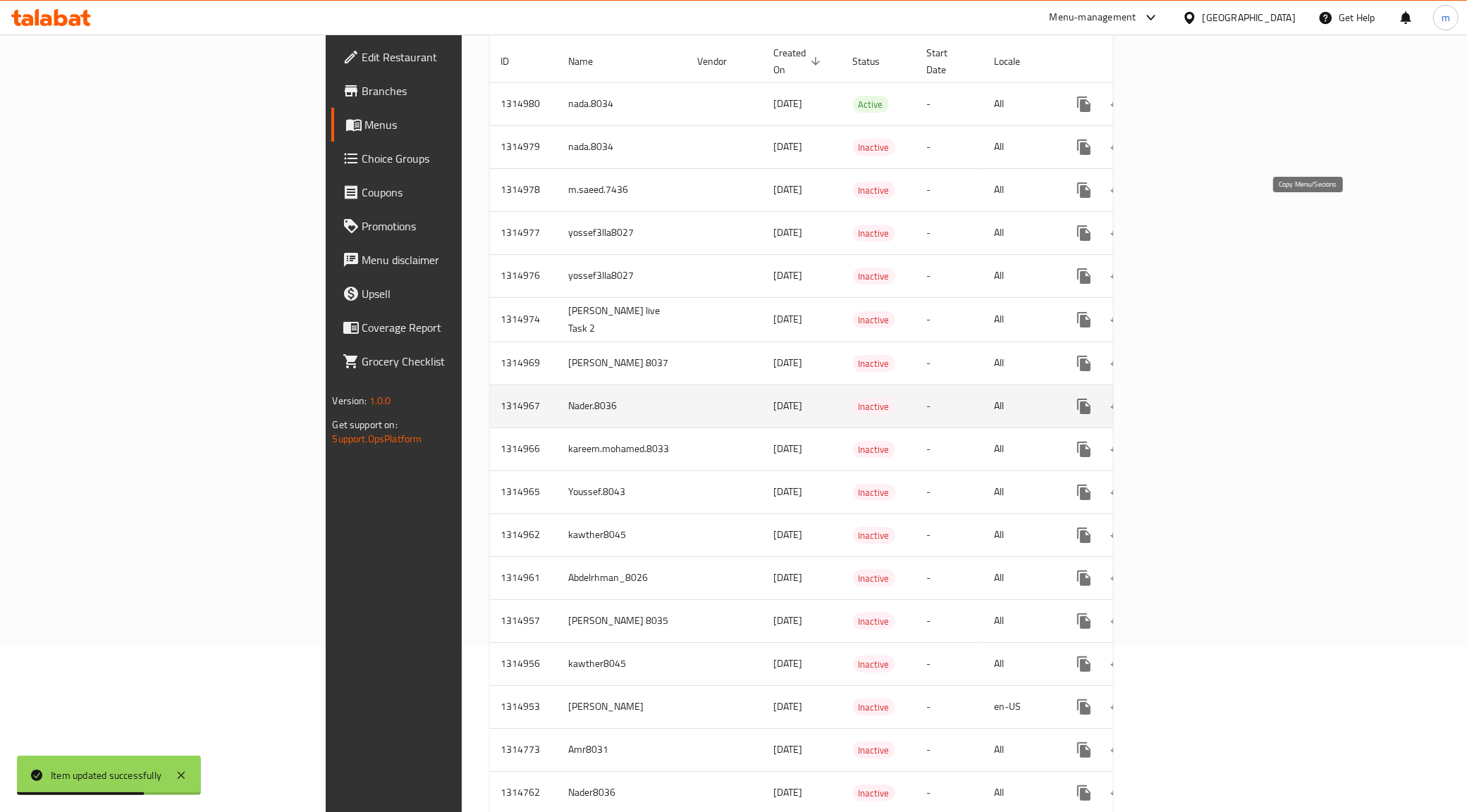
scroll to position [64, 0]
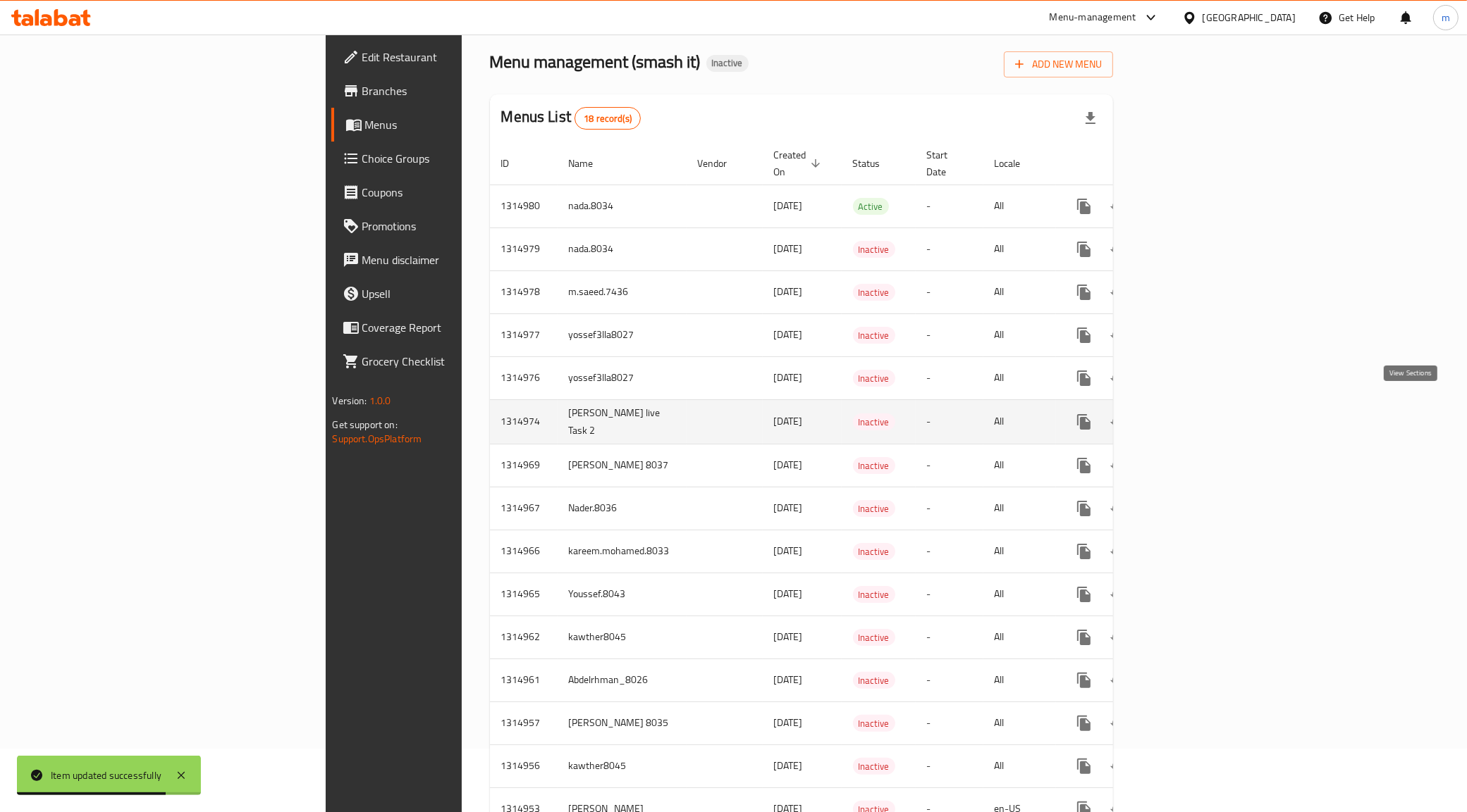
click at [1194, 413] on icon "enhanced table" at bounding box center [1185, 421] width 17 height 17
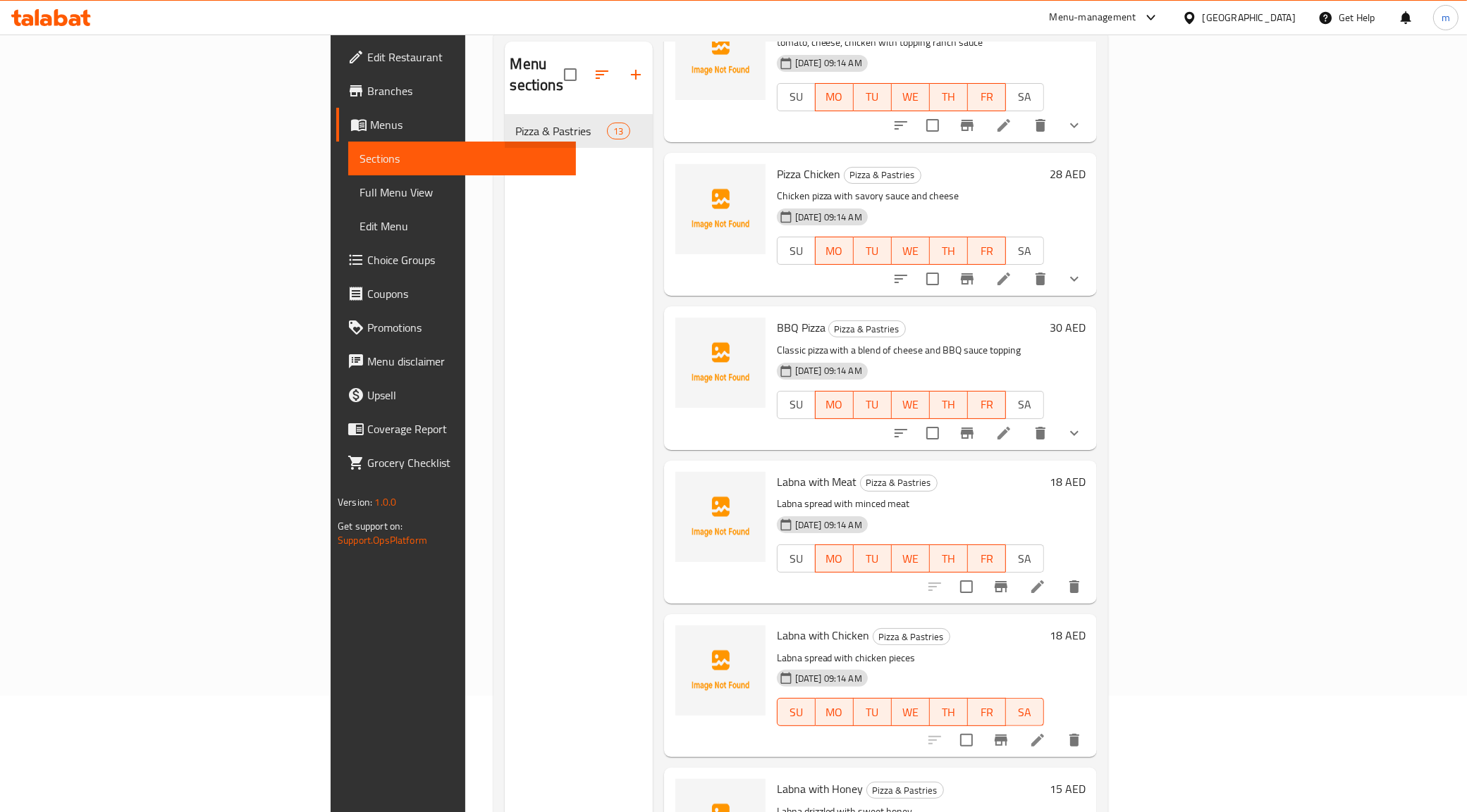
scroll to position [198, 0]
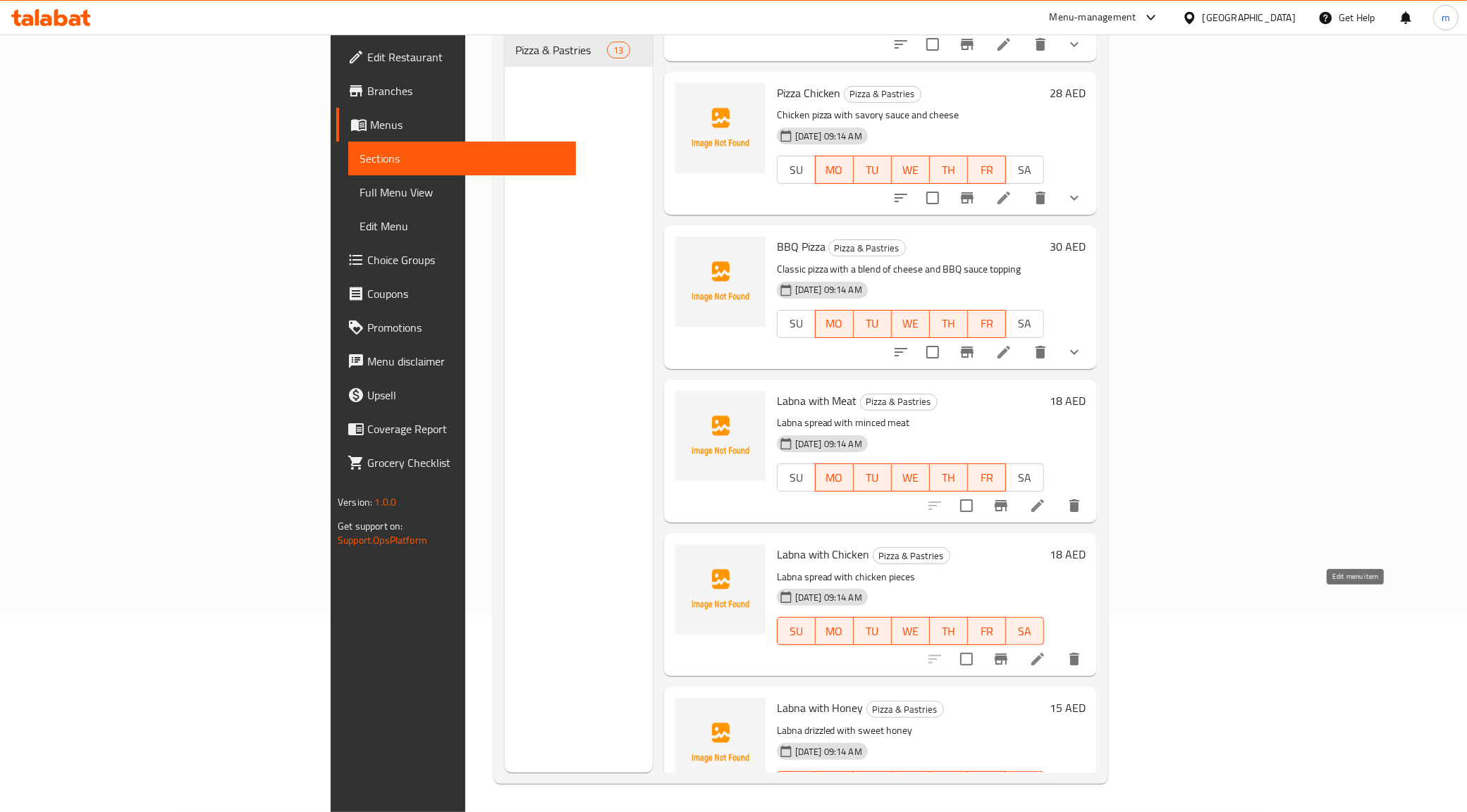
click at [1046, 651] on icon at bounding box center [1037, 659] width 17 height 17
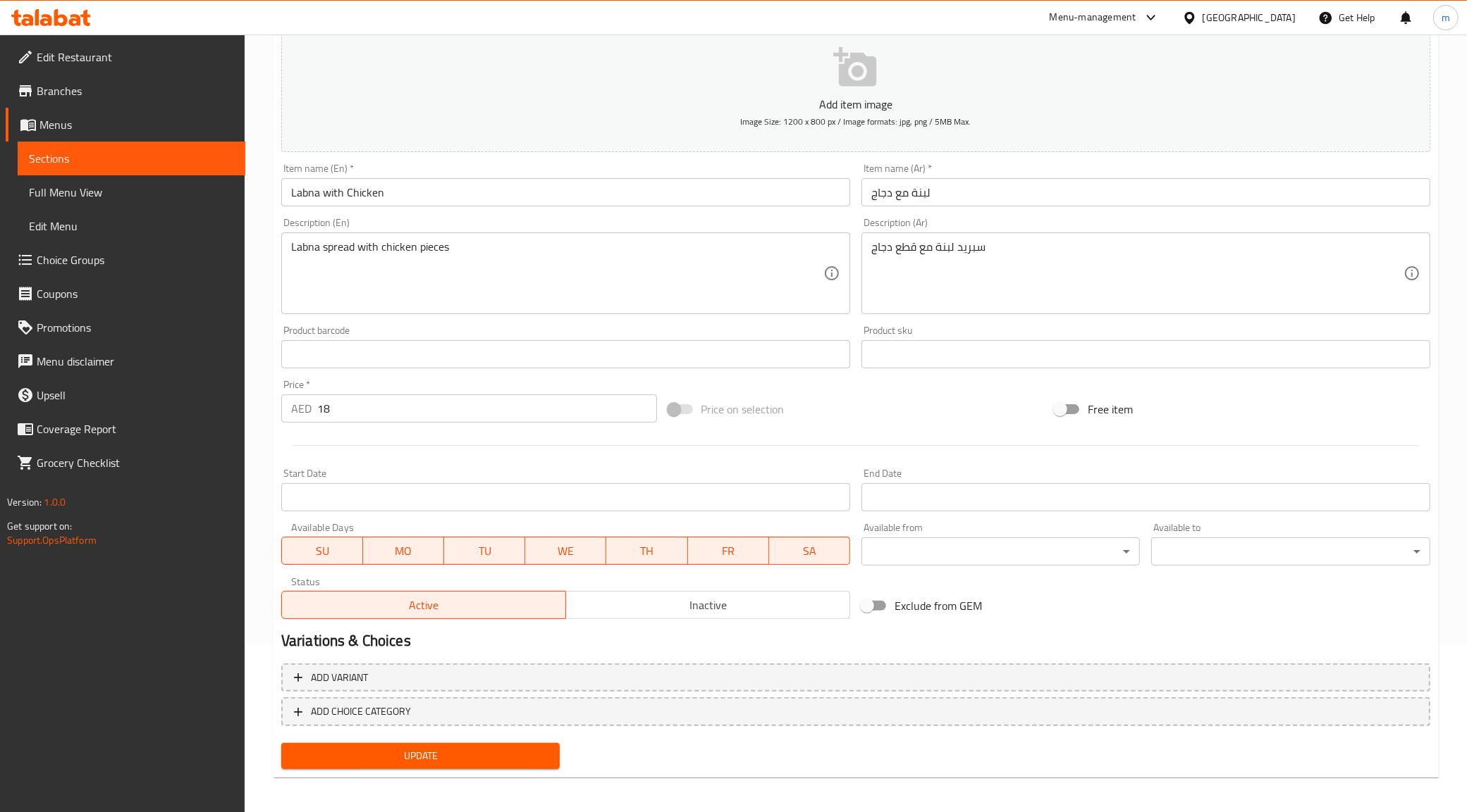
scroll to position [169, 0]
click at [820, 550] on span "SA" at bounding box center [809, 549] width 69 height 21
click at [349, 549] on span "SU" at bounding box center [322, 549] width 69 height 21
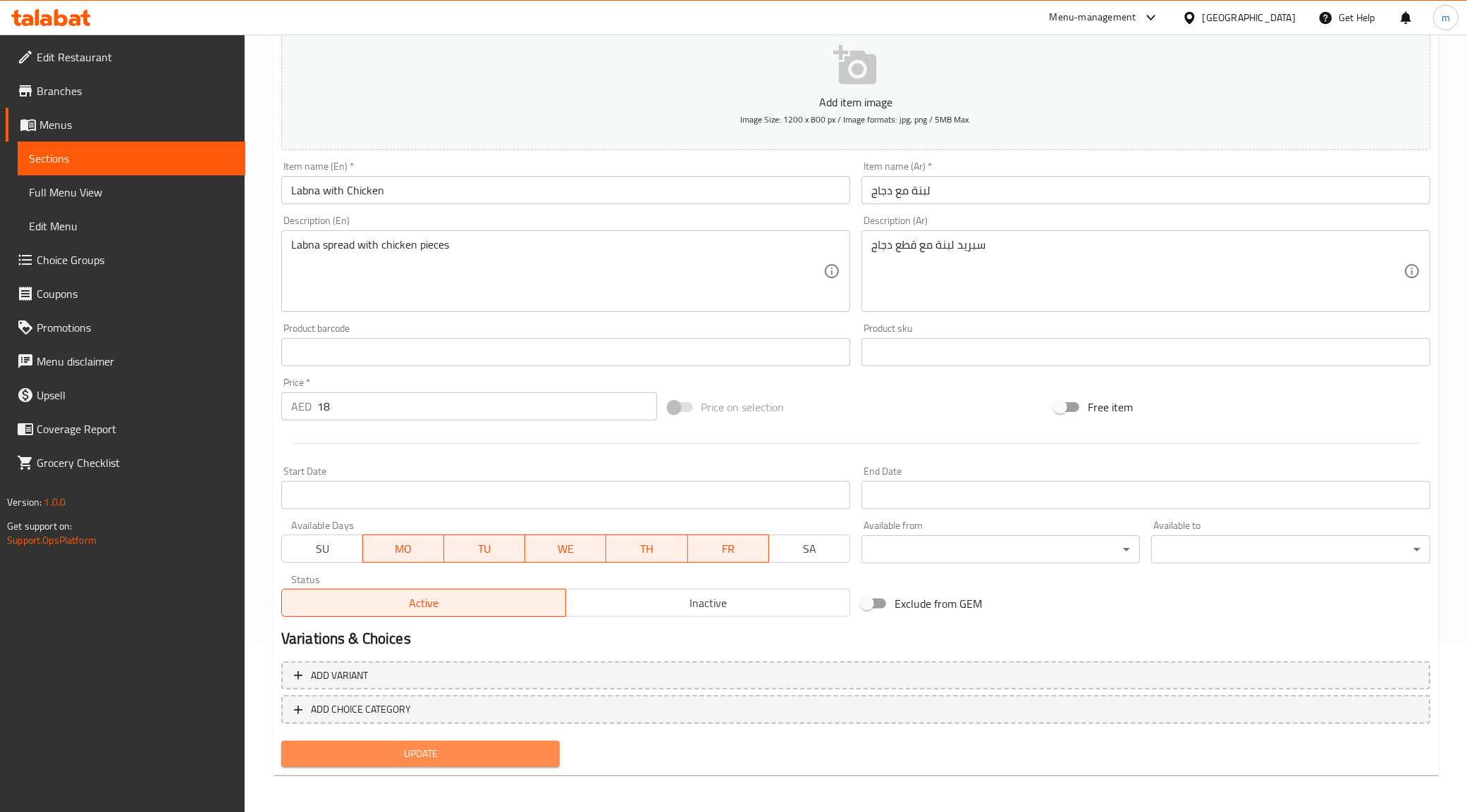
click at [484, 750] on span "Update" at bounding box center [420, 754] width 256 height 18
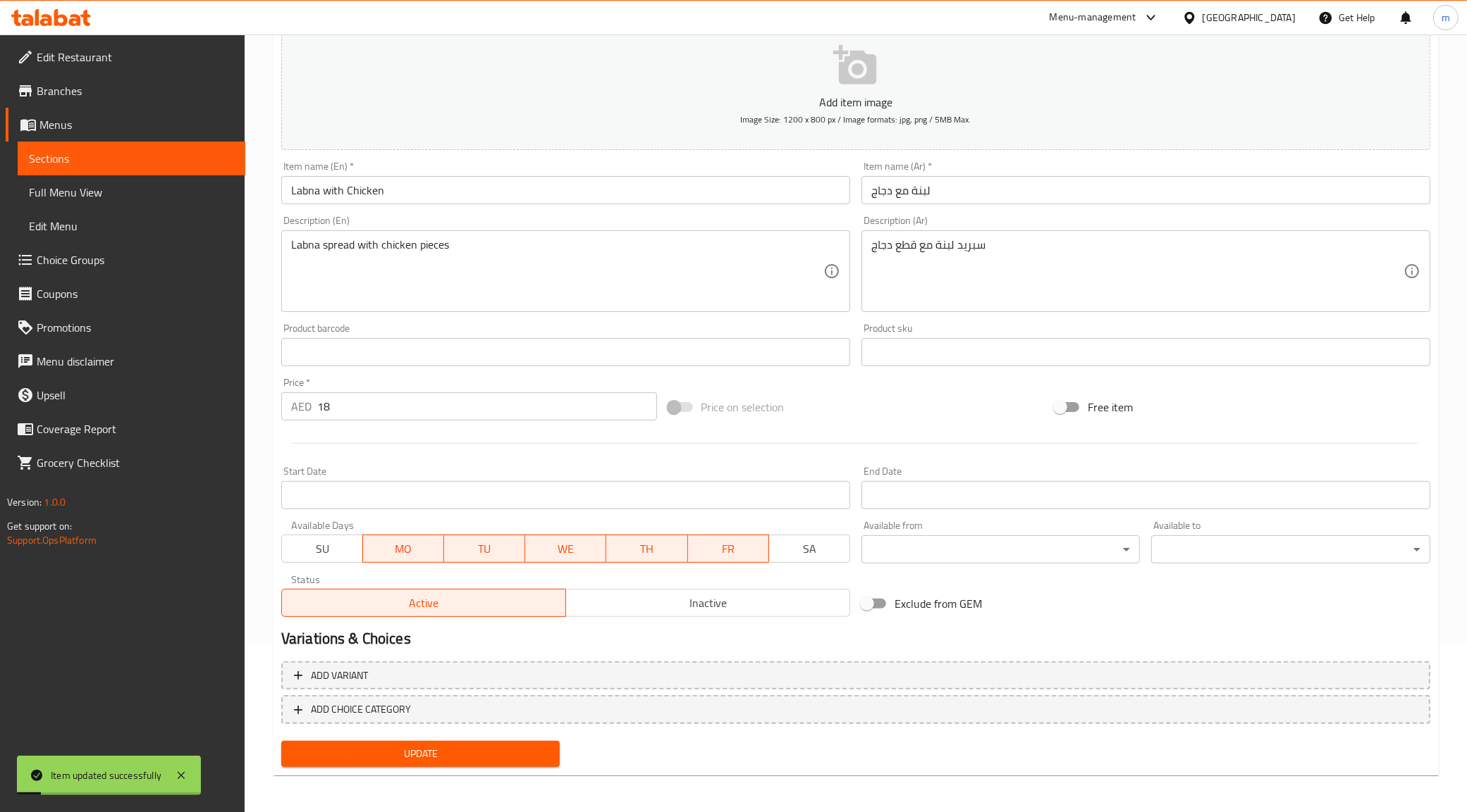
click at [123, 155] on span "Sections" at bounding box center [132, 158] width 205 height 17
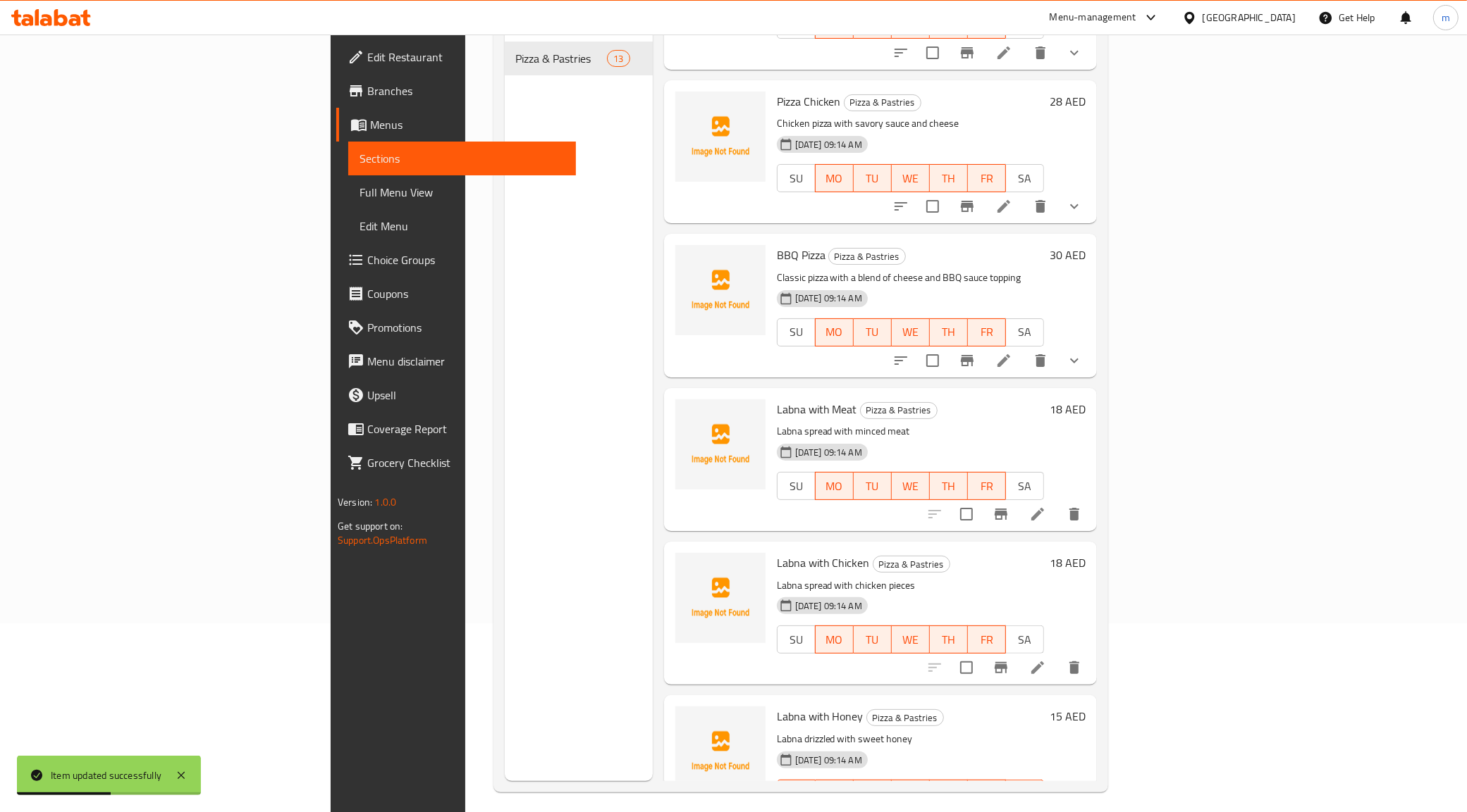
scroll to position [198, 0]
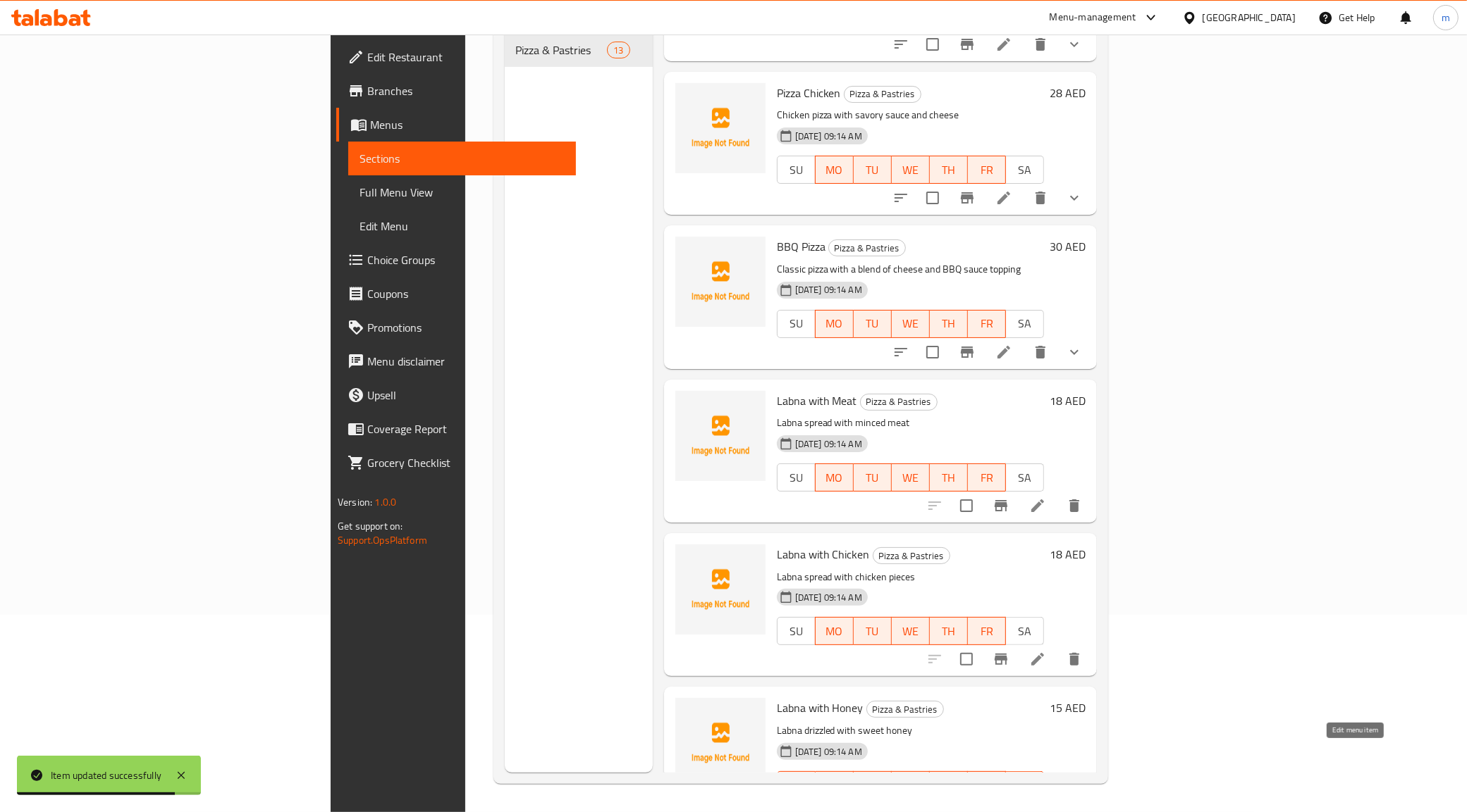
click at [1046, 805] on icon at bounding box center [1037, 813] width 17 height 17
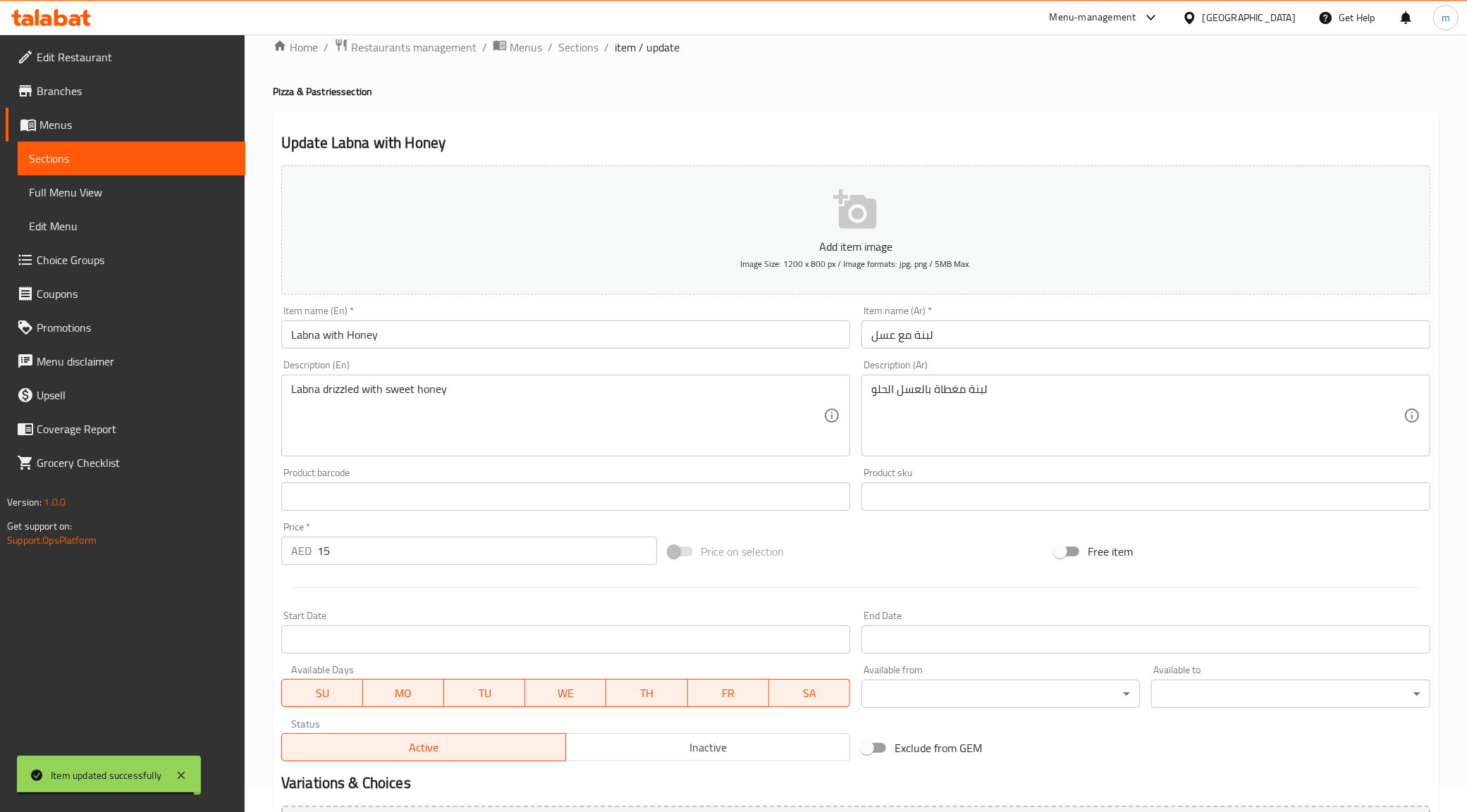
scroll to position [169, 0]
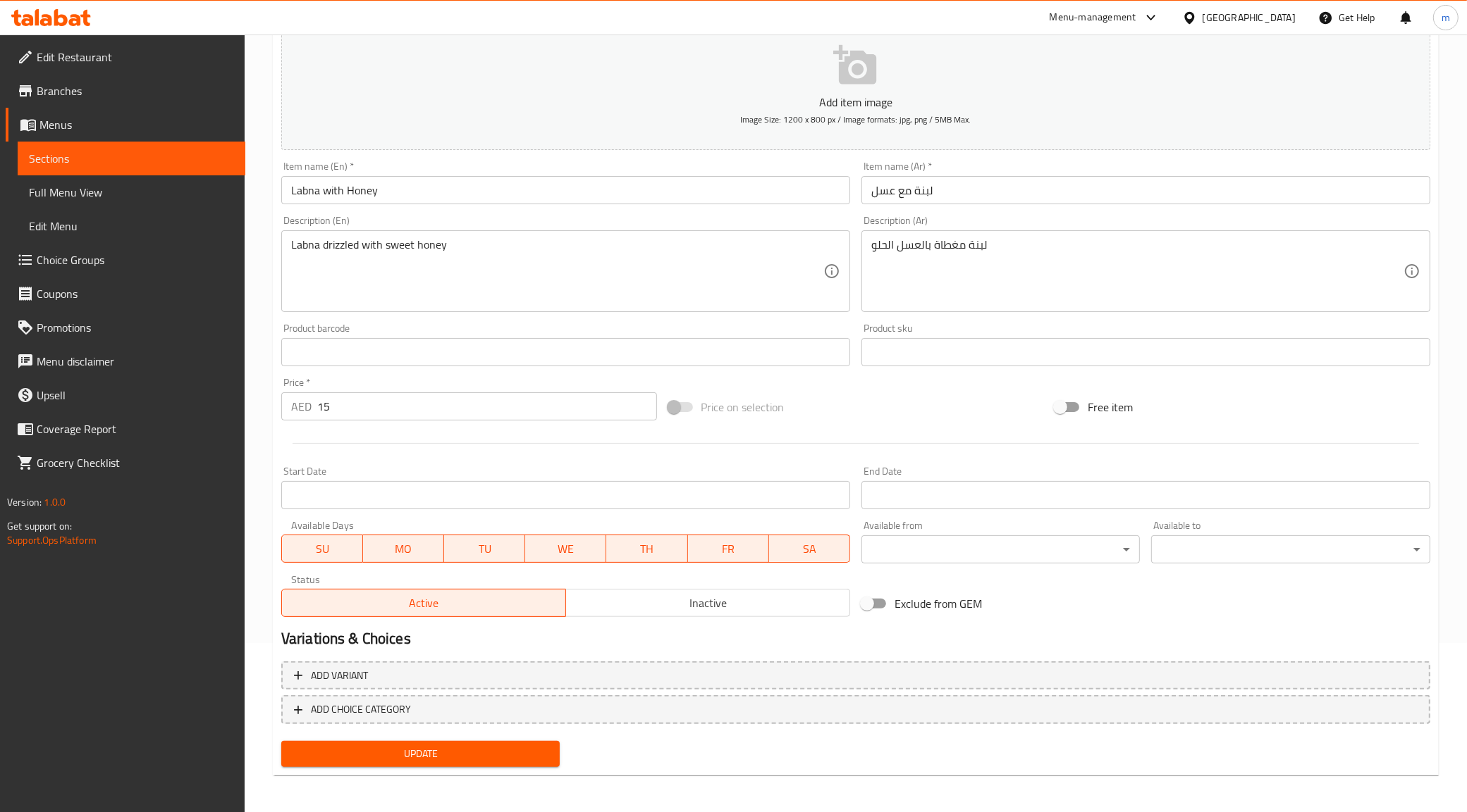
click at [827, 540] on span "SA" at bounding box center [809, 549] width 69 height 21
click at [324, 555] on span "SU" at bounding box center [322, 549] width 69 height 21
click at [427, 748] on span "Update" at bounding box center [420, 754] width 256 height 18
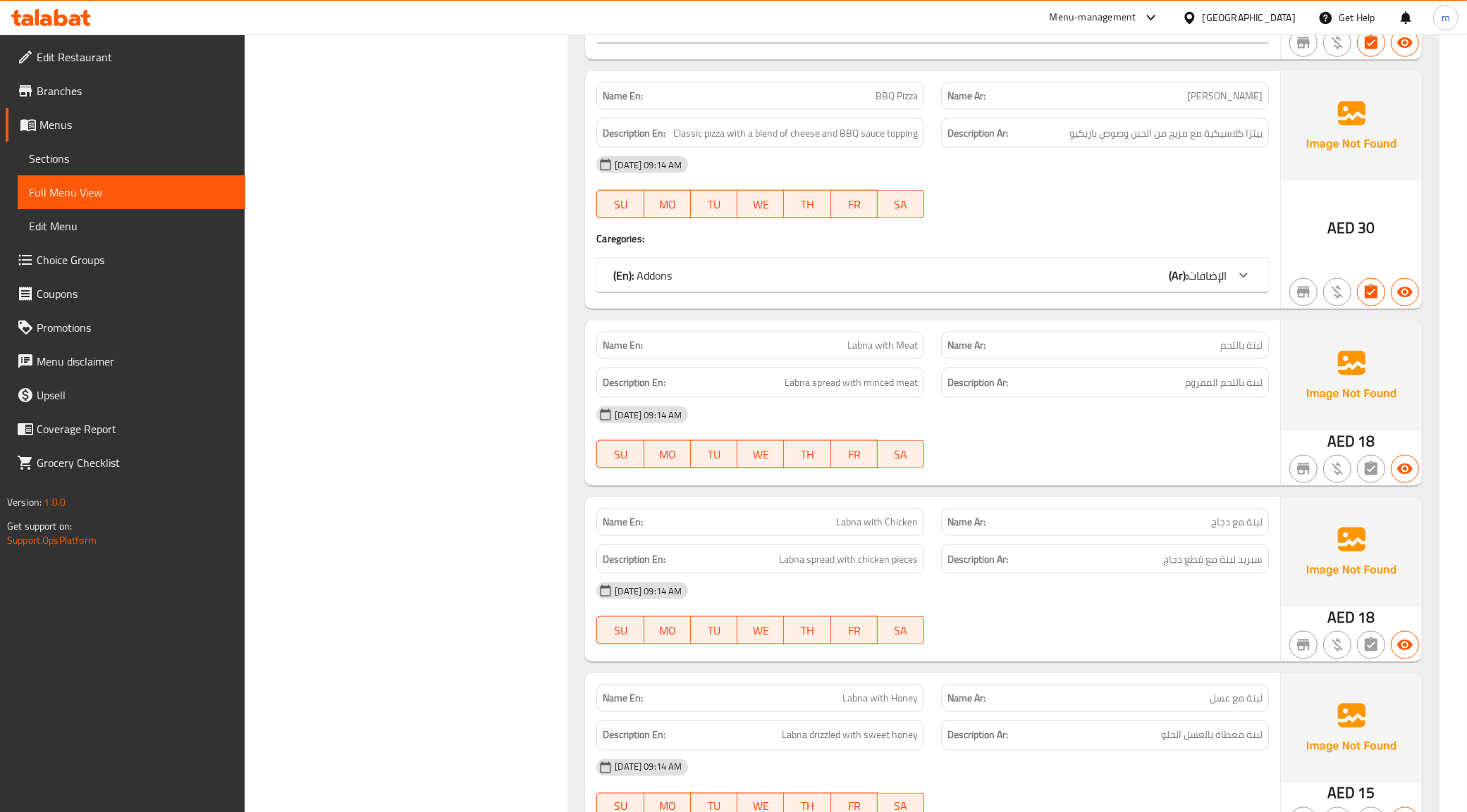
scroll to position [2056, 0]
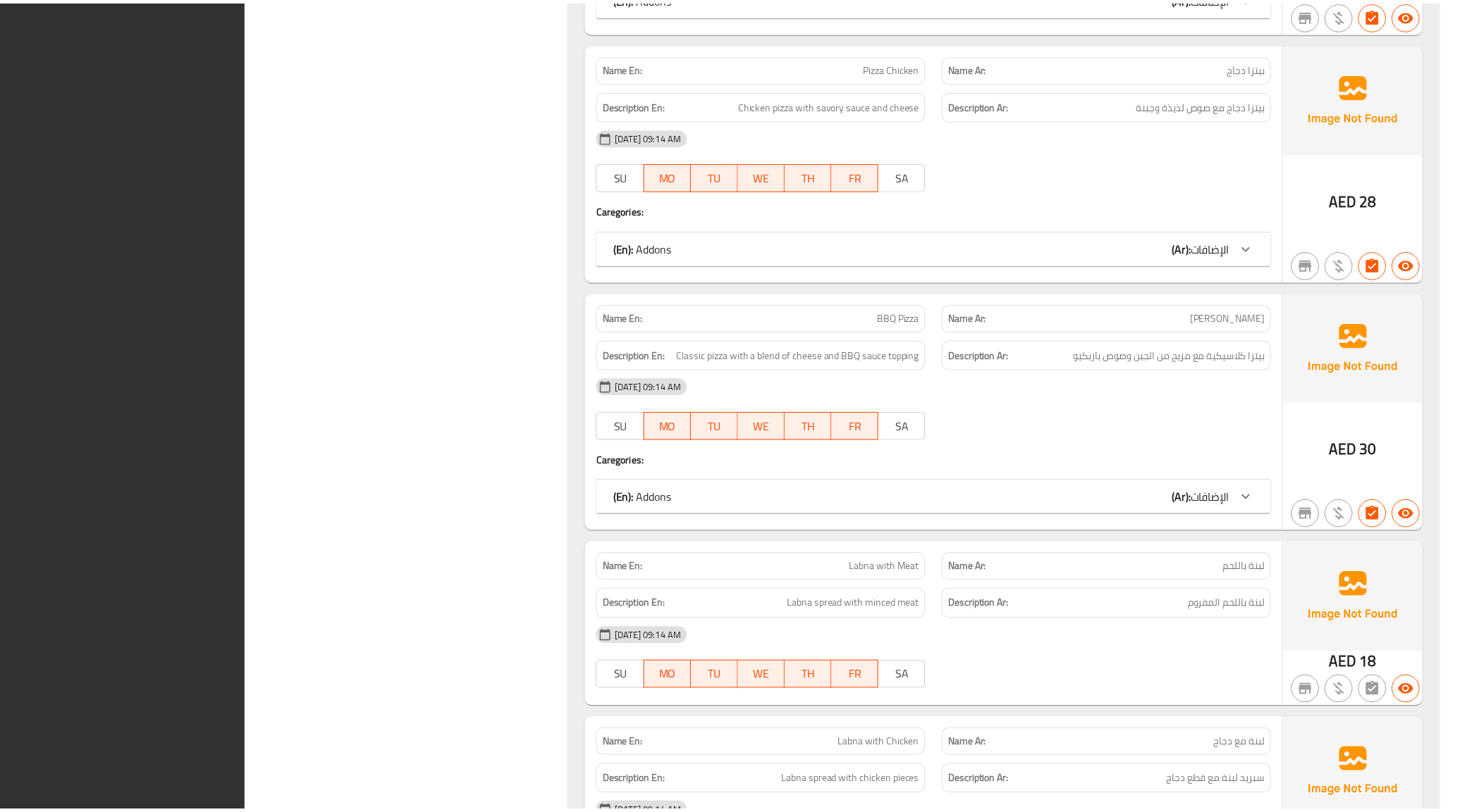
scroll to position [2320, 0]
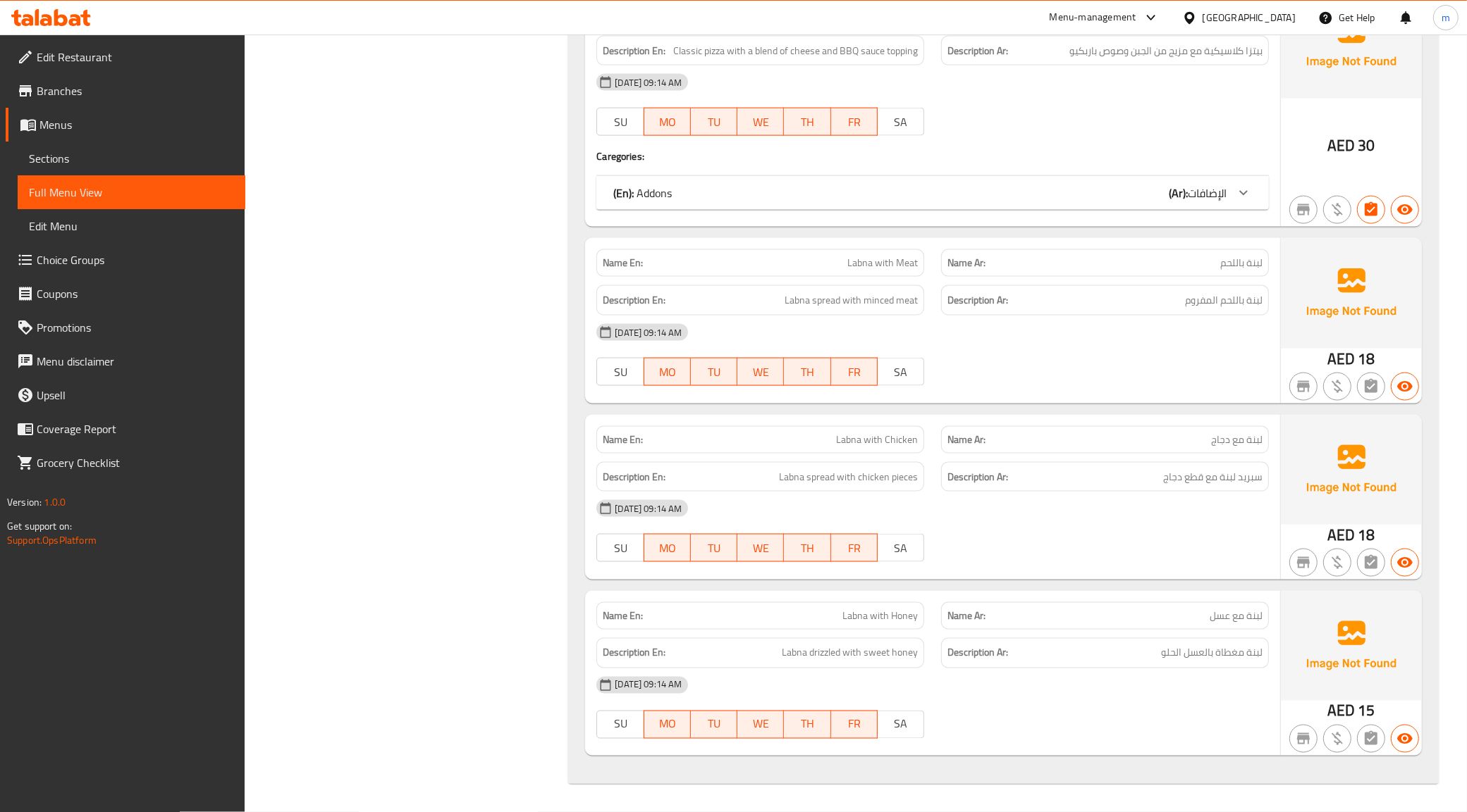
click at [153, 64] on span "Edit Restaurant" at bounding box center [135, 57] width 197 height 17
